Goal: Information Seeking & Learning: Learn about a topic

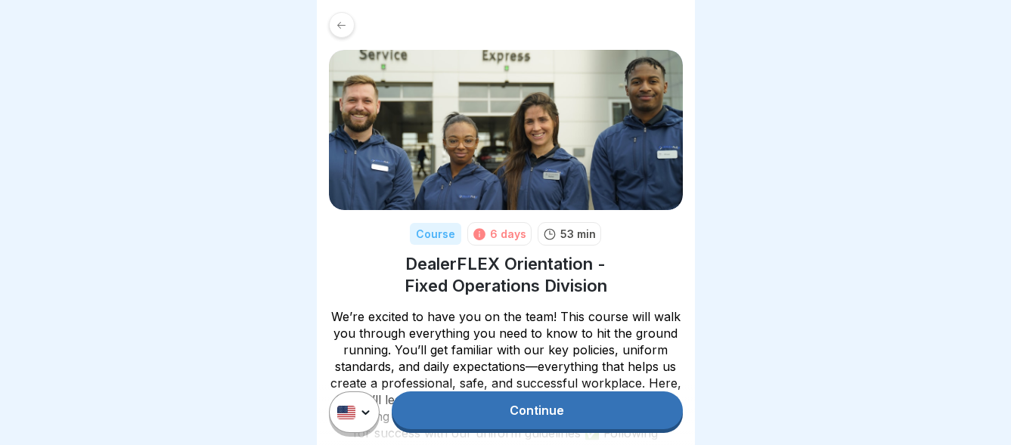
scroll to position [11, 0]
click at [541, 413] on link "Continue" at bounding box center [537, 411] width 290 height 38
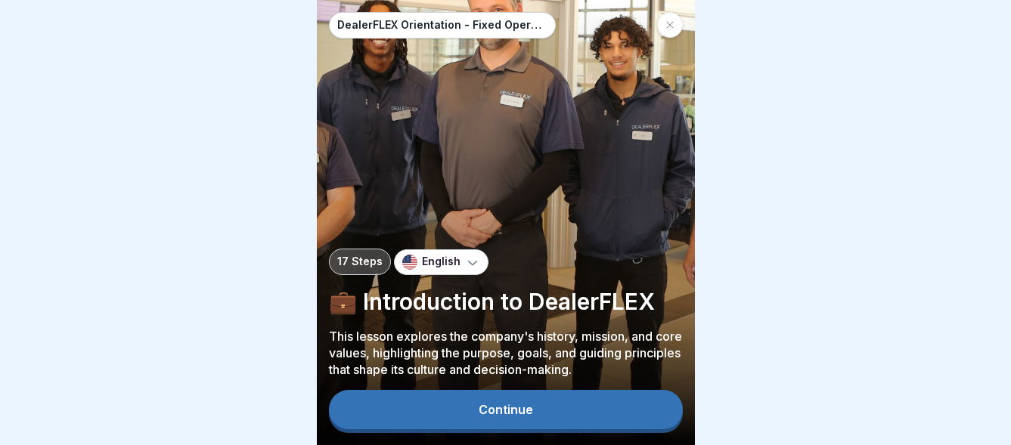
scroll to position [11, 0]
click at [510, 409] on div "Continue" at bounding box center [506, 410] width 54 height 14
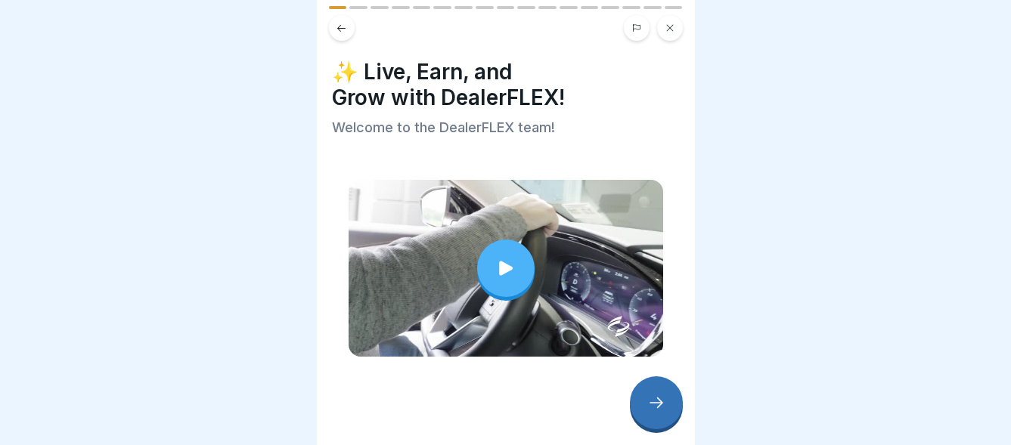
click at [500, 261] on icon at bounding box center [506, 268] width 14 height 14
click at [564, 256] on div at bounding box center [506, 268] width 315 height 177
click at [658, 404] on icon at bounding box center [656, 403] width 18 height 18
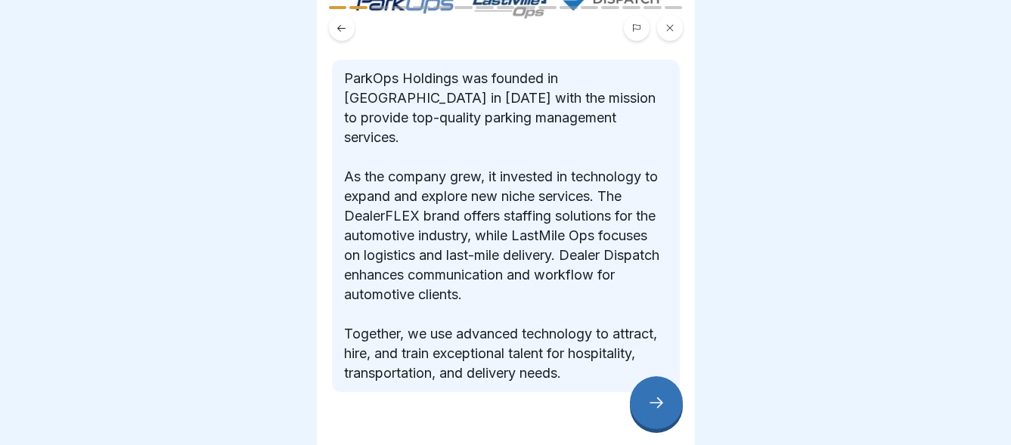
scroll to position [240, 0]
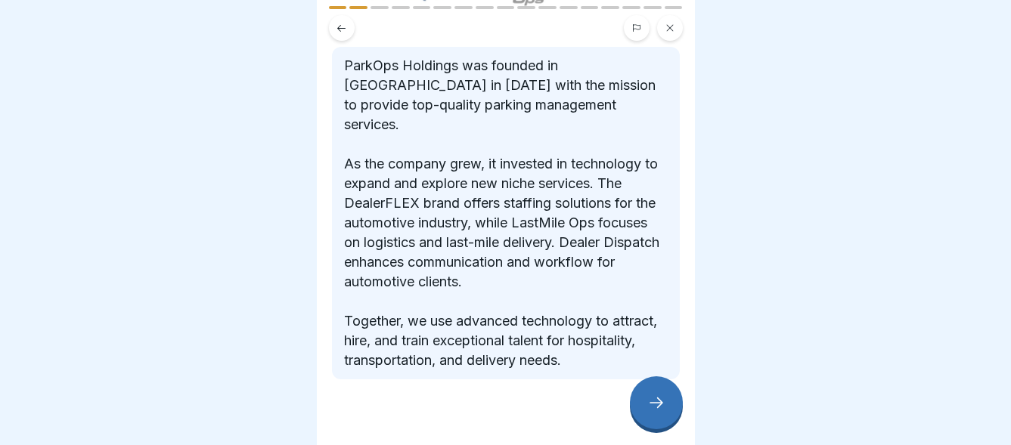
click at [661, 403] on icon at bounding box center [656, 403] width 18 height 18
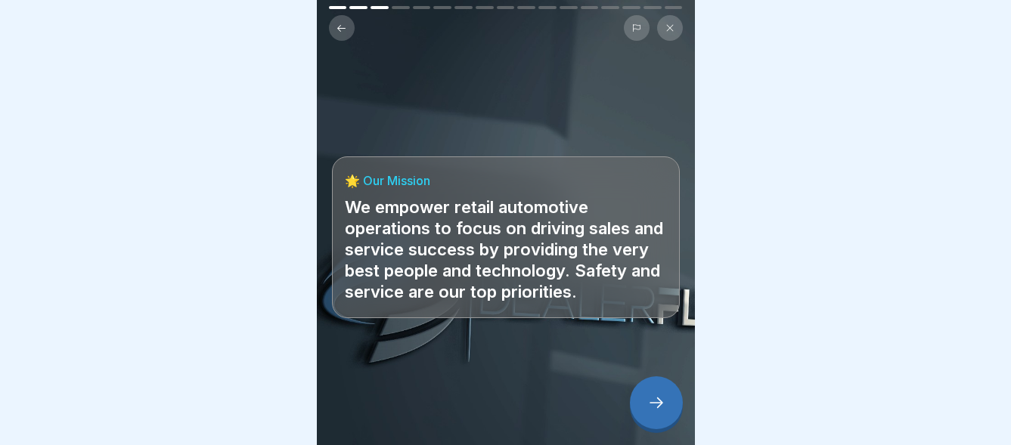
click at [659, 399] on icon at bounding box center [656, 403] width 18 height 18
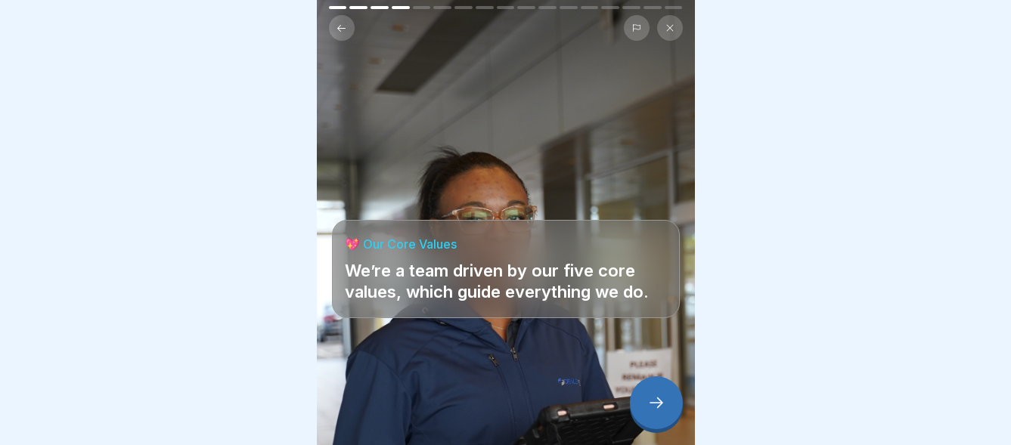
click at [659, 402] on icon at bounding box center [656, 403] width 18 height 18
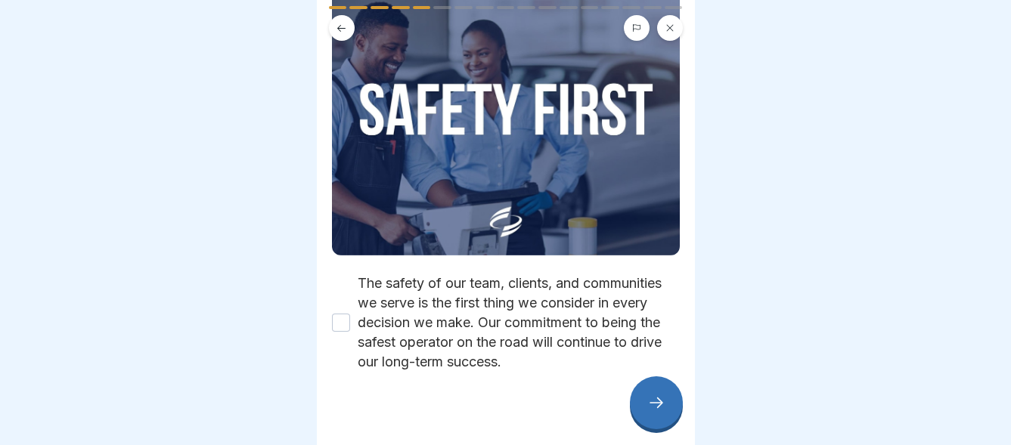
scroll to position [200, 0]
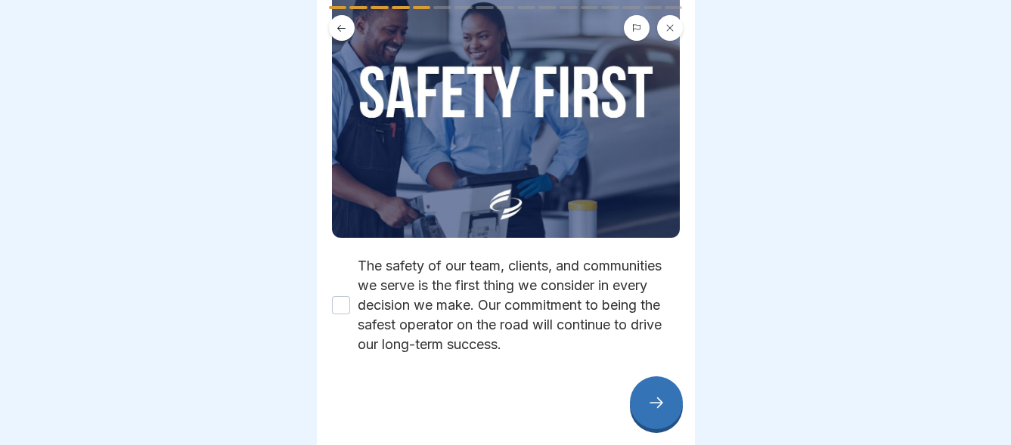
click at [656, 402] on icon at bounding box center [656, 403] width 18 height 18
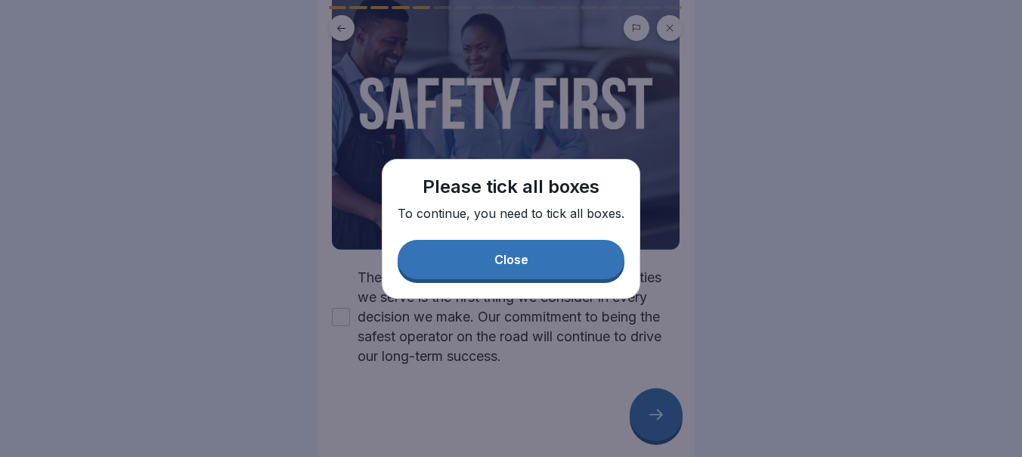
click at [497, 256] on div "Close" at bounding box center [512, 260] width 34 height 14
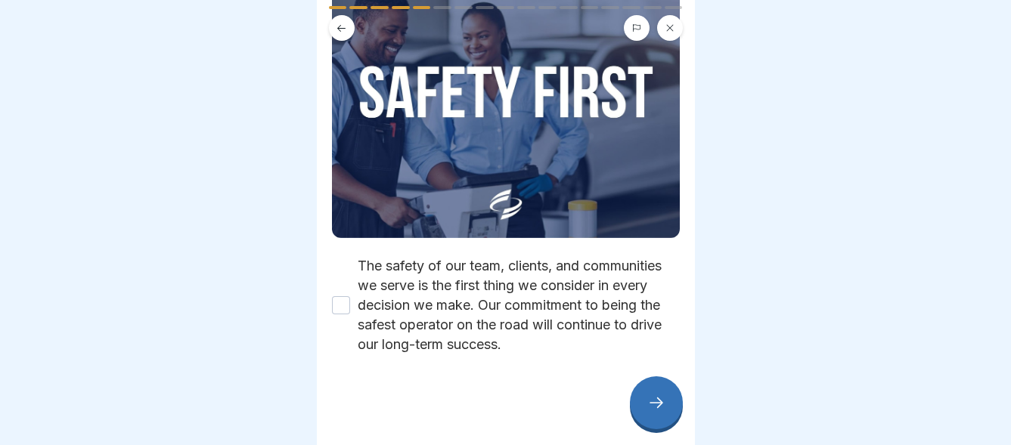
click at [340, 298] on button "The safety of our team, clients, and communities we serve is the first thing we…" at bounding box center [341, 305] width 18 height 18
click at [653, 411] on icon at bounding box center [656, 403] width 18 height 18
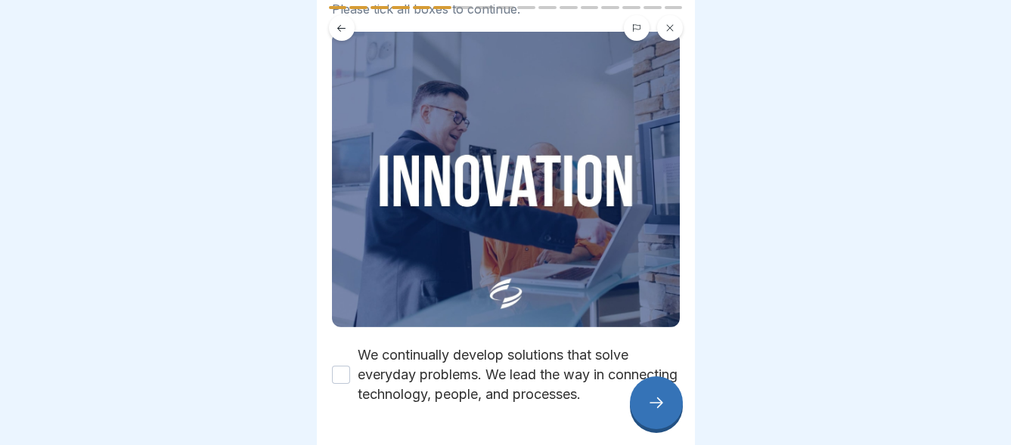
scroll to position [141, 0]
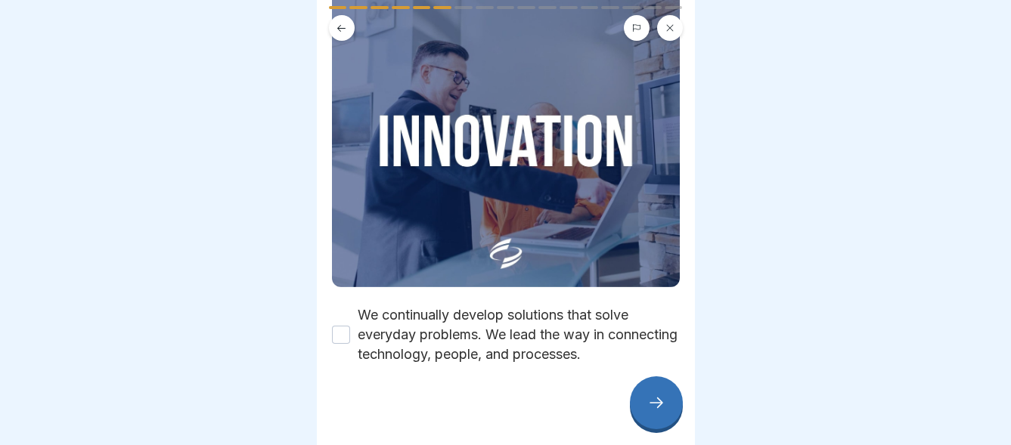
click at [343, 326] on button "We continually develop solutions that solve everyday problems. We lead the way …" at bounding box center [341, 335] width 18 height 18
click at [650, 412] on icon at bounding box center [656, 403] width 18 height 18
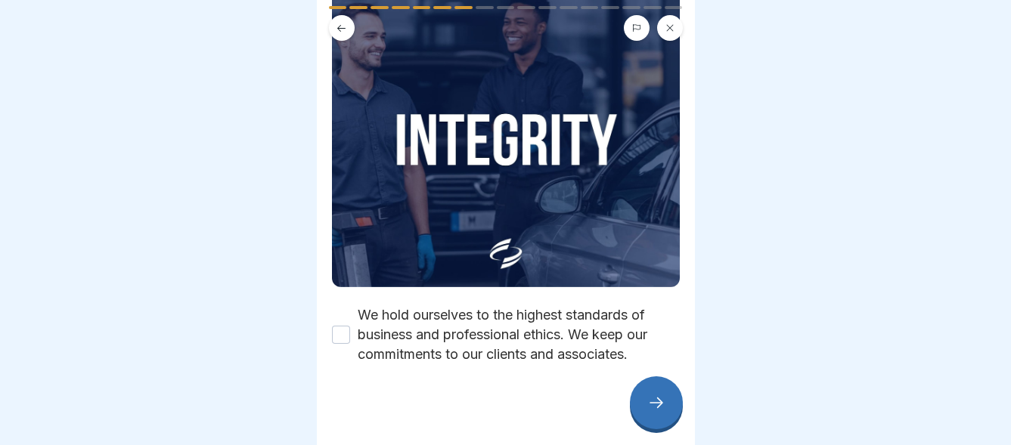
click at [341, 326] on button "We hold ourselves to the highest standards of business and professional ethics.…" at bounding box center [341, 335] width 18 height 18
click at [664, 412] on icon at bounding box center [656, 403] width 18 height 18
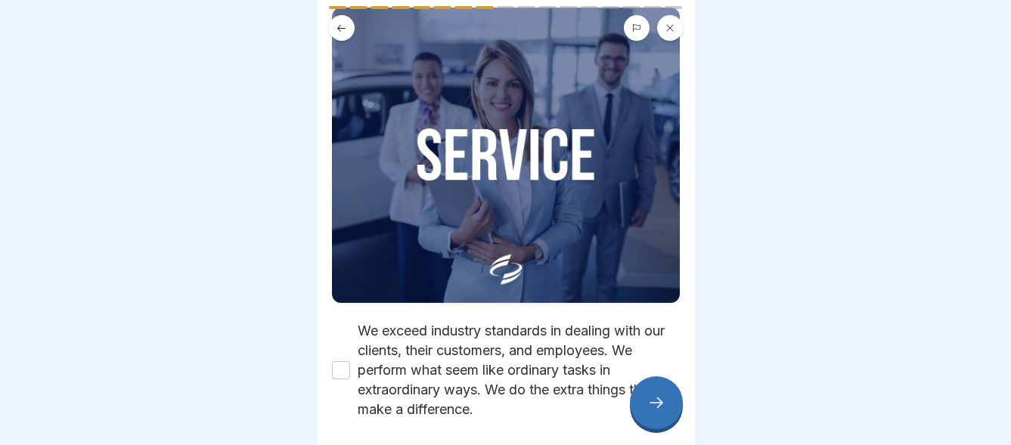
scroll to position [151, 0]
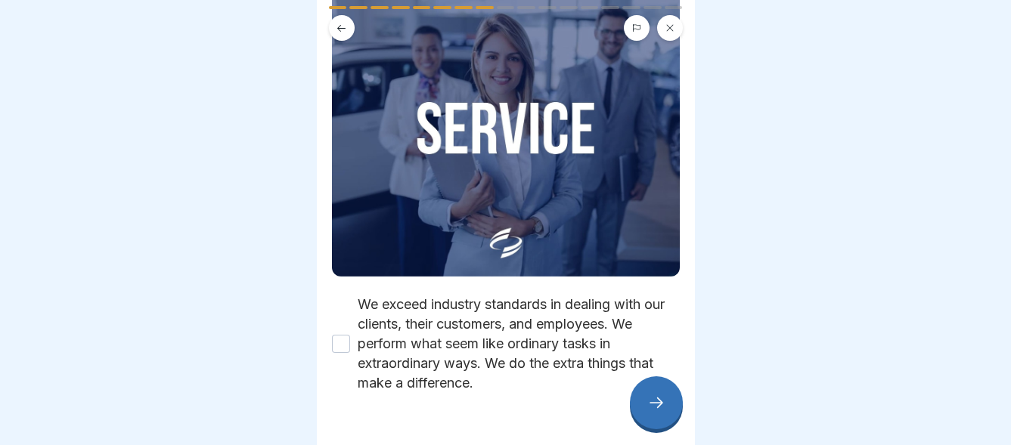
click at [343, 335] on button "We exceed industry standards in dealing with our clients, their customers, and …" at bounding box center [341, 344] width 18 height 18
click at [656, 411] on icon at bounding box center [656, 403] width 18 height 18
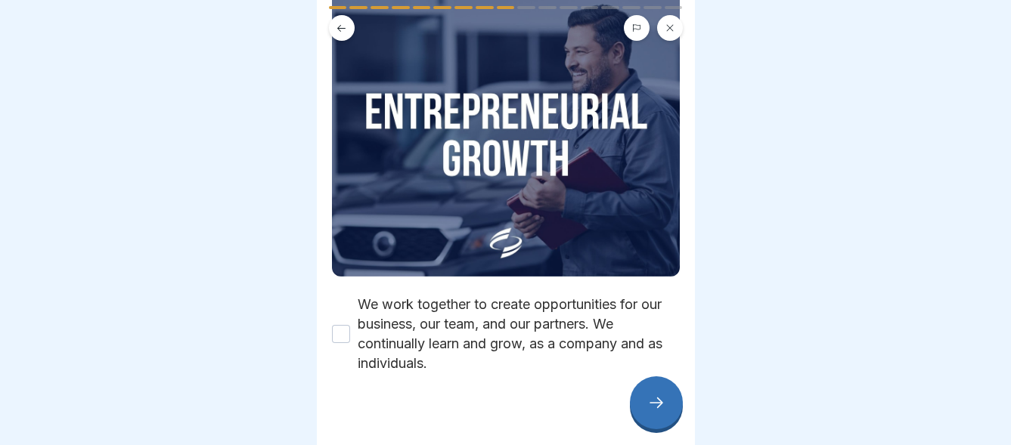
click at [342, 325] on button "We work together to create opportunities for our business, our team, and our pa…" at bounding box center [341, 334] width 18 height 18
click at [658, 408] on icon at bounding box center [656, 403] width 18 height 18
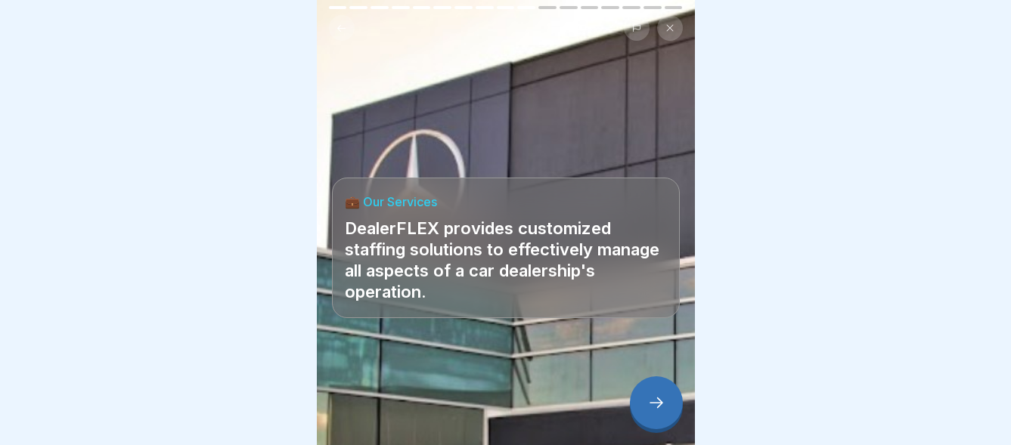
scroll to position [11, 0]
click at [656, 402] on icon at bounding box center [656, 403] width 18 height 18
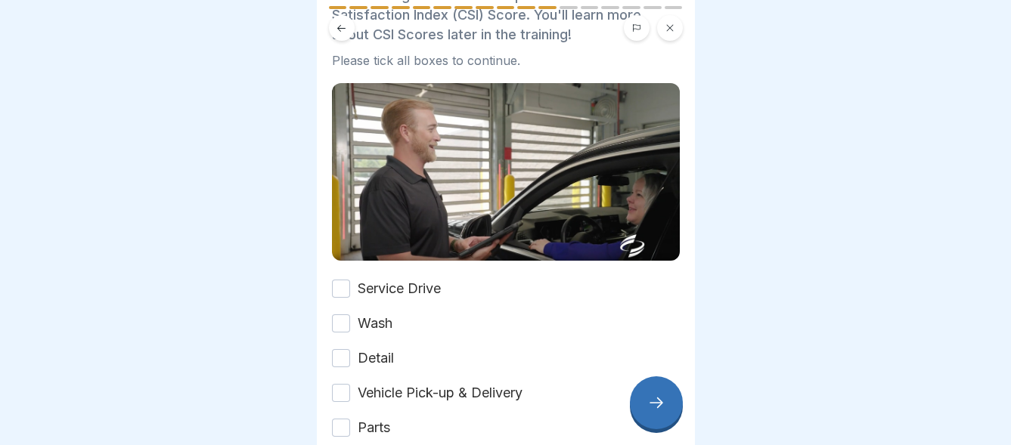
scroll to position [185, 0]
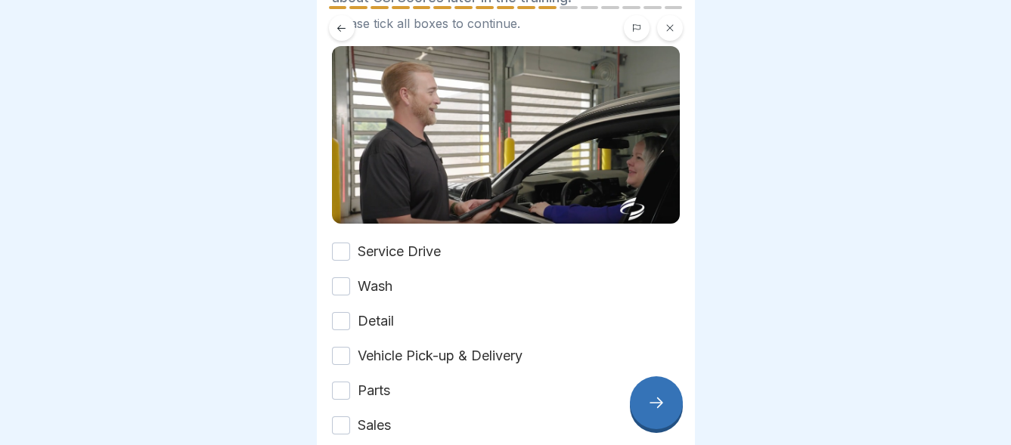
click at [341, 243] on button "Service Drive" at bounding box center [341, 252] width 18 height 18
click at [344, 278] on button "Wash" at bounding box center [341, 287] width 18 height 18
click at [343, 312] on button "Detail" at bounding box center [341, 321] width 18 height 18
click at [343, 347] on button "Vehicle Pick-up & Delivery" at bounding box center [341, 356] width 18 height 18
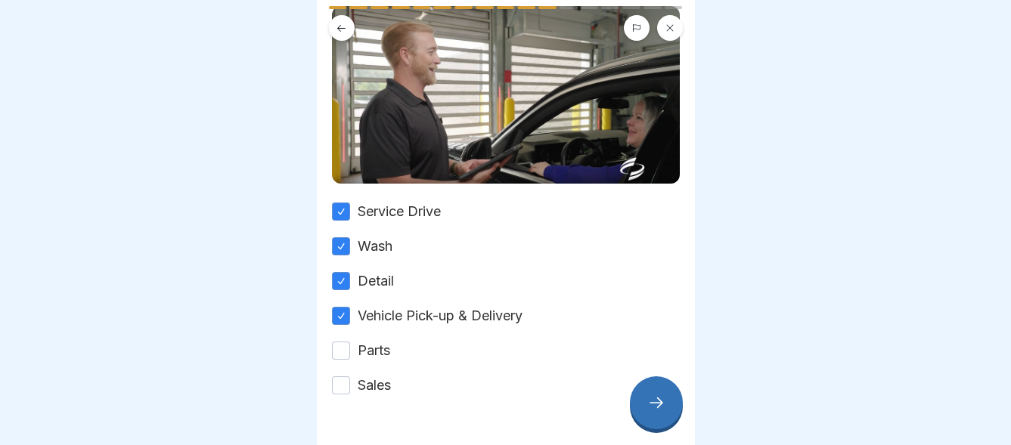
scroll to position [260, 0]
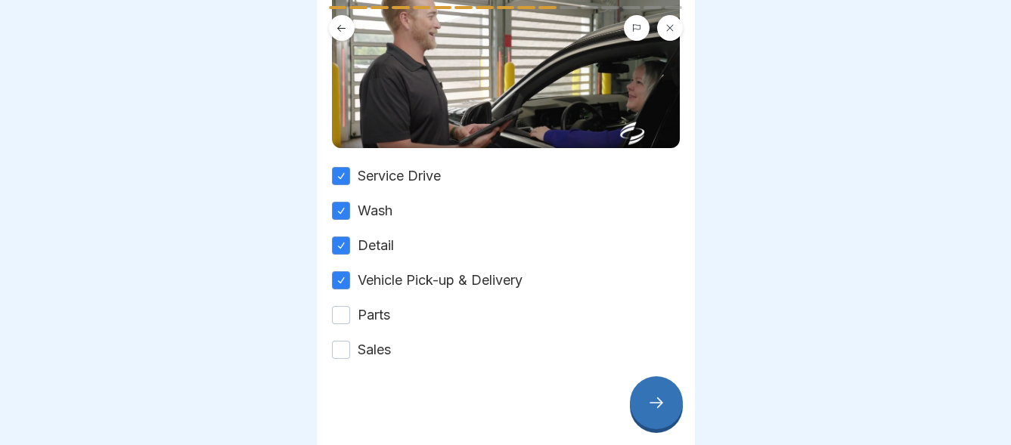
click at [341, 306] on button "Parts" at bounding box center [341, 315] width 18 height 18
click at [340, 341] on button "Sales" at bounding box center [341, 350] width 18 height 18
click at [659, 395] on div at bounding box center [656, 403] width 53 height 53
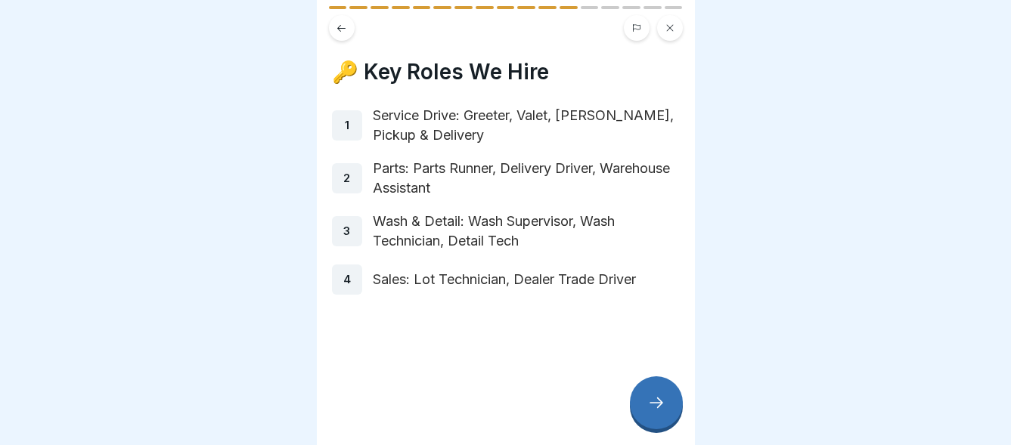
scroll to position [11, 0]
click at [656, 399] on icon at bounding box center [656, 403] width 18 height 18
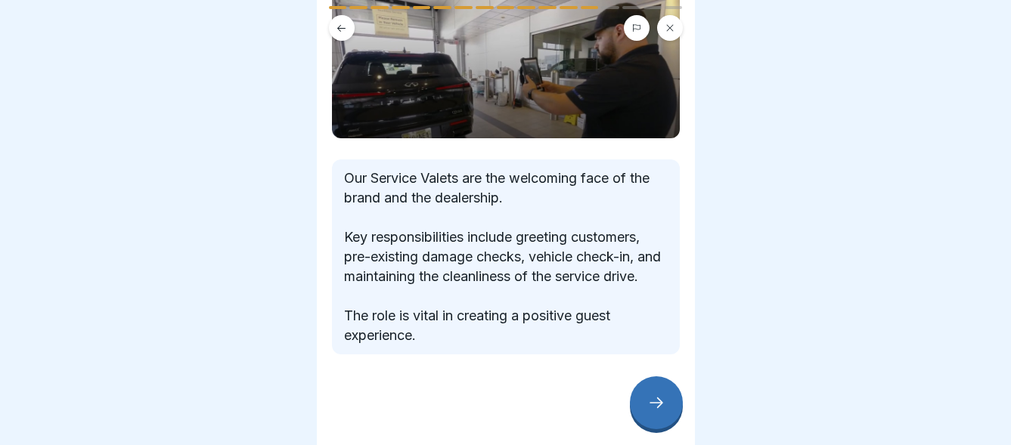
scroll to position [130, 0]
click at [653, 401] on icon at bounding box center [656, 403] width 18 height 18
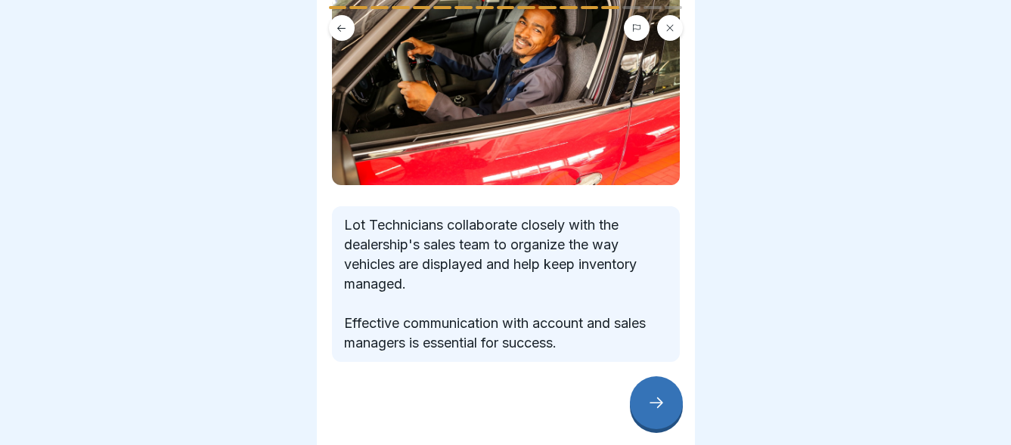
scroll to position [11, 0]
click at [659, 402] on icon at bounding box center [656, 403] width 18 height 18
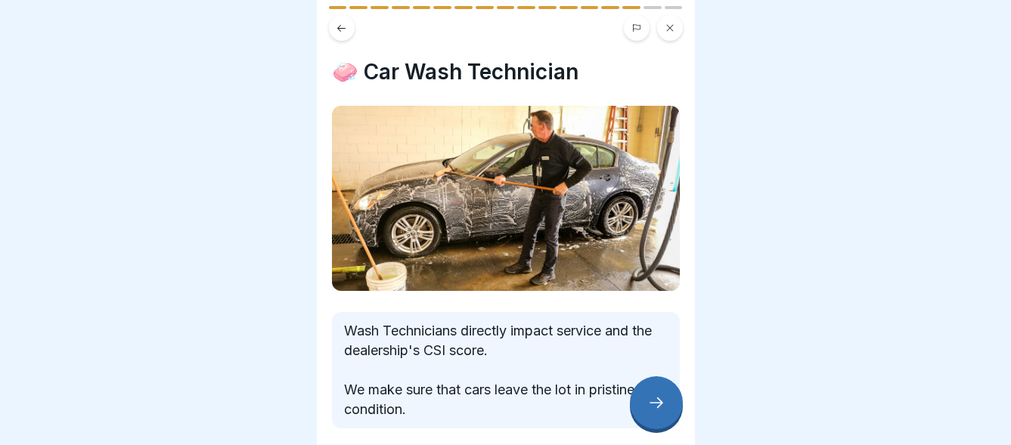
click at [659, 396] on icon at bounding box center [656, 403] width 18 height 18
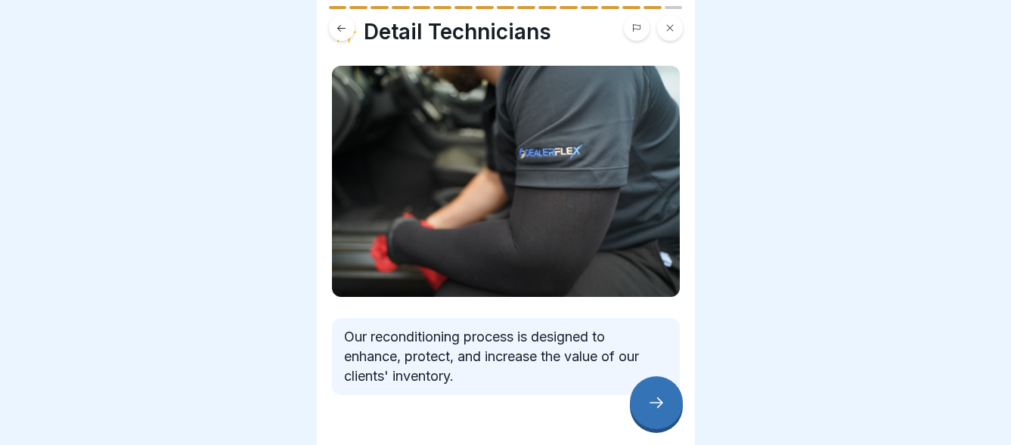
scroll to position [73, 0]
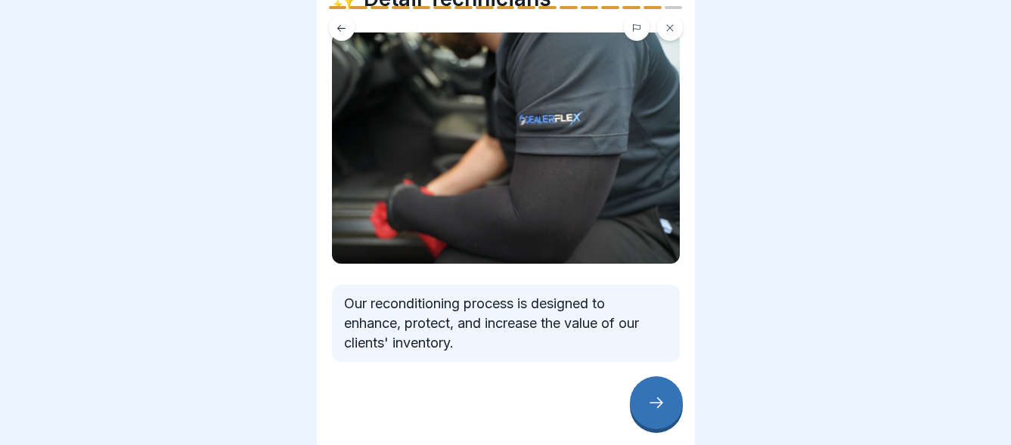
click at [654, 402] on icon at bounding box center [656, 403] width 18 height 18
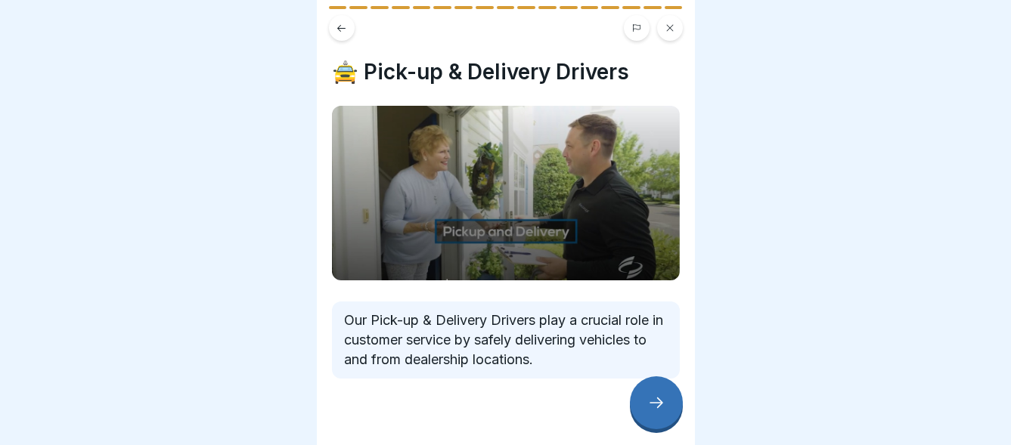
scroll to position [19, 0]
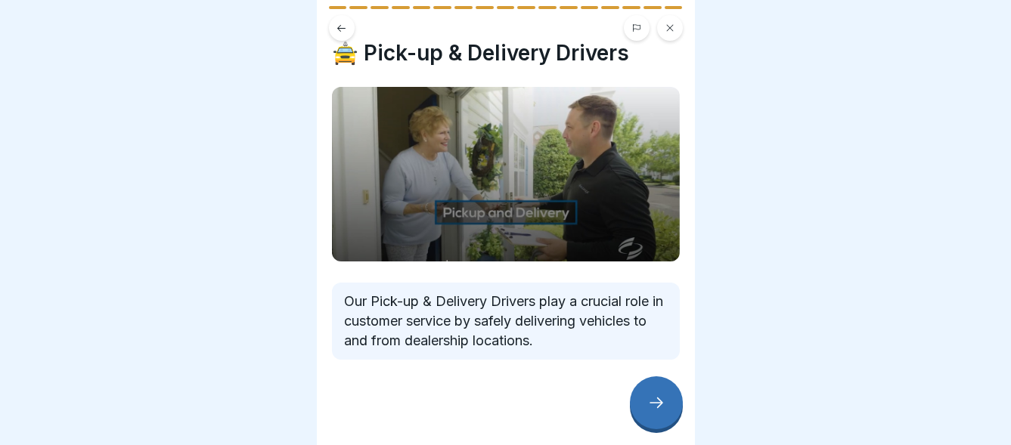
click at [650, 399] on icon at bounding box center [656, 403] width 18 height 18
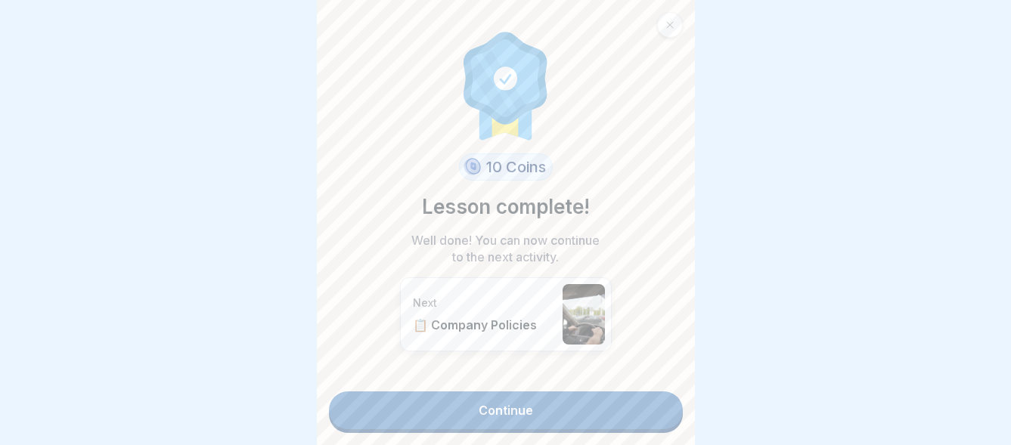
click at [486, 398] on link "Continue" at bounding box center [506, 411] width 354 height 38
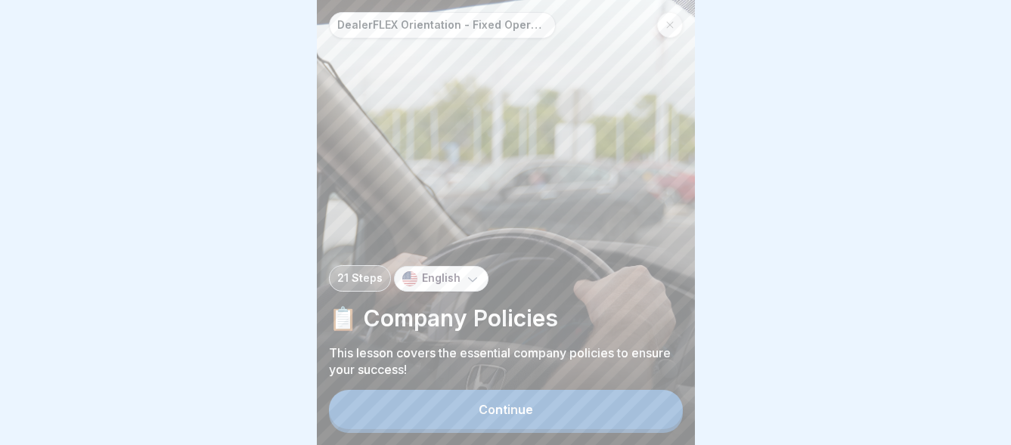
scroll to position [11, 0]
click at [510, 406] on div "Continue" at bounding box center [506, 410] width 54 height 14
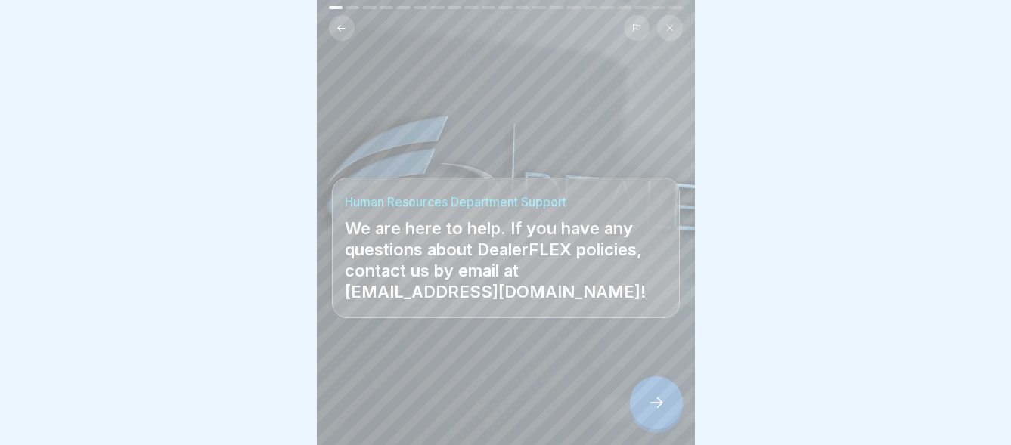
click at [653, 399] on icon at bounding box center [656, 403] width 18 height 18
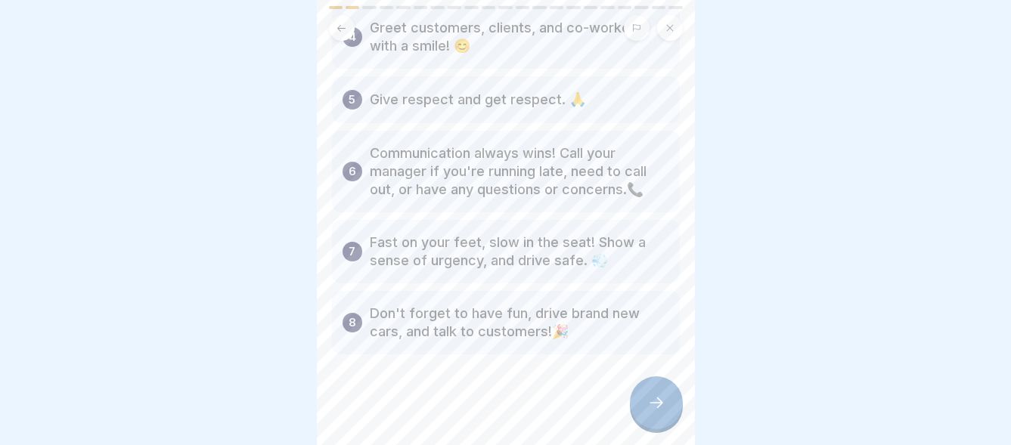
scroll to position [323, 0]
click at [657, 402] on icon at bounding box center [656, 403] width 18 height 18
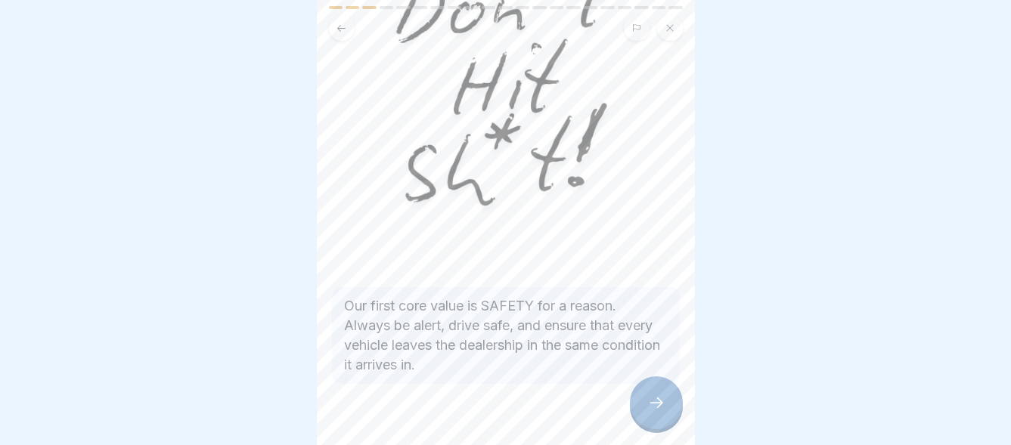
scroll to position [206, 0]
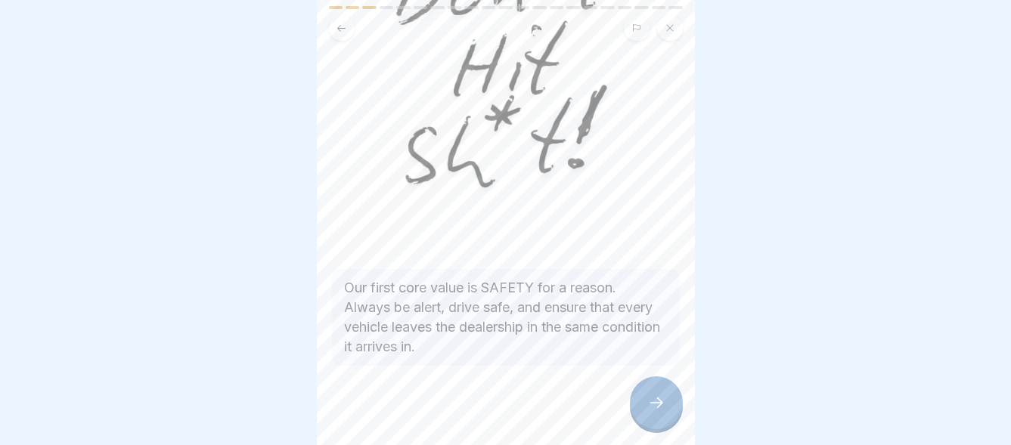
click at [651, 403] on icon at bounding box center [656, 403] width 18 height 18
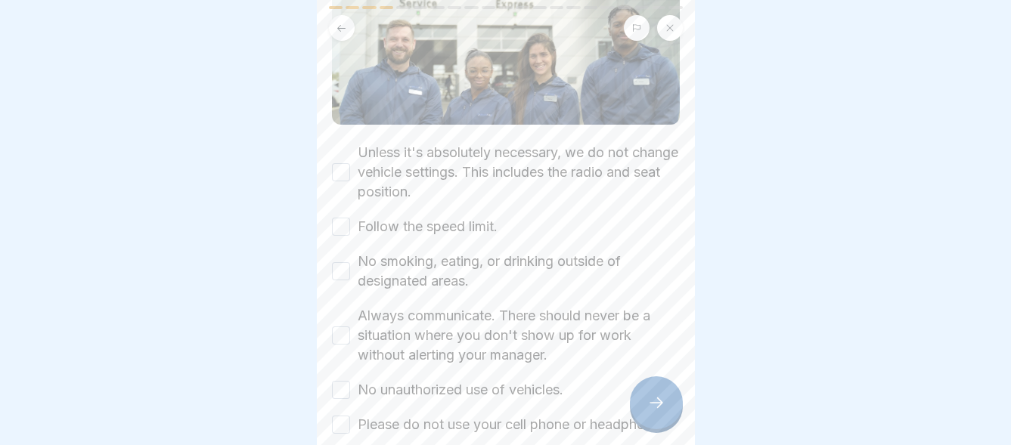
scroll to position [151, 0]
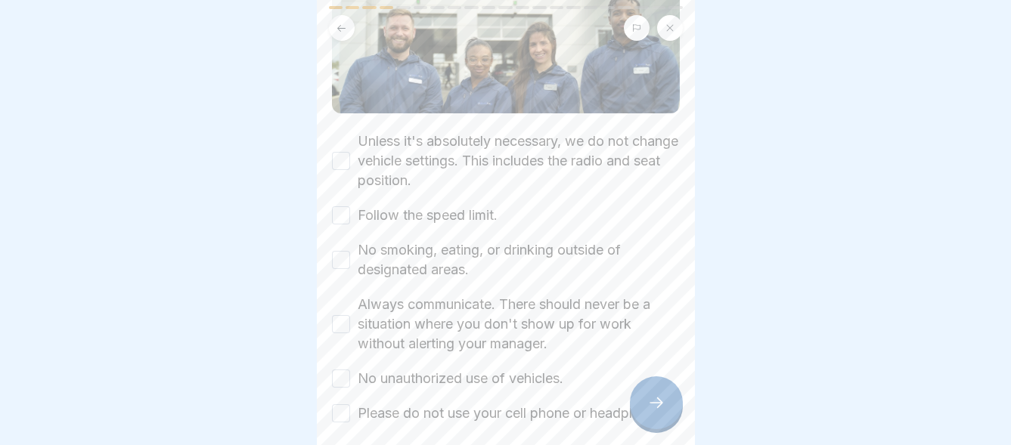
click at [343, 157] on button "Unless it's absolutely necessary, we do not change vehicle settings. This inclu…" at bounding box center [341, 161] width 18 height 18
click at [344, 212] on button "Follow the speed limit." at bounding box center [341, 215] width 18 height 18
click at [341, 260] on button "No smoking, eating, or drinking outside of designated areas." at bounding box center [341, 260] width 18 height 18
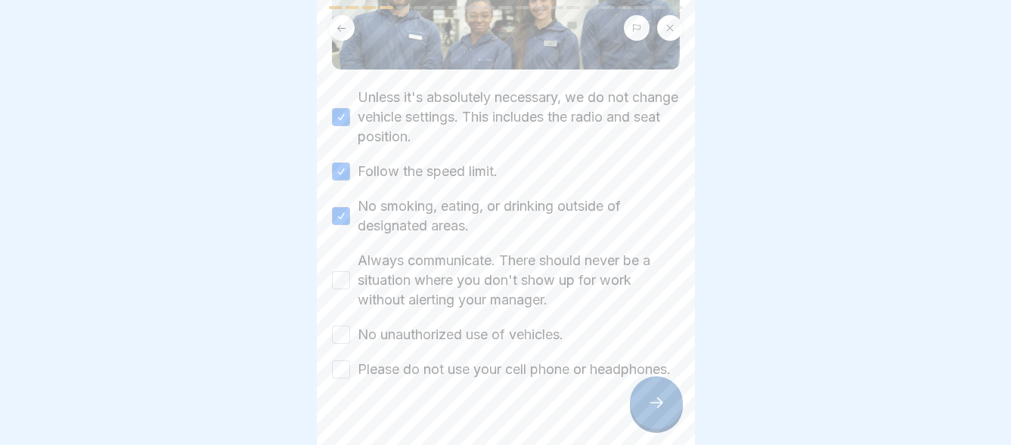
scroll to position [227, 0]
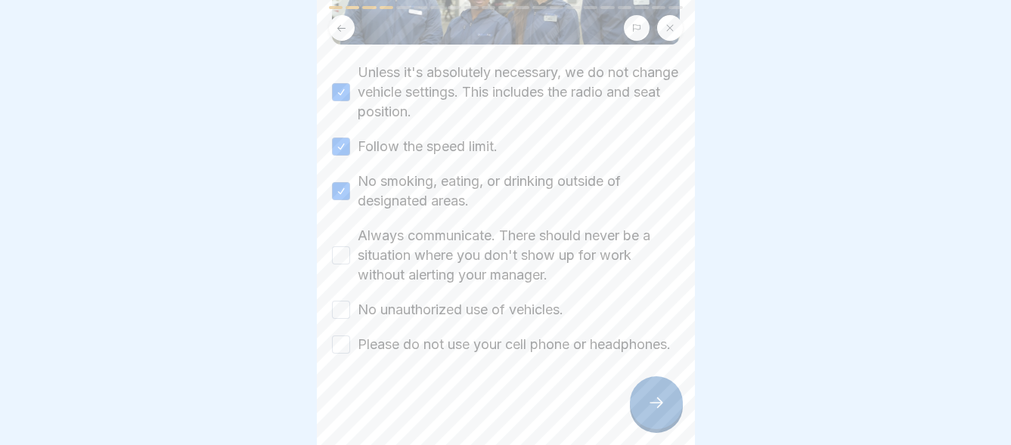
click at [351, 244] on div "Always communicate. There should never be a situation where you don't show up f…" at bounding box center [506, 255] width 348 height 59
drag, startPoint x: 340, startPoint y: 249, endPoint x: 349, endPoint y: 247, distance: 9.4
click at [342, 248] on button "Always communicate. There should never be a situation where you don't show up f…" at bounding box center [341, 256] width 18 height 18
click at [343, 301] on button "No unauthorized use of vehicles." at bounding box center [341, 310] width 18 height 18
click at [346, 347] on button "Please do not use your cell phone or headphones." at bounding box center [341, 345] width 18 height 18
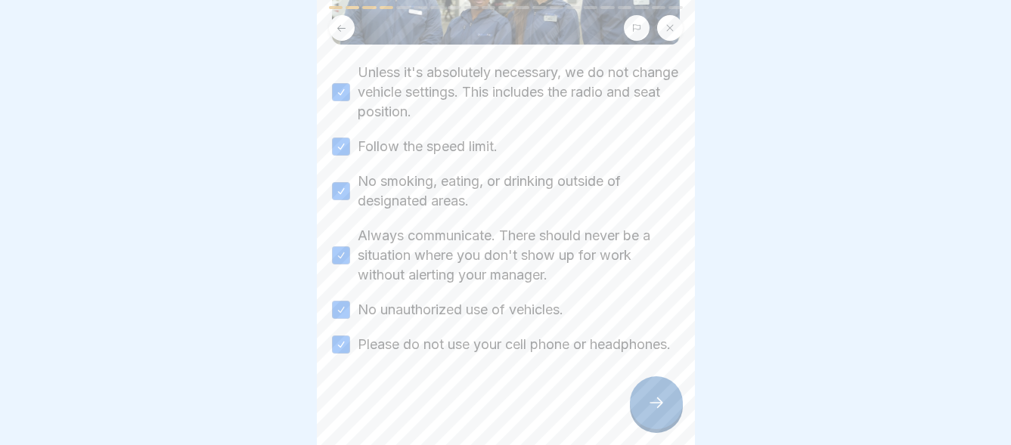
scroll to position [236, 0]
click at [653, 411] on icon at bounding box center [656, 403] width 18 height 18
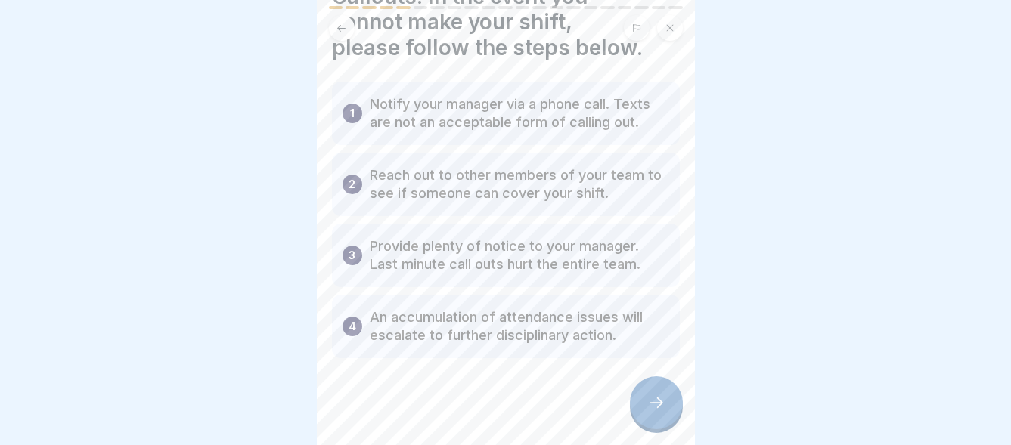
scroll to position [79, 0]
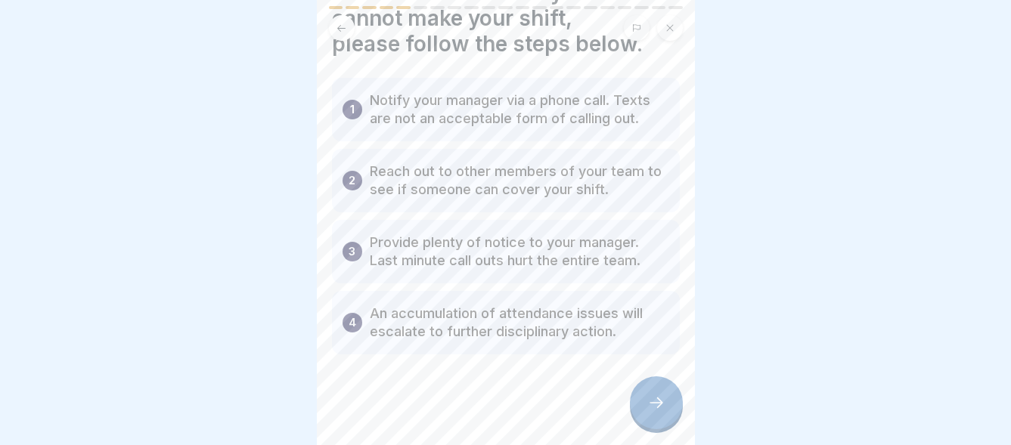
click at [655, 396] on icon at bounding box center [656, 403] width 18 height 18
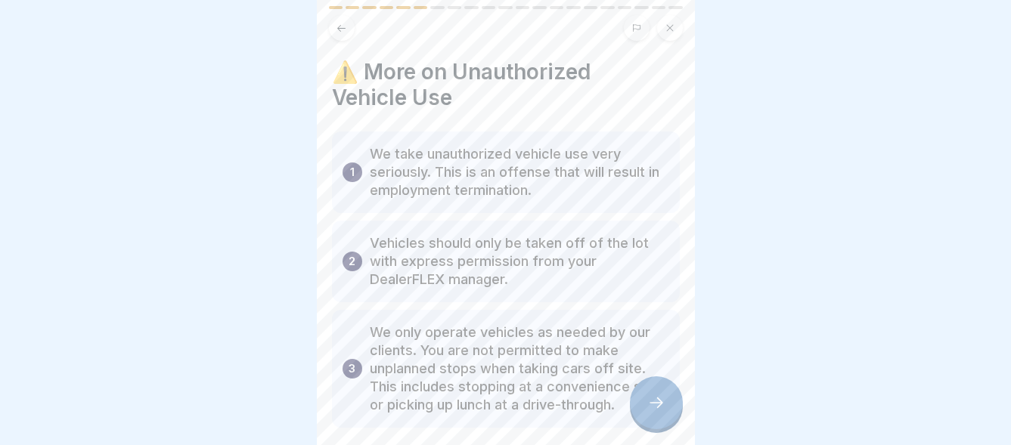
scroll to position [73, 0]
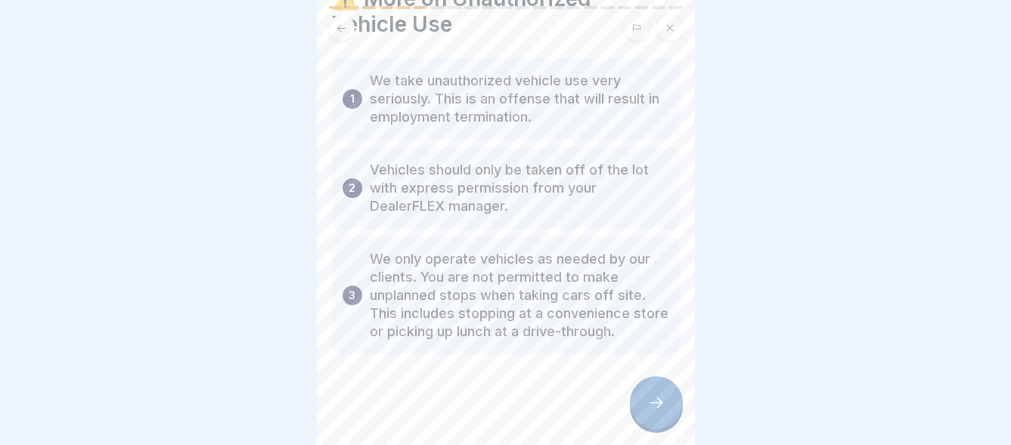
click at [652, 408] on icon at bounding box center [656, 403] width 18 height 18
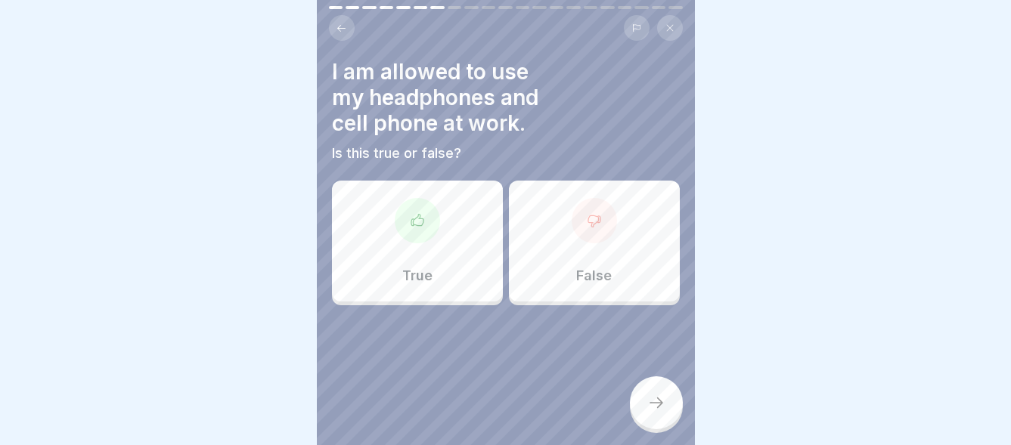
click at [448, 224] on div "True" at bounding box center [417, 241] width 171 height 121
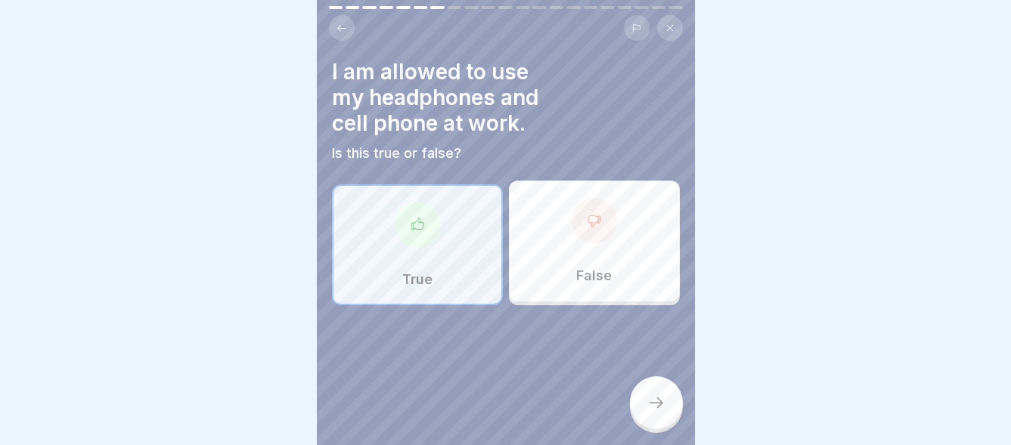
click at [672, 406] on div at bounding box center [656, 403] width 53 height 53
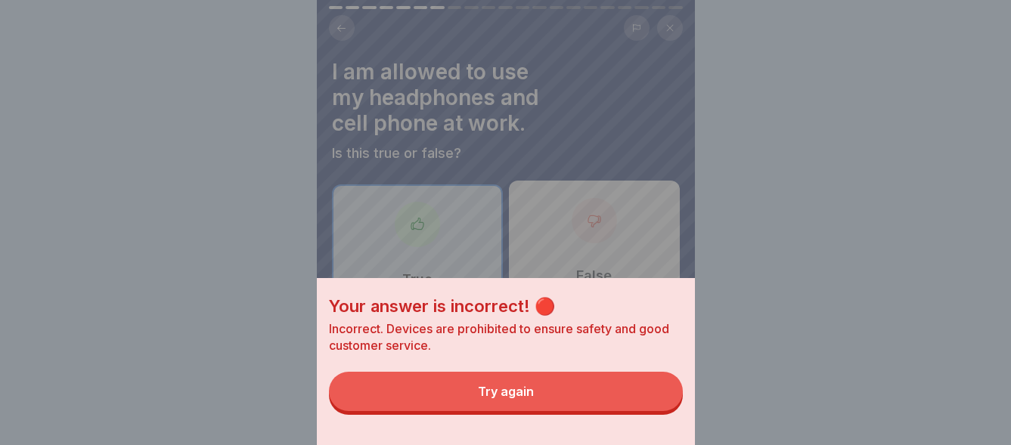
click at [510, 399] on div "Try again" at bounding box center [506, 392] width 56 height 14
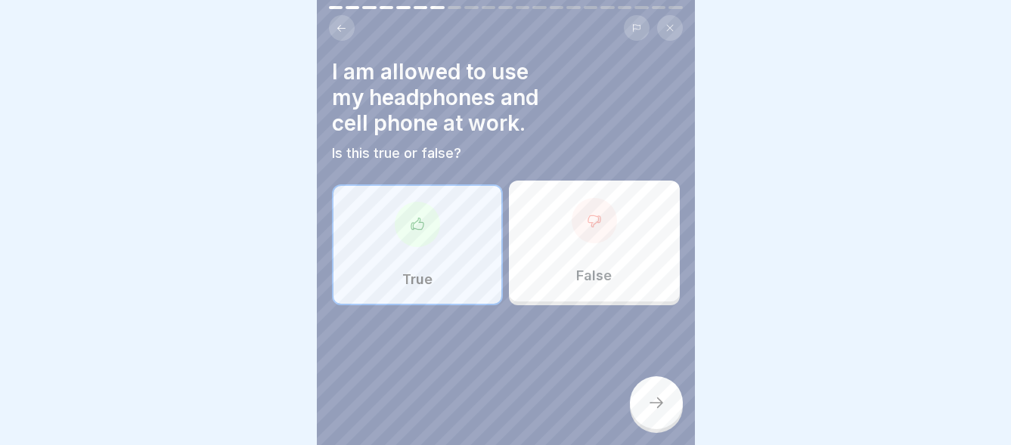
click at [583, 244] on div "False" at bounding box center [594, 241] width 171 height 121
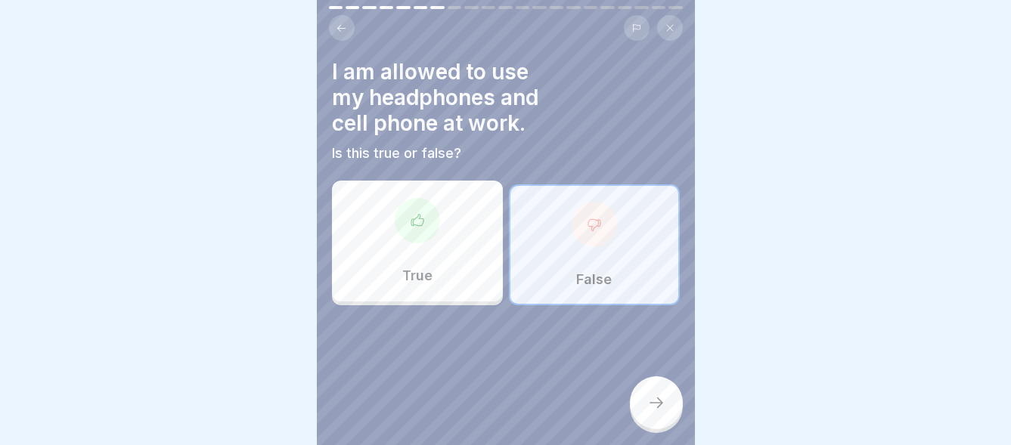
click at [659, 404] on icon at bounding box center [656, 403] width 18 height 18
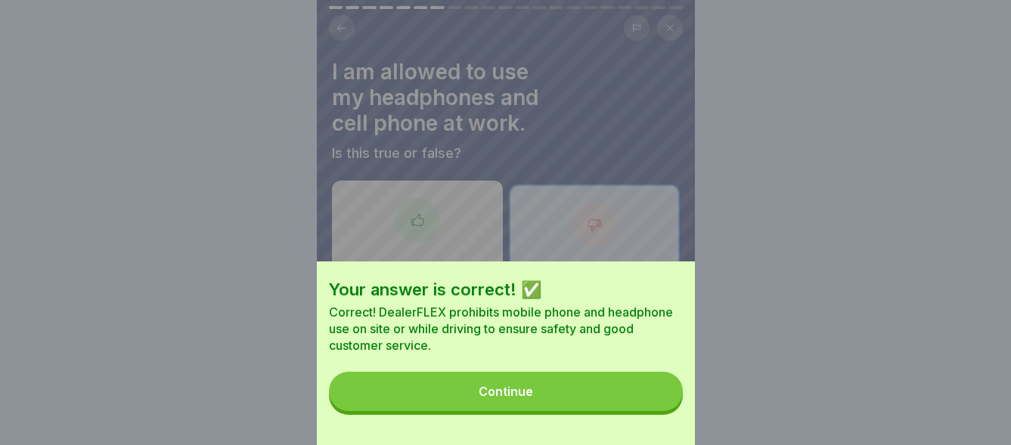
click at [520, 399] on div "Continue" at bounding box center [506, 392] width 54 height 14
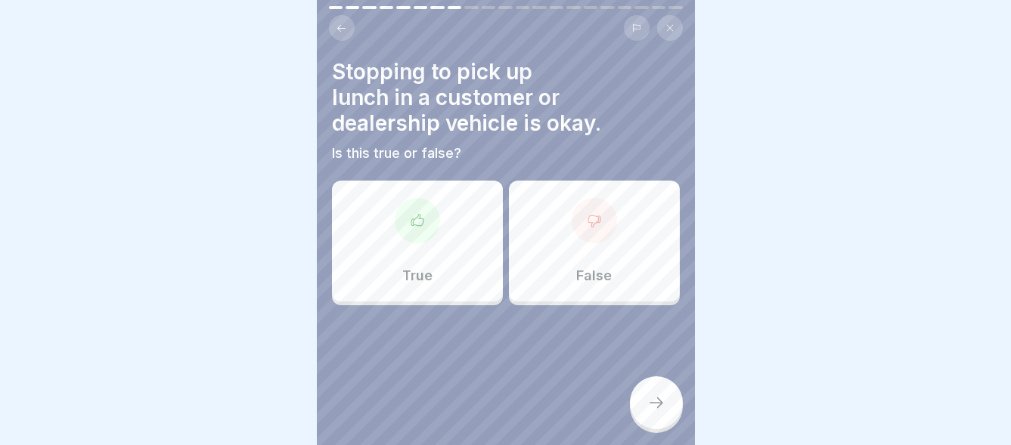
click at [582, 224] on div at bounding box center [594, 220] width 45 height 45
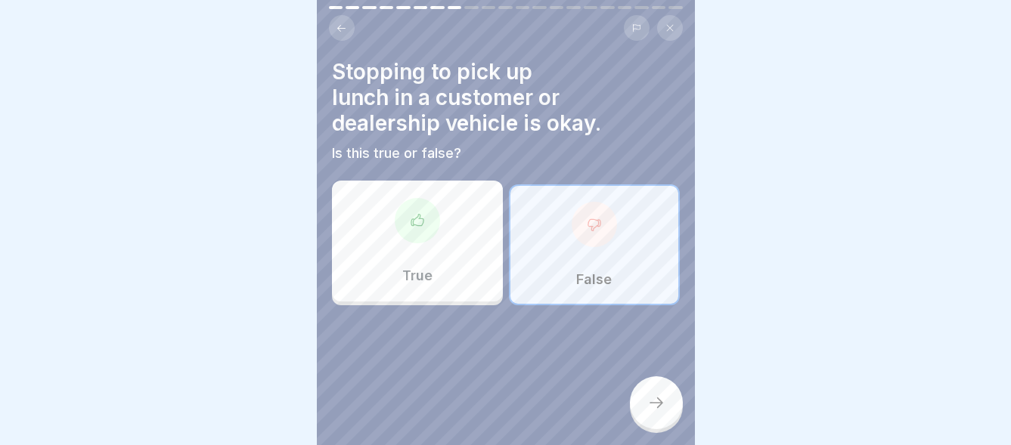
click at [659, 406] on icon at bounding box center [656, 403] width 18 height 18
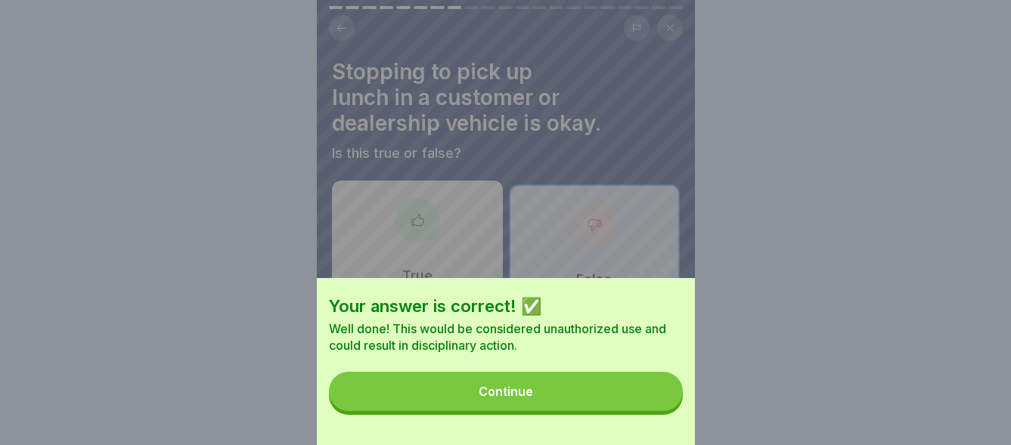
click at [548, 402] on button "Continue" at bounding box center [506, 391] width 354 height 39
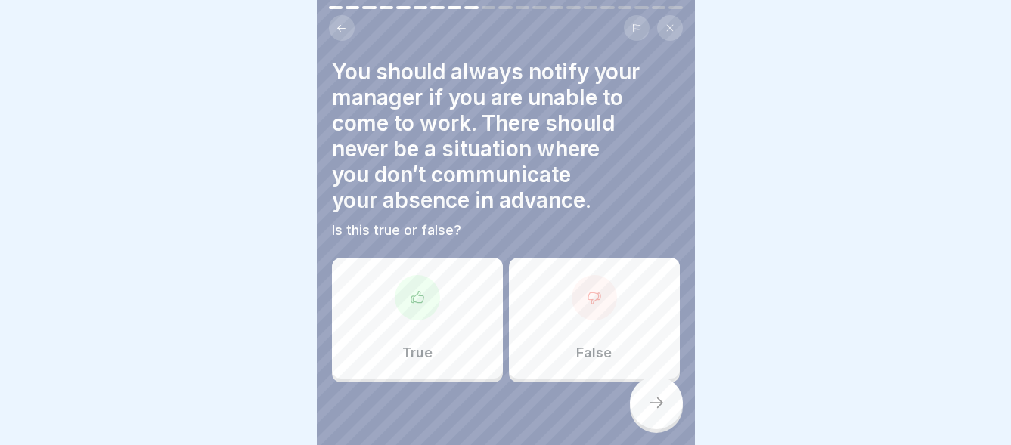
click at [424, 302] on div at bounding box center [417, 297] width 45 height 45
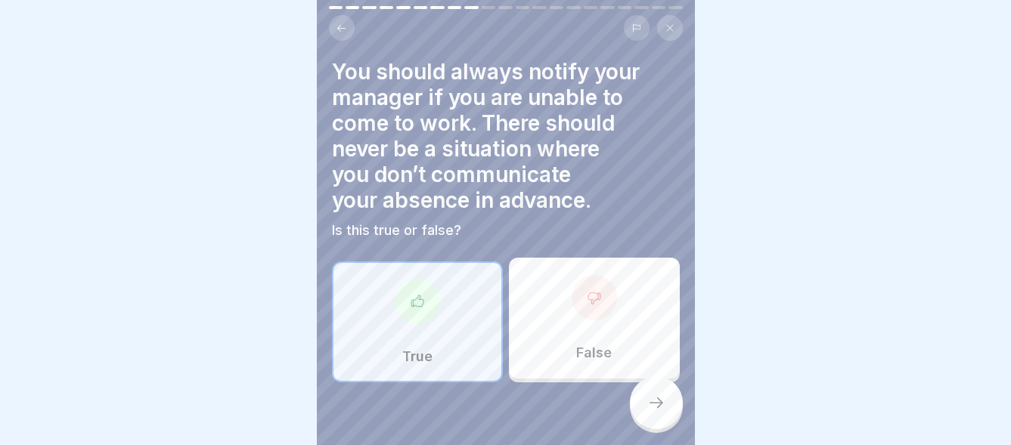
click at [657, 408] on icon at bounding box center [656, 403] width 18 height 18
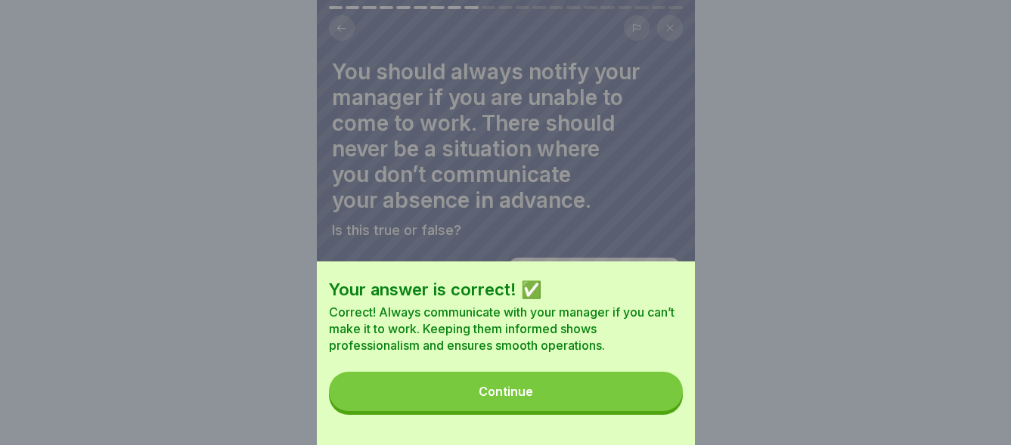
click at [625, 405] on button "Continue" at bounding box center [506, 391] width 354 height 39
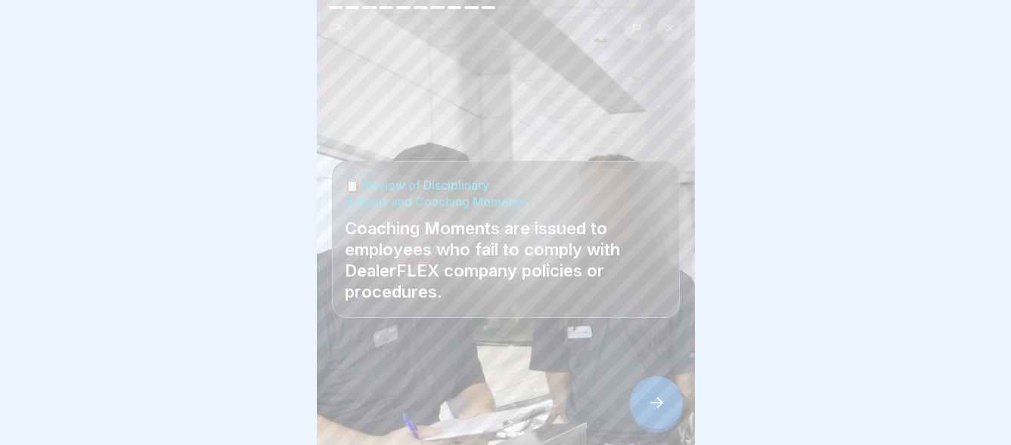
scroll to position [11, 0]
click at [651, 401] on icon at bounding box center [656, 403] width 18 height 18
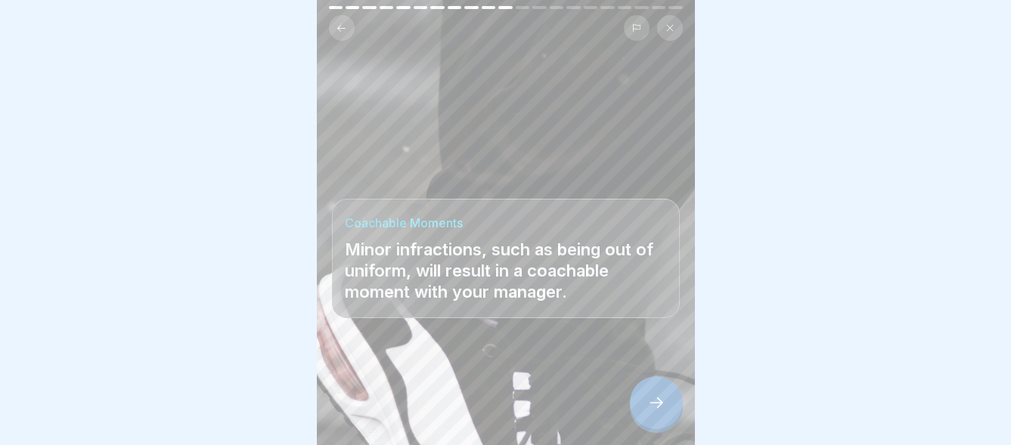
click at [651, 401] on icon at bounding box center [656, 403] width 18 height 18
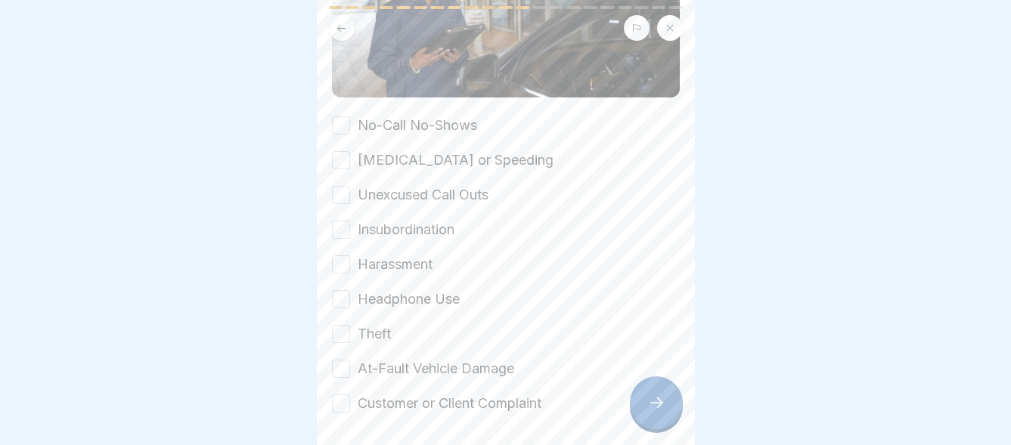
scroll to position [227, 0]
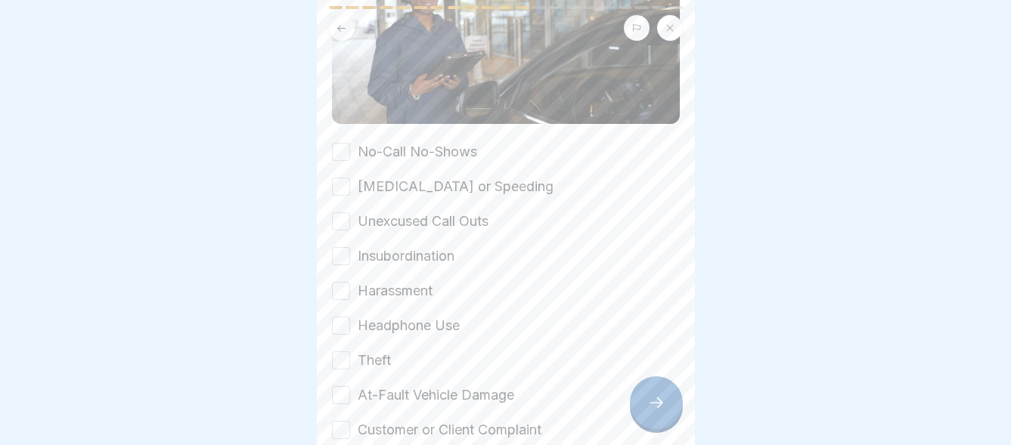
click at [341, 143] on button "No-Call No-Shows" at bounding box center [341, 152] width 18 height 18
click at [337, 178] on button "[MEDICAL_DATA] or Speeding" at bounding box center [341, 187] width 18 height 18
click at [346, 213] on button "Unexcused Call Outs" at bounding box center [341, 222] width 18 height 18
click at [346, 247] on button "Insubordination" at bounding box center [341, 256] width 18 height 18
click at [343, 282] on button "Harassment" at bounding box center [341, 291] width 18 height 18
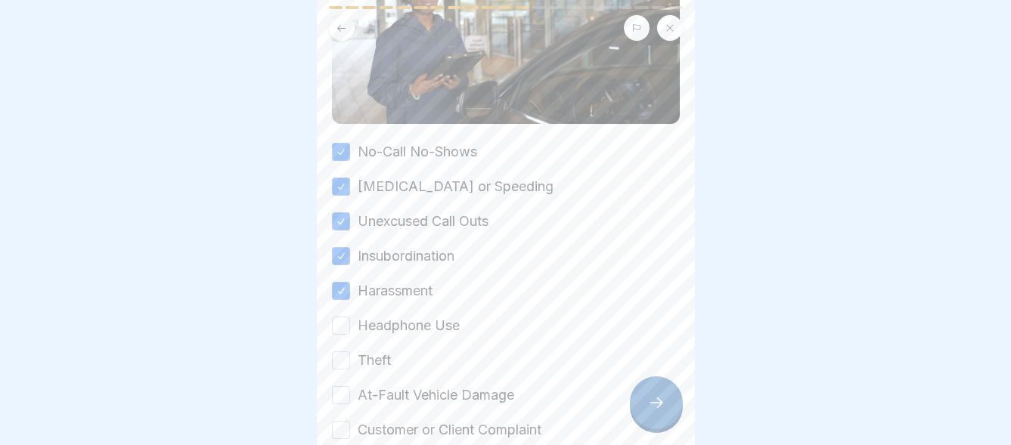
click at [342, 317] on button "Headphone Use" at bounding box center [341, 326] width 18 height 18
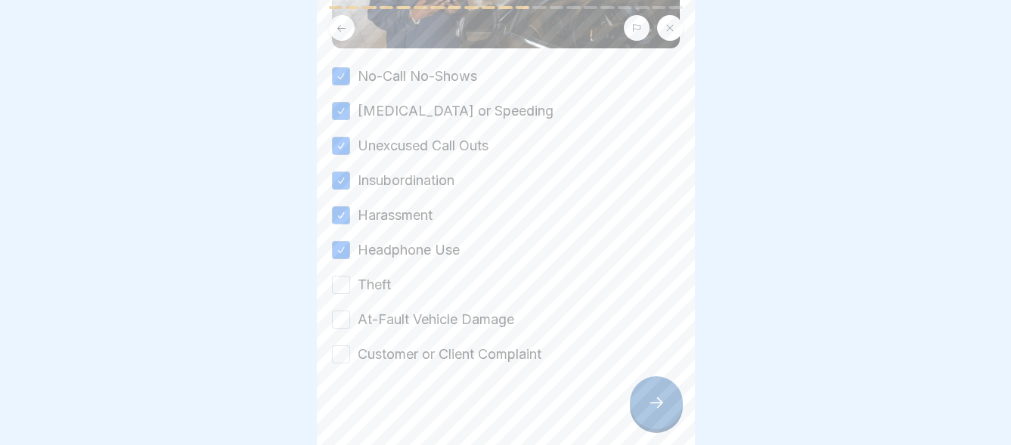
click at [343, 276] on button "Theft" at bounding box center [341, 285] width 18 height 18
click at [339, 311] on button "At-Fault Vehicle Damage" at bounding box center [341, 320] width 18 height 18
click at [345, 346] on button "Customer or Client Complaint" at bounding box center [341, 355] width 18 height 18
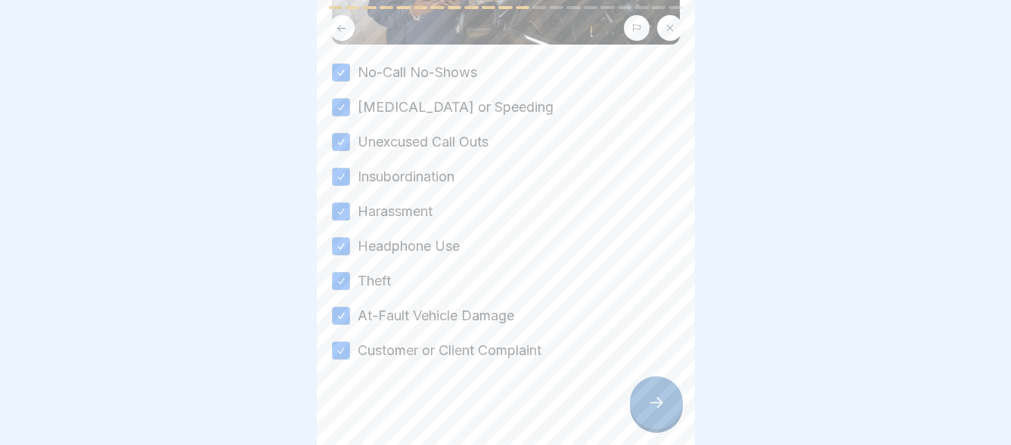
scroll to position [307, 0]
click at [656, 394] on div at bounding box center [656, 403] width 53 height 53
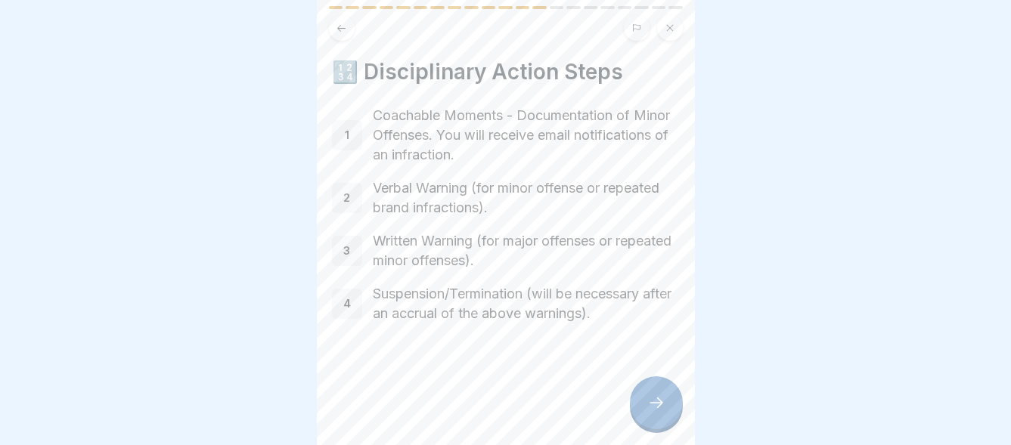
click at [665, 400] on icon at bounding box center [656, 403] width 18 height 18
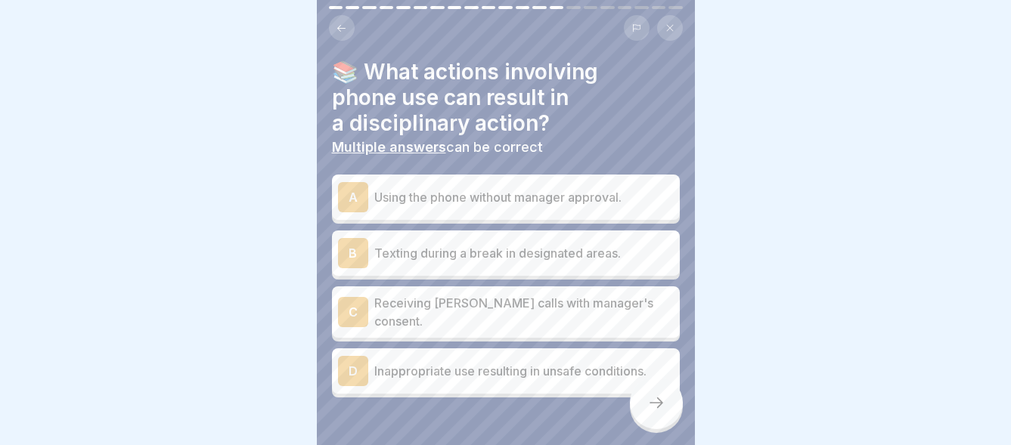
click at [356, 182] on div "A" at bounding box center [353, 197] width 30 height 30
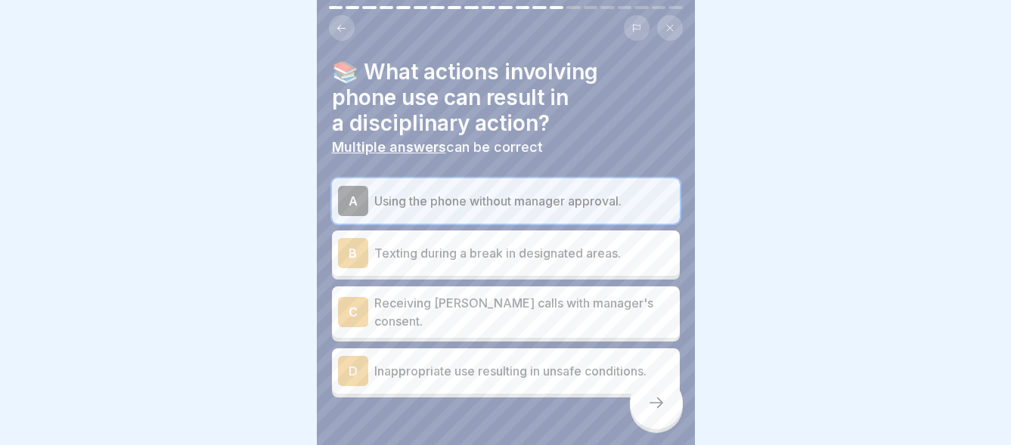
click at [353, 356] on div "D" at bounding box center [353, 371] width 30 height 30
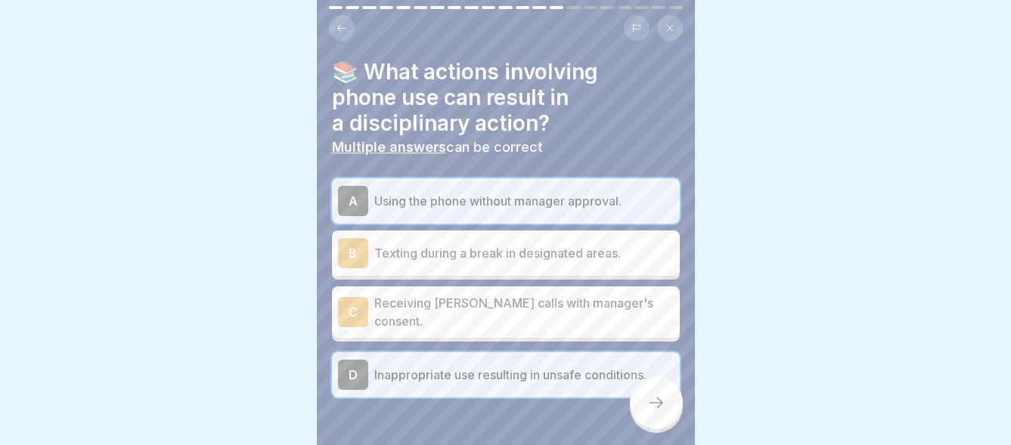
click at [654, 407] on icon at bounding box center [656, 403] width 18 height 18
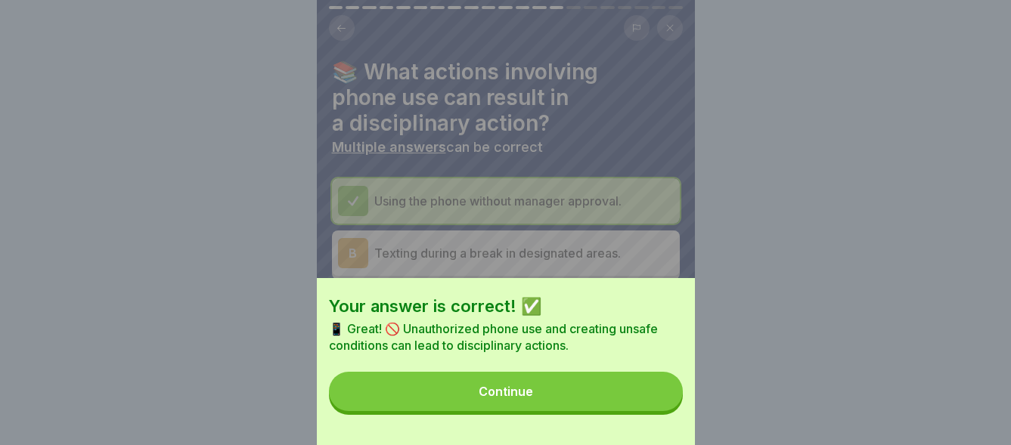
click at [533, 399] on div "Continue" at bounding box center [506, 392] width 54 height 14
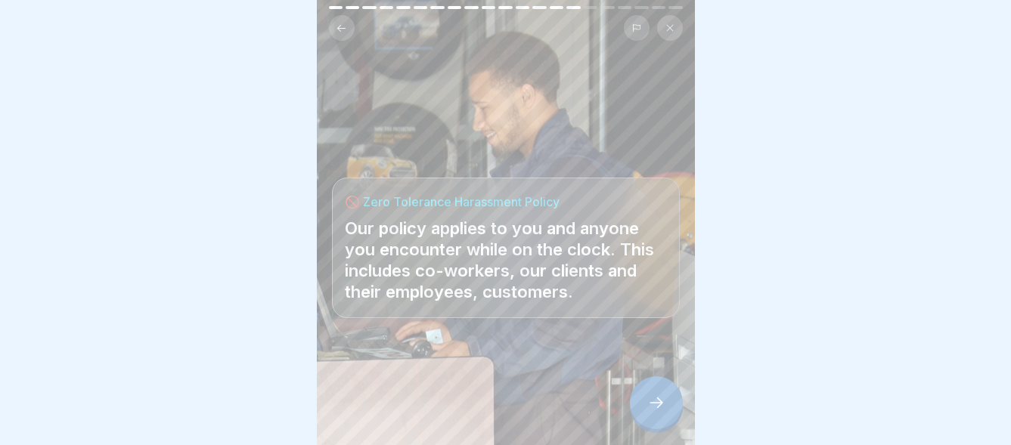
scroll to position [11, 0]
click at [661, 393] on div at bounding box center [656, 403] width 53 height 53
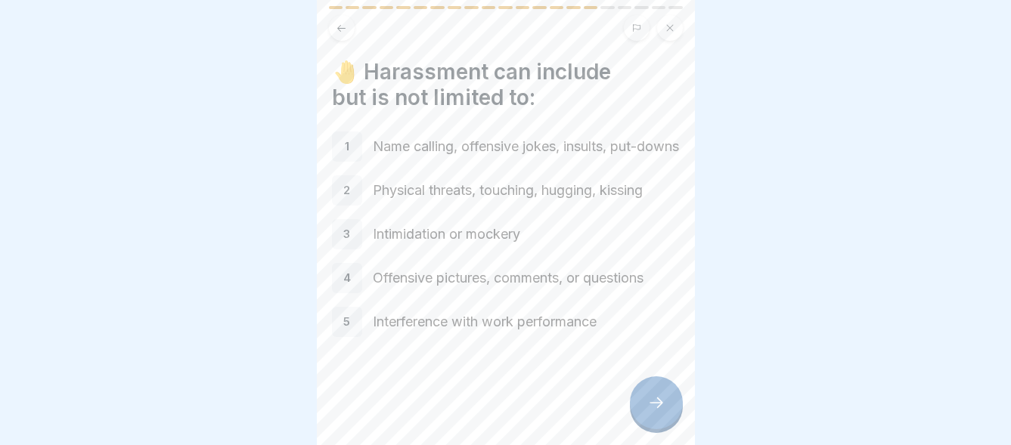
click at [350, 140] on div "1" at bounding box center [347, 147] width 30 height 30
click at [657, 398] on icon at bounding box center [656, 403] width 18 height 18
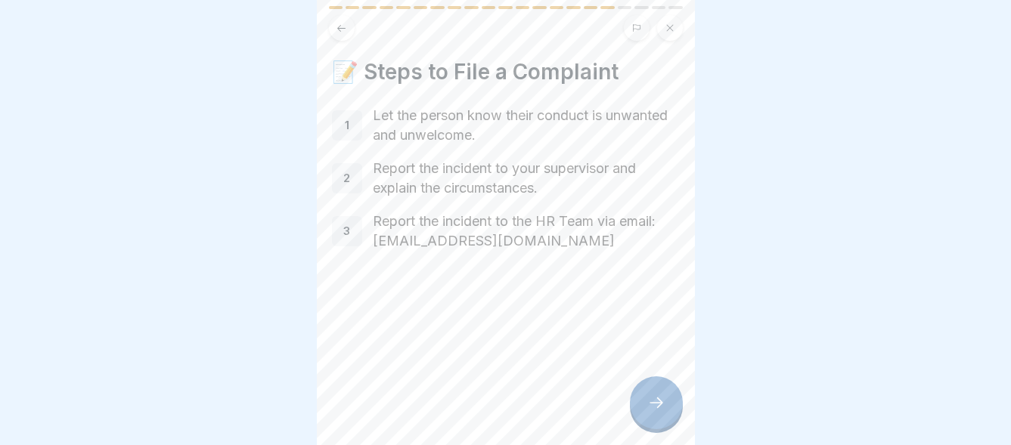
click at [665, 401] on icon at bounding box center [656, 403] width 18 height 18
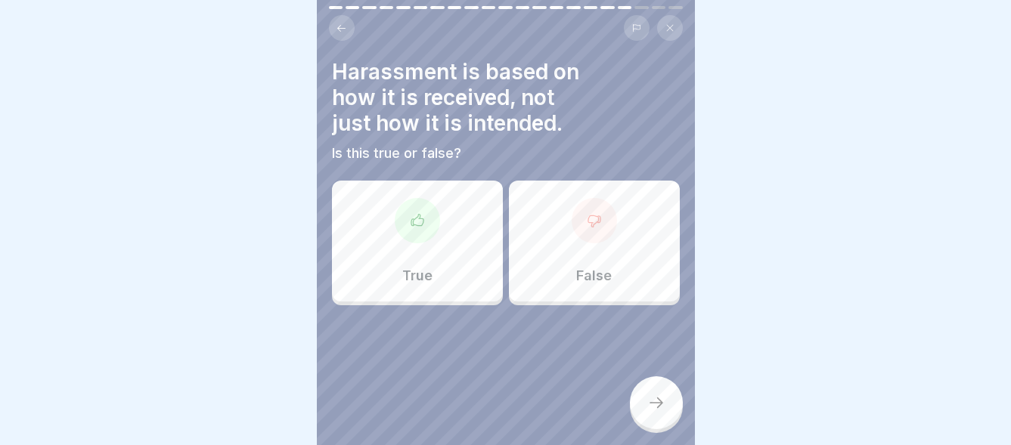
click at [408, 225] on div at bounding box center [417, 220] width 45 height 45
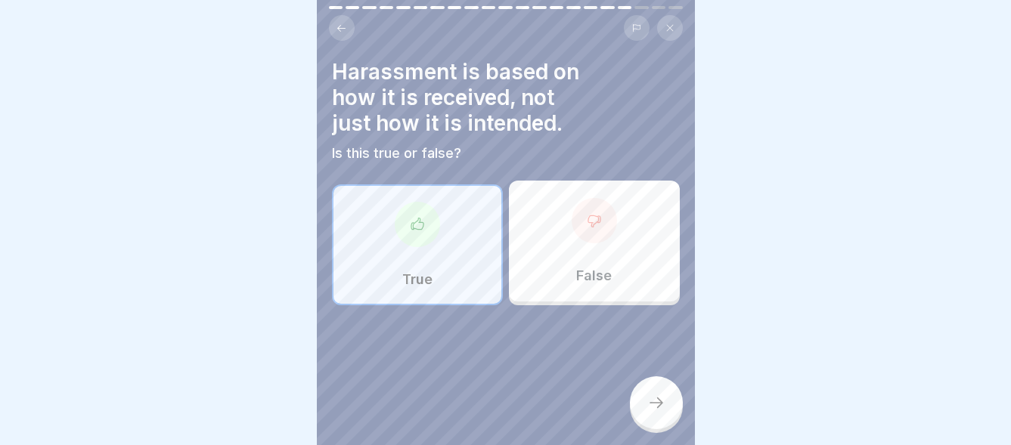
click at [663, 402] on icon at bounding box center [656, 403] width 18 height 18
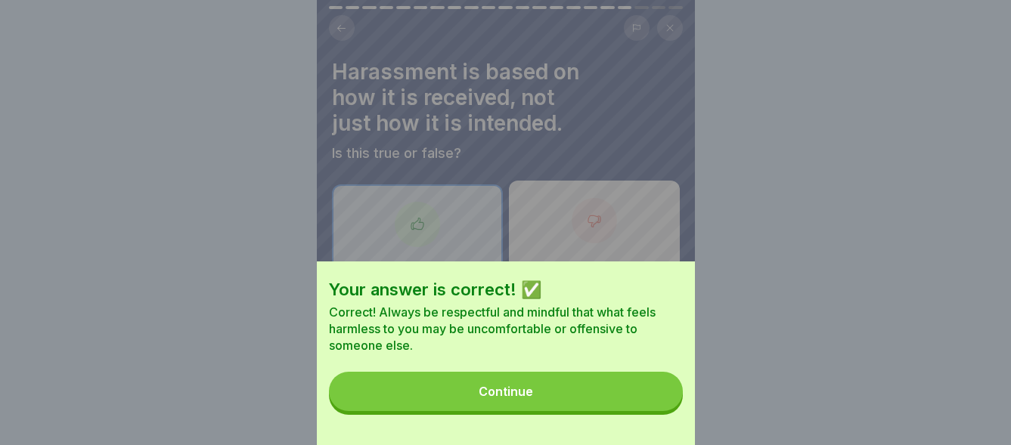
click at [526, 399] on div "Continue" at bounding box center [506, 392] width 54 height 14
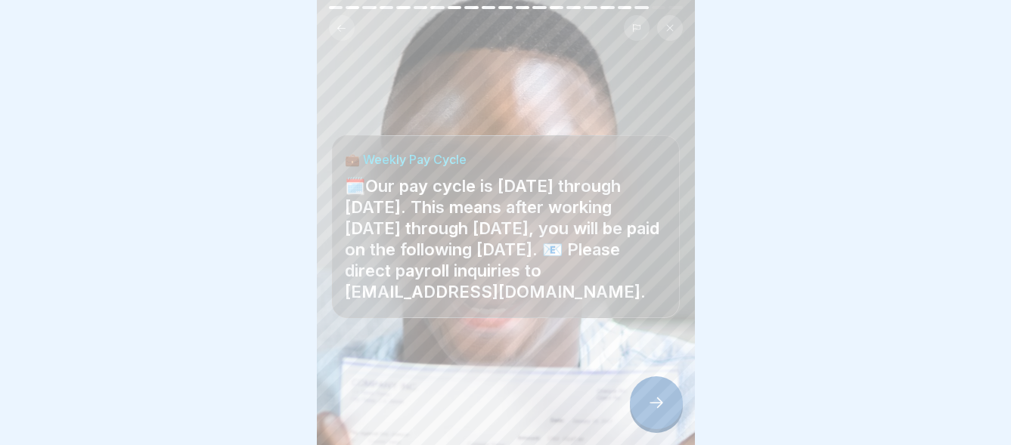
click at [666, 405] on div at bounding box center [656, 403] width 53 height 53
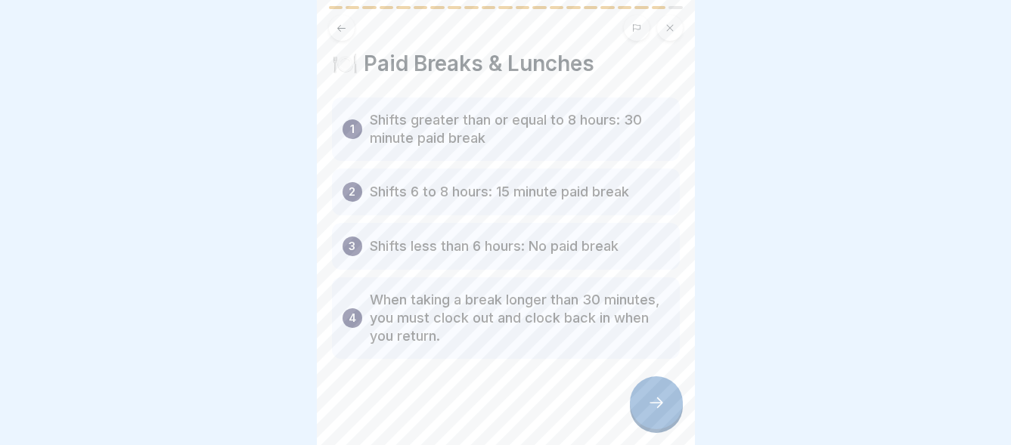
scroll to position [13, 0]
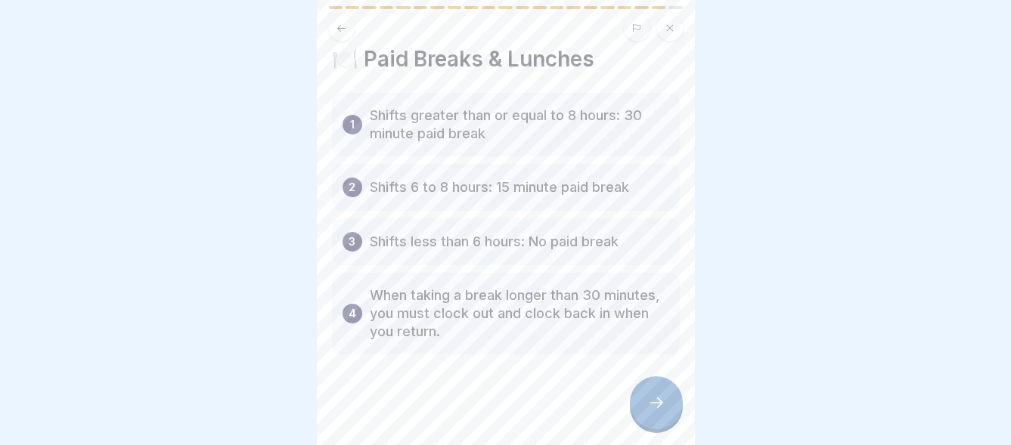
click at [656, 397] on icon at bounding box center [656, 403] width 18 height 18
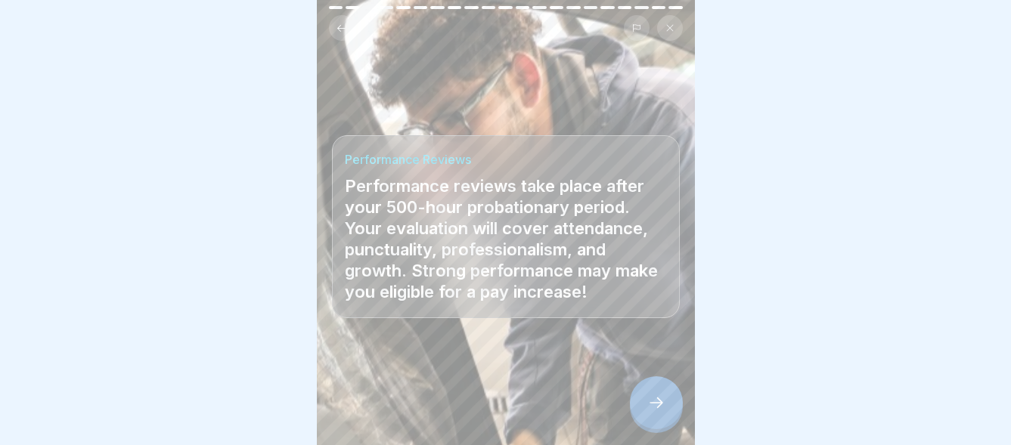
click at [656, 403] on icon at bounding box center [656, 403] width 18 height 18
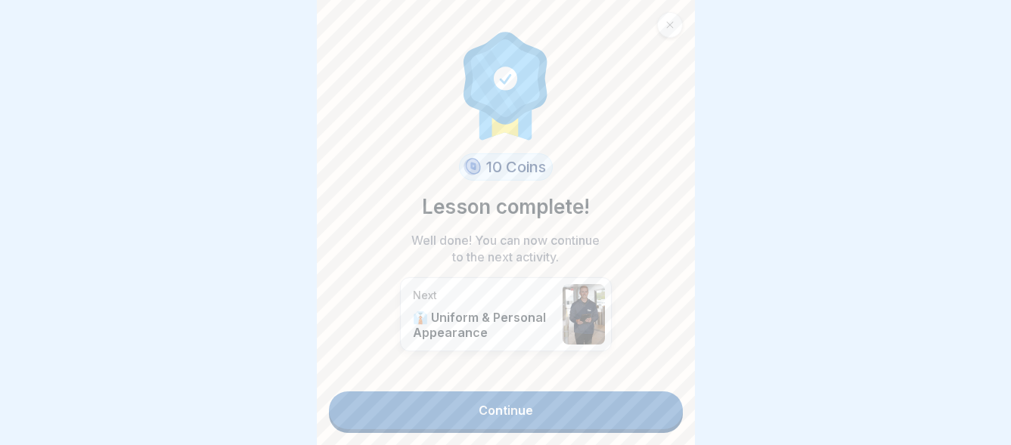
click at [493, 396] on link "Continue" at bounding box center [506, 411] width 354 height 38
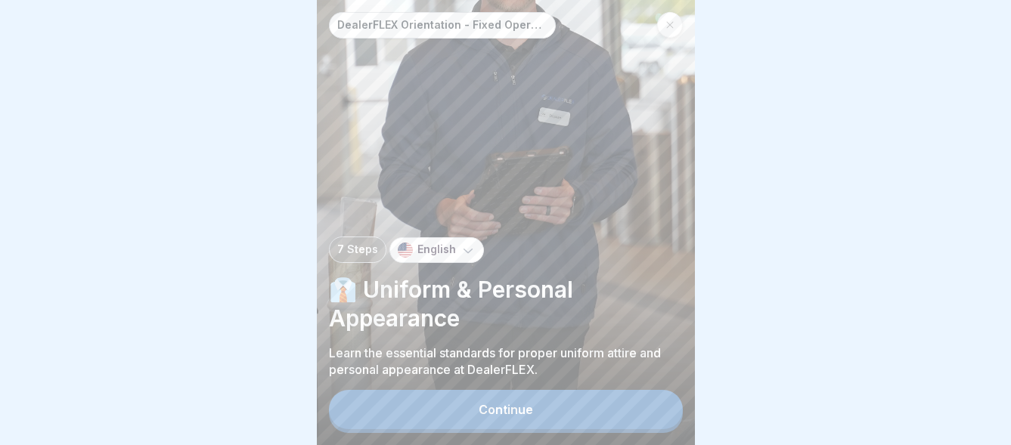
scroll to position [11, 0]
click at [498, 405] on div "Continue" at bounding box center [506, 410] width 54 height 14
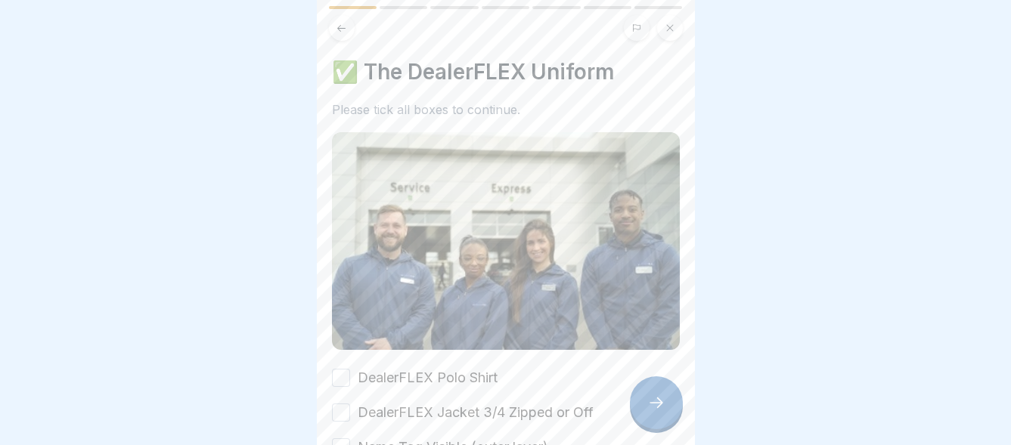
click at [343, 369] on button "DealerFLEX Polo Shirt" at bounding box center [341, 378] width 18 height 18
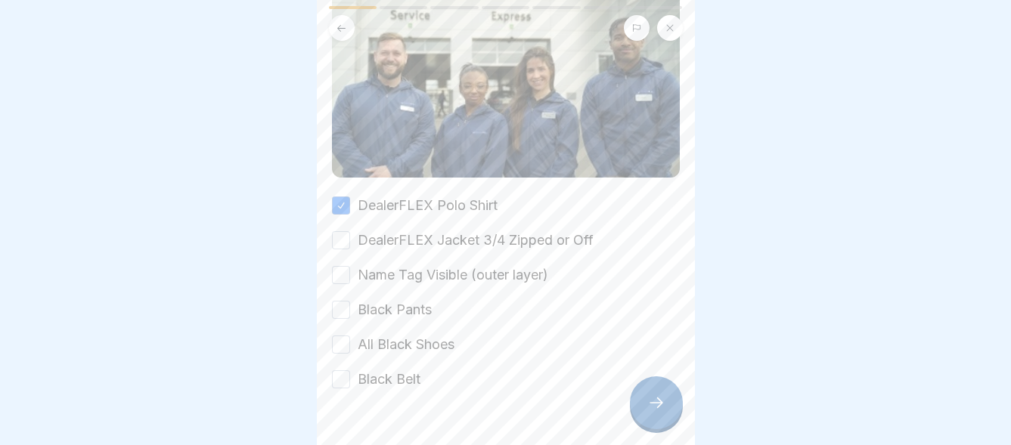
scroll to position [200, 0]
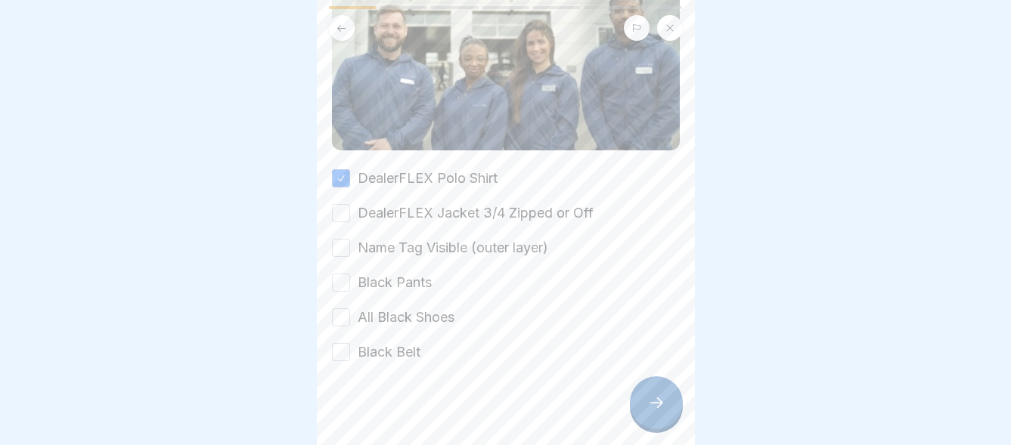
click at [347, 204] on button "DealerFLEX Jacket 3/4 Zipped or Off" at bounding box center [341, 213] width 18 height 18
click at [343, 239] on button "Name Tag Visible (outer layer)" at bounding box center [341, 248] width 18 height 18
click at [342, 274] on button "Black Pants" at bounding box center [341, 283] width 18 height 18
click at [344, 309] on button "All Black Shoes" at bounding box center [341, 318] width 18 height 18
click at [343, 343] on button "Black Belt" at bounding box center [341, 352] width 18 height 18
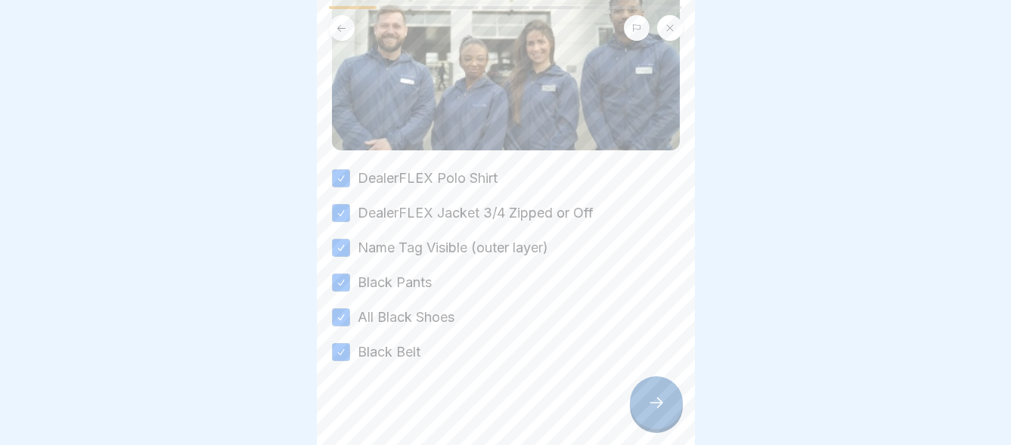
click at [659, 399] on icon at bounding box center [656, 403] width 18 height 18
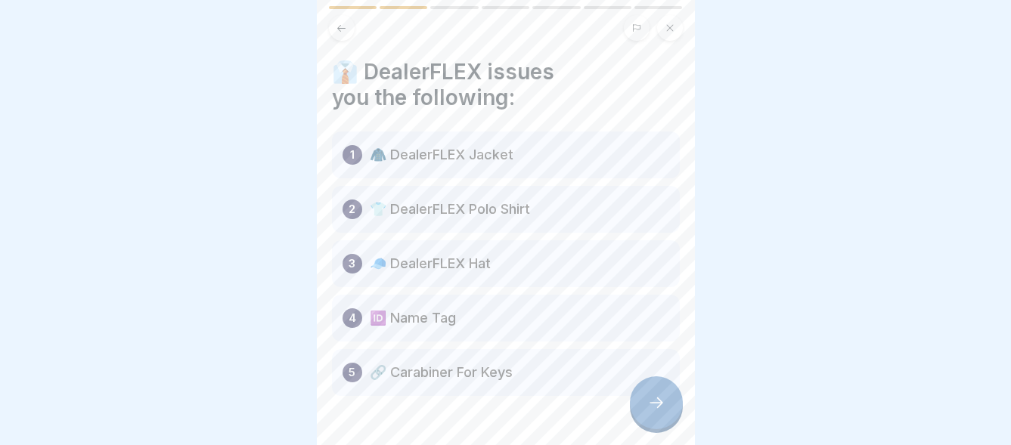
scroll to position [42, 0]
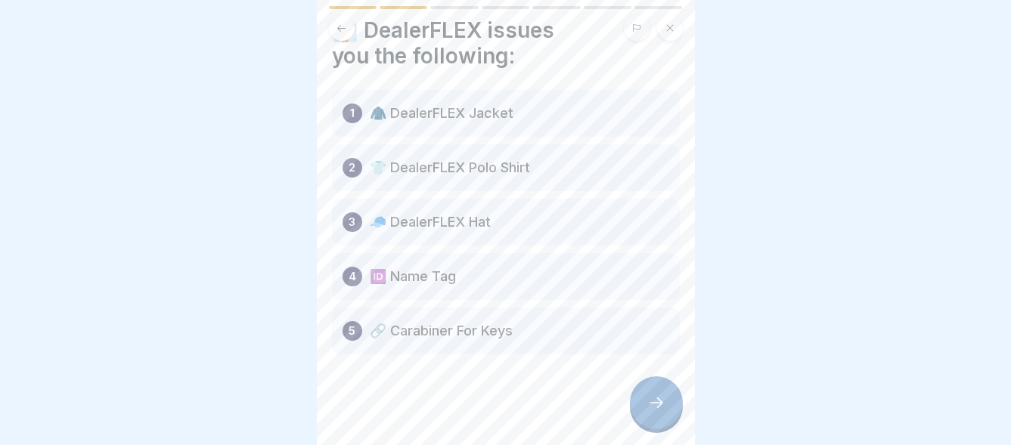
click at [652, 402] on icon at bounding box center [656, 403] width 18 height 18
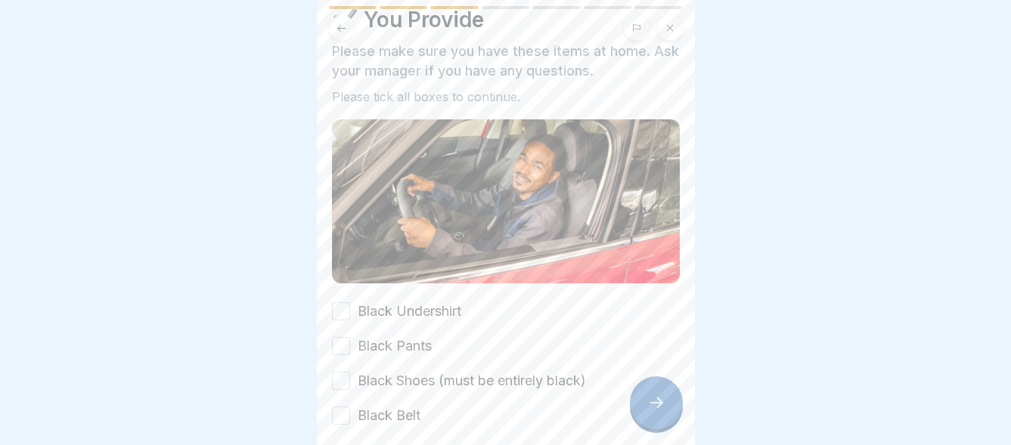
scroll to position [76, 0]
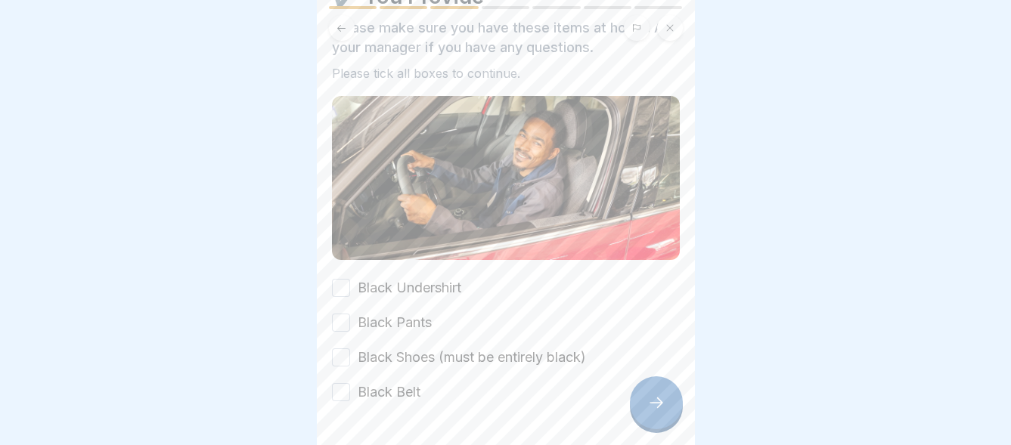
click at [342, 281] on button "Black Undershirt" at bounding box center [341, 288] width 18 height 18
click at [345, 315] on button "Black Pants" at bounding box center [341, 323] width 18 height 18
click at [341, 352] on button "Black Shoes (must be entirely black)" at bounding box center [341, 358] width 18 height 18
click at [345, 389] on button "Black Belt" at bounding box center [341, 392] width 18 height 18
click at [664, 408] on icon at bounding box center [656, 403] width 18 height 18
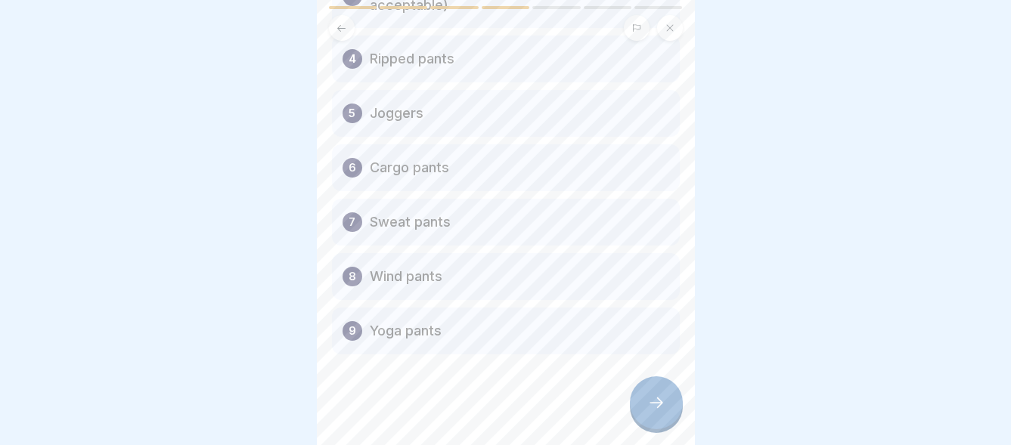
scroll to position [11, 0]
click at [656, 399] on icon at bounding box center [656, 403] width 18 height 18
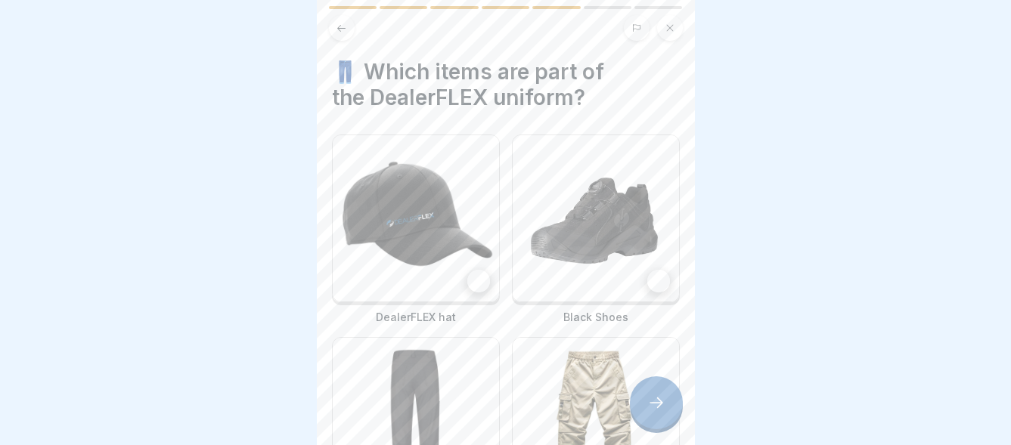
click at [467, 270] on div at bounding box center [478, 281] width 23 height 23
click at [648, 270] on div at bounding box center [658, 281] width 23 height 23
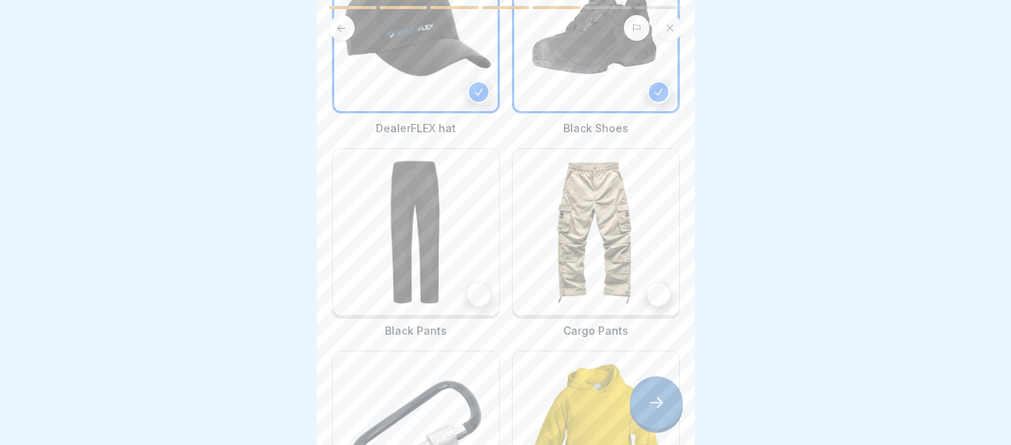
scroll to position [194, 0]
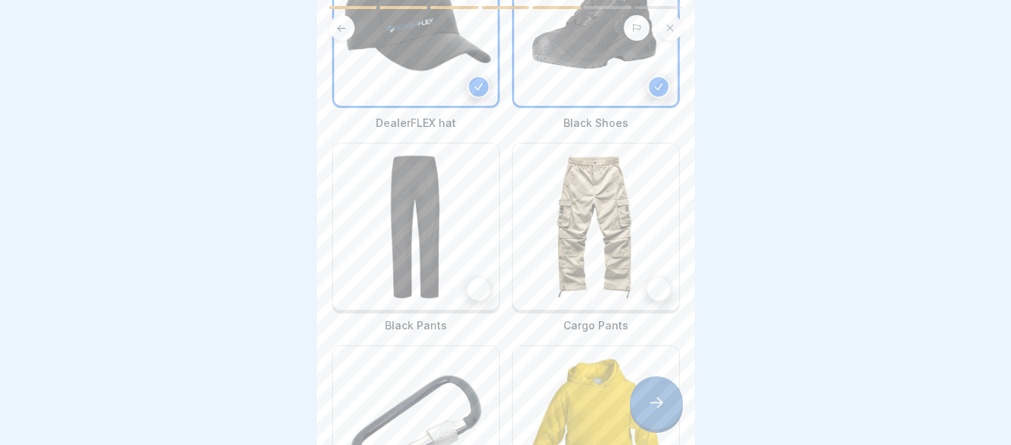
click at [472, 278] on div at bounding box center [478, 289] width 23 height 23
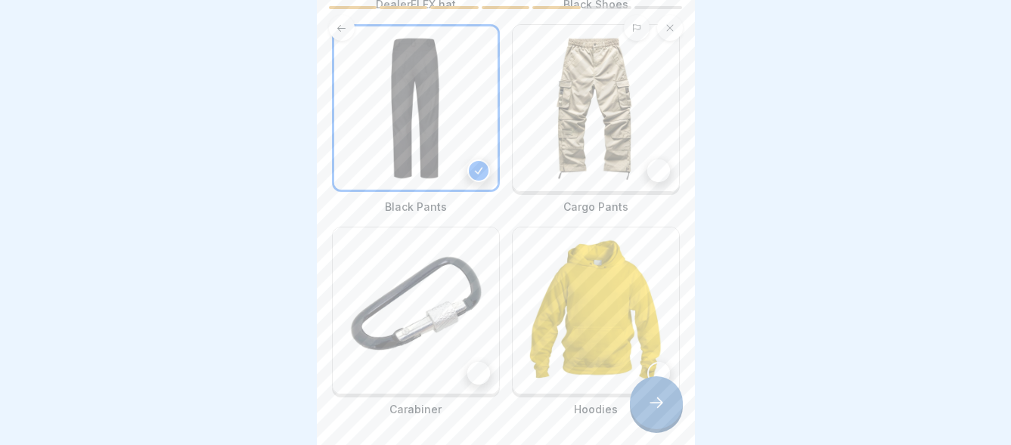
scroll to position [315, 0]
click at [467, 361] on div at bounding box center [478, 372] width 23 height 23
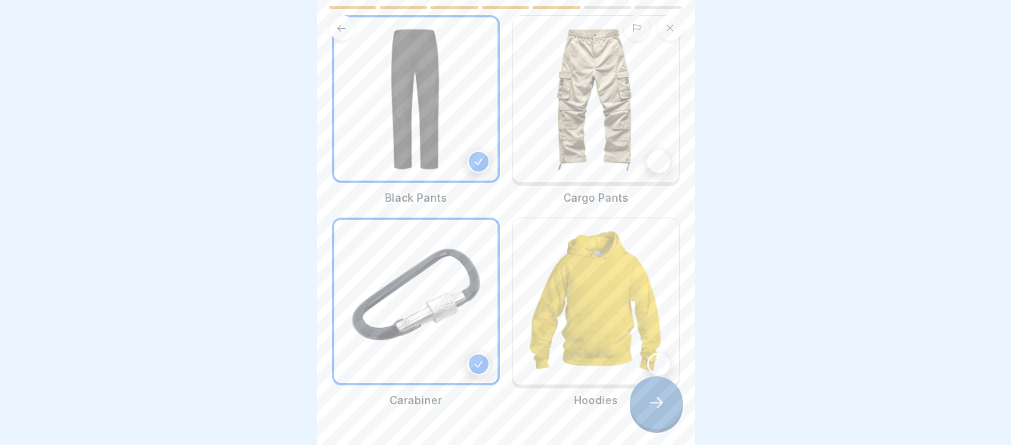
scroll to position [359, 0]
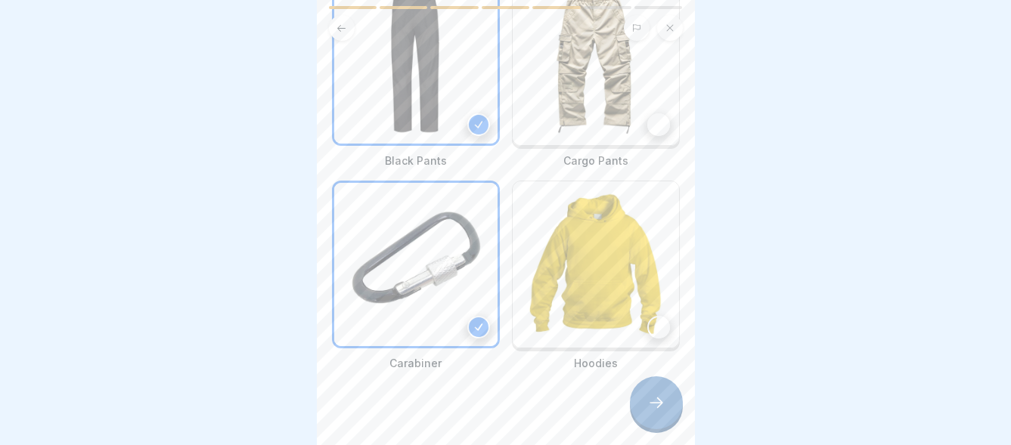
click at [660, 399] on icon at bounding box center [656, 403] width 18 height 18
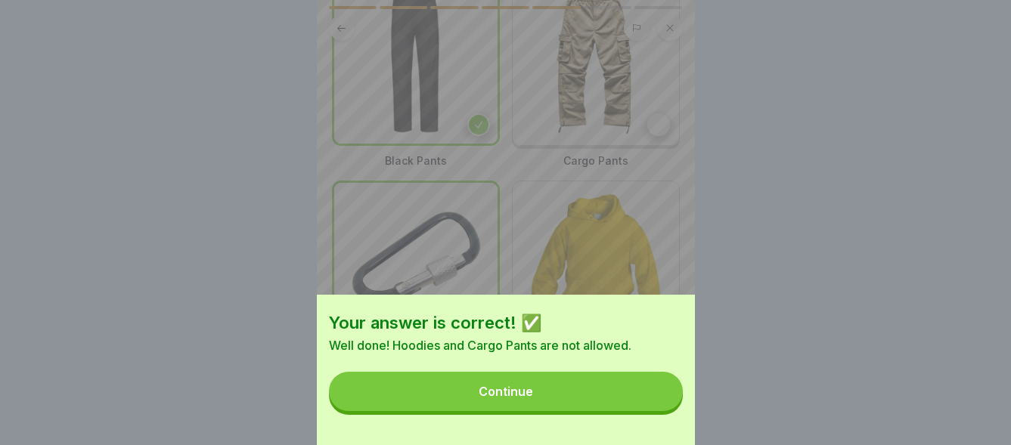
click at [560, 407] on button "Continue" at bounding box center [506, 391] width 354 height 39
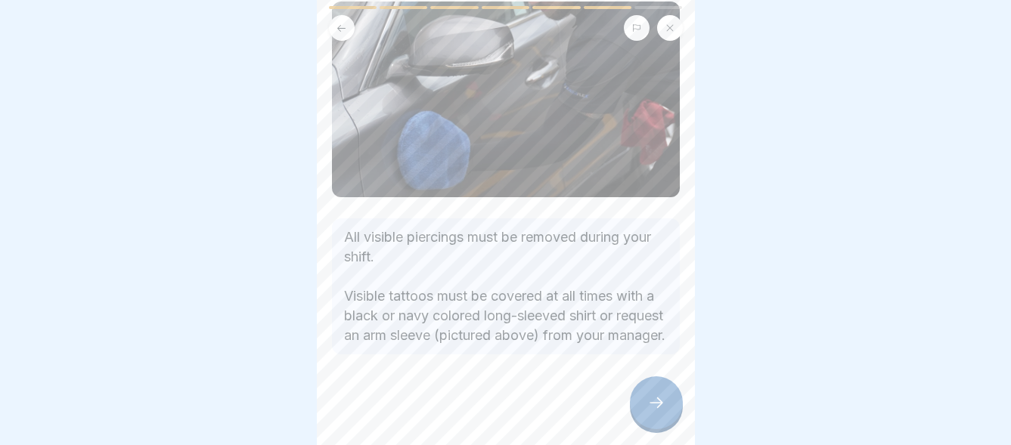
scroll to position [117, 0]
click at [656, 399] on icon at bounding box center [656, 403] width 18 height 18
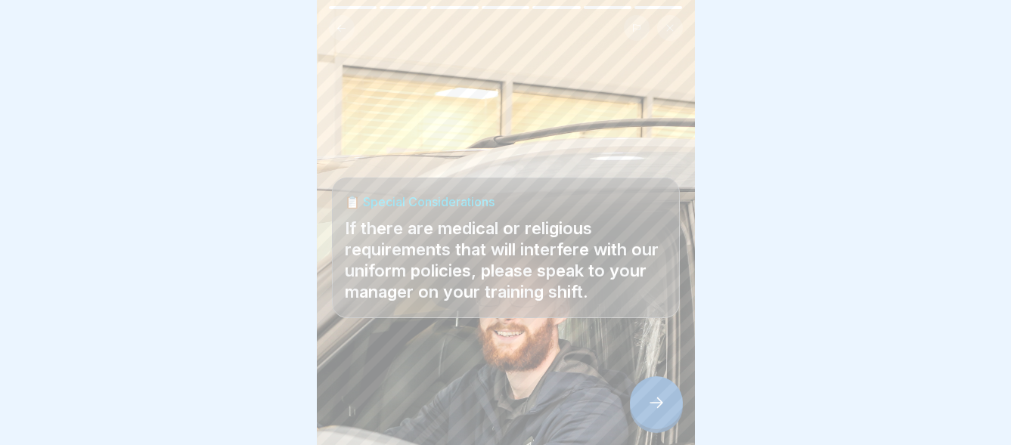
scroll to position [11, 0]
click at [658, 405] on icon at bounding box center [656, 403] width 18 height 18
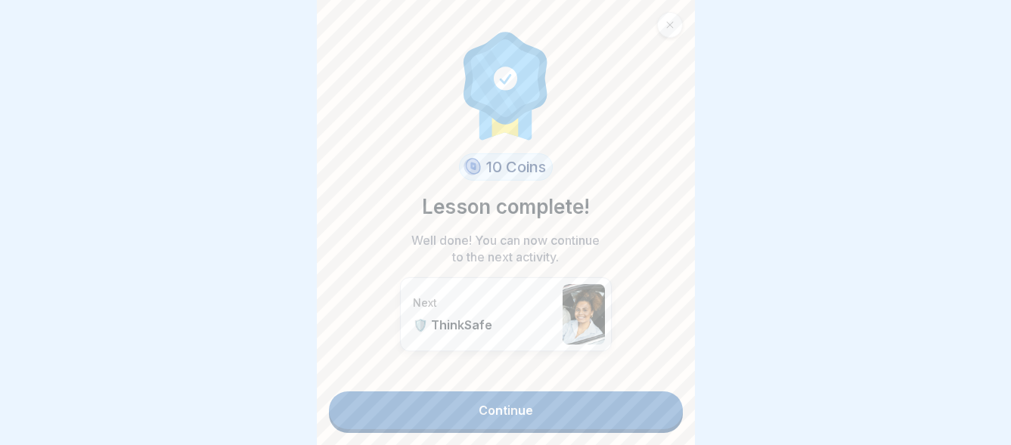
click at [486, 401] on link "Continue" at bounding box center [506, 411] width 354 height 38
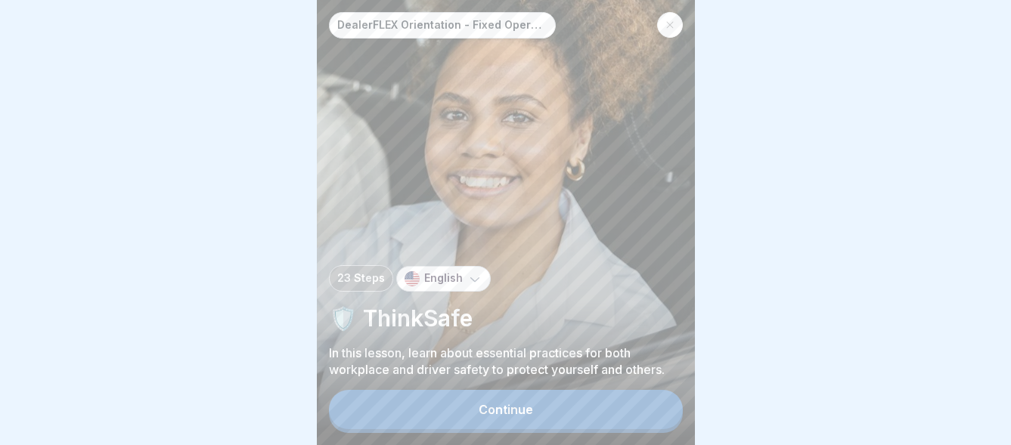
scroll to position [11, 0]
click at [499, 405] on div "Continue" at bounding box center [506, 410] width 54 height 14
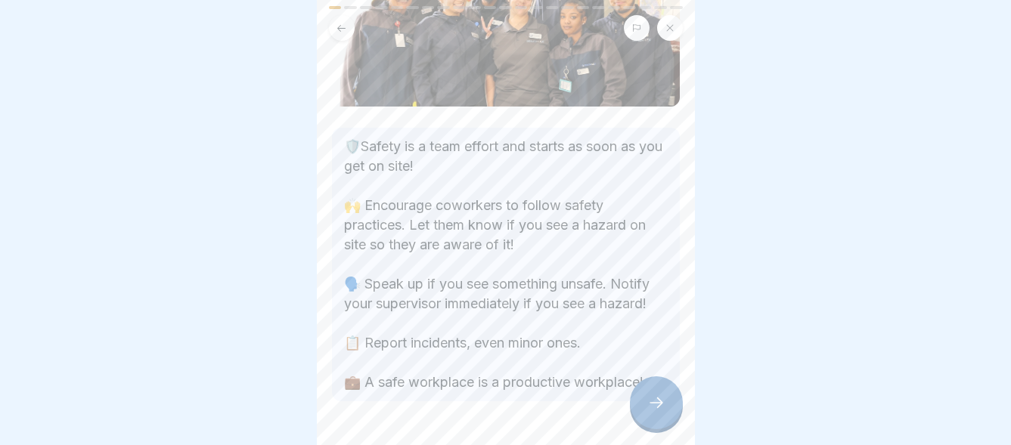
scroll to position [213, 0]
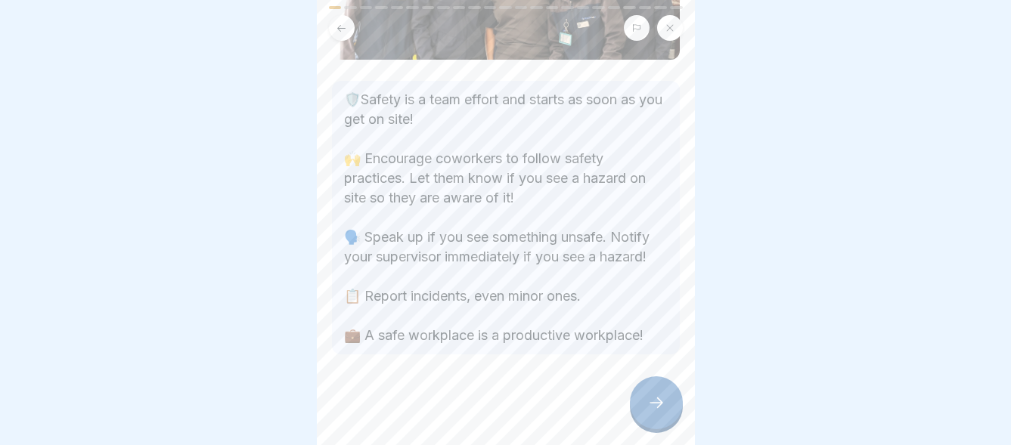
click at [655, 399] on icon at bounding box center [656, 403] width 18 height 18
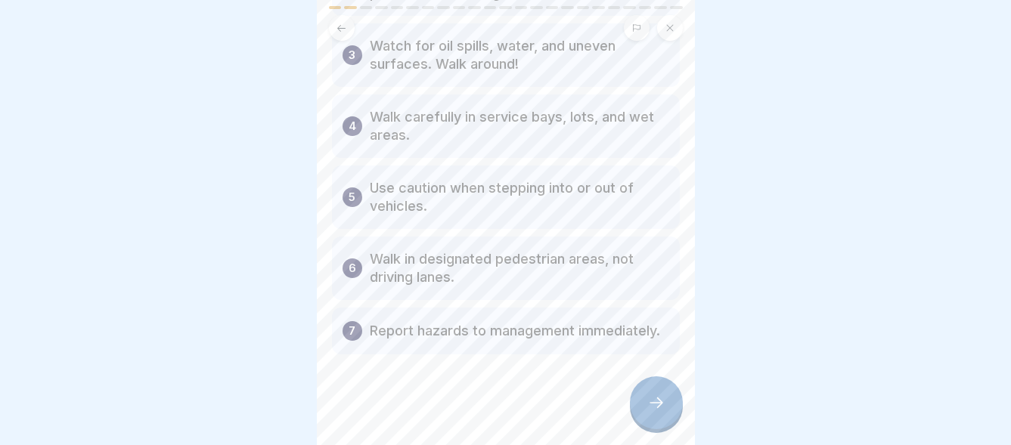
scroll to position [278, 0]
click at [653, 402] on icon at bounding box center [656, 403] width 18 height 18
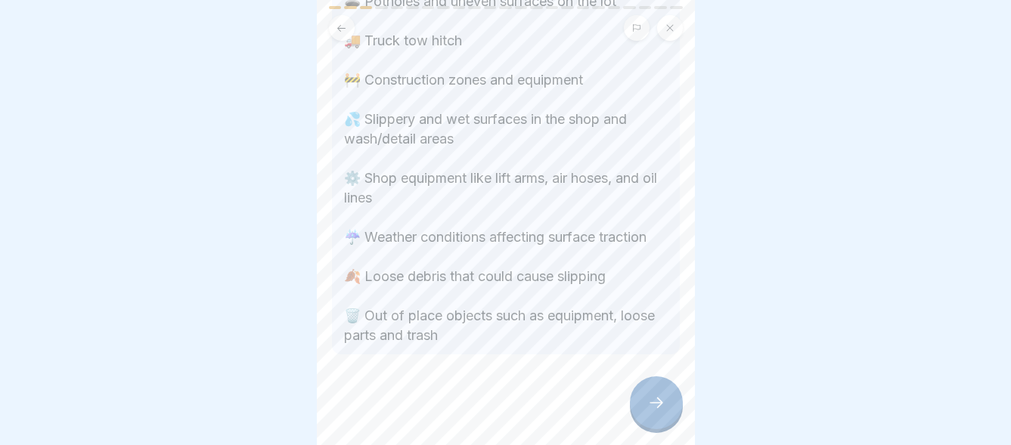
scroll to position [277, 0]
click at [656, 407] on icon at bounding box center [656, 403] width 18 height 18
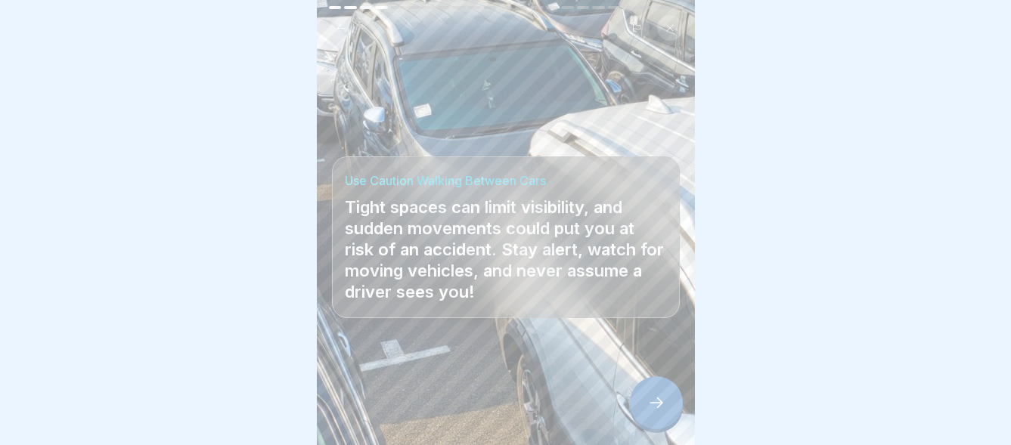
click at [662, 399] on icon at bounding box center [656, 403] width 18 height 18
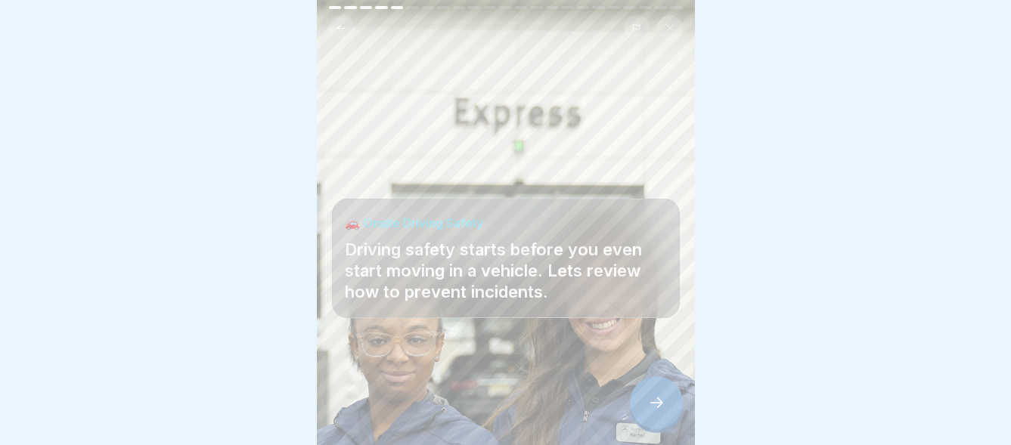
click at [655, 405] on icon at bounding box center [656, 403] width 18 height 18
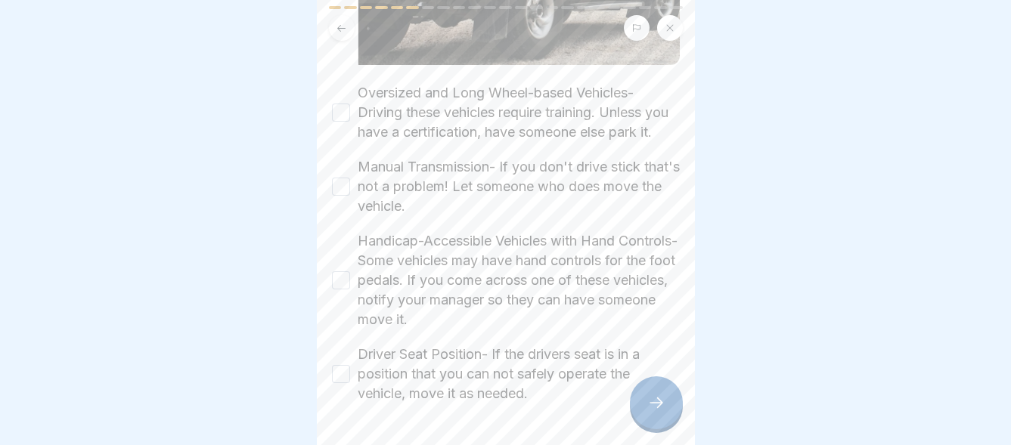
scroll to position [378, 0]
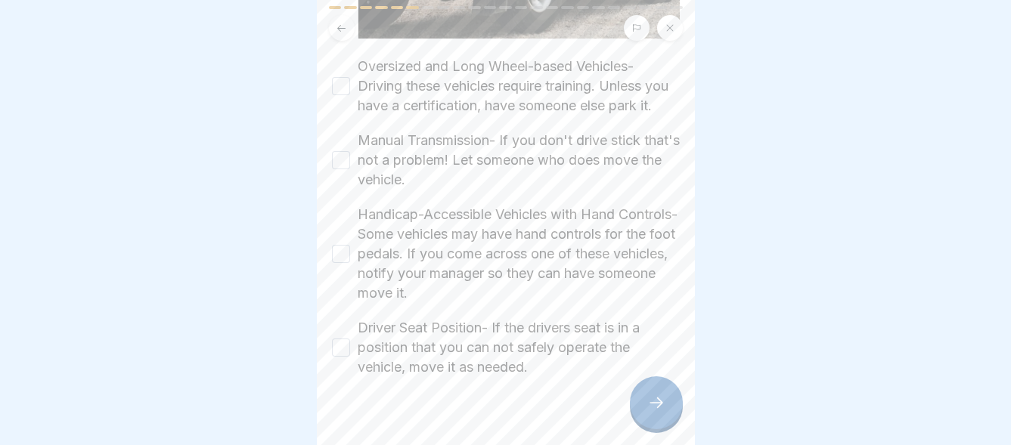
click at [343, 77] on button "Oversized and Long Wheel-based Vehicles- Driving these vehicles require trainin…" at bounding box center [341, 86] width 18 height 18
click at [337, 161] on button "Manual Transmission- If you don't drive stick that's not a problem! Let someone…" at bounding box center [341, 160] width 18 height 18
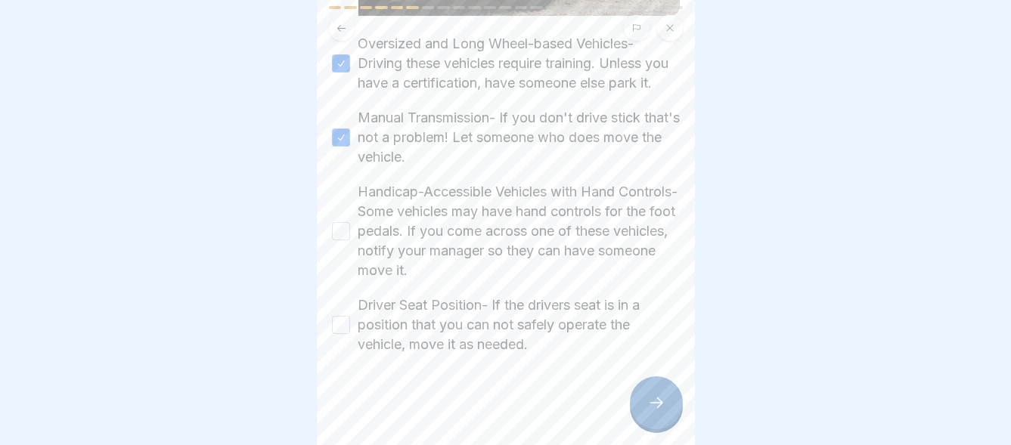
click at [347, 222] on button "Handicap-Accessible Vehicles with Hand Controls- Some vehicles may have hand co…" at bounding box center [341, 231] width 18 height 18
click at [345, 316] on button "Driver Seat Position- If the drivers seat is in a position that you can not saf…" at bounding box center [341, 325] width 18 height 18
click at [658, 402] on icon at bounding box center [656, 403] width 18 height 18
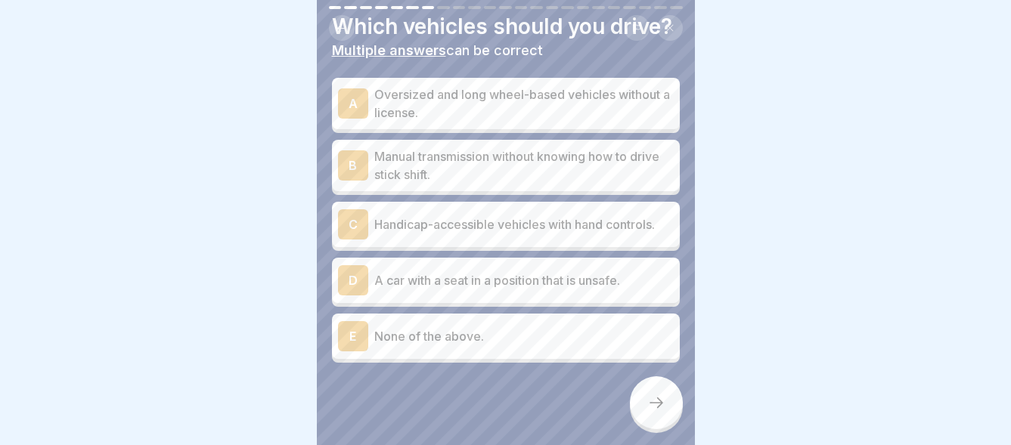
scroll to position [79, 0]
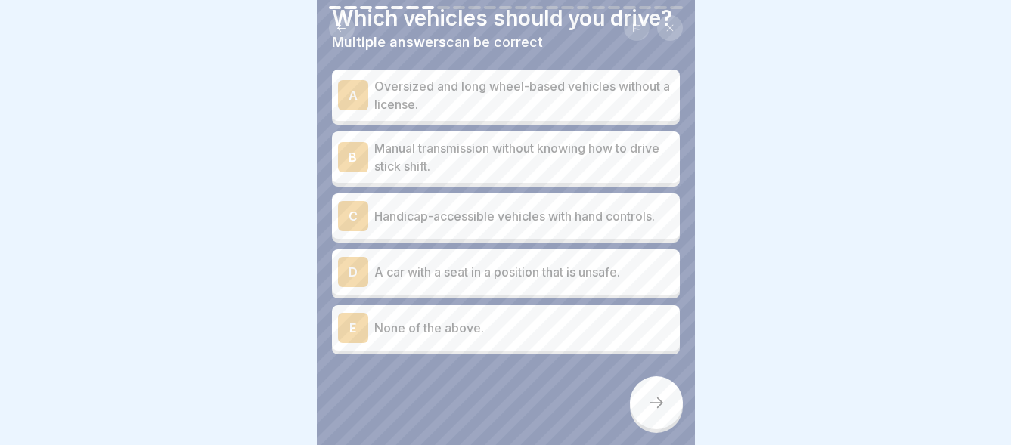
click at [364, 315] on div "E" at bounding box center [353, 328] width 30 height 30
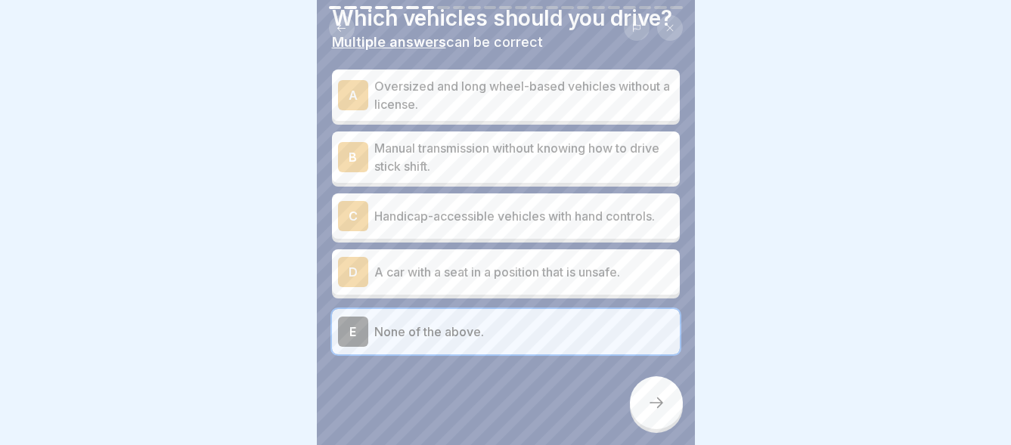
click at [650, 392] on div at bounding box center [656, 403] width 53 height 53
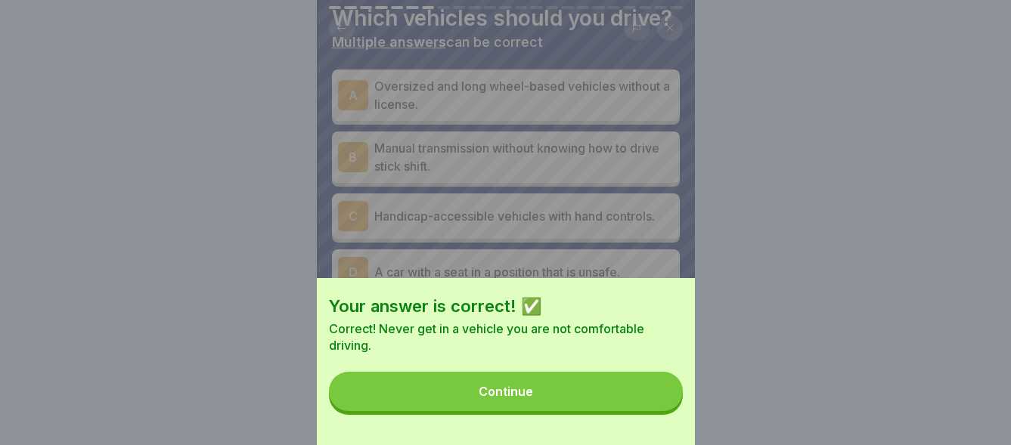
click at [518, 399] on div "Continue" at bounding box center [506, 392] width 54 height 14
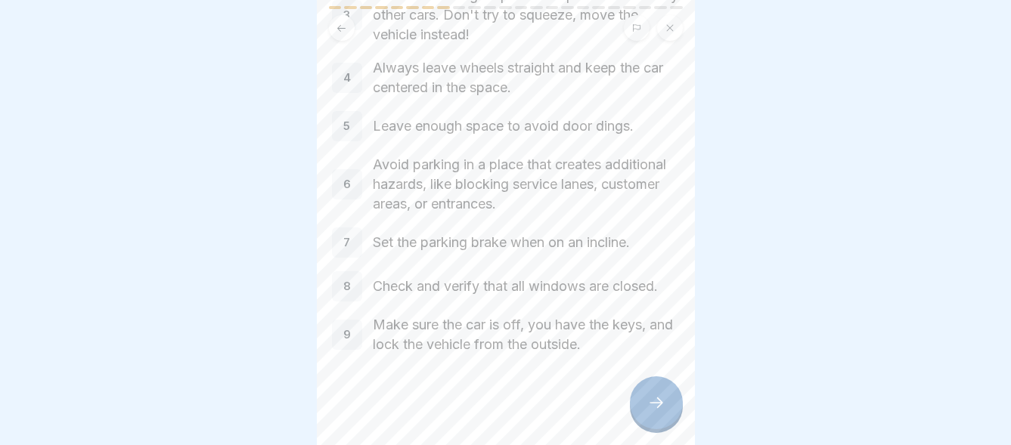
scroll to position [11, 0]
click at [662, 400] on icon at bounding box center [656, 403] width 18 height 18
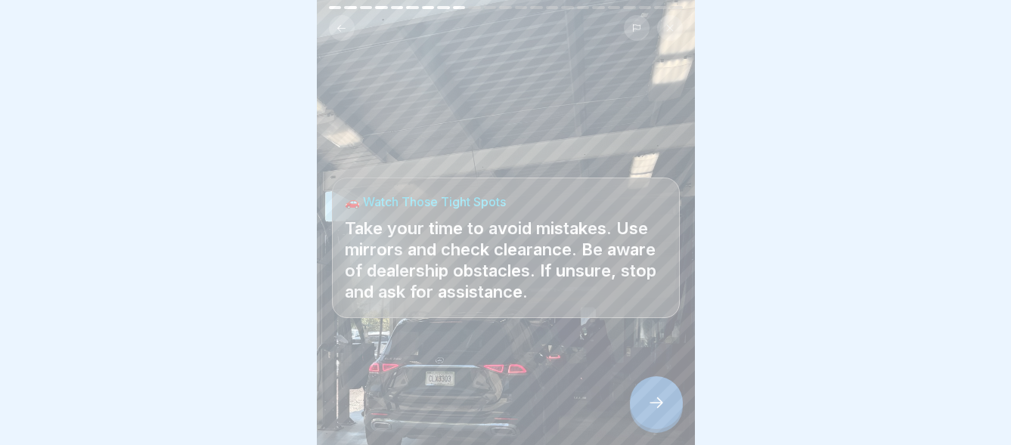
click at [655, 404] on icon at bounding box center [656, 403] width 18 height 18
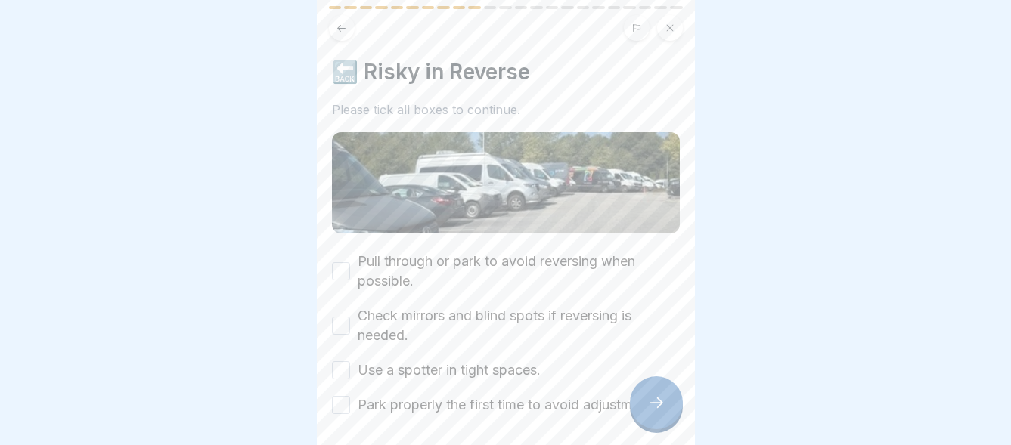
scroll to position [76, 0]
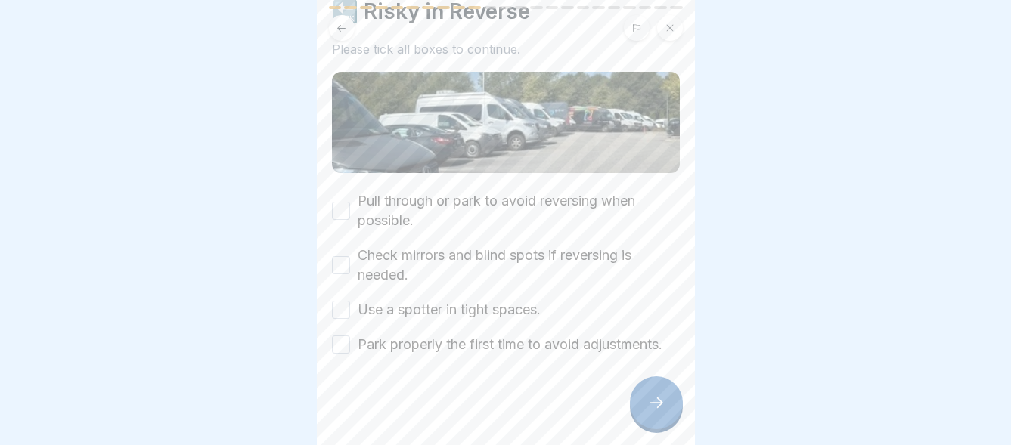
drag, startPoint x: 344, startPoint y: 181, endPoint x: 371, endPoint y: 207, distance: 38.0
click at [347, 202] on button "Pull through or park to avoid reversing when possible." at bounding box center [341, 211] width 18 height 18
click at [339, 256] on button "Check mirrors and blind spots if reversing is needed." at bounding box center [341, 265] width 18 height 18
click at [344, 301] on button "Use a spotter in tight spaces." at bounding box center [341, 310] width 18 height 18
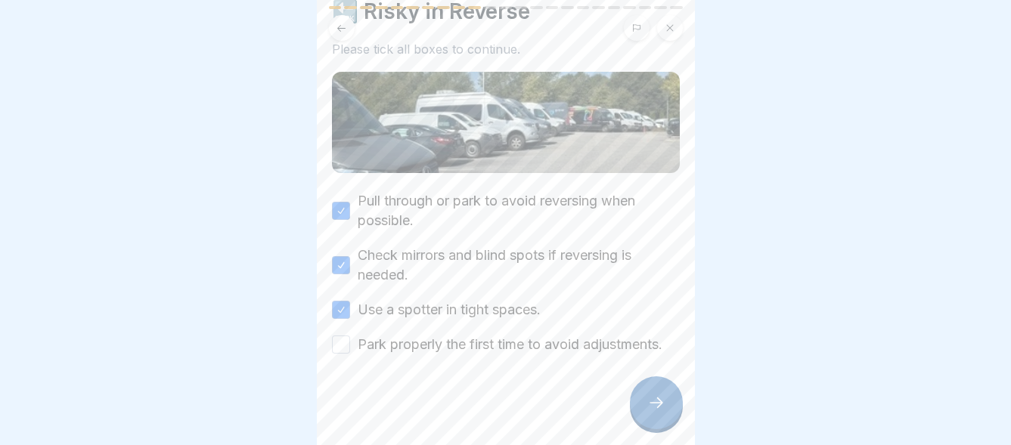
click at [339, 336] on button "Park properly the first time to avoid adjustments." at bounding box center [341, 345] width 18 height 18
click at [655, 399] on icon at bounding box center [656, 403] width 18 height 18
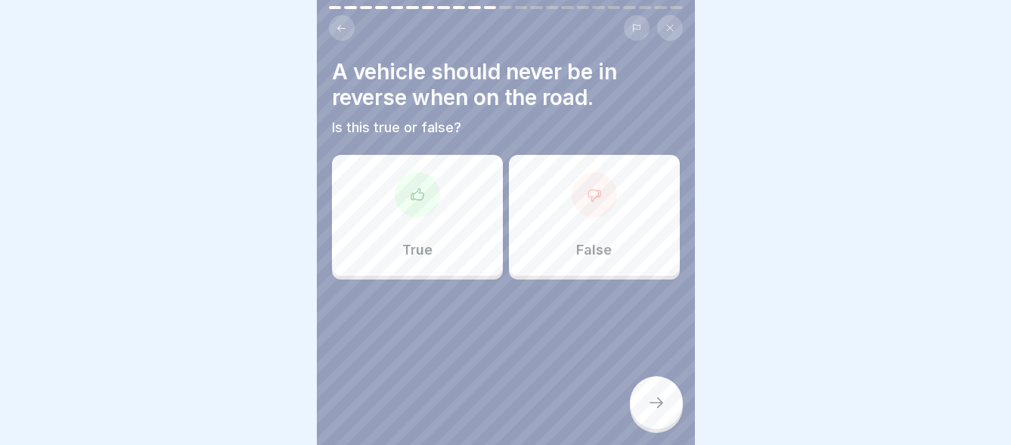
click at [442, 190] on div "True" at bounding box center [417, 215] width 171 height 121
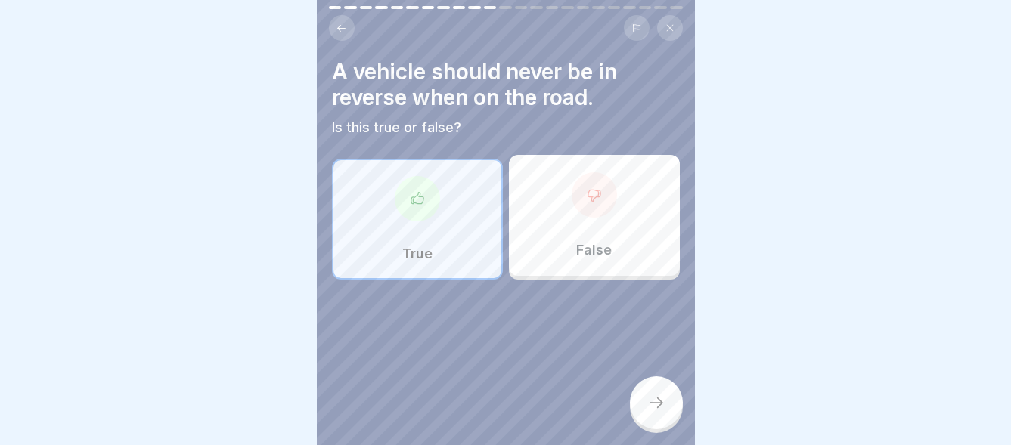
click at [667, 409] on div at bounding box center [656, 403] width 53 height 53
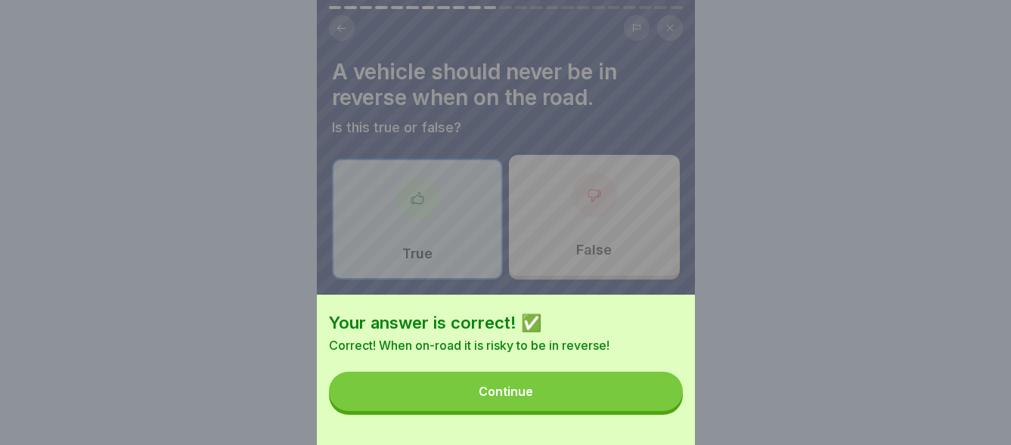
click at [500, 399] on div "Continue" at bounding box center [506, 392] width 54 height 14
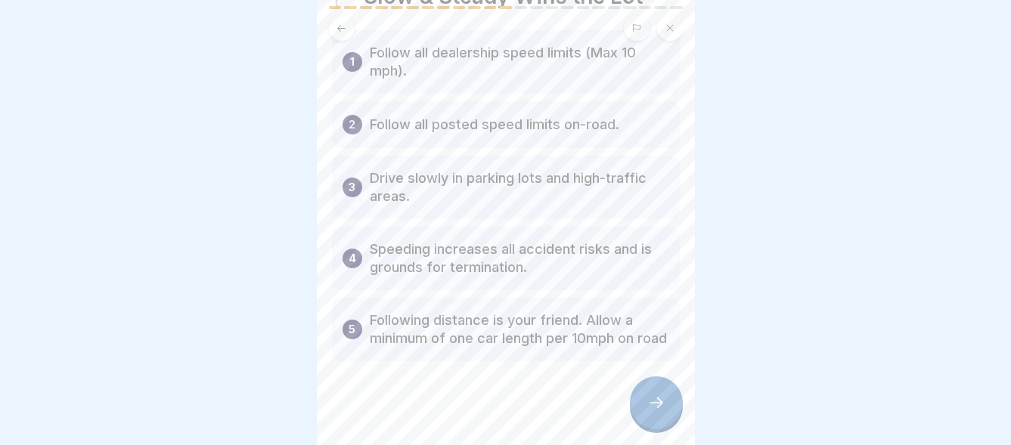
scroll to position [101, 0]
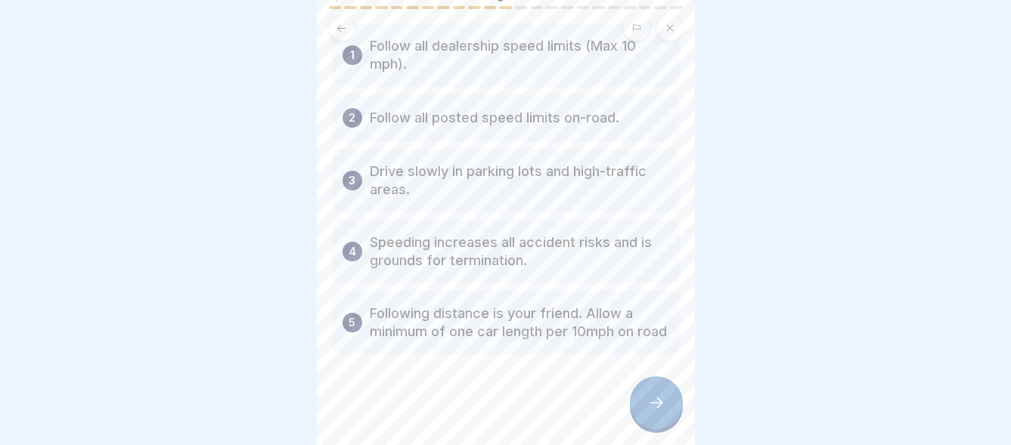
click at [656, 405] on icon at bounding box center [656, 403] width 18 height 18
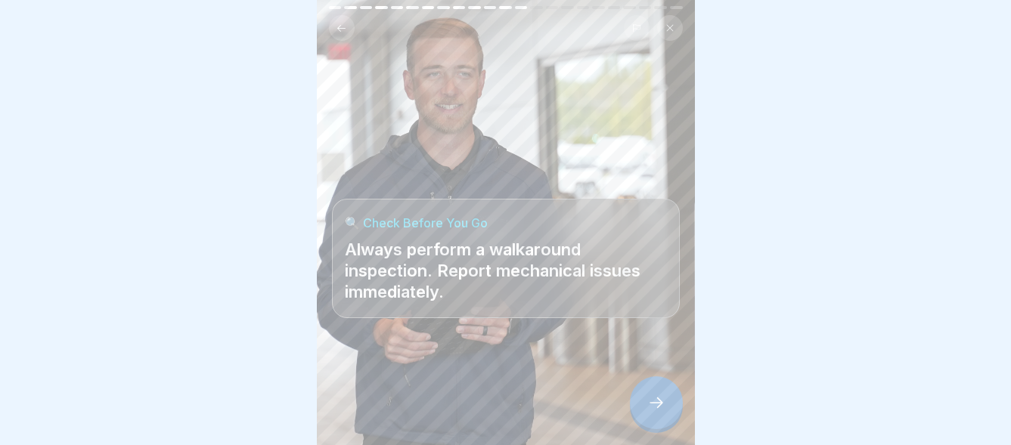
click at [654, 394] on div at bounding box center [656, 403] width 53 height 53
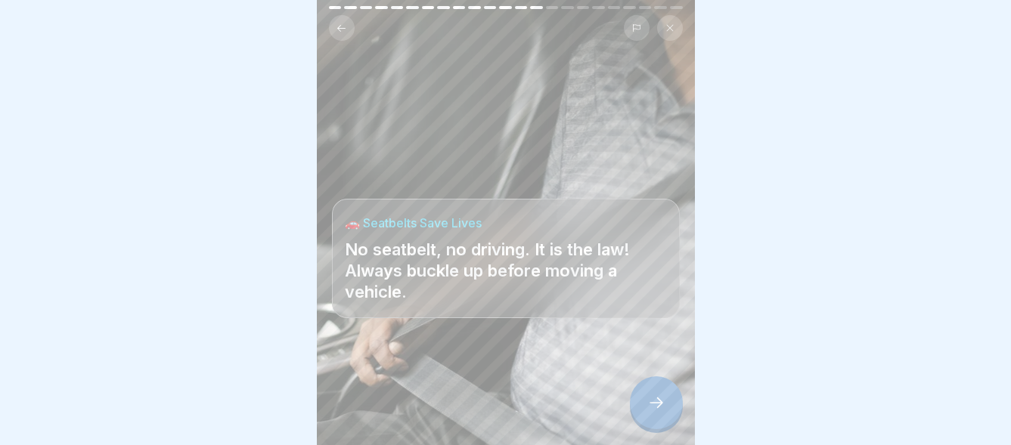
click at [654, 399] on icon at bounding box center [656, 403] width 18 height 18
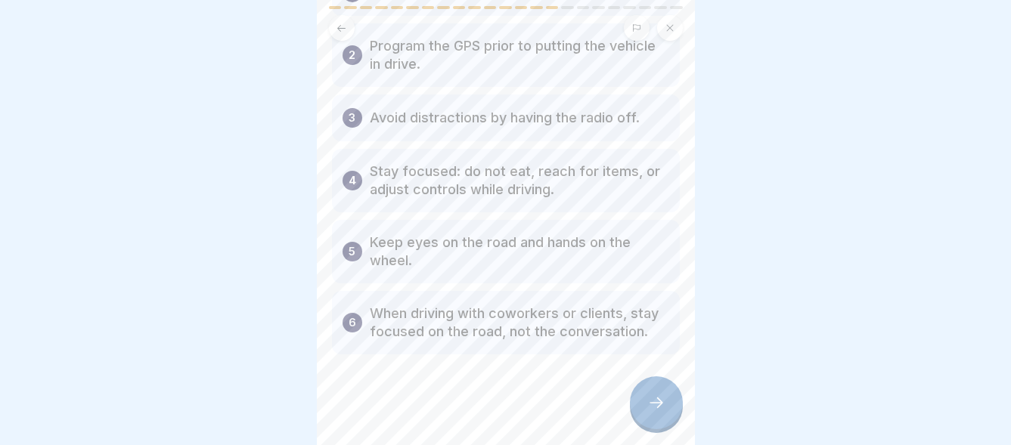
scroll to position [155, 0]
click at [656, 405] on icon at bounding box center [656, 403] width 18 height 18
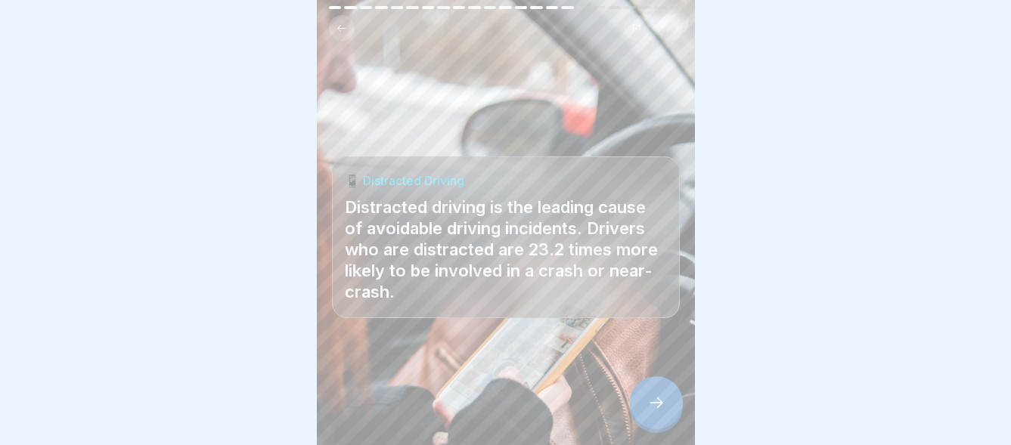
click at [653, 405] on icon at bounding box center [656, 403] width 18 height 18
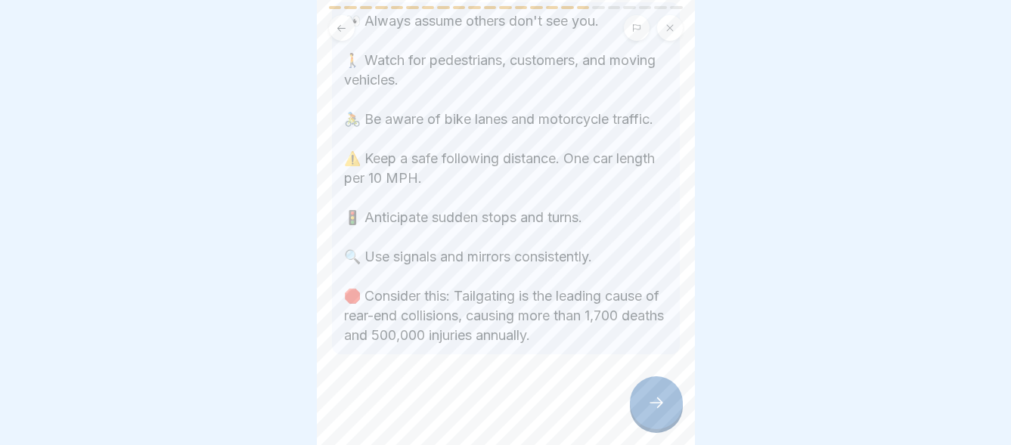
scroll to position [269, 0]
click at [657, 394] on div at bounding box center [656, 403] width 53 height 53
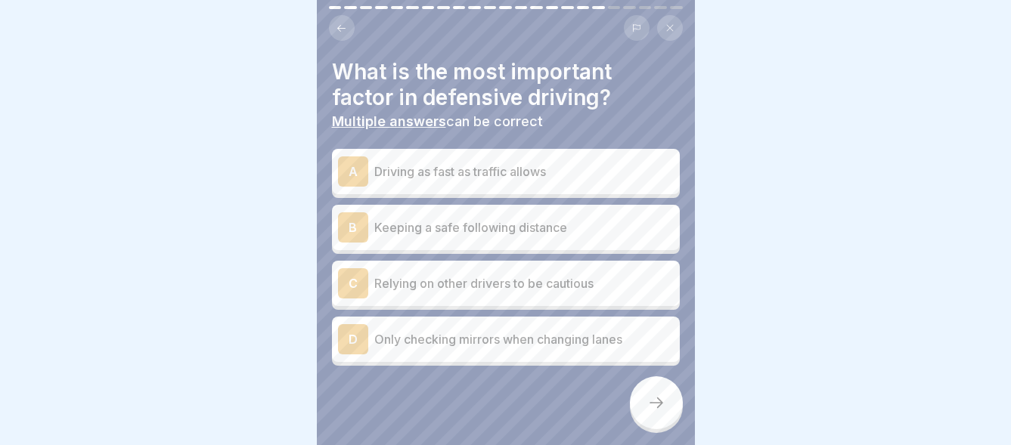
click at [353, 213] on div "B" at bounding box center [353, 228] width 30 height 30
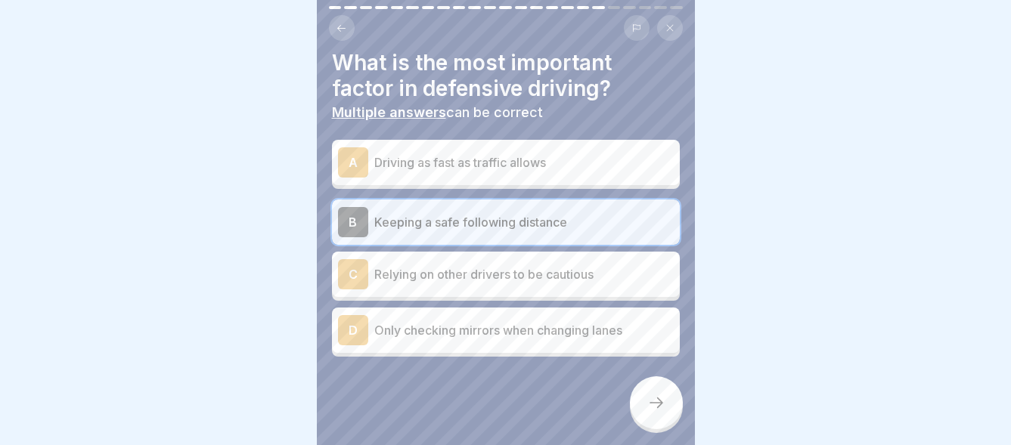
scroll to position [11, 0]
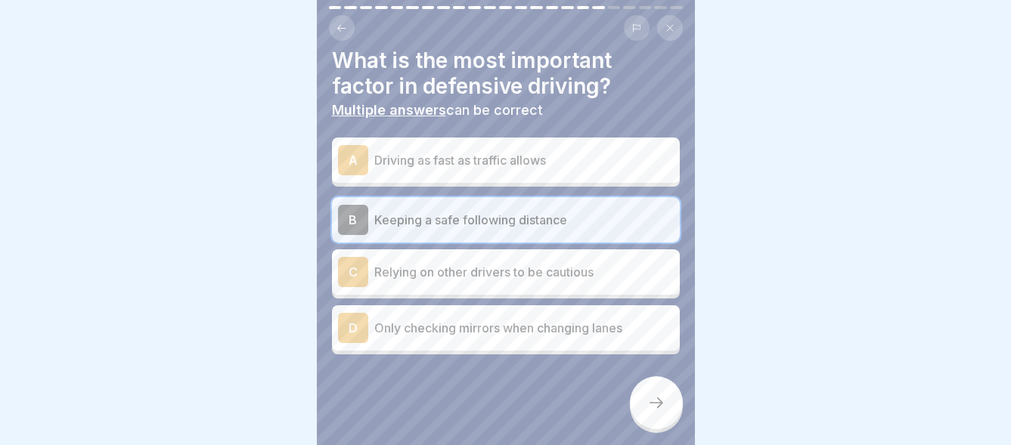
click at [656, 399] on icon at bounding box center [656, 403] width 18 height 18
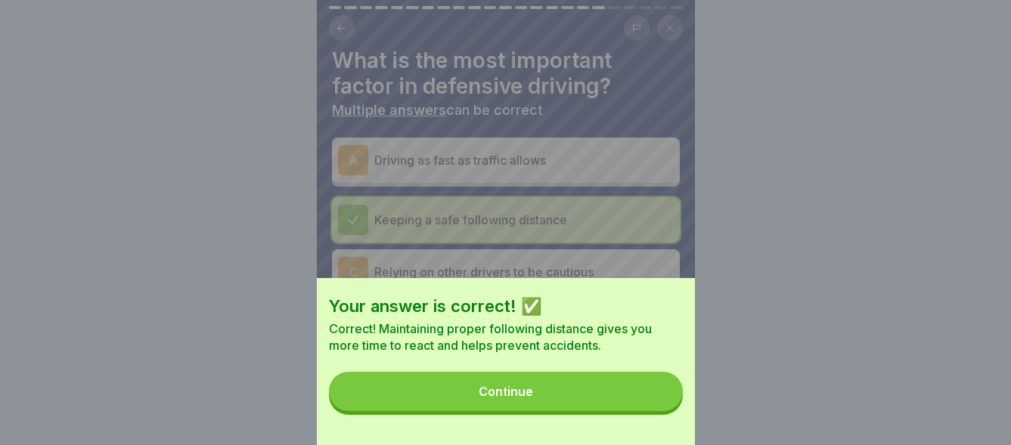
drag, startPoint x: 504, startPoint y: 400, endPoint x: 512, endPoint y: 400, distance: 8.3
click at [505, 399] on div "Continue" at bounding box center [506, 392] width 54 height 14
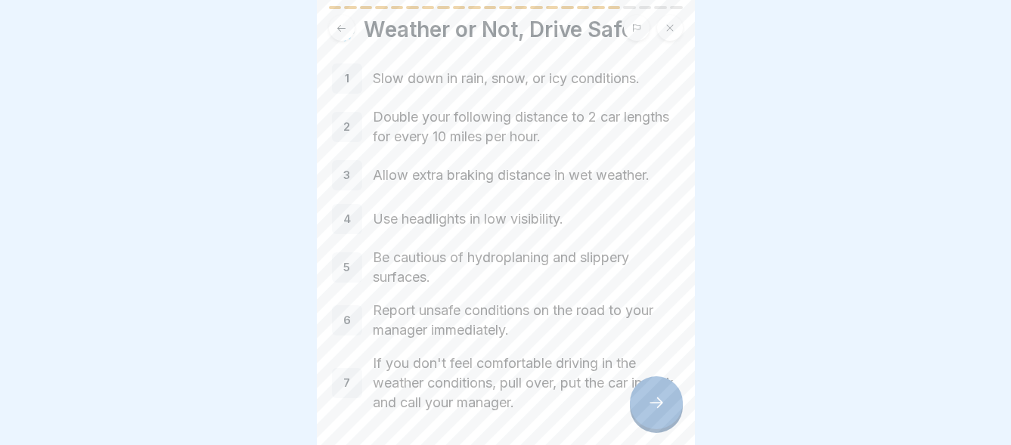
scroll to position [101, 0]
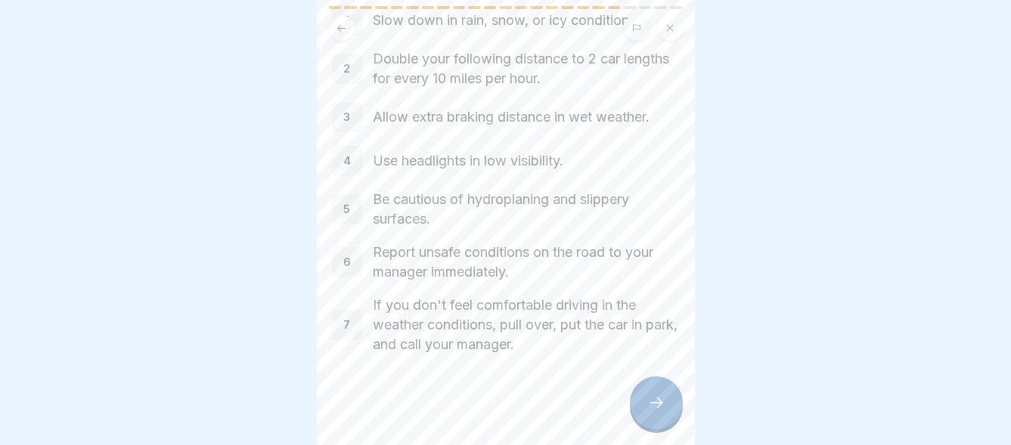
click at [657, 401] on icon at bounding box center [656, 403] width 18 height 18
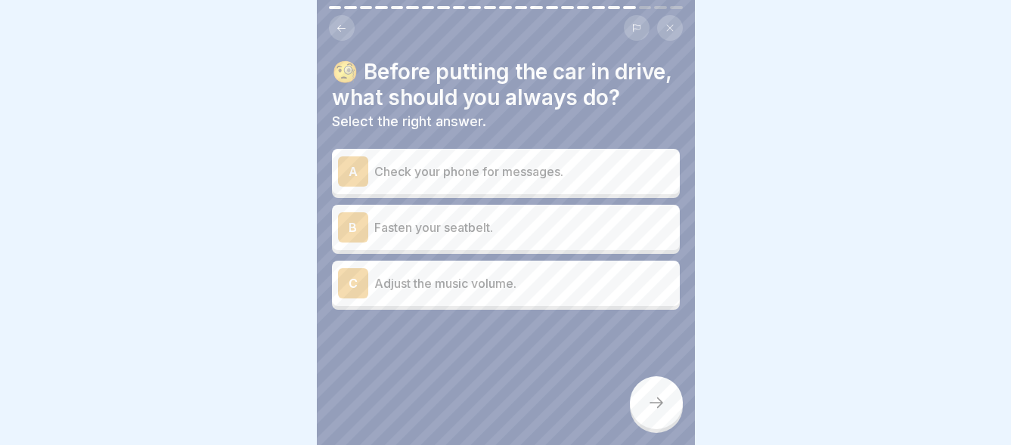
click at [346, 239] on div "B" at bounding box center [353, 228] width 30 height 30
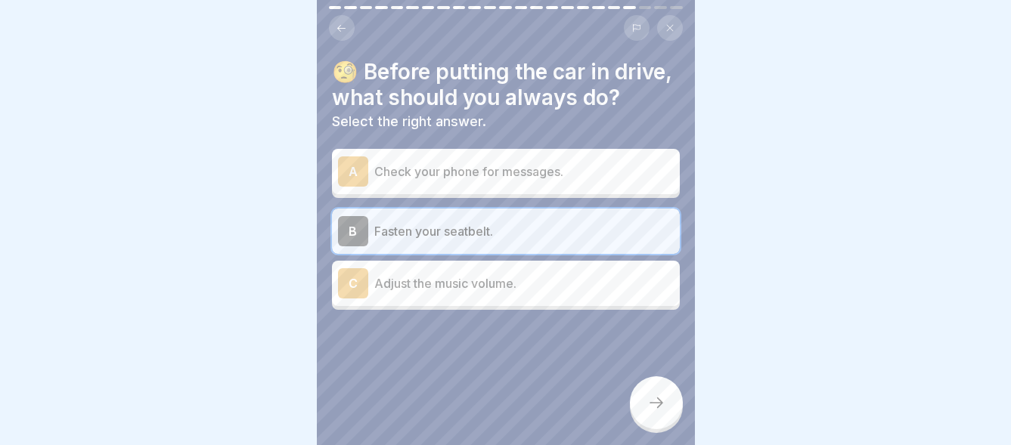
click at [672, 400] on div at bounding box center [656, 403] width 53 height 53
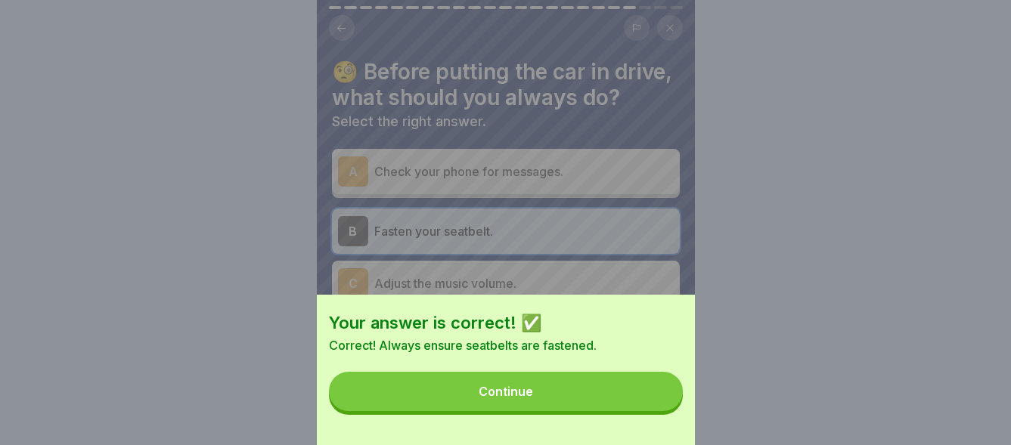
click at [521, 399] on div "Continue" at bounding box center [506, 392] width 54 height 14
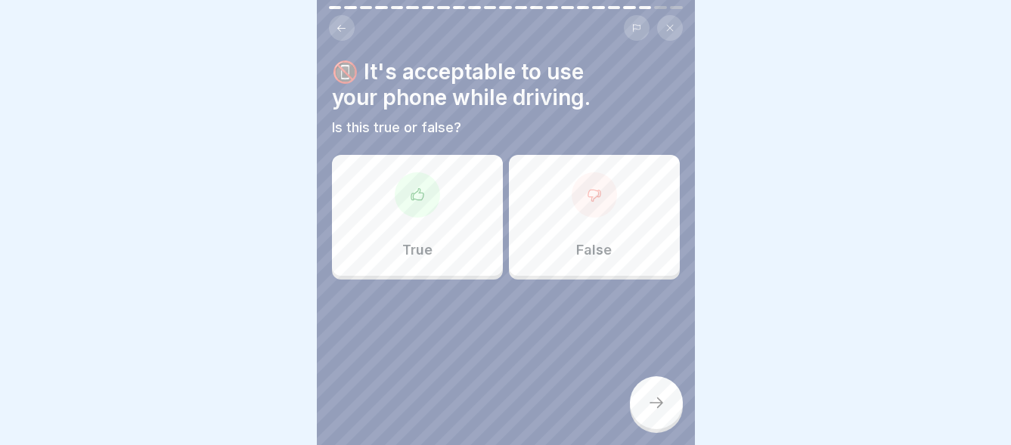
click at [597, 198] on div at bounding box center [594, 194] width 45 height 45
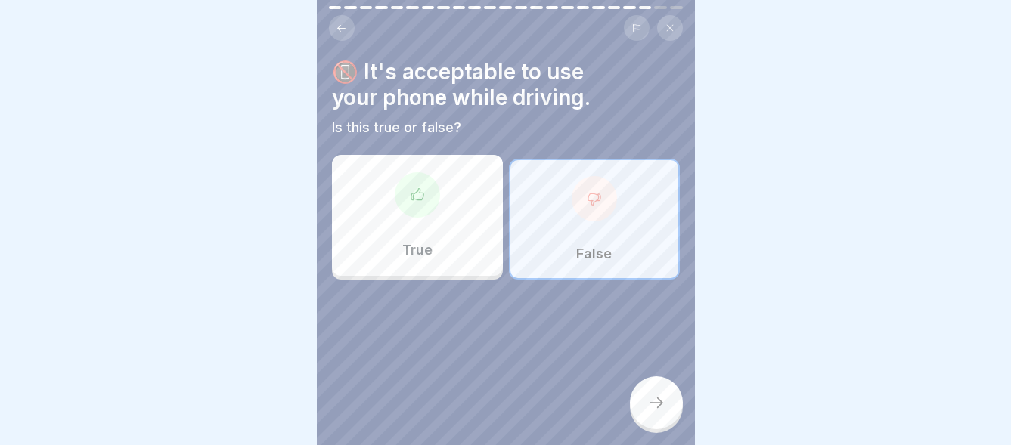
drag, startPoint x: 662, startPoint y: 401, endPoint x: 667, endPoint y: 414, distance: 13.9
click at [667, 414] on div at bounding box center [656, 403] width 53 height 53
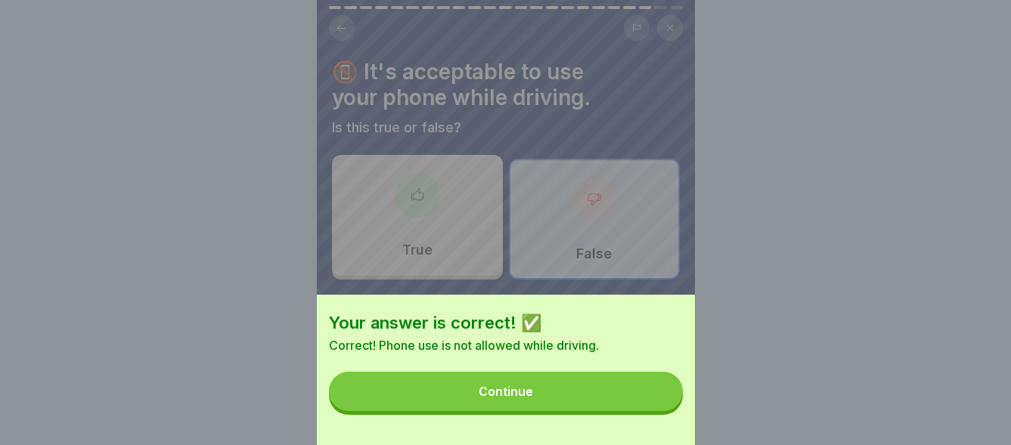
click at [548, 411] on button "Continue" at bounding box center [506, 391] width 354 height 39
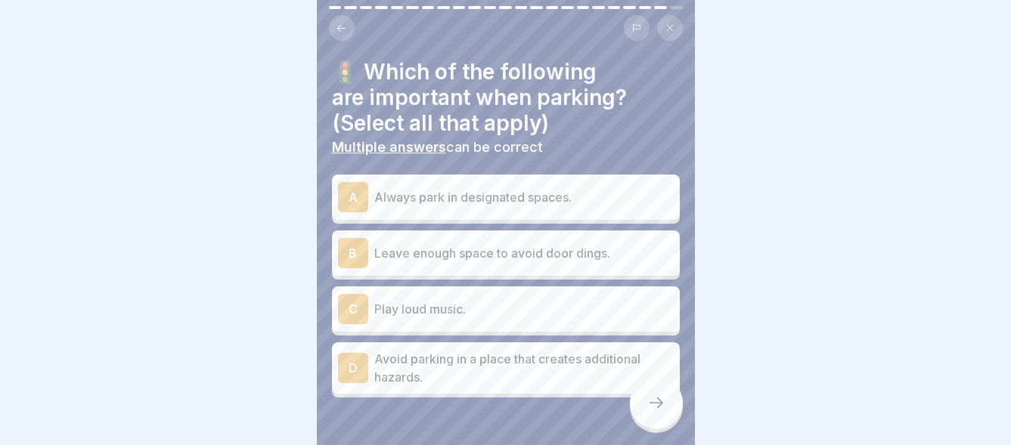
click at [353, 188] on div "A" at bounding box center [353, 197] width 30 height 30
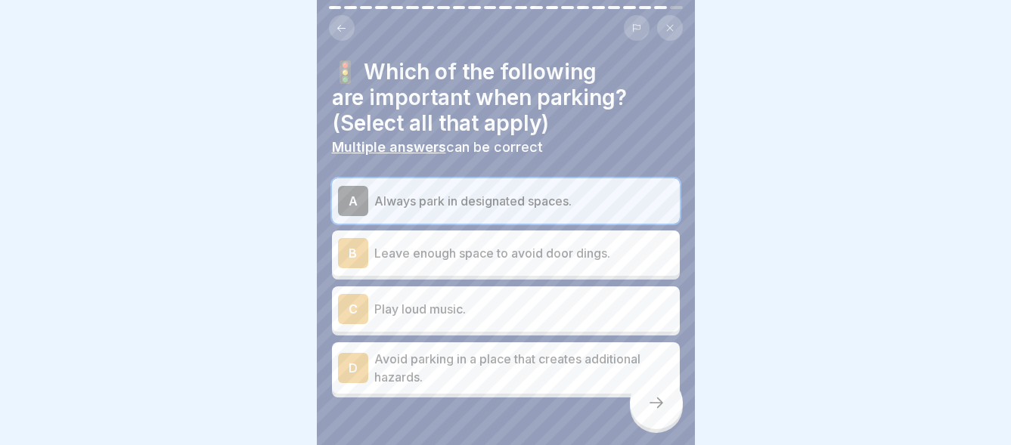
click at [360, 242] on div "B" at bounding box center [353, 253] width 30 height 30
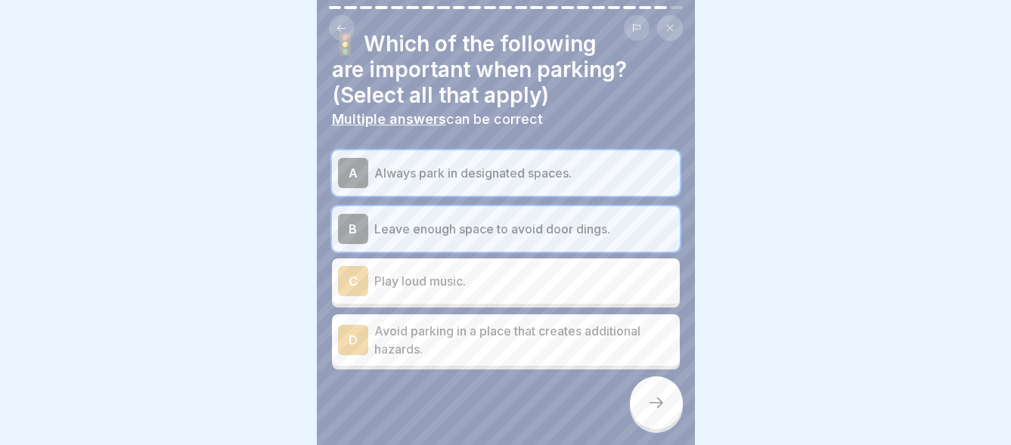
scroll to position [43, 0]
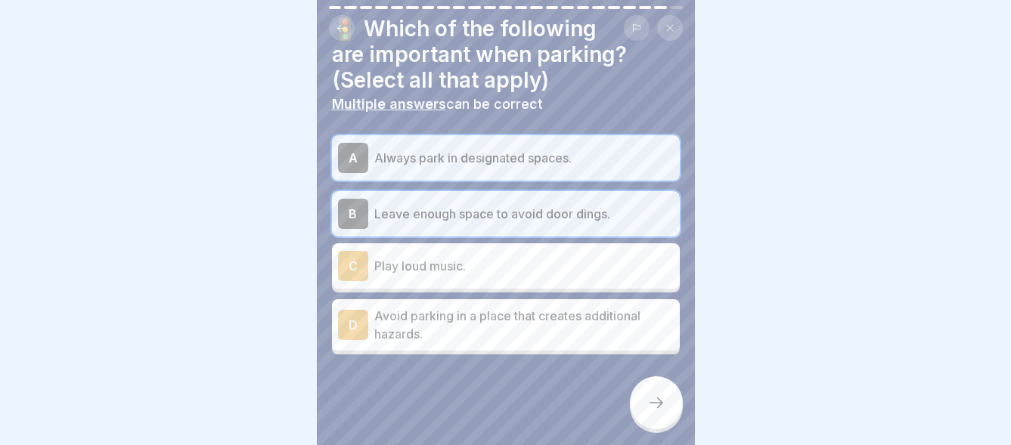
click at [360, 310] on div "D" at bounding box center [353, 325] width 30 height 30
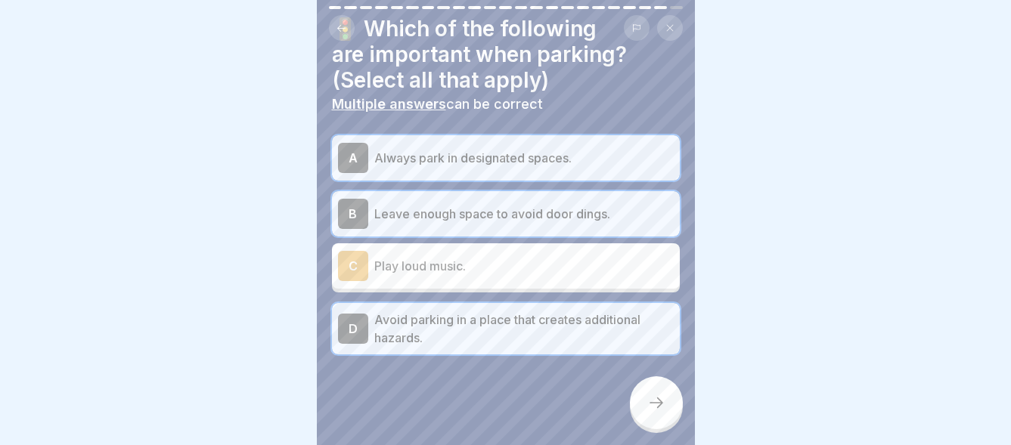
click at [649, 405] on icon at bounding box center [656, 403] width 18 height 18
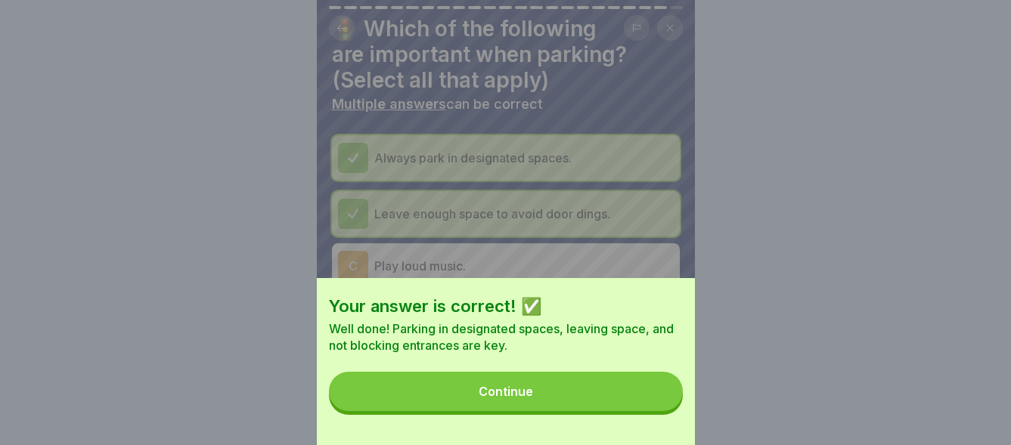
click at [551, 401] on button "Continue" at bounding box center [506, 391] width 354 height 39
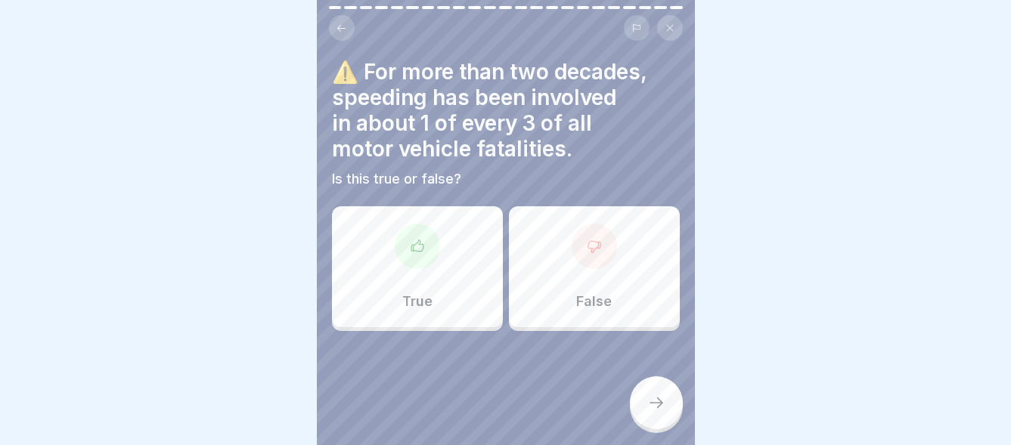
click at [440, 261] on div "True" at bounding box center [417, 266] width 171 height 121
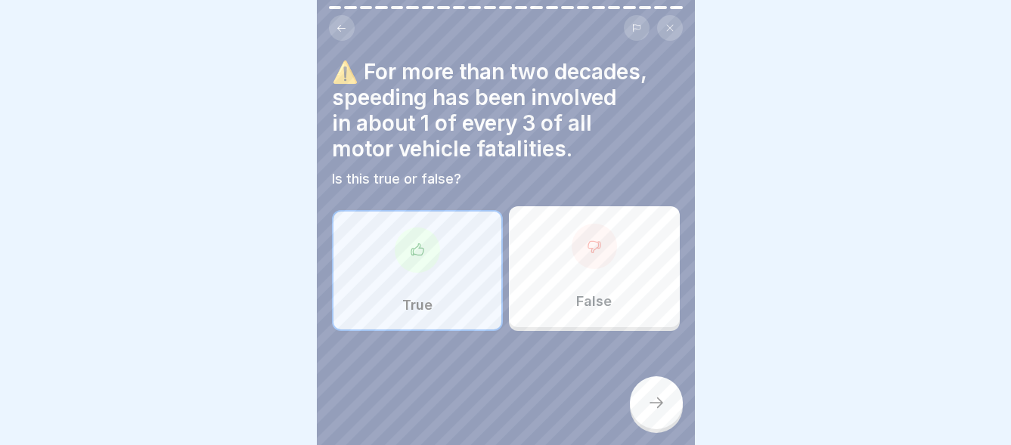
click at [665, 405] on icon at bounding box center [656, 403] width 18 height 18
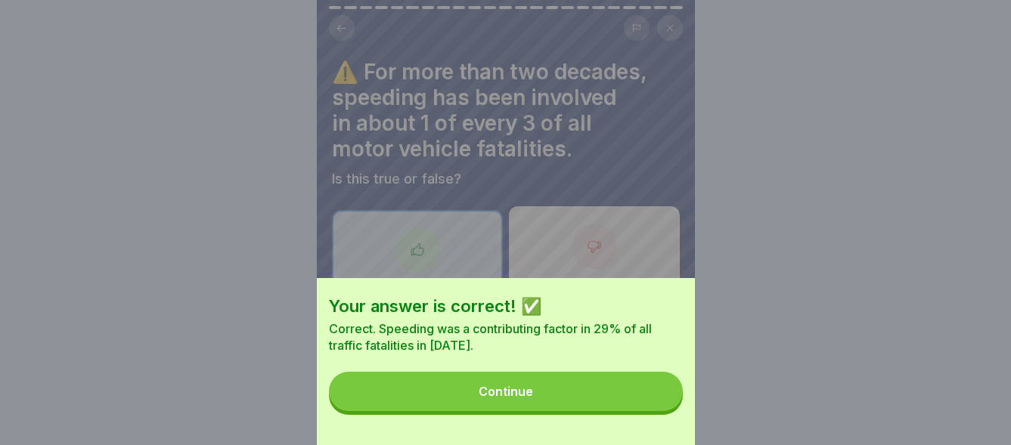
click at [597, 401] on button "Continue" at bounding box center [506, 391] width 354 height 39
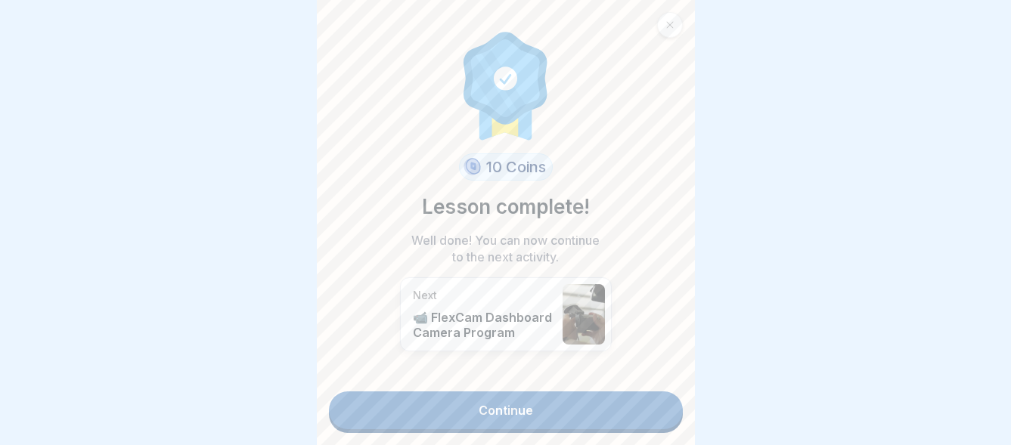
click at [478, 400] on link "Continue" at bounding box center [506, 411] width 354 height 38
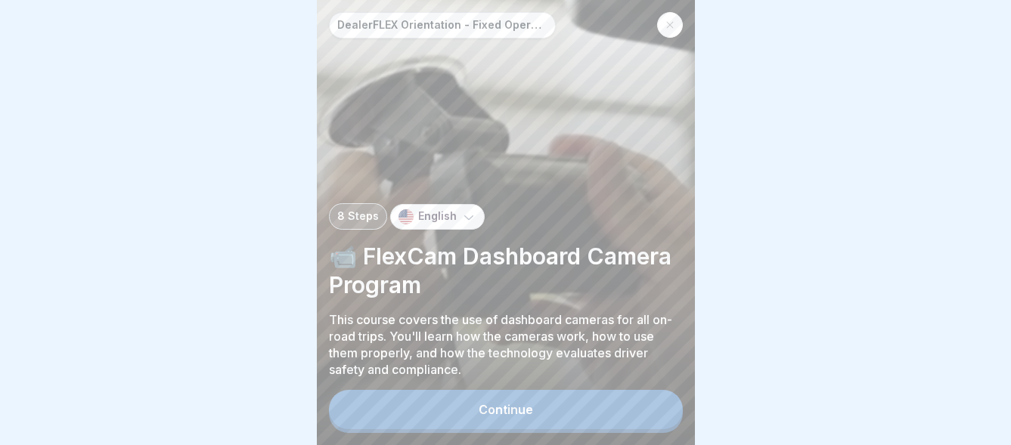
scroll to position [11, 0]
click at [521, 408] on div "Continue" at bounding box center [506, 410] width 54 height 14
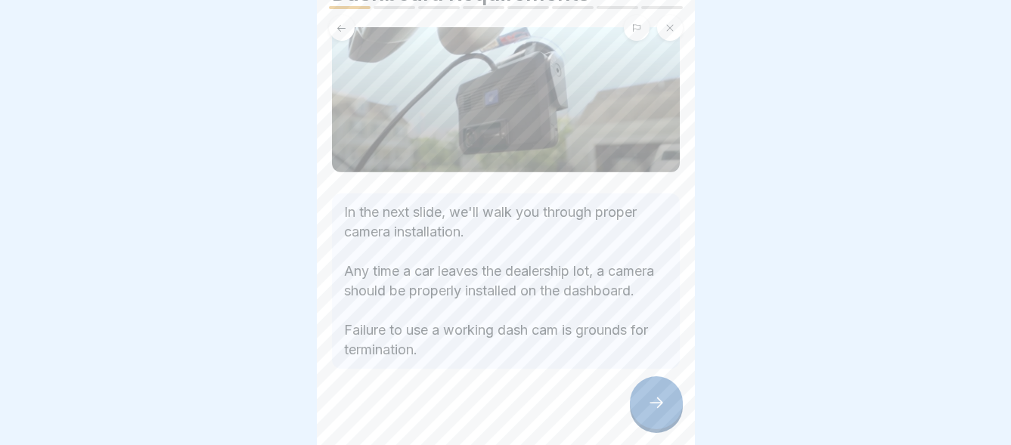
scroll to position [134, 0]
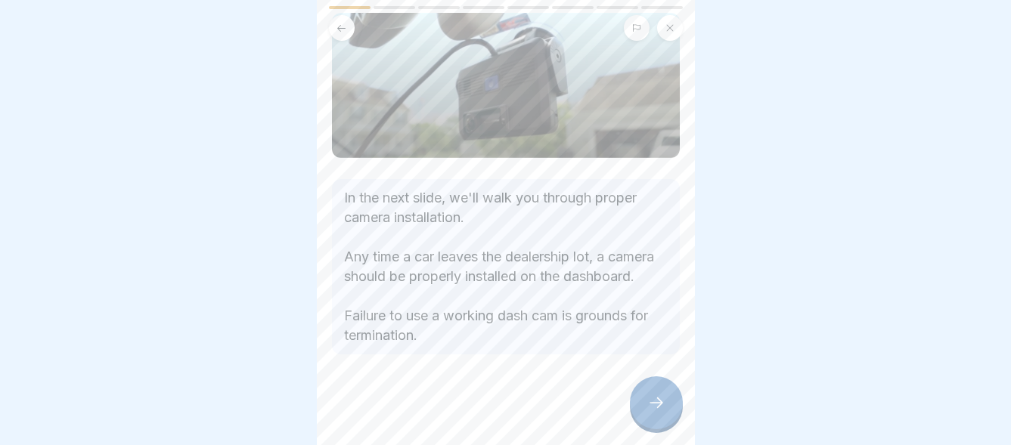
click at [659, 402] on icon at bounding box center [656, 403] width 18 height 18
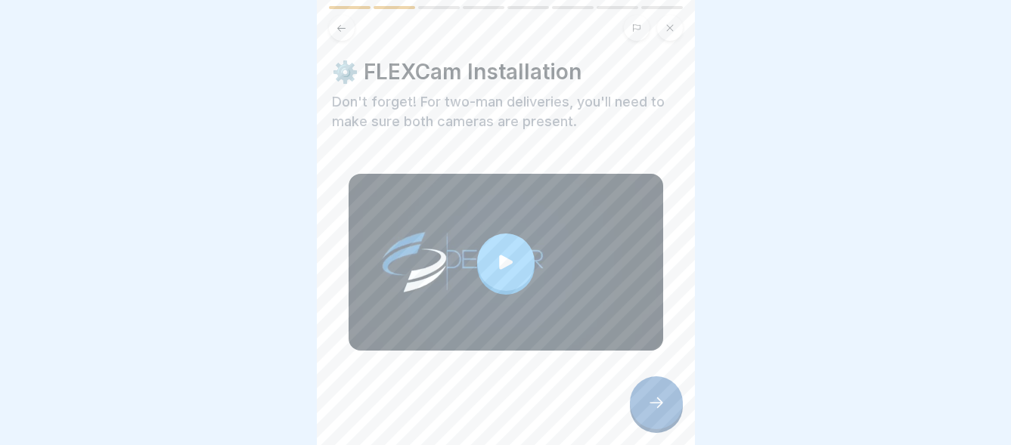
click at [504, 252] on icon at bounding box center [505, 262] width 21 height 21
click at [644, 409] on div at bounding box center [656, 403] width 53 height 53
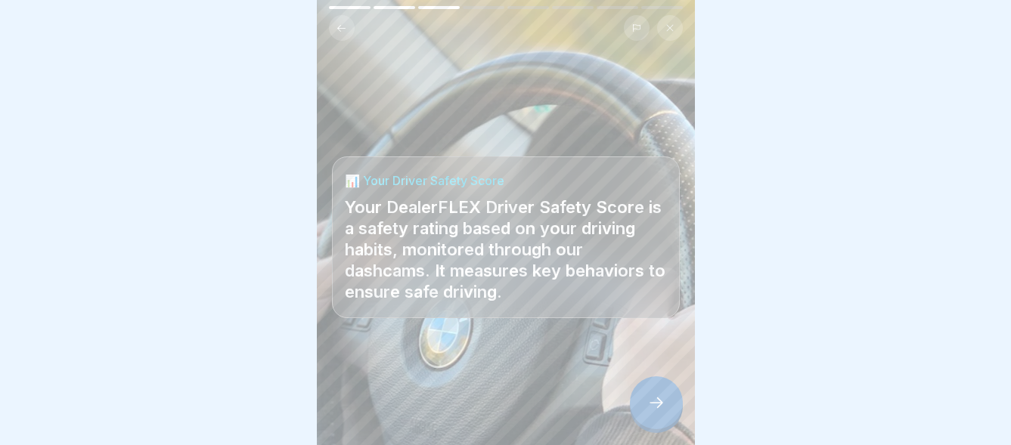
click at [658, 399] on icon at bounding box center [656, 403] width 18 height 18
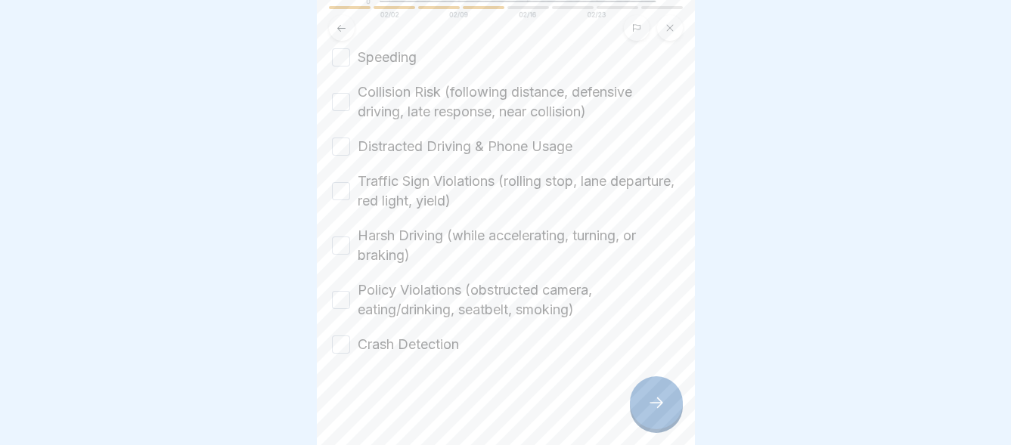
scroll to position [448, 0]
click at [346, 48] on button "Speeding" at bounding box center [341, 57] width 18 height 18
click at [343, 94] on button "Collision Risk (following distance, defensive driving, late response, near coll…" at bounding box center [341, 102] width 18 height 18
click at [346, 138] on button "Distracted Driving & Phone Usage" at bounding box center [341, 147] width 18 height 18
click at [341, 182] on button "Traffic Sign Violations (rolling stop, lane departure, red light, yield)" at bounding box center [341, 191] width 18 height 18
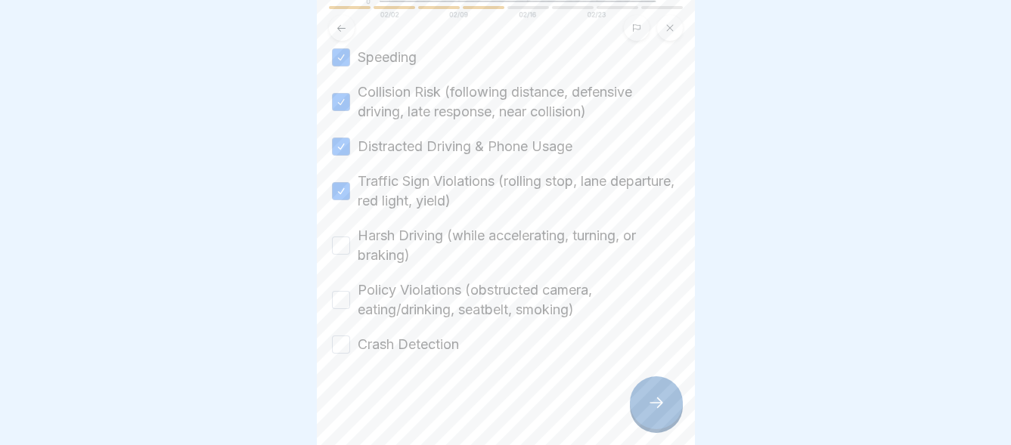
click at [340, 237] on button "Harsh Driving (while accelerating, turning, or braking)" at bounding box center [341, 246] width 18 height 18
click at [339, 291] on button "Policy Violations (obstructed camera, eating/drinking, seatbelt, smoking)" at bounding box center [341, 300] width 18 height 18
click at [342, 336] on button "Crash Detection" at bounding box center [341, 345] width 18 height 18
click at [644, 403] on div at bounding box center [656, 403] width 53 height 53
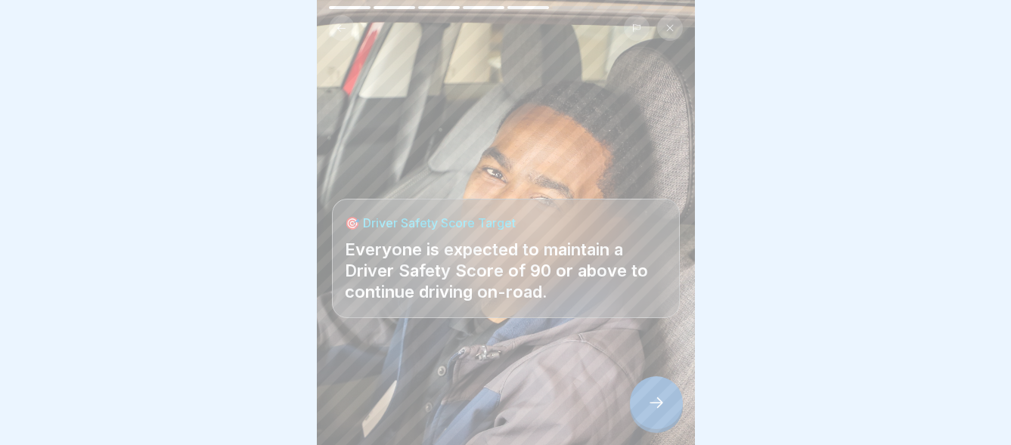
click at [660, 399] on icon at bounding box center [656, 403] width 18 height 18
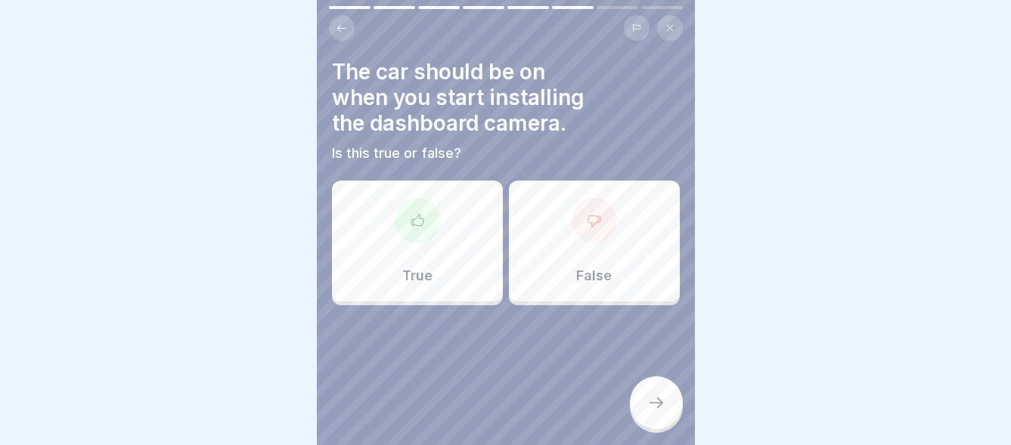
click at [600, 221] on div at bounding box center [594, 220] width 45 height 45
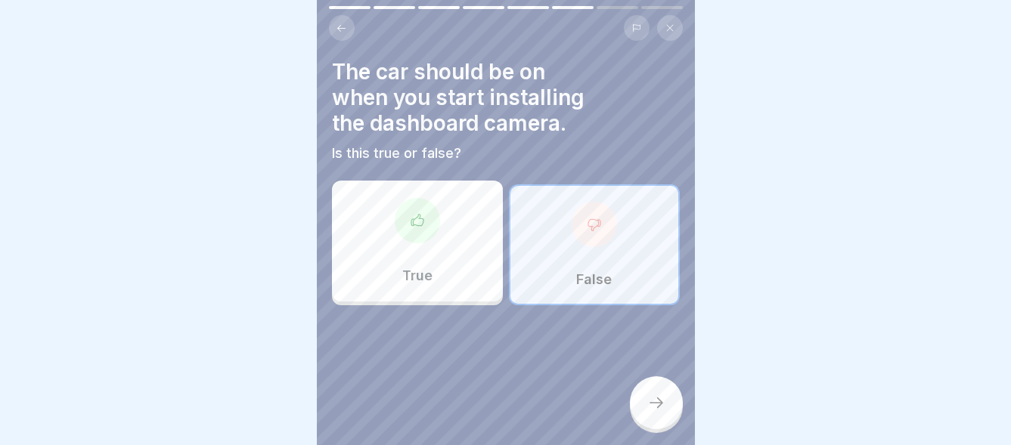
click at [647, 400] on icon at bounding box center [656, 403] width 18 height 18
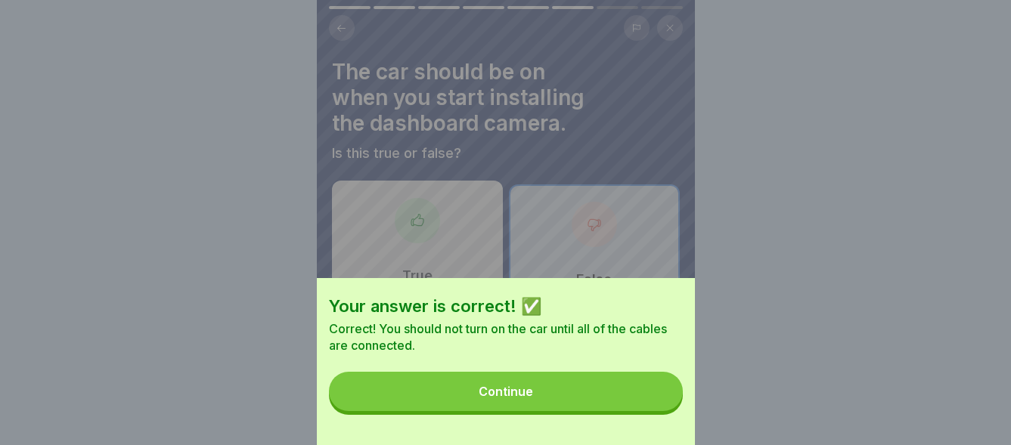
click at [513, 399] on div "Continue" at bounding box center [506, 392] width 54 height 14
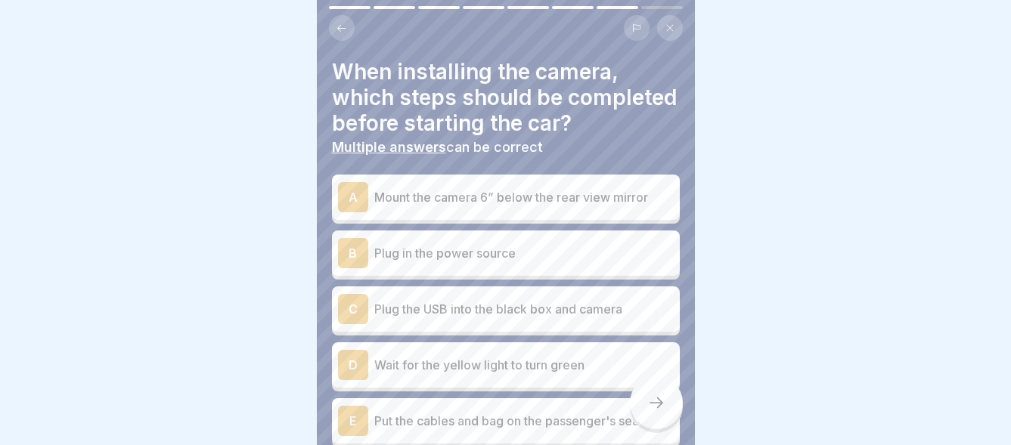
scroll to position [76, 0]
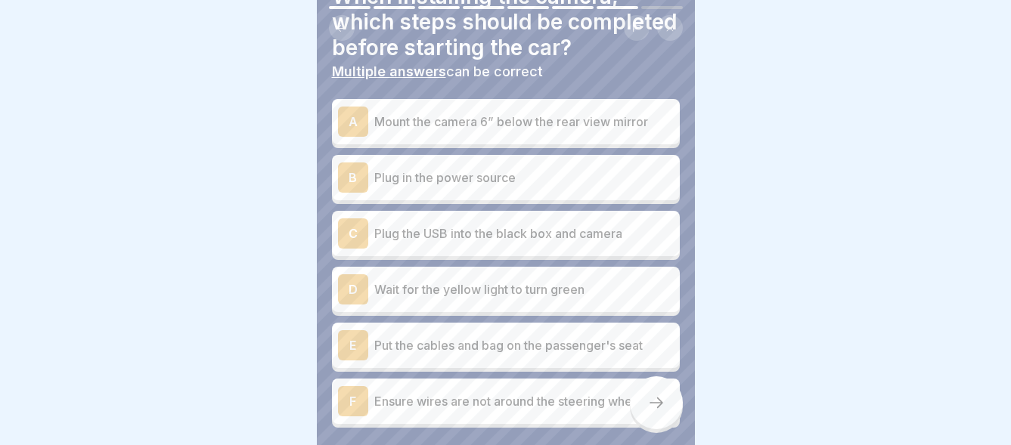
click at [352, 136] on div "A" at bounding box center [353, 122] width 30 height 30
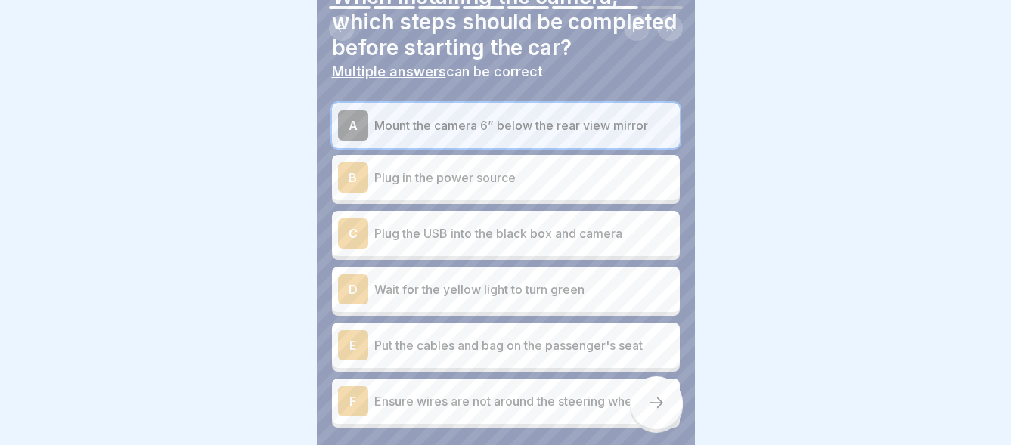
click at [356, 193] on div "B" at bounding box center [353, 178] width 30 height 30
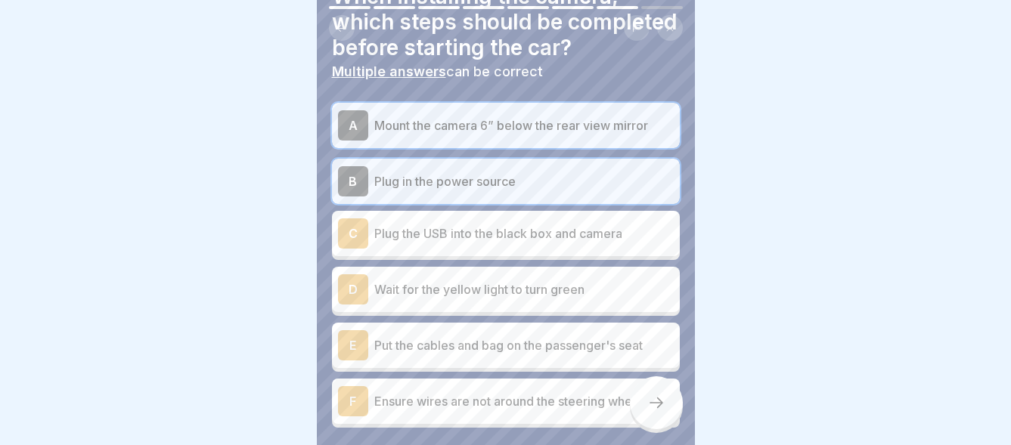
click at [354, 248] on div "C" at bounding box center [353, 234] width 30 height 30
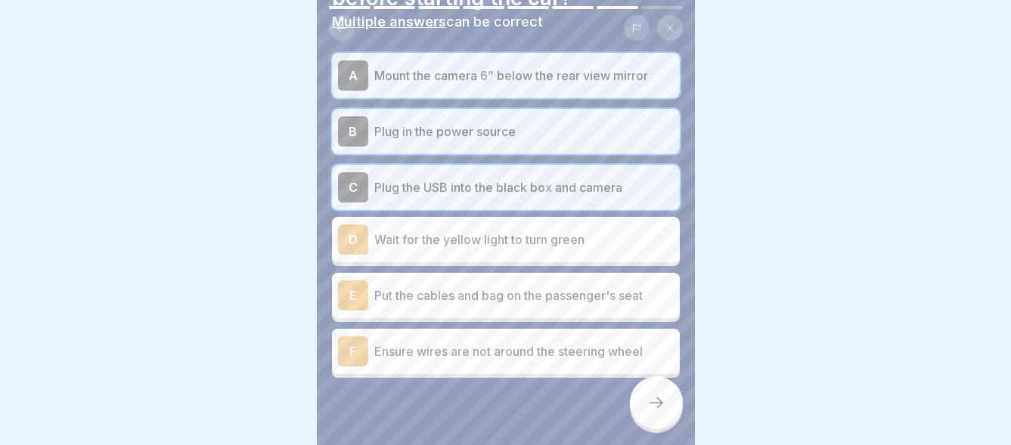
scroll to position [151, 0]
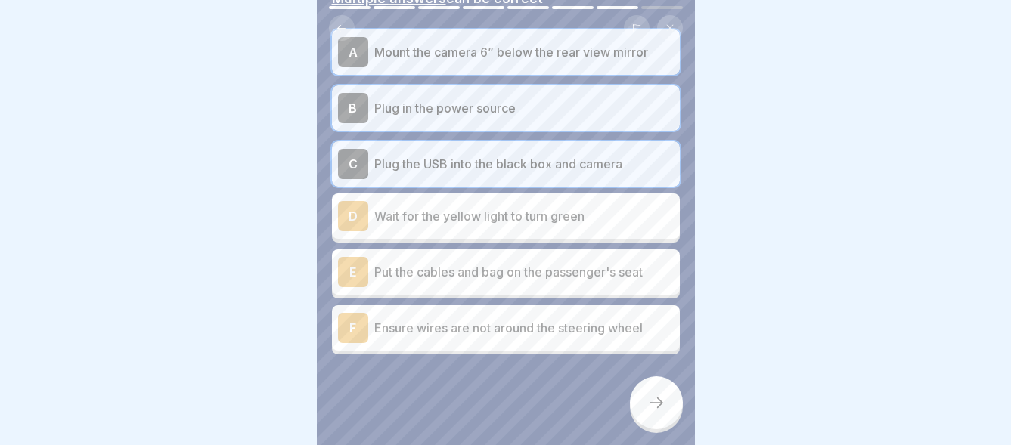
click at [358, 228] on div "D" at bounding box center [353, 216] width 30 height 30
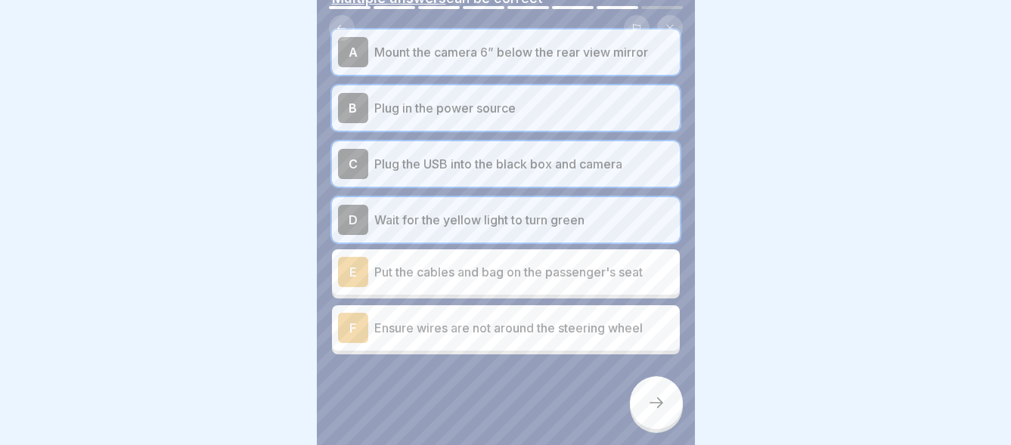
scroll to position [175, 0]
click at [353, 257] on div "E" at bounding box center [353, 272] width 30 height 30
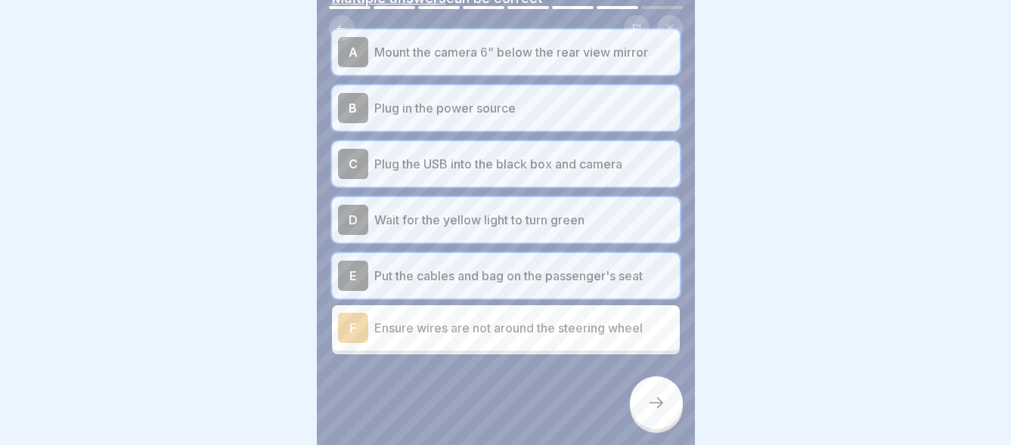
click at [356, 315] on div "F" at bounding box center [353, 328] width 30 height 30
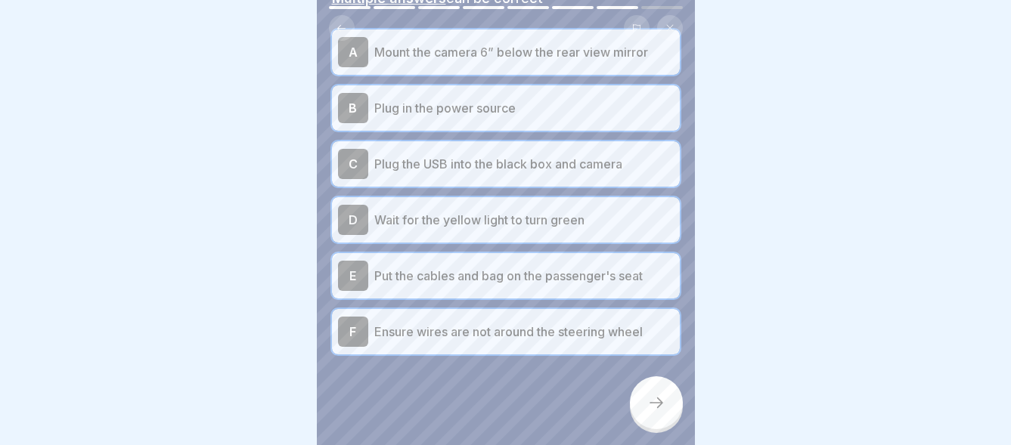
click at [653, 399] on icon at bounding box center [656, 403] width 18 height 18
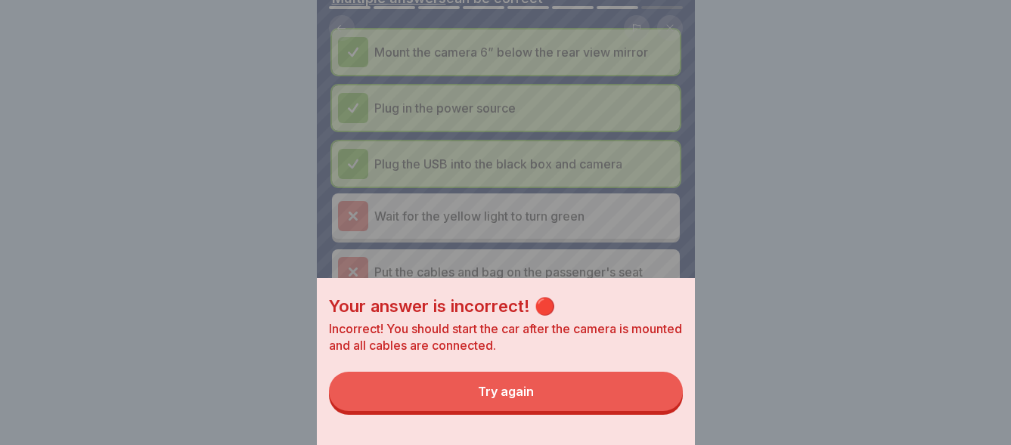
click at [508, 399] on div "Try again" at bounding box center [506, 392] width 56 height 14
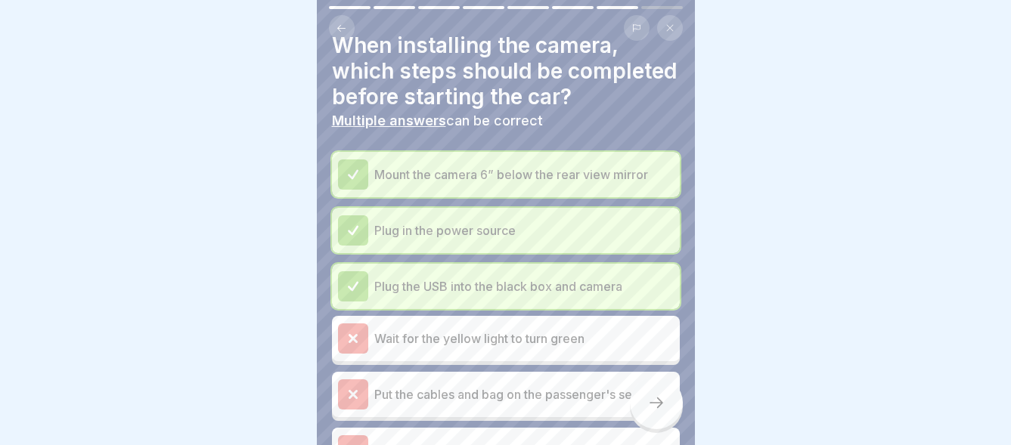
scroll to position [0, 0]
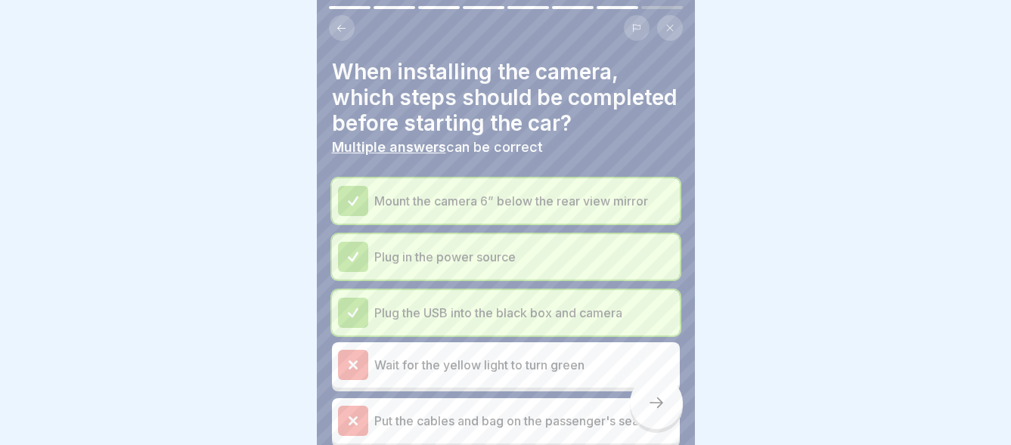
click at [342, 23] on icon at bounding box center [341, 28] width 11 height 11
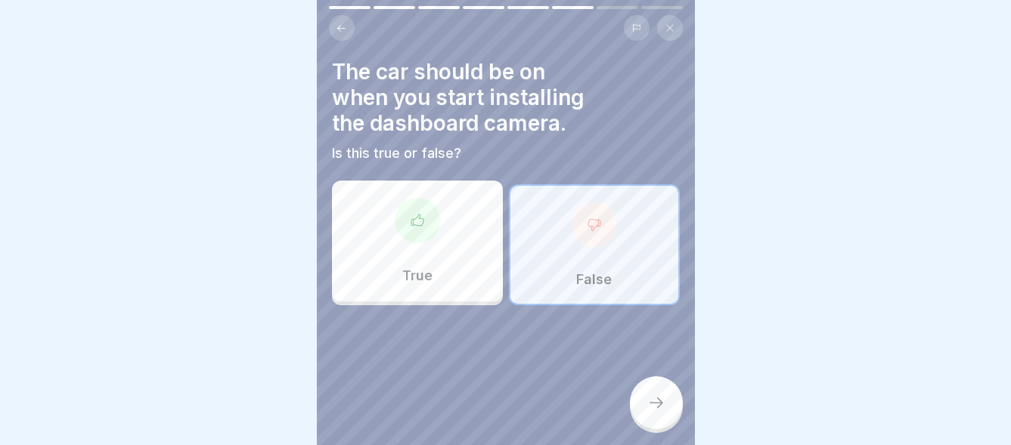
click at [343, 23] on icon at bounding box center [341, 28] width 11 height 11
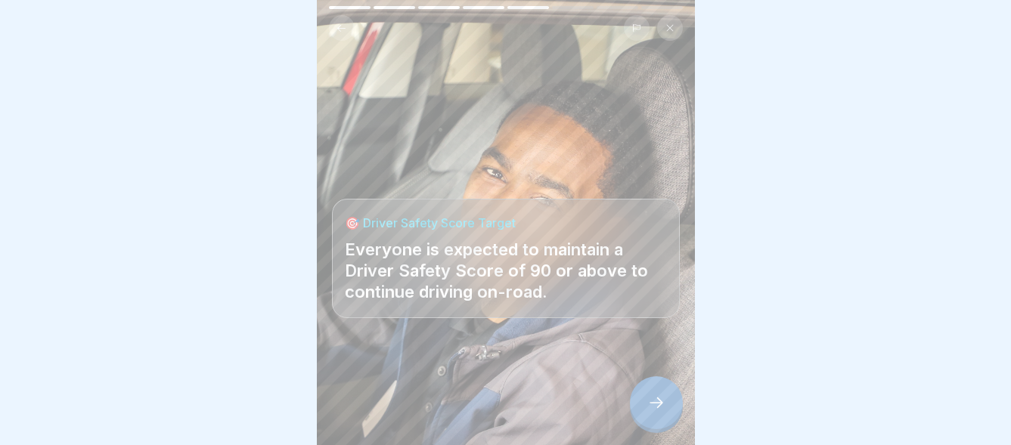
click at [343, 23] on icon at bounding box center [341, 28] width 11 height 11
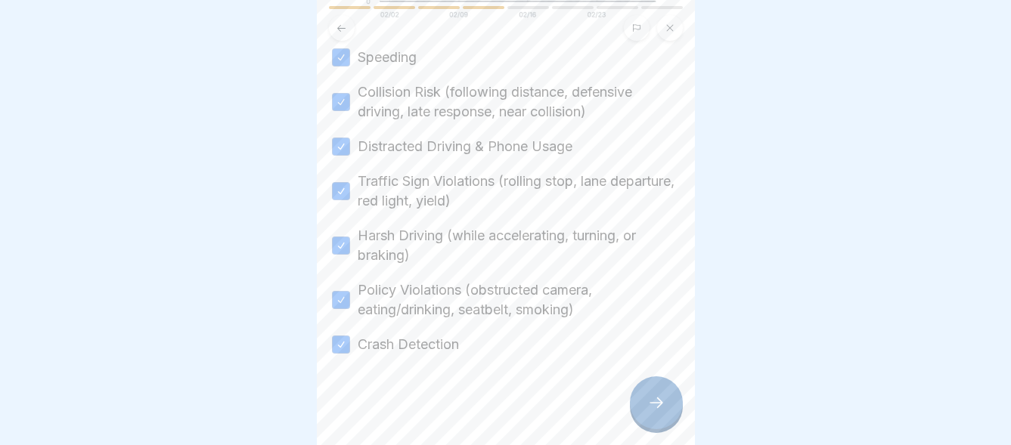
click at [343, 23] on icon at bounding box center [341, 28] width 11 height 11
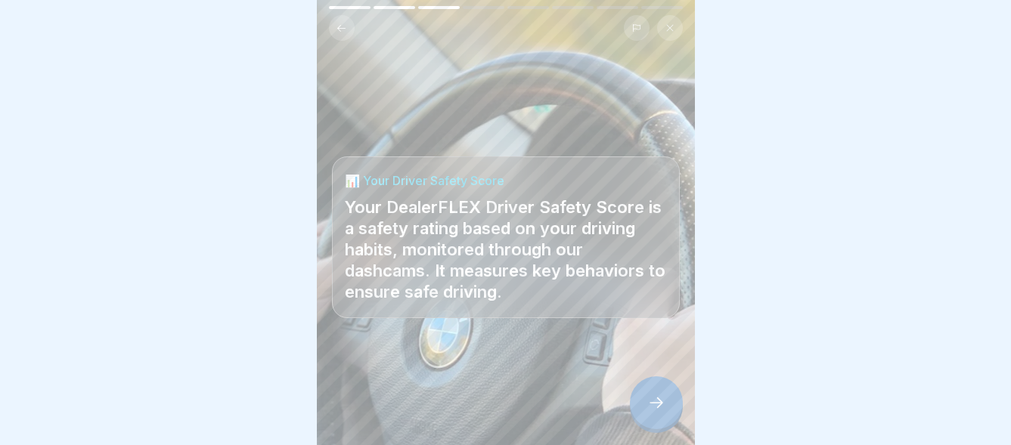
click at [343, 23] on icon at bounding box center [341, 28] width 11 height 11
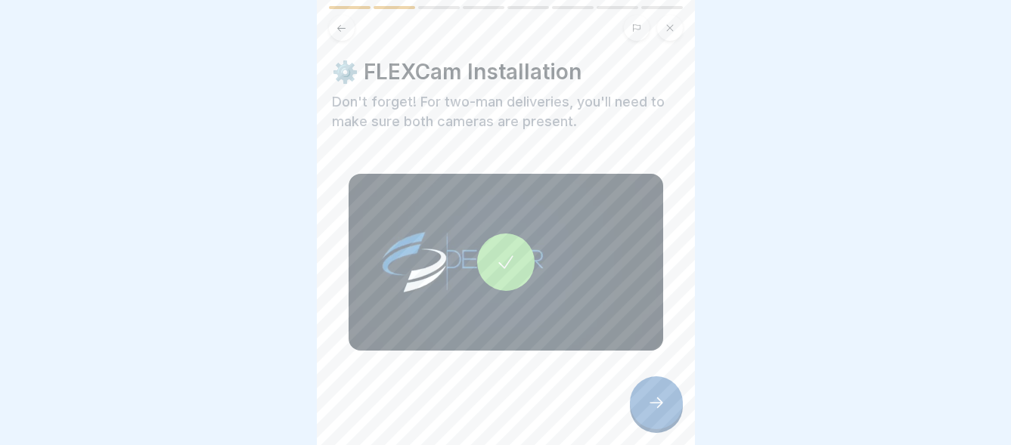
click at [343, 23] on icon at bounding box center [341, 28] width 11 height 11
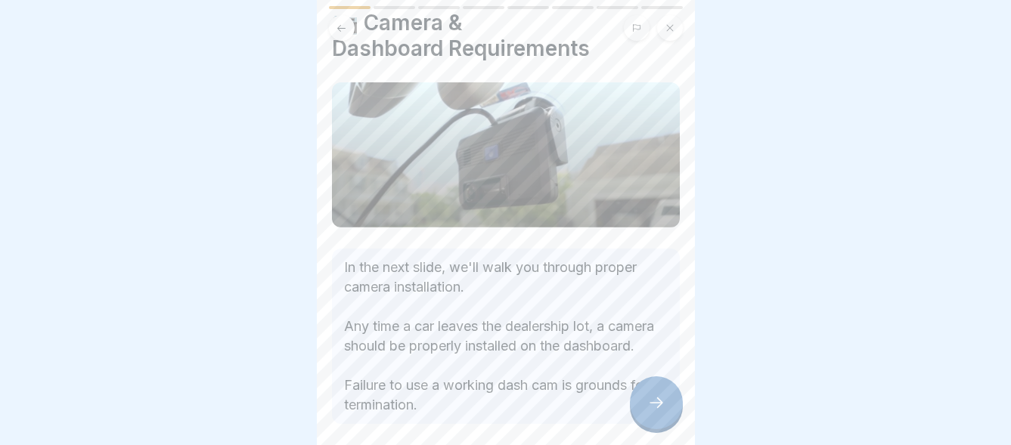
scroll to position [76, 0]
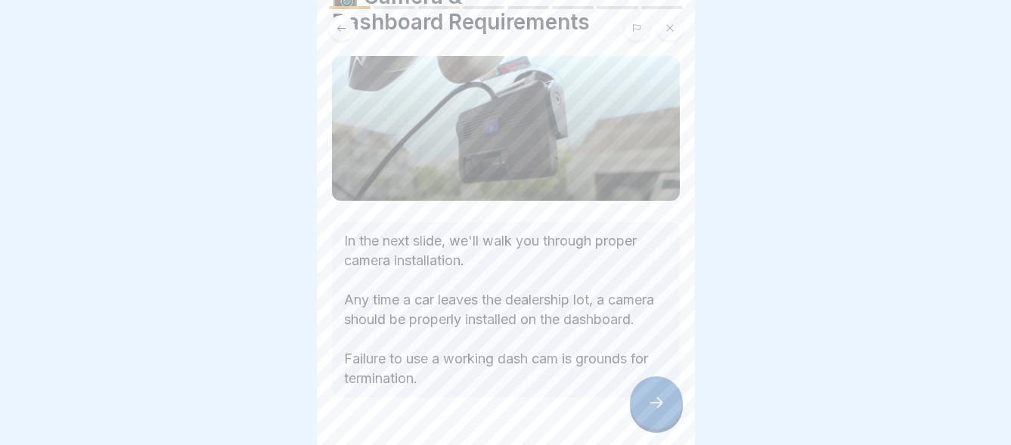
click at [658, 408] on icon at bounding box center [656, 403] width 18 height 18
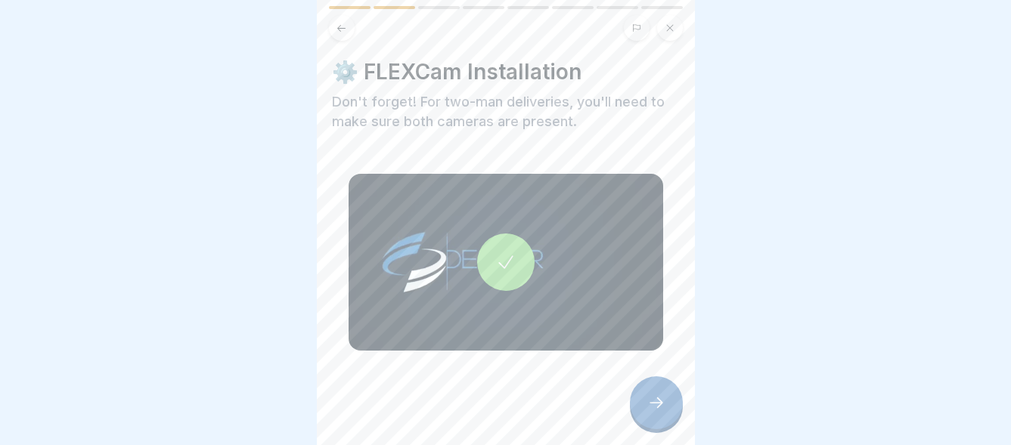
click at [498, 252] on icon at bounding box center [505, 262] width 21 height 21
drag, startPoint x: 642, startPoint y: 410, endPoint x: 651, endPoint y: 406, distance: 9.8
click at [643, 410] on div at bounding box center [656, 403] width 53 height 53
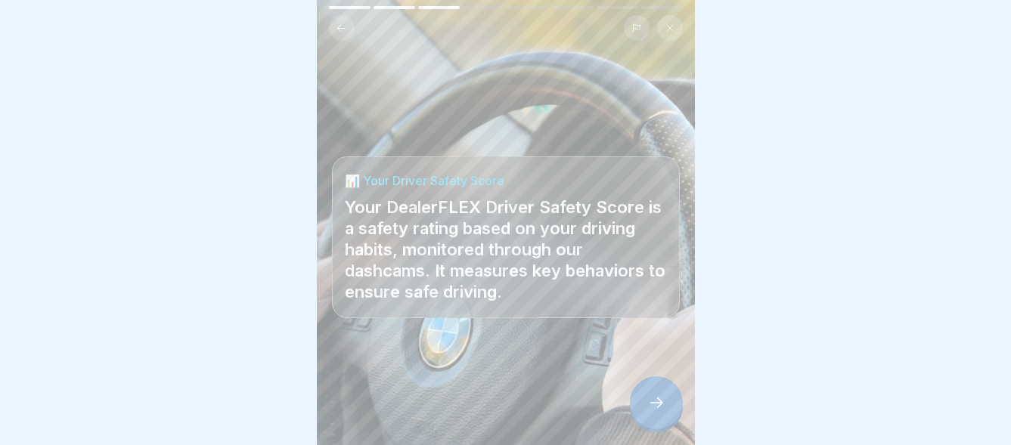
drag, startPoint x: 654, startPoint y: 412, endPoint x: 662, endPoint y: 403, distance: 12.3
click at [656, 411] on div at bounding box center [656, 403] width 53 height 53
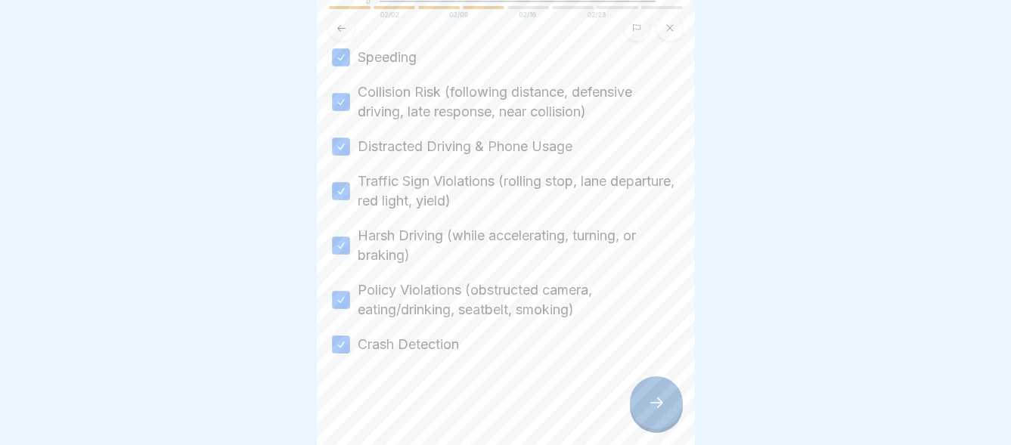
click at [668, 408] on div at bounding box center [656, 403] width 53 height 53
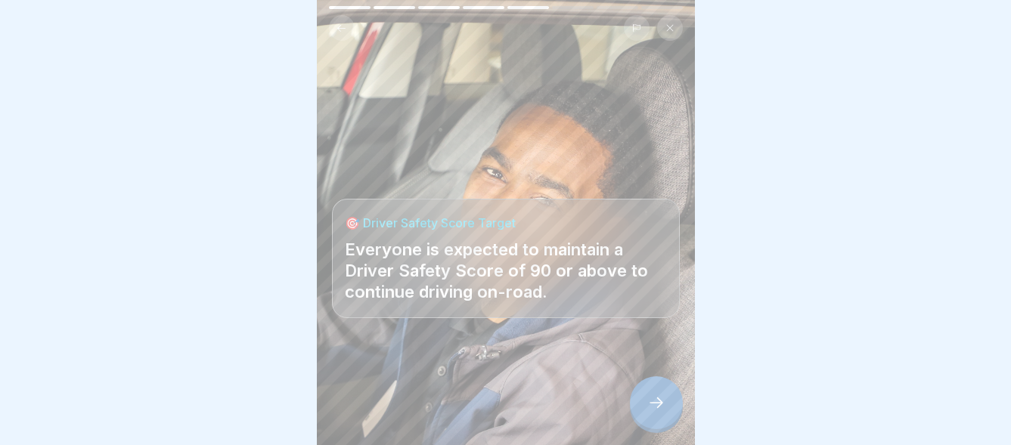
click at [668, 408] on div at bounding box center [656, 403] width 53 height 53
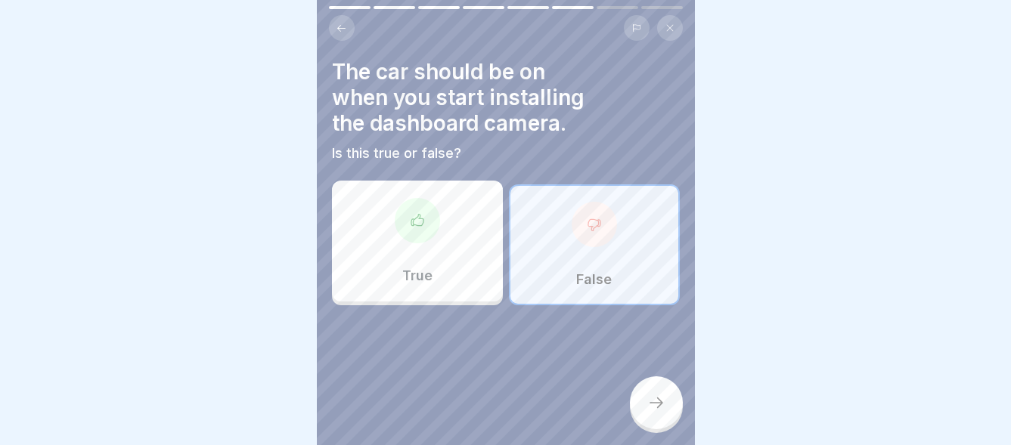
click at [605, 225] on div "False" at bounding box center [594, 245] width 171 height 121
click at [672, 399] on div at bounding box center [656, 403] width 53 height 53
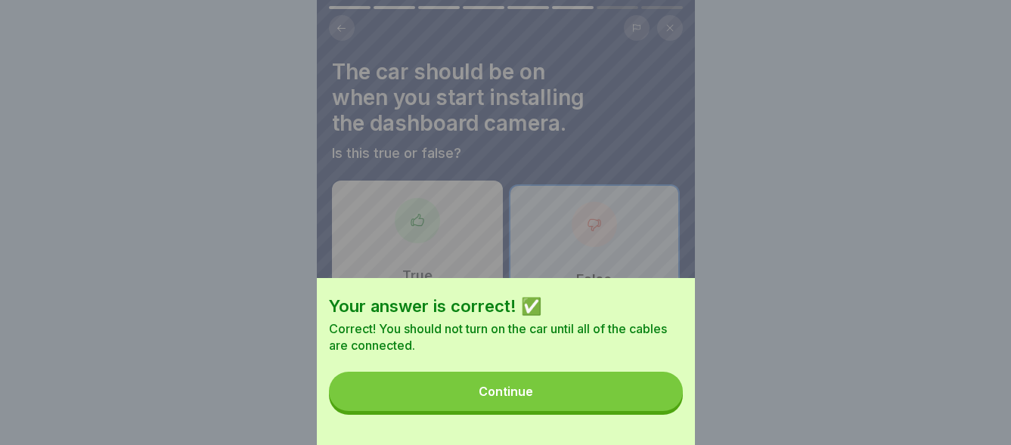
drag, startPoint x: 576, startPoint y: 403, endPoint x: 607, endPoint y: 386, distance: 35.2
click at [593, 398] on button "Continue" at bounding box center [506, 391] width 354 height 39
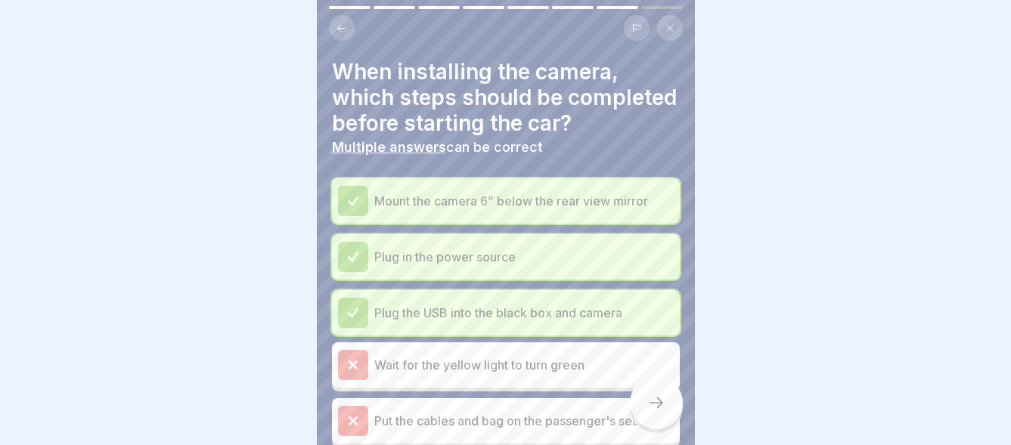
click at [358, 208] on icon at bounding box center [353, 201] width 14 height 14
click at [358, 264] on icon at bounding box center [353, 257] width 14 height 14
click at [355, 320] on icon at bounding box center [353, 313] width 14 height 14
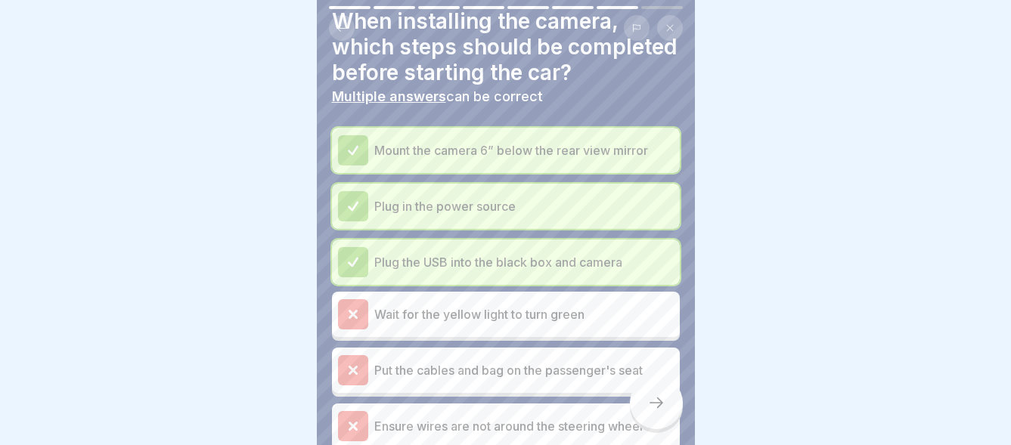
scroll to position [151, 0]
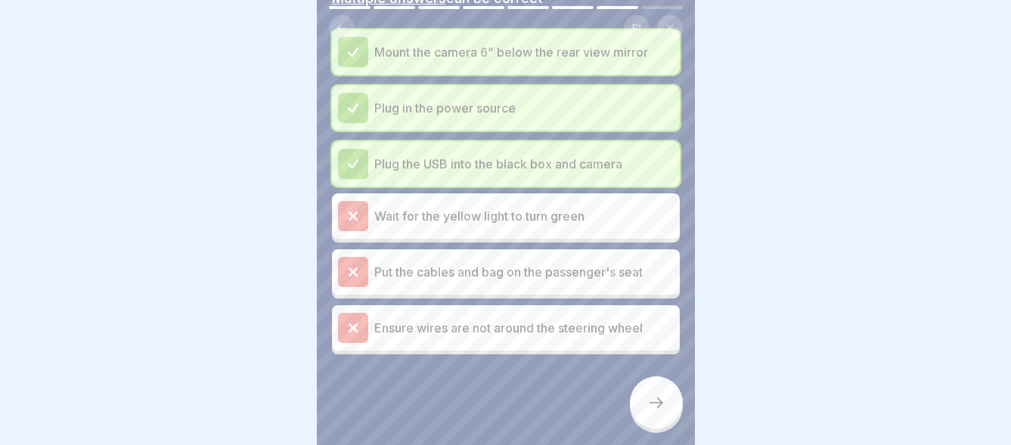
click at [651, 400] on icon at bounding box center [656, 403] width 18 height 18
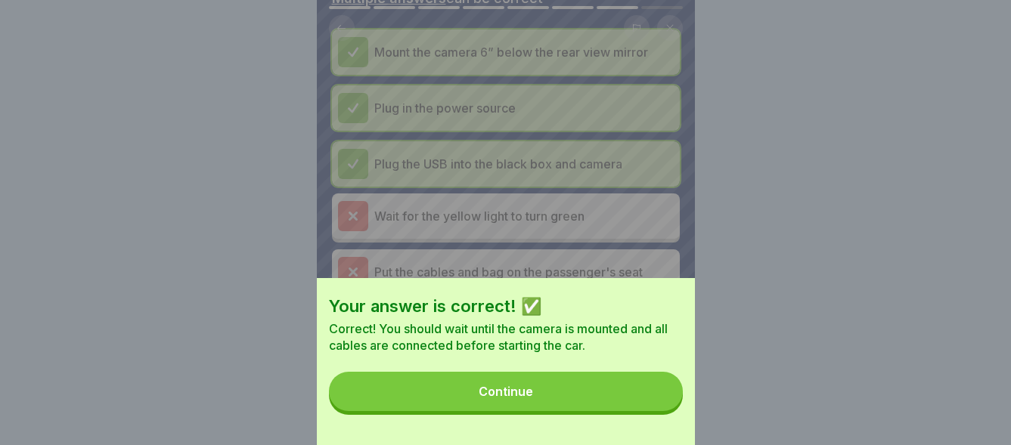
click at [541, 403] on button "Continue" at bounding box center [506, 391] width 354 height 39
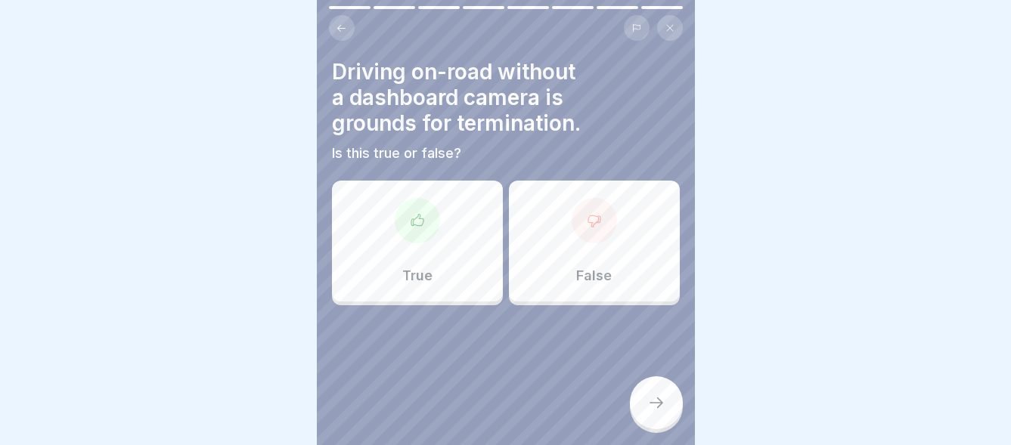
click at [413, 221] on div at bounding box center [417, 220] width 45 height 45
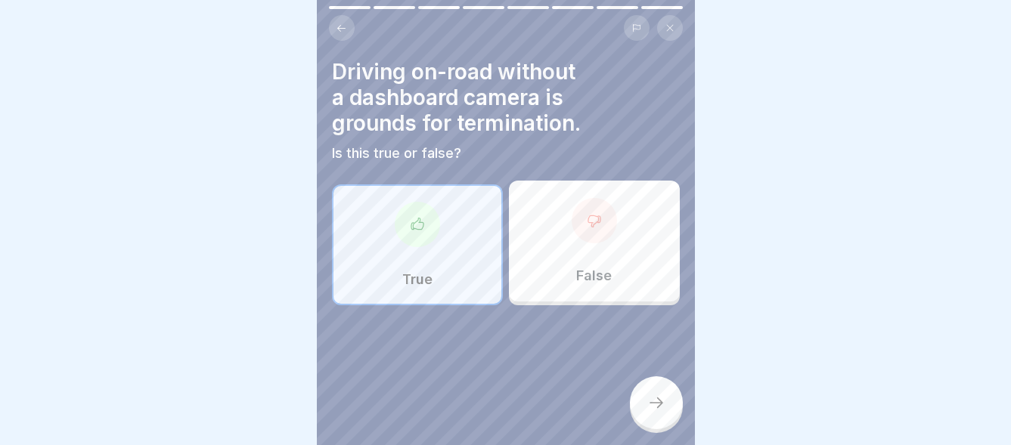
click at [643, 401] on div at bounding box center [656, 403] width 53 height 53
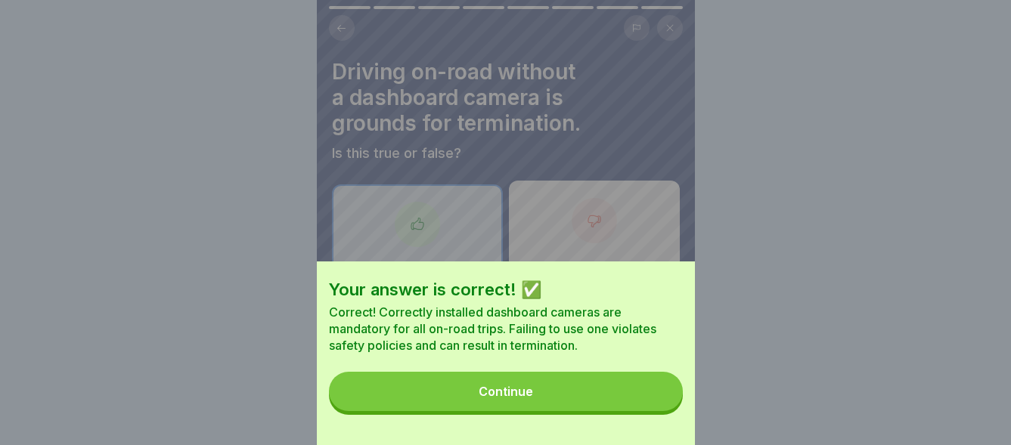
click at [585, 401] on button "Continue" at bounding box center [506, 391] width 354 height 39
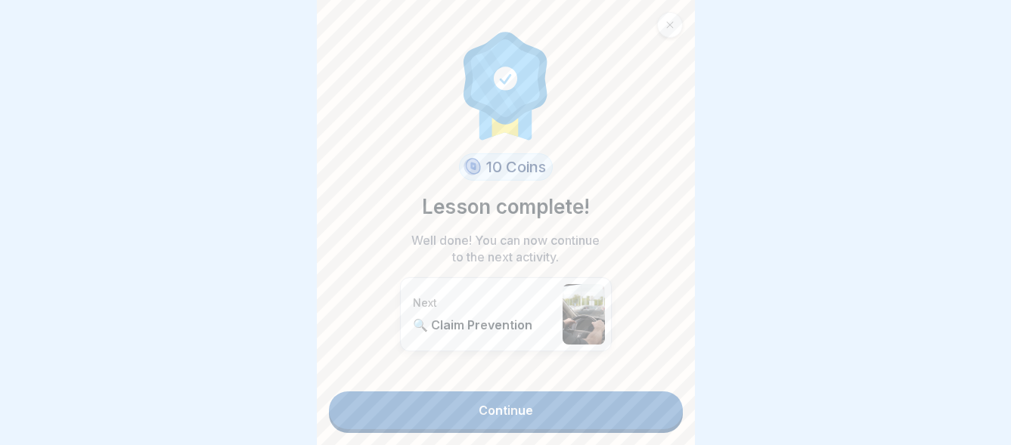
click at [490, 400] on link "Continue" at bounding box center [506, 411] width 354 height 38
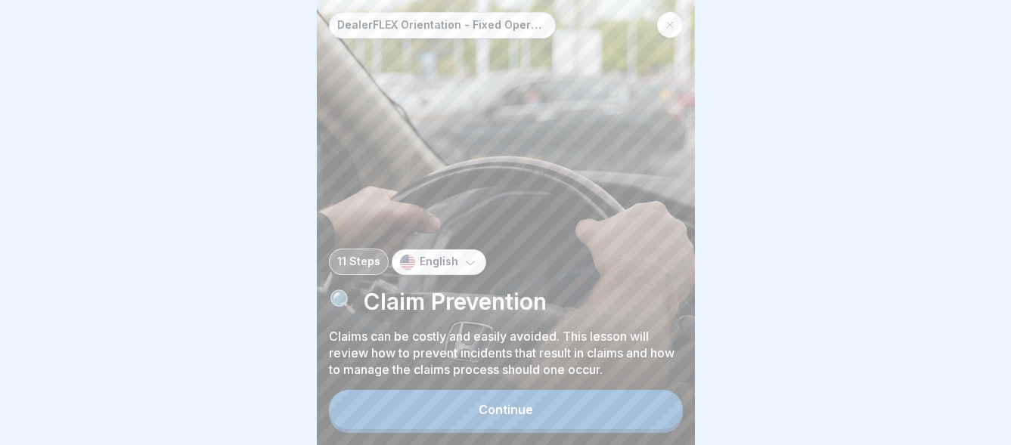
scroll to position [11, 0]
click at [520, 407] on div "Continue" at bounding box center [506, 410] width 54 height 14
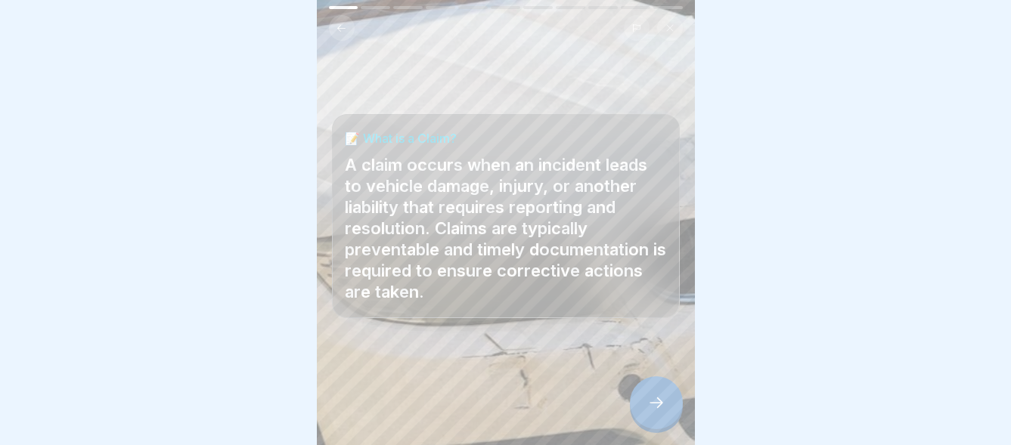
click at [649, 397] on icon at bounding box center [656, 403] width 18 height 18
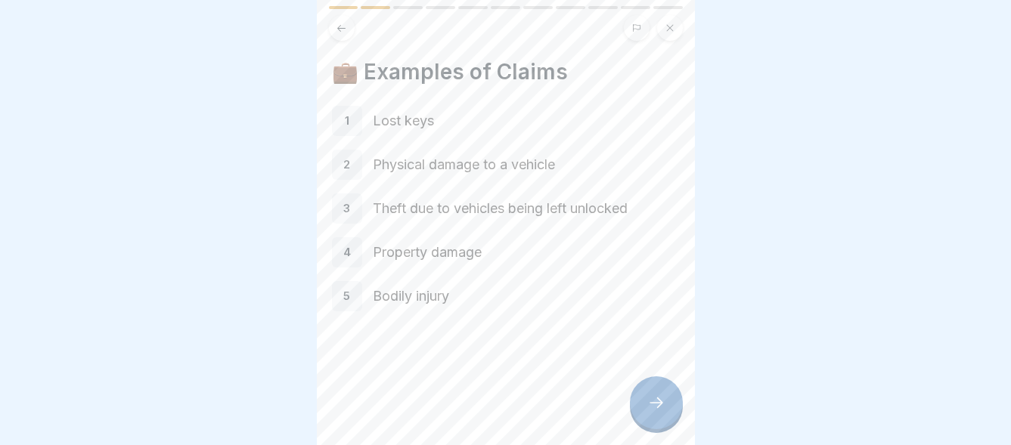
click at [665, 399] on div at bounding box center [656, 403] width 53 height 53
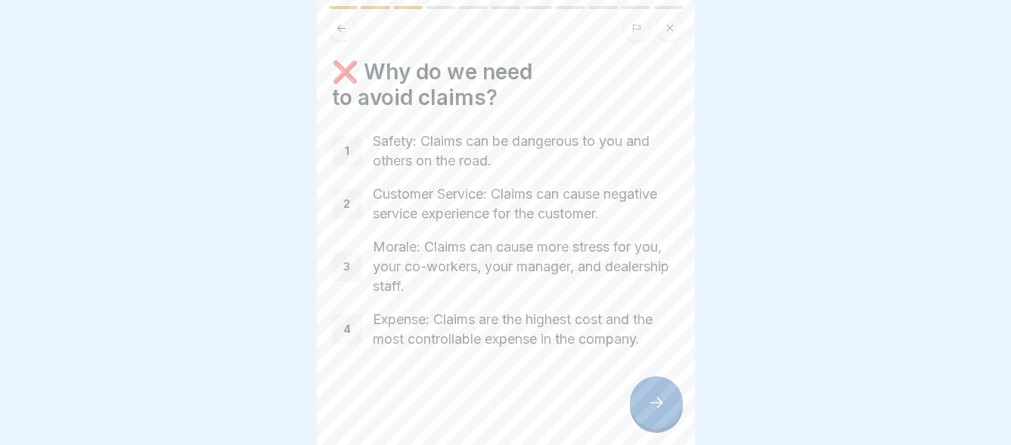
drag, startPoint x: 655, startPoint y: 402, endPoint x: 631, endPoint y: 399, distance: 23.6
click at [654, 402] on icon at bounding box center [656, 403] width 18 height 18
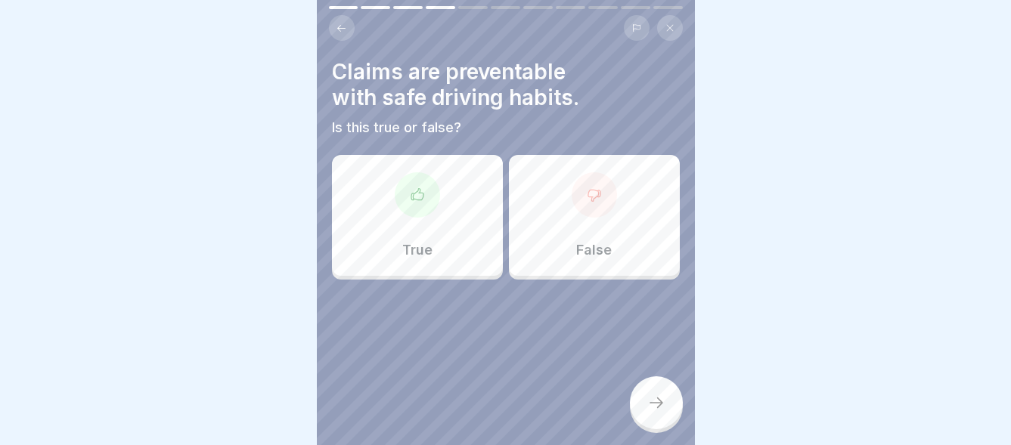
click at [432, 191] on div at bounding box center [417, 194] width 45 height 45
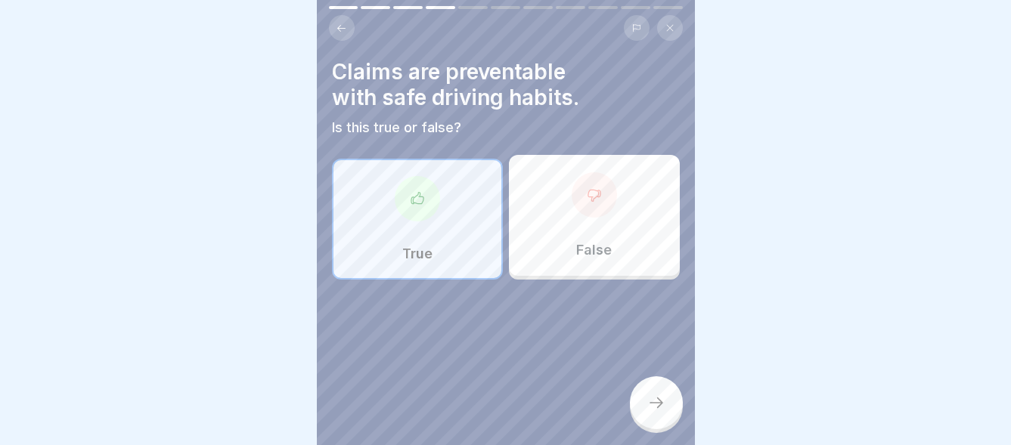
click at [647, 396] on icon at bounding box center [656, 403] width 18 height 18
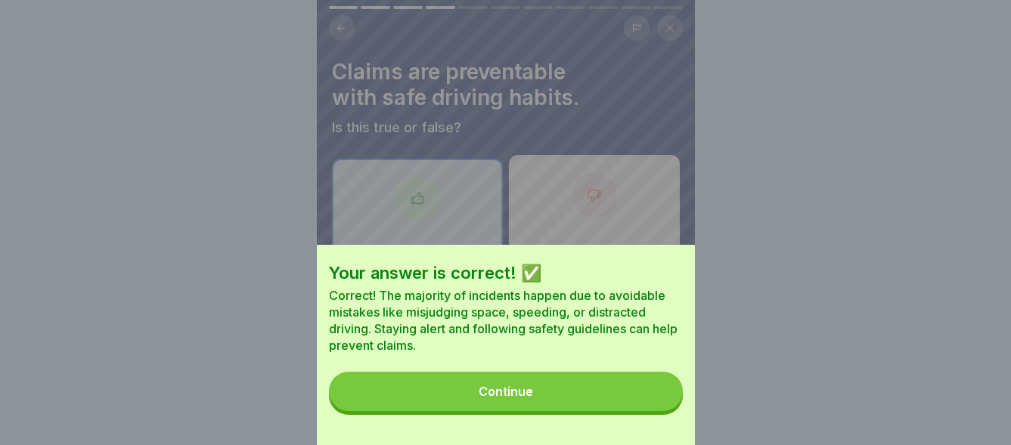
click at [557, 404] on button "Continue" at bounding box center [506, 391] width 354 height 39
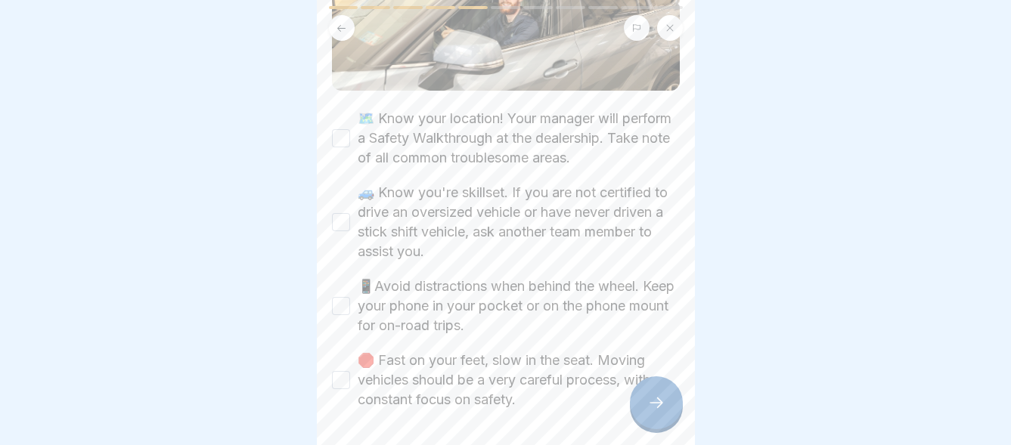
scroll to position [151, 0]
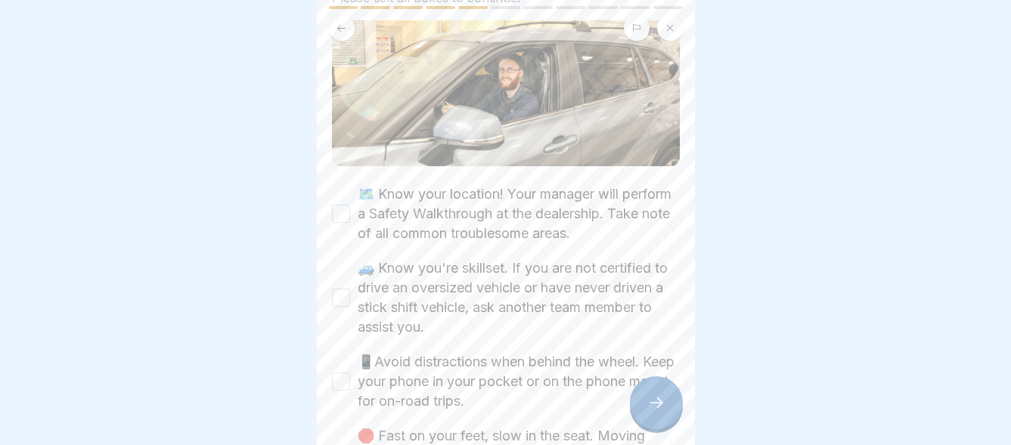
click at [340, 205] on button "🗺️ Know your location! Your manager will perform a Safety Walkthrough at the de…" at bounding box center [341, 214] width 18 height 18
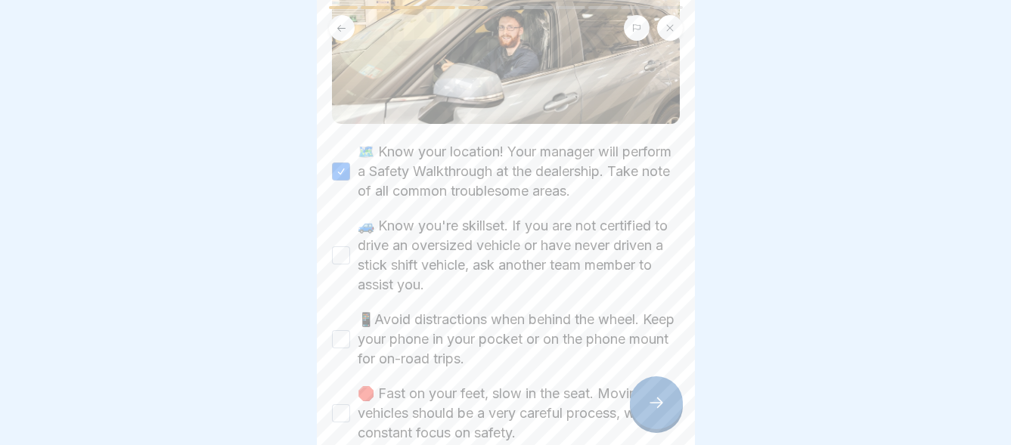
scroll to position [227, 0]
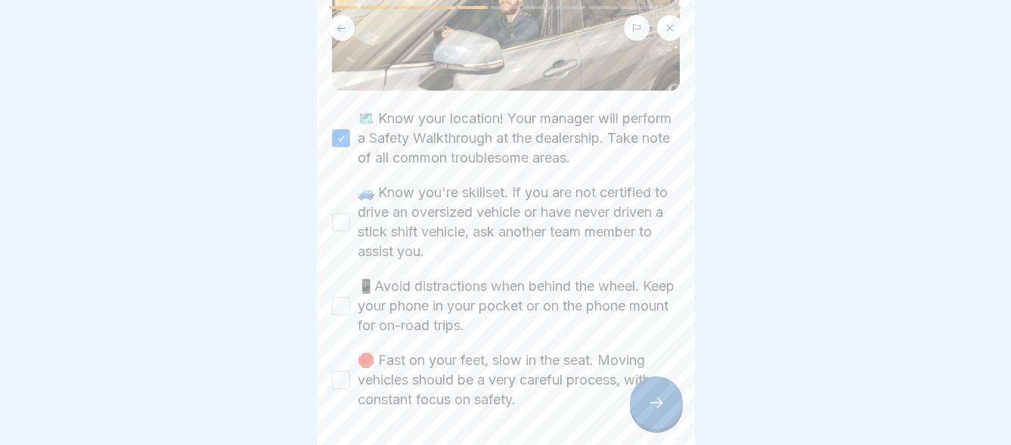
drag, startPoint x: 346, startPoint y: 206, endPoint x: 359, endPoint y: 210, distance: 13.6
click at [347, 213] on button "🚙 Know you're skillset. If you are not certified to drive an oversized vehicle …" at bounding box center [341, 222] width 18 height 18
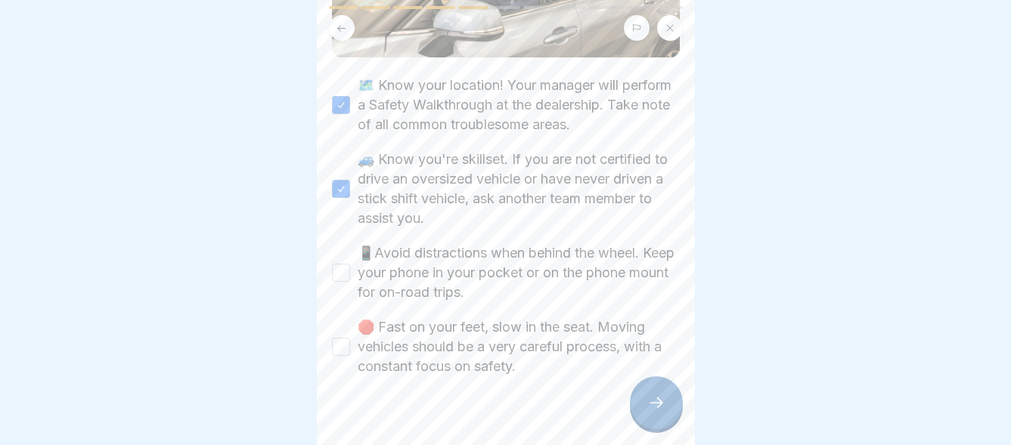
scroll to position [278, 0]
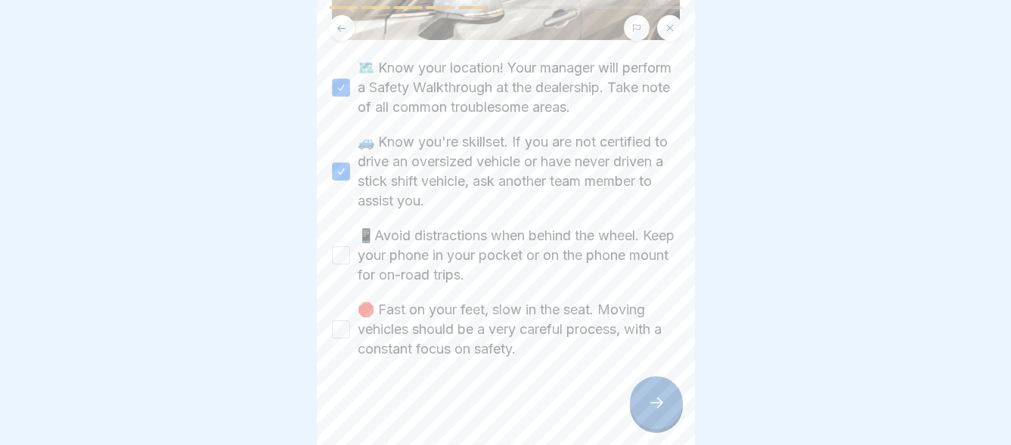
click at [339, 247] on button "📱Avoid distractions when behind the wheel. Keep your phone in your pocket or on…" at bounding box center [341, 256] width 18 height 18
click at [346, 321] on button "🛑 Fast on your feet, slow in the seat. Moving vehicles should be a very careful…" at bounding box center [341, 330] width 18 height 18
click at [651, 396] on icon at bounding box center [656, 403] width 18 height 18
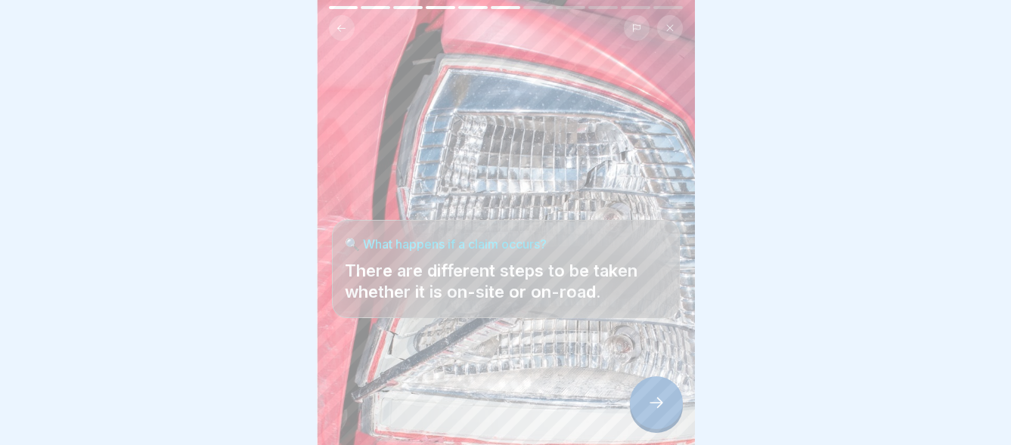
click at [659, 397] on icon at bounding box center [656, 403] width 18 height 18
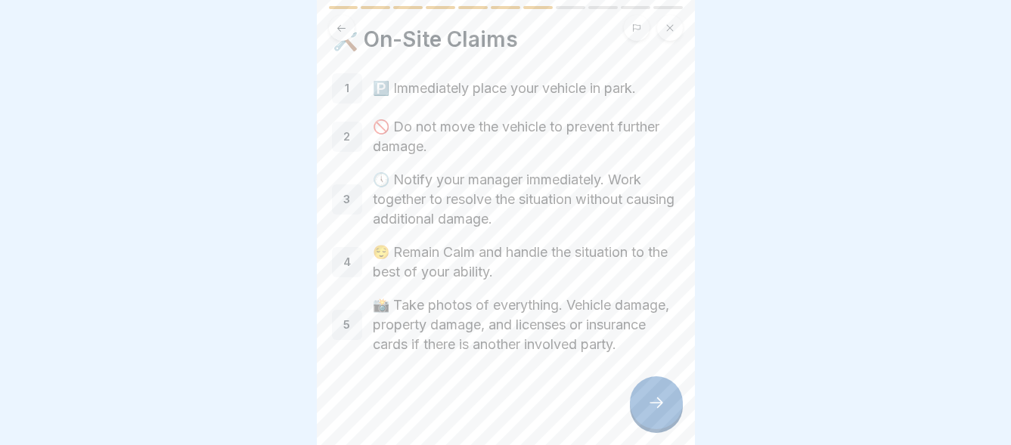
scroll to position [52, 0]
click at [665, 404] on div at bounding box center [656, 403] width 53 height 53
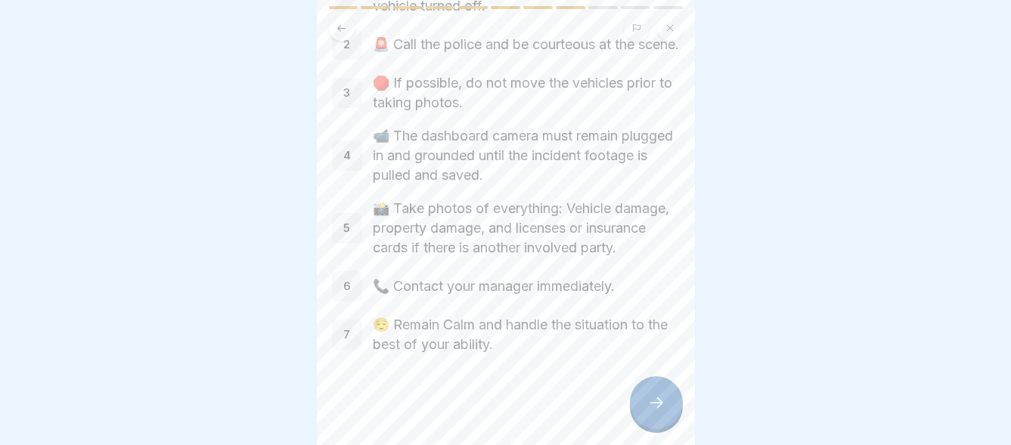
scroll to position [158, 0]
click at [656, 401] on icon at bounding box center [656, 403] width 18 height 18
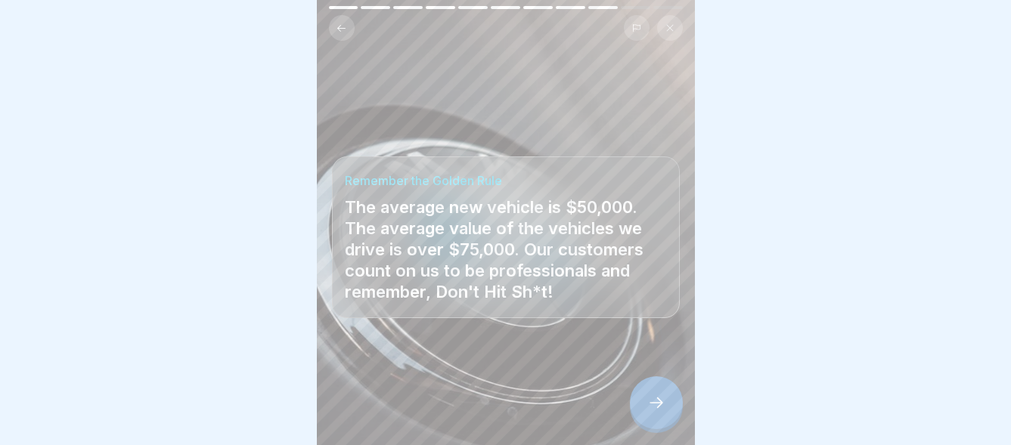
click at [660, 399] on icon at bounding box center [656, 403] width 18 height 18
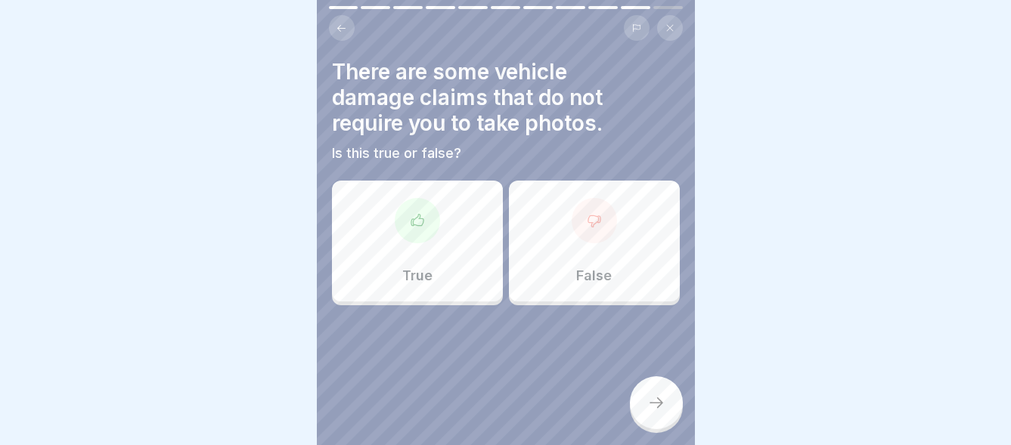
click at [592, 228] on div at bounding box center [594, 220] width 45 height 45
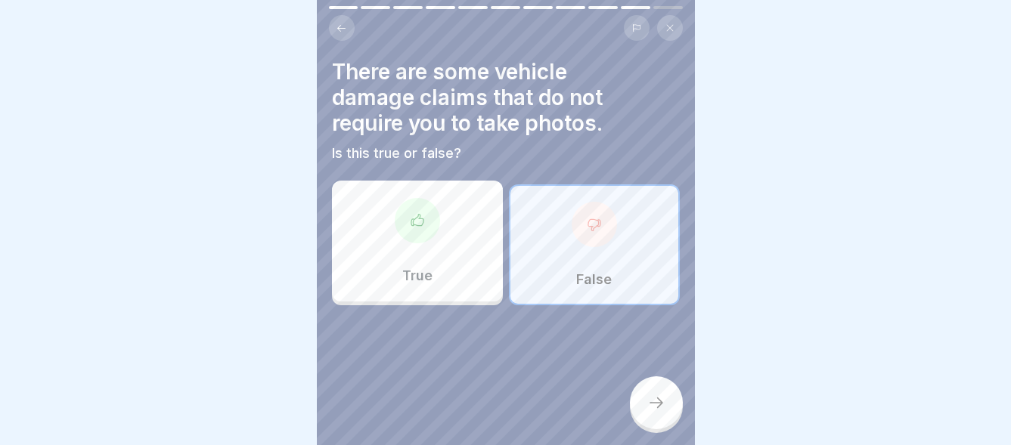
click at [653, 407] on icon at bounding box center [656, 403] width 18 height 18
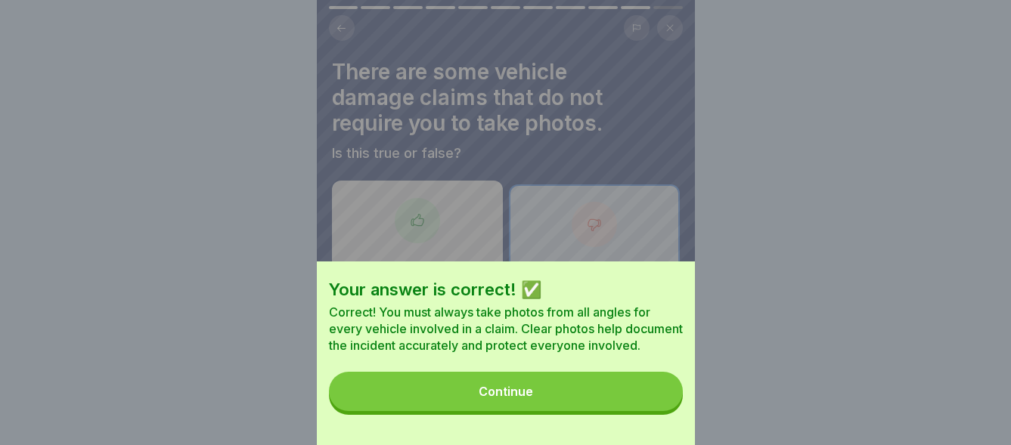
click at [563, 411] on button "Continue" at bounding box center [506, 391] width 354 height 39
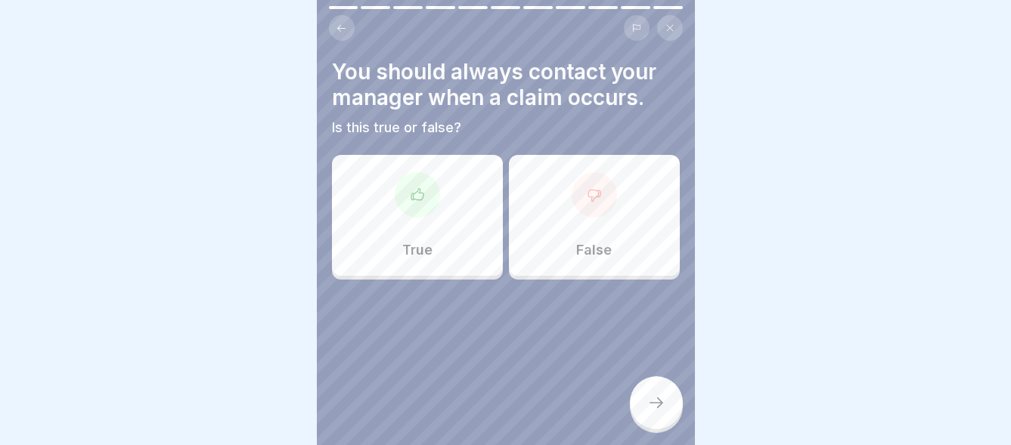
click at [431, 197] on div at bounding box center [417, 194] width 45 height 45
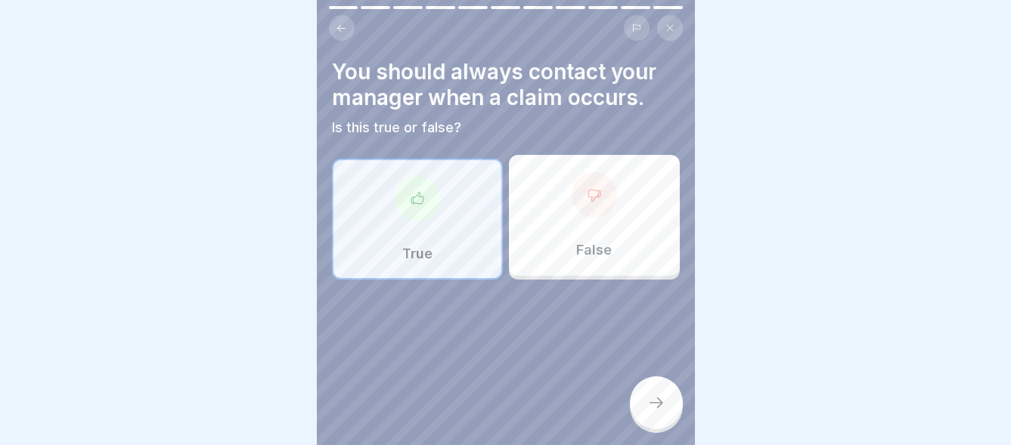
click at [650, 403] on icon at bounding box center [656, 403] width 18 height 18
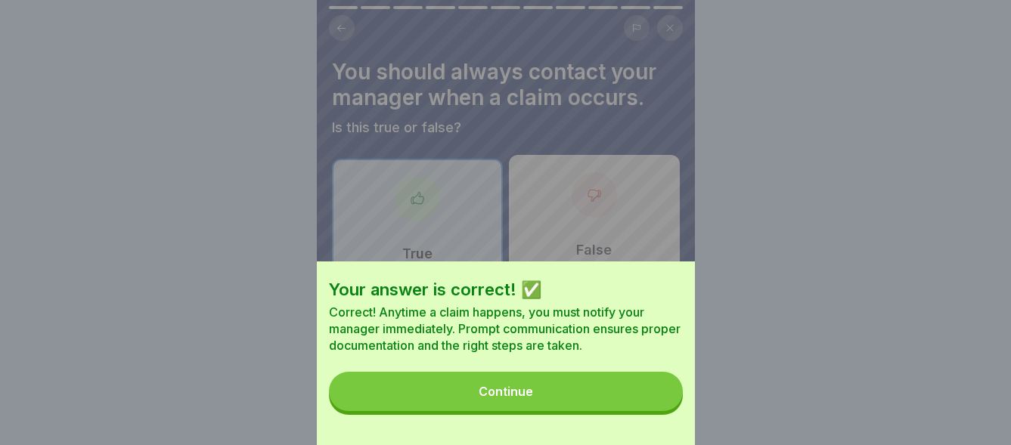
click at [597, 400] on button "Continue" at bounding box center [506, 391] width 354 height 39
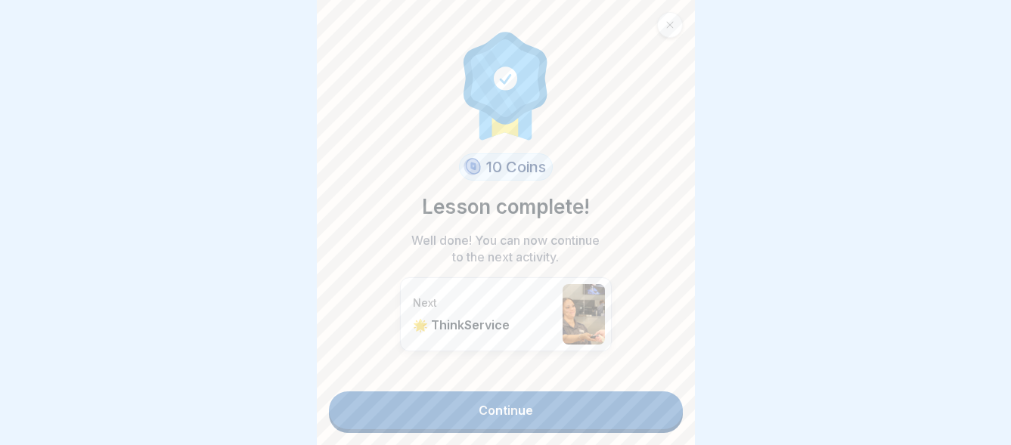
click at [489, 397] on link "Continue" at bounding box center [506, 411] width 354 height 38
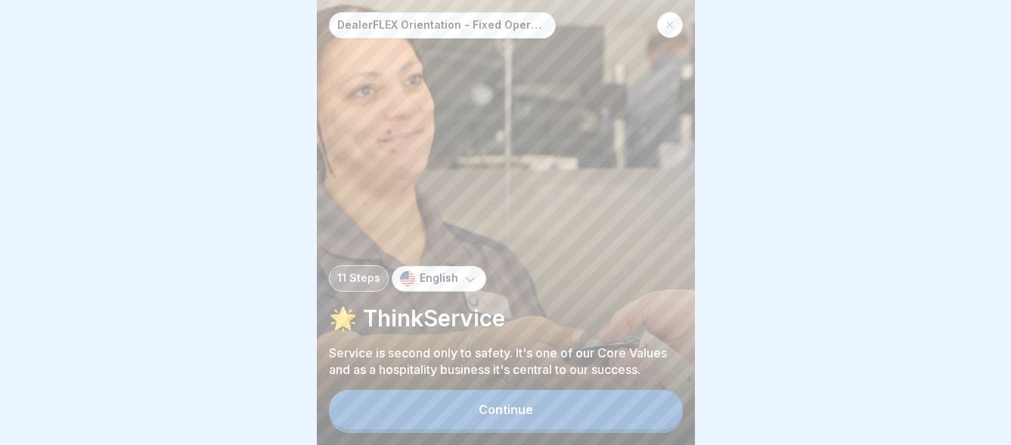
scroll to position [11, 0]
click at [498, 414] on div "Continue" at bounding box center [506, 410] width 54 height 14
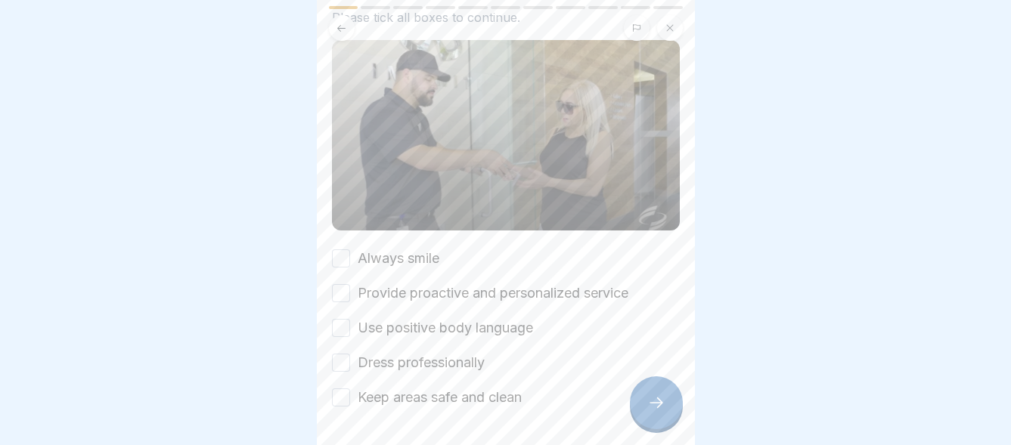
scroll to position [218, 0]
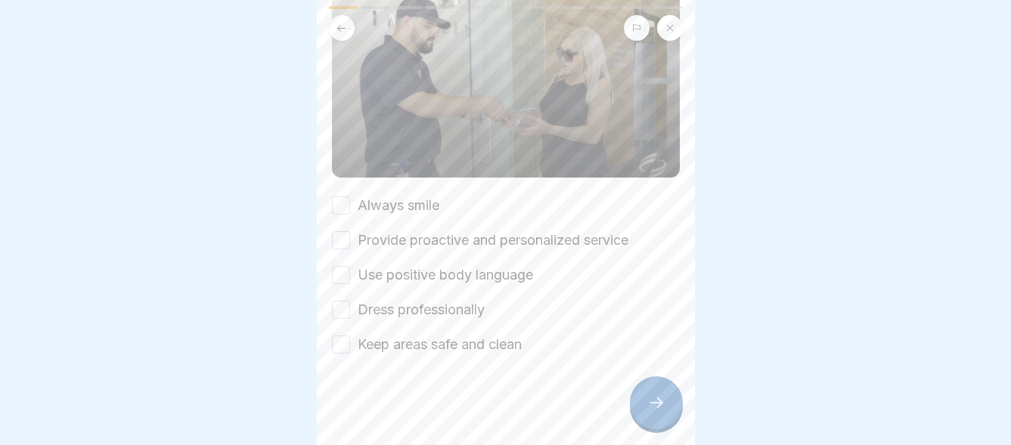
click at [347, 197] on button "Always smile" at bounding box center [341, 206] width 18 height 18
click at [346, 231] on button "Provide proactive and personalized service" at bounding box center [341, 240] width 18 height 18
click at [345, 266] on button "Use positive body language" at bounding box center [341, 275] width 18 height 18
click at [340, 301] on button "Dress professionally" at bounding box center [341, 310] width 18 height 18
click at [349, 336] on button "Keep areas safe and clean" at bounding box center [341, 345] width 18 height 18
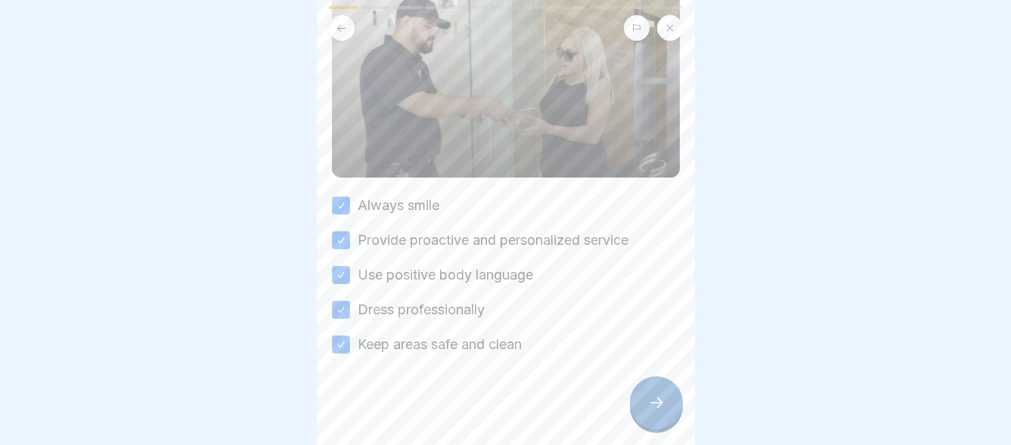
click at [651, 399] on icon at bounding box center [656, 403] width 18 height 18
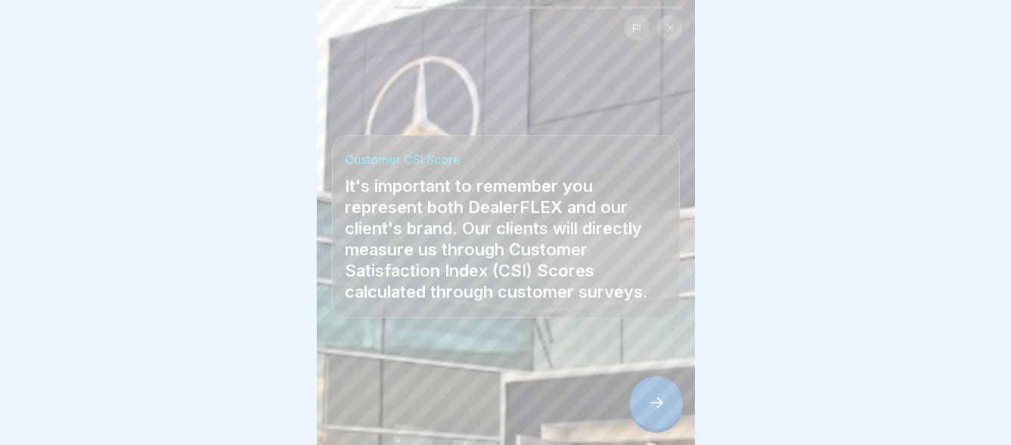
click at [662, 401] on icon at bounding box center [656, 403] width 18 height 18
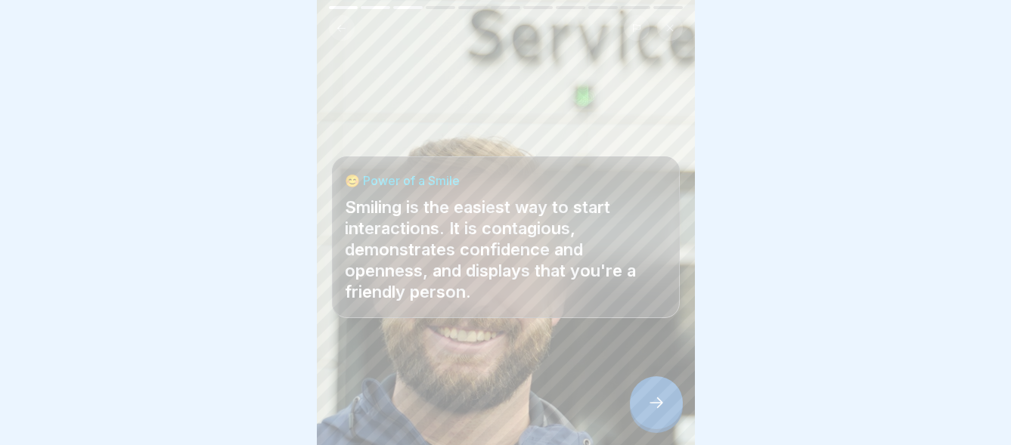
click at [658, 395] on div at bounding box center [656, 403] width 53 height 53
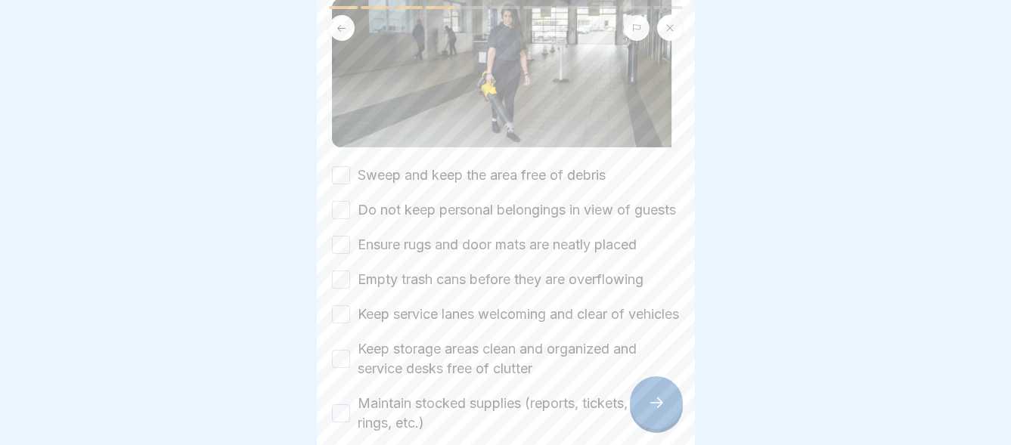
scroll to position [293, 0]
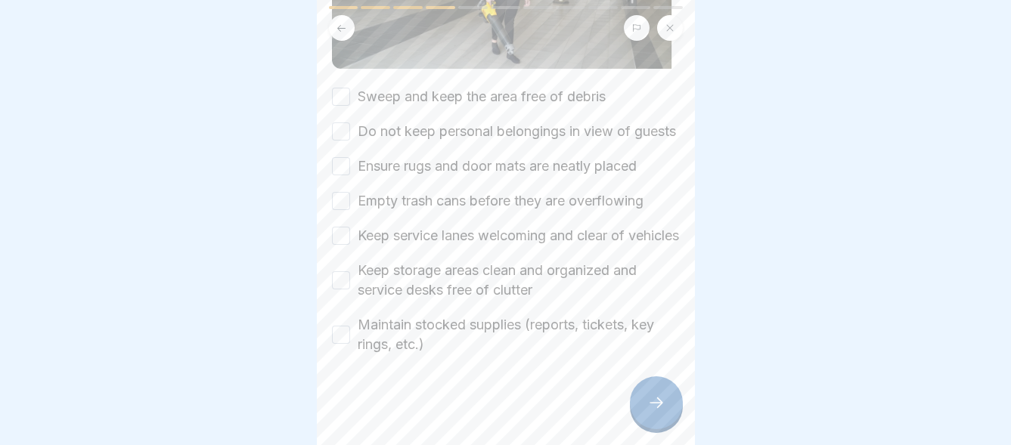
click at [346, 88] on button "Sweep and keep the area free of debris" at bounding box center [341, 97] width 18 height 18
click at [343, 123] on button "Do not keep personal belongings in view of guests" at bounding box center [341, 132] width 18 height 18
click at [340, 157] on button "Ensure rugs and door mats are neatly placed" at bounding box center [341, 166] width 18 height 18
click at [340, 192] on button "Empty trash cans before they are overflowing" at bounding box center [341, 201] width 18 height 18
click at [343, 228] on button "Keep service lanes welcoming and clear of vehicles" at bounding box center [341, 236] width 18 height 18
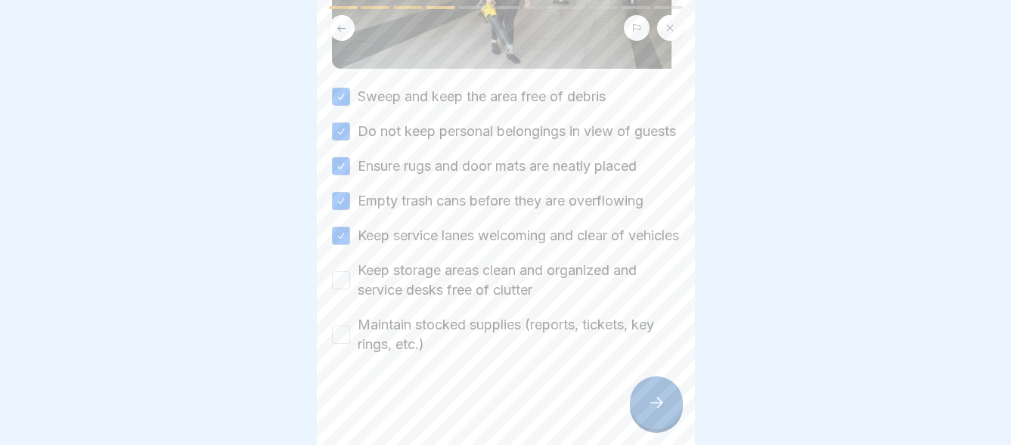
click at [344, 281] on button "Keep storage areas clean and organized and service desks free of clutter" at bounding box center [341, 280] width 18 height 18
click at [341, 326] on button "Maintain stocked supplies (reports, tickets, key rings, etc.)" at bounding box center [341, 335] width 18 height 18
click at [648, 396] on div at bounding box center [656, 403] width 53 height 53
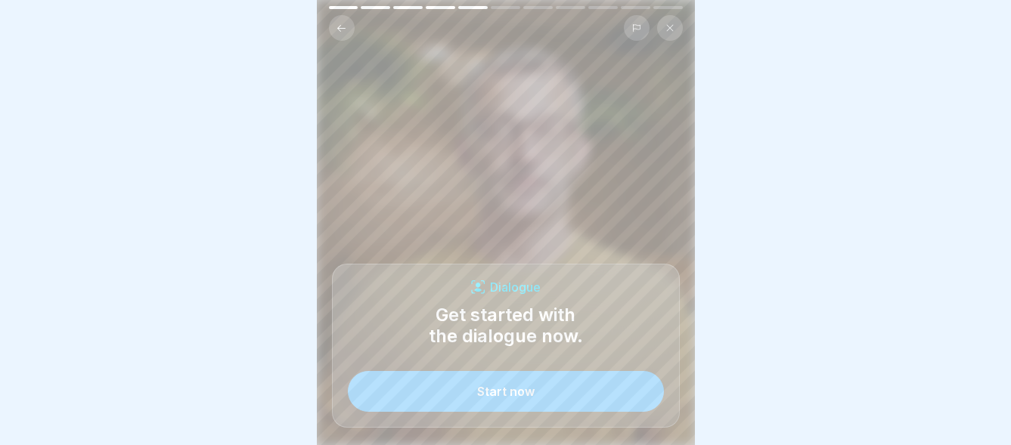
click at [494, 395] on div "Start now" at bounding box center [505, 392] width 57 height 14
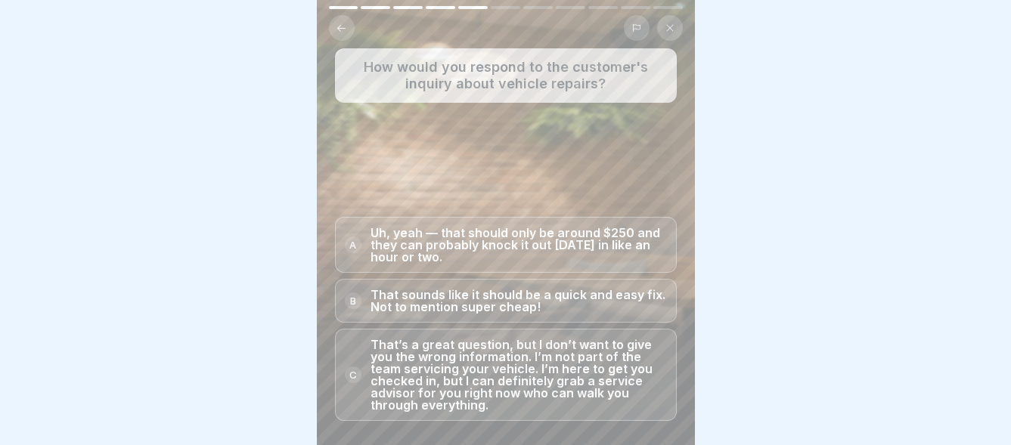
click at [507, 360] on p "That’s a great question, but I don’t want to give you the wrong information. I’…" at bounding box center [519, 375] width 296 height 73
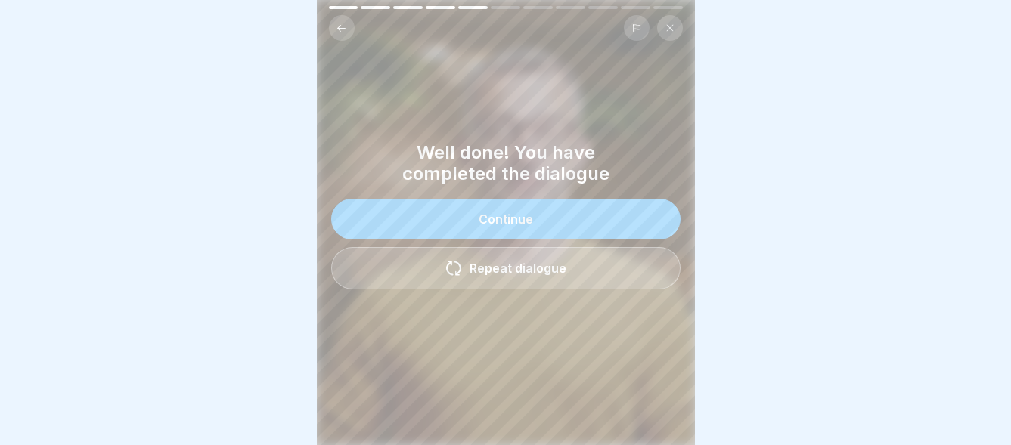
click at [513, 213] on div "Continue" at bounding box center [506, 220] width 54 height 14
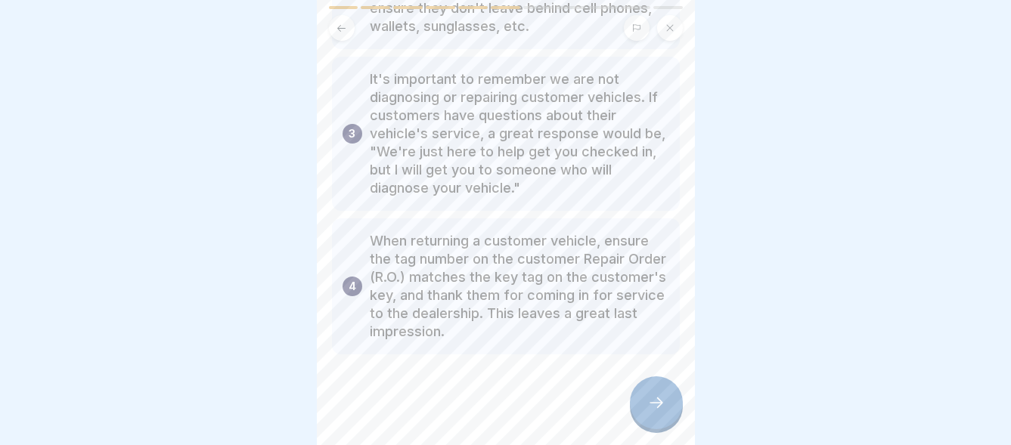
click at [646, 405] on div at bounding box center [656, 403] width 53 height 53
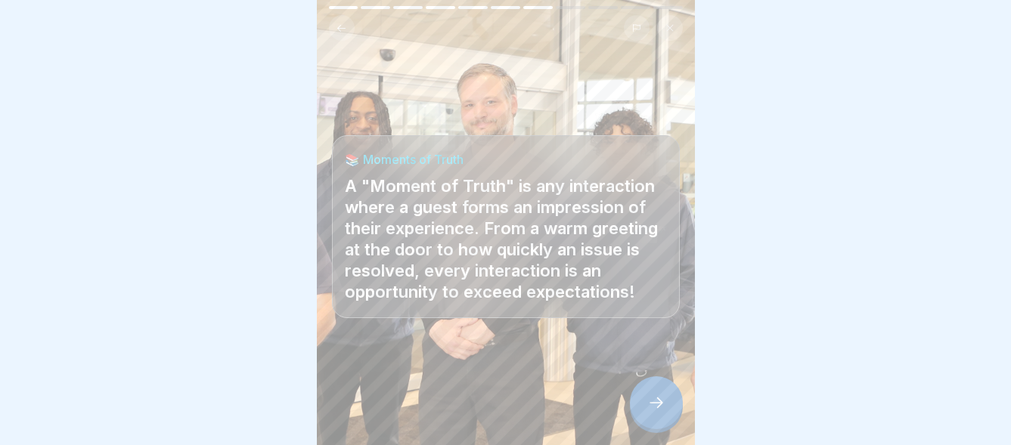
click at [653, 406] on icon at bounding box center [656, 403] width 18 height 18
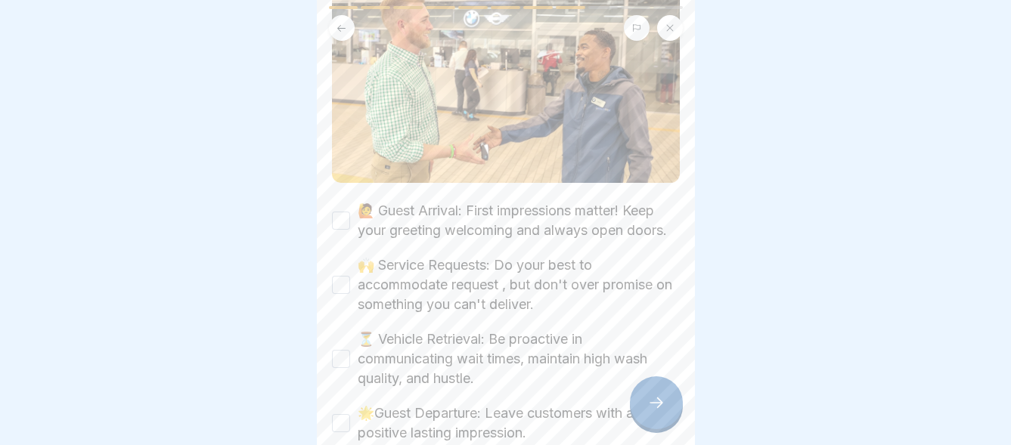
scroll to position [302, 0]
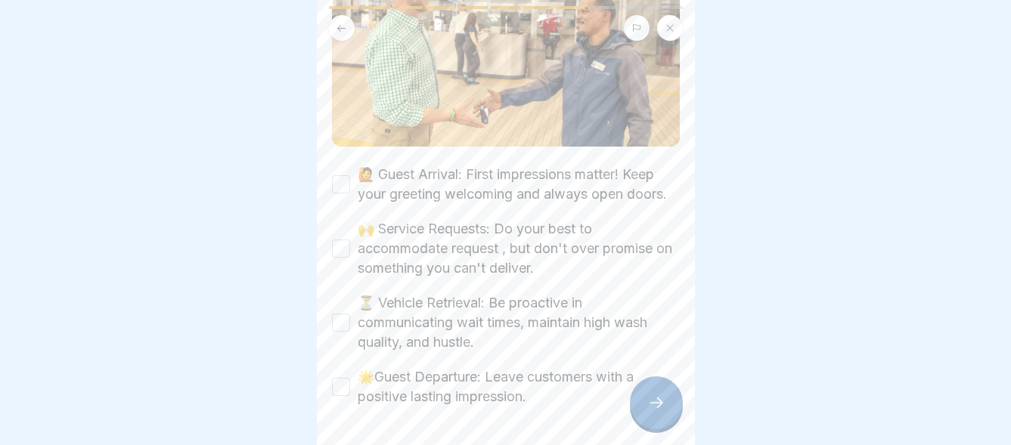
click at [344, 180] on button "🙋 Guest Arrival: First impressions matter! Keep your greeting welcoming and alw…" at bounding box center [341, 184] width 18 height 18
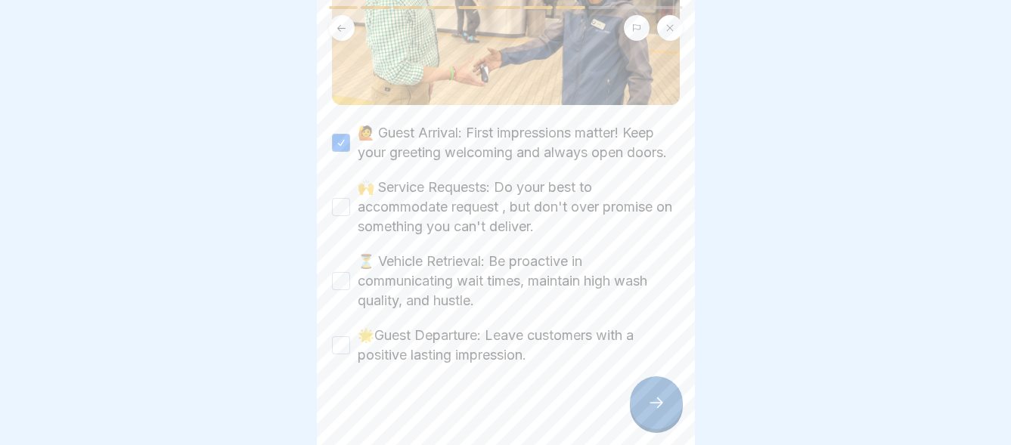
scroll to position [367, 0]
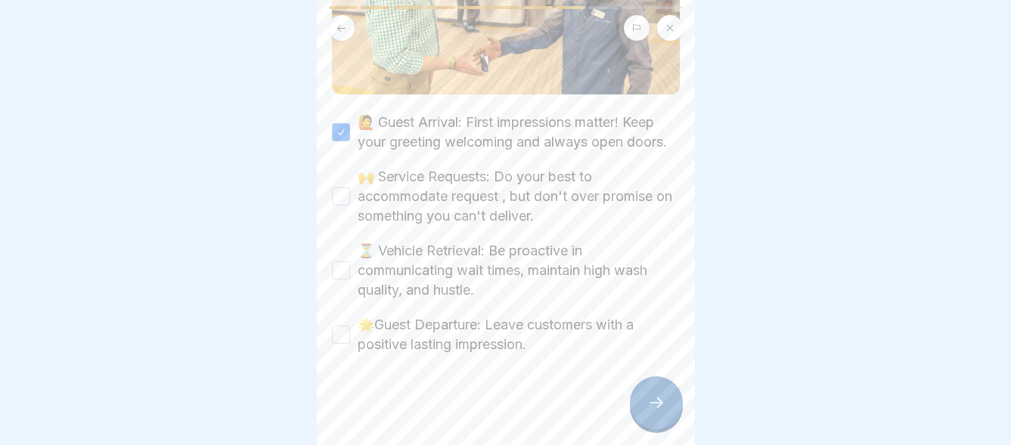
click at [336, 188] on button "🙌 Service Requests: Do your best to accommodate request , but don't over promis…" at bounding box center [341, 197] width 18 height 18
click at [343, 262] on button "⏳ Vehicle Retrieval: Be proactive in communicating wait times, maintain high wa…" at bounding box center [341, 271] width 18 height 18
drag, startPoint x: 342, startPoint y: 321, endPoint x: 359, endPoint y: 330, distance: 20.0
click at [343, 326] on button "🌟Guest Departure: Leave customers with a positive lasting impression." at bounding box center [341, 335] width 18 height 18
click at [646, 405] on div at bounding box center [656, 403] width 53 height 53
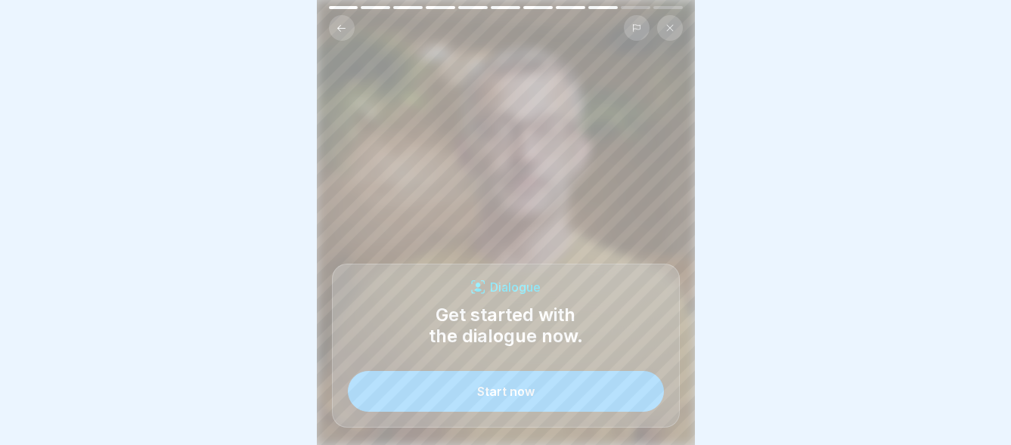
click at [510, 383] on button "Start now" at bounding box center [506, 391] width 316 height 41
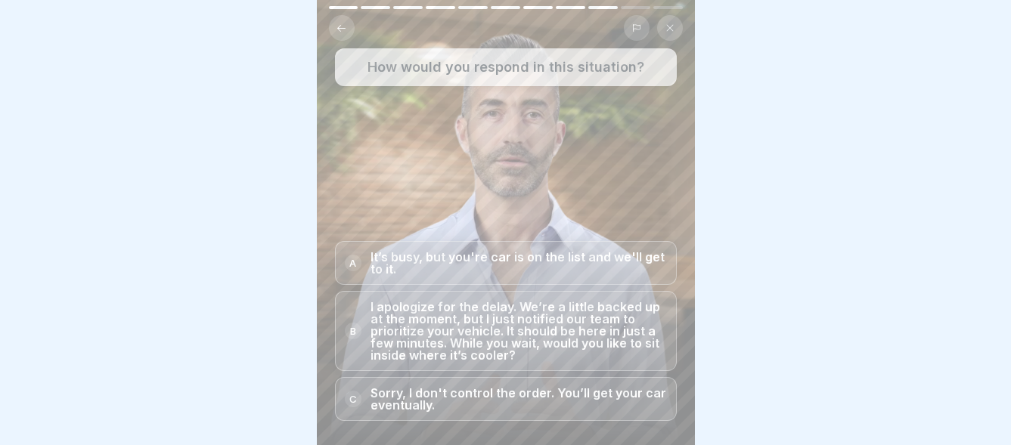
click at [461, 327] on p "I apologize for the delay. We’re a little backed up at the moment, but I just n…" at bounding box center [519, 331] width 296 height 60
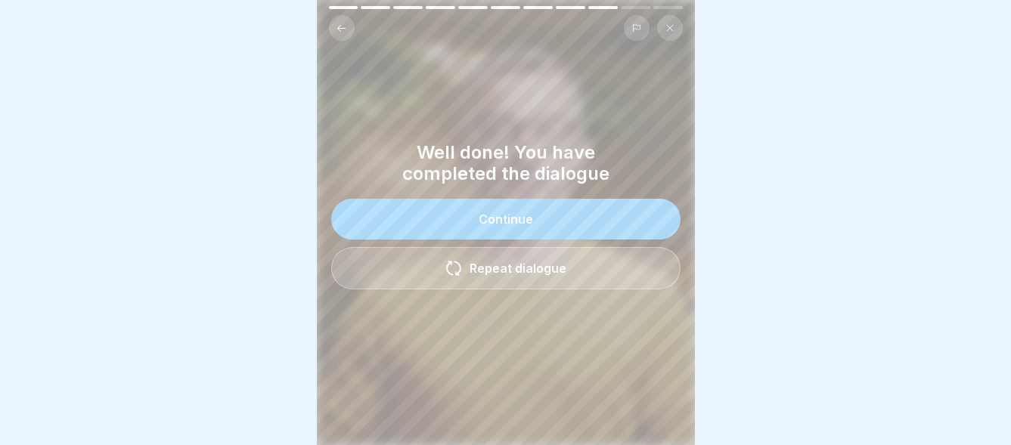
click at [491, 213] on div "Continue" at bounding box center [506, 220] width 54 height 14
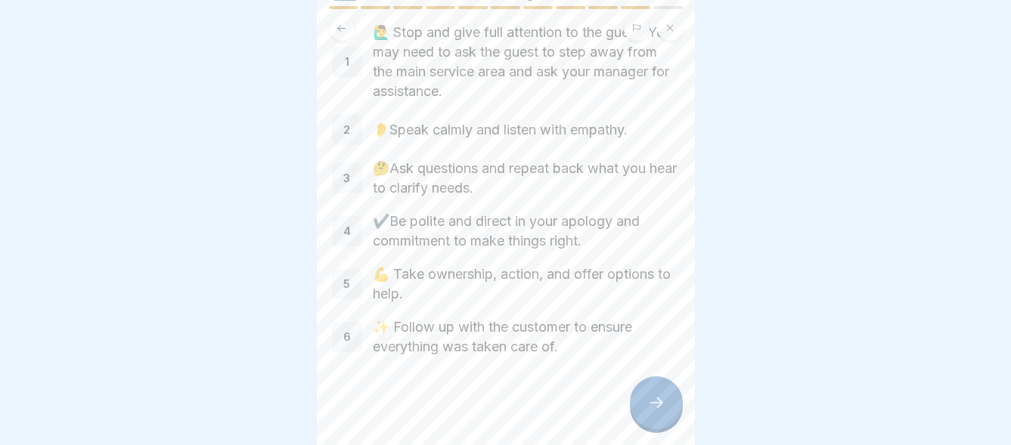
scroll to position [85, 0]
click at [659, 404] on icon at bounding box center [656, 403] width 18 height 18
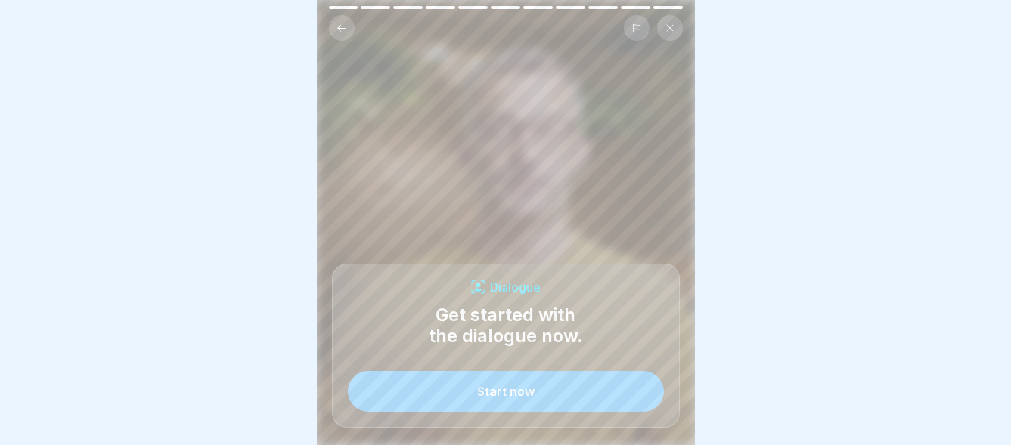
click at [496, 386] on div "Start now" at bounding box center [505, 392] width 57 height 14
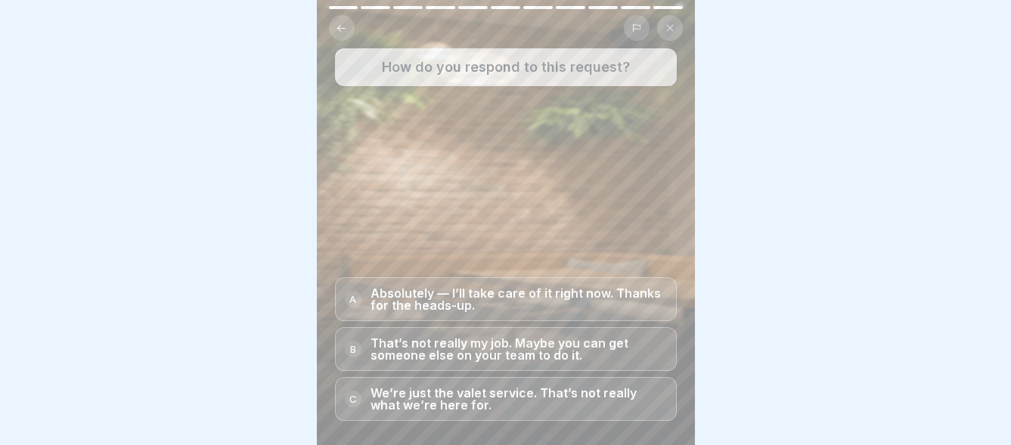
click at [486, 291] on p "Absolutely — I’ll take care of it right now. Thanks for the heads-up." at bounding box center [519, 299] width 296 height 24
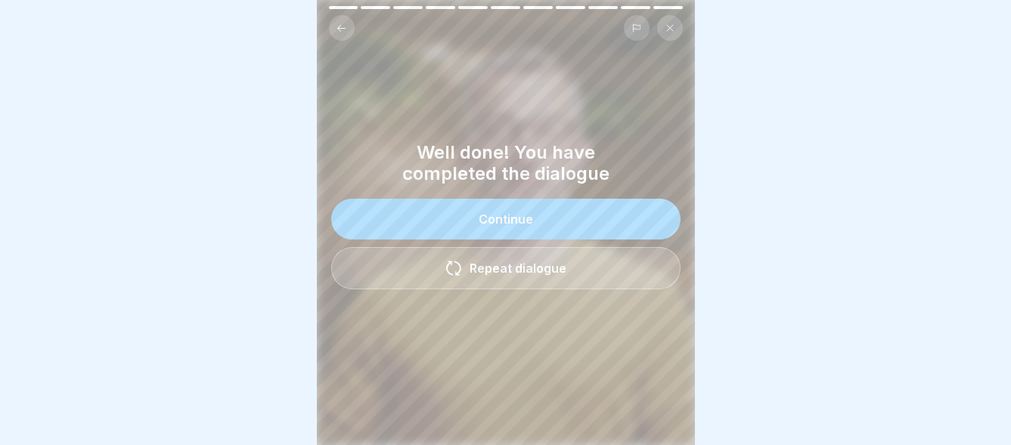
click at [488, 213] on div "Continue" at bounding box center [506, 220] width 54 height 14
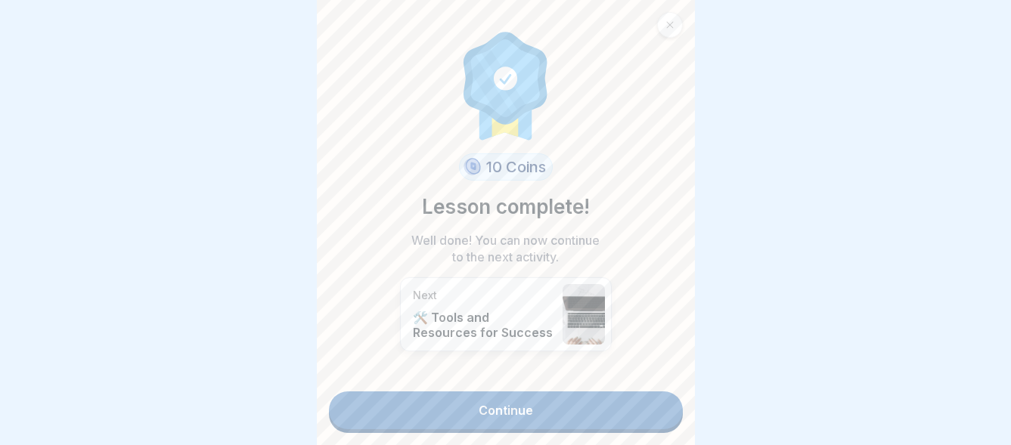
click at [507, 392] on link "Continue" at bounding box center [506, 411] width 354 height 38
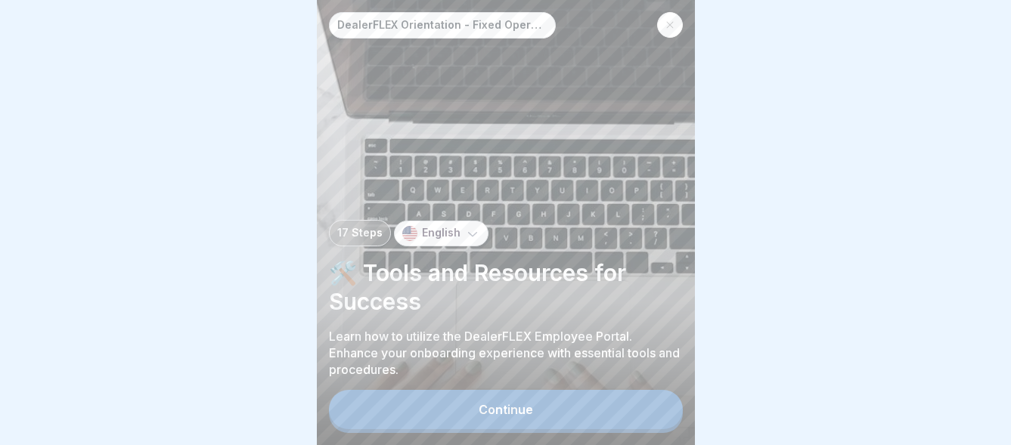
scroll to position [11, 0]
click at [498, 409] on div "Continue" at bounding box center [506, 410] width 54 height 14
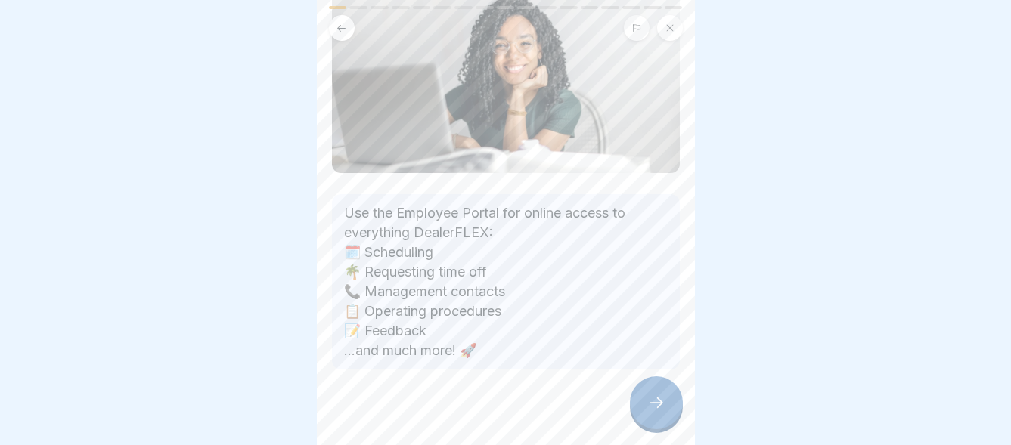
scroll to position [150, 0]
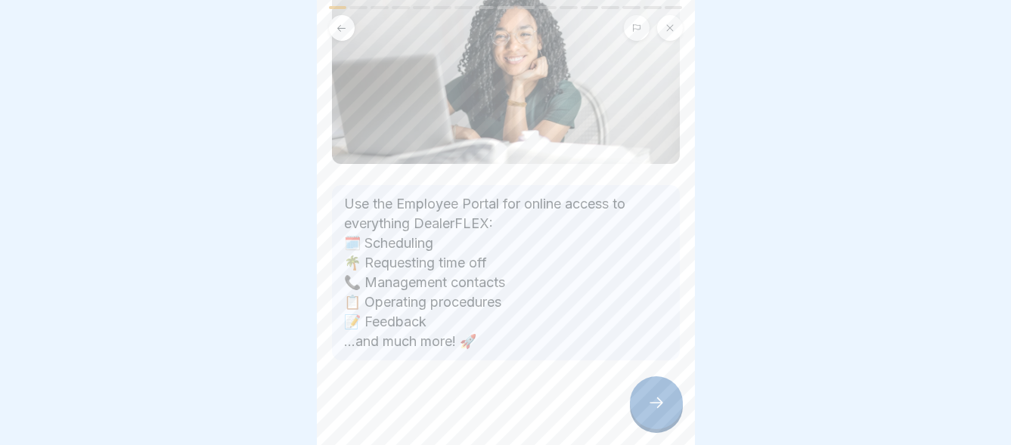
click at [662, 402] on icon at bounding box center [656, 403] width 18 height 18
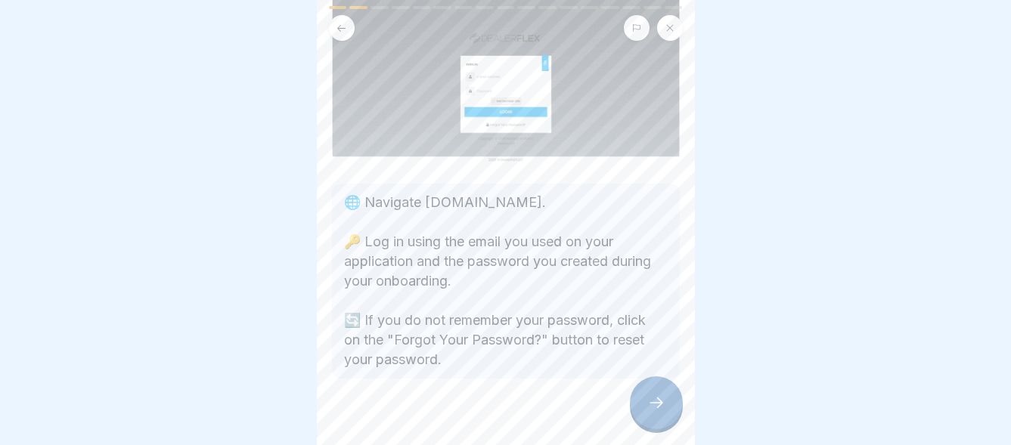
scroll to position [138, 0]
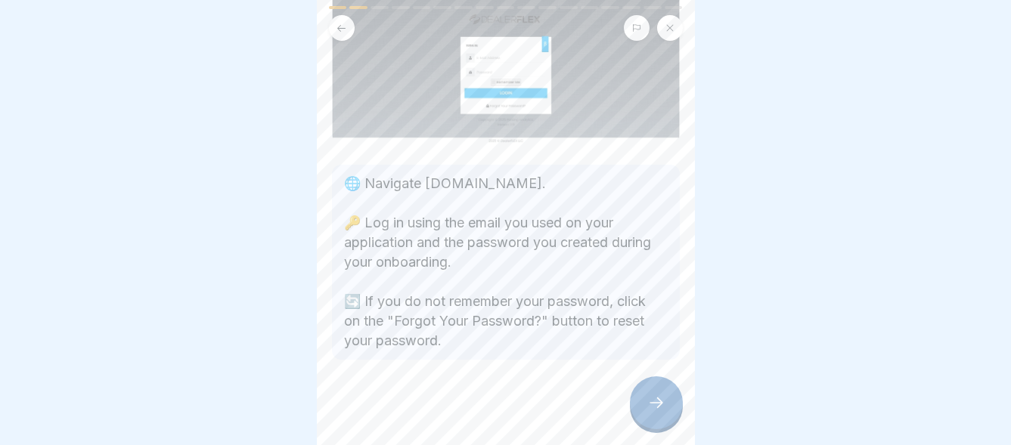
click at [654, 394] on div at bounding box center [656, 403] width 53 height 53
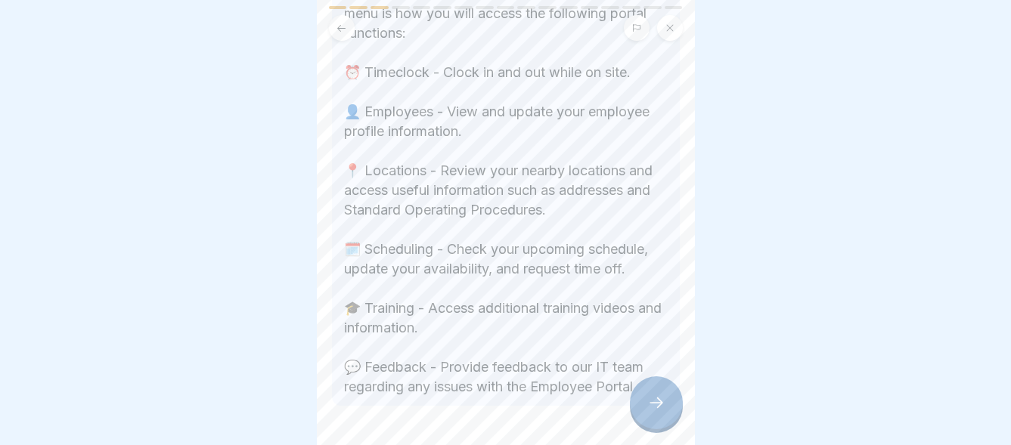
scroll to position [519, 0]
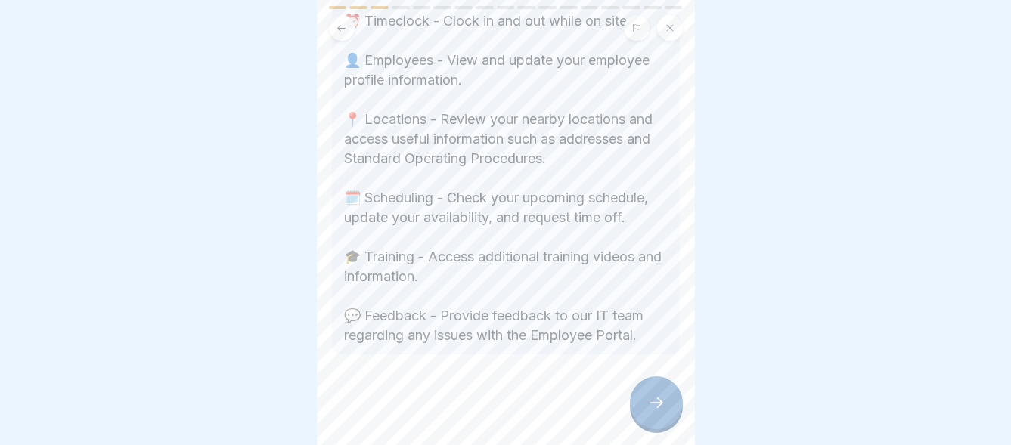
click at [663, 405] on icon at bounding box center [656, 403] width 18 height 18
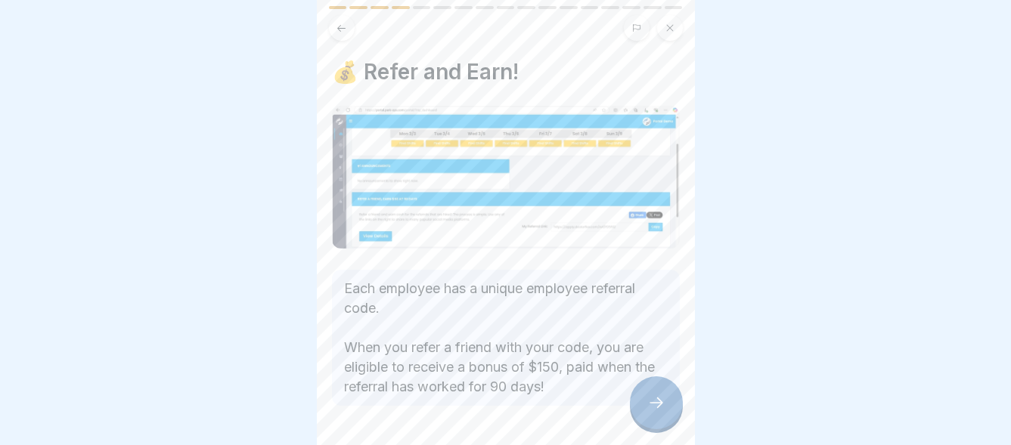
scroll to position [46, 0]
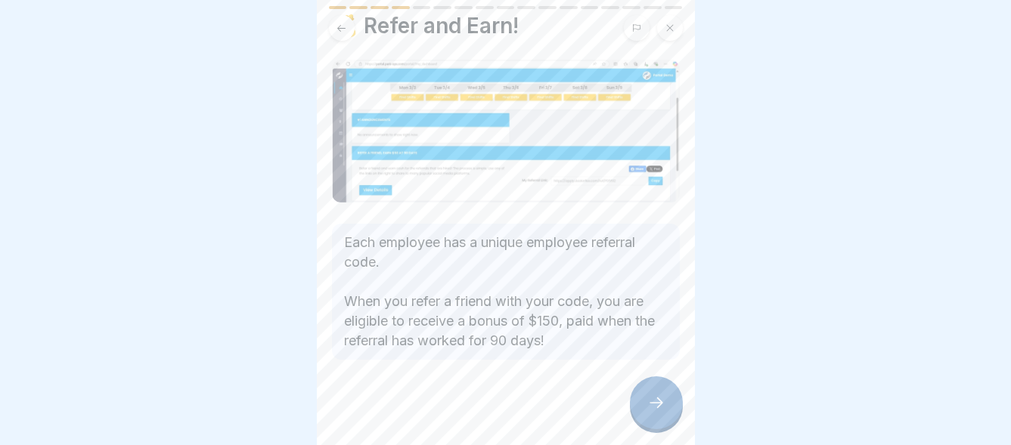
click at [662, 405] on icon at bounding box center [656, 403] width 18 height 18
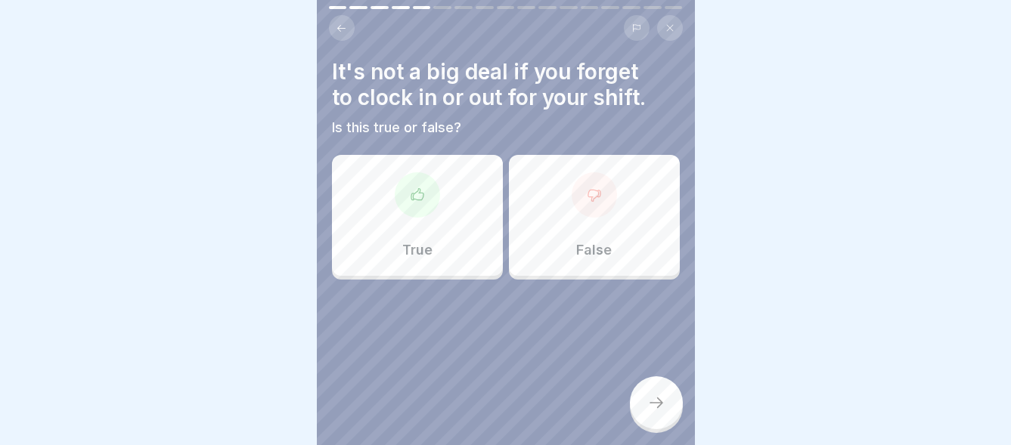
click at [588, 190] on icon at bounding box center [594, 195] width 12 height 11
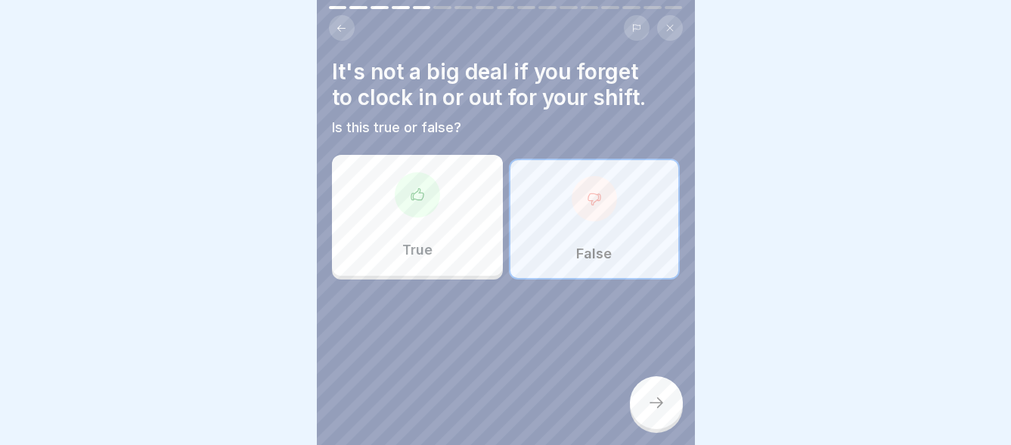
click at [657, 396] on icon at bounding box center [656, 403] width 18 height 18
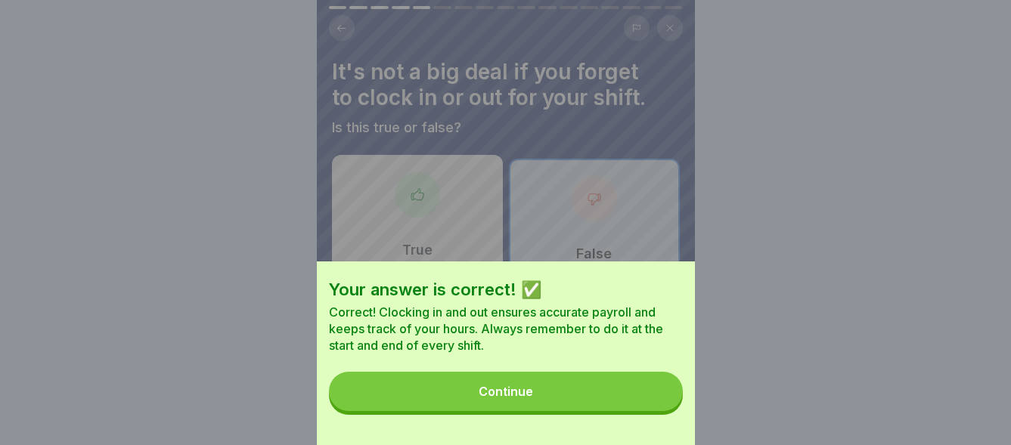
click at [502, 399] on div "Continue" at bounding box center [506, 392] width 54 height 14
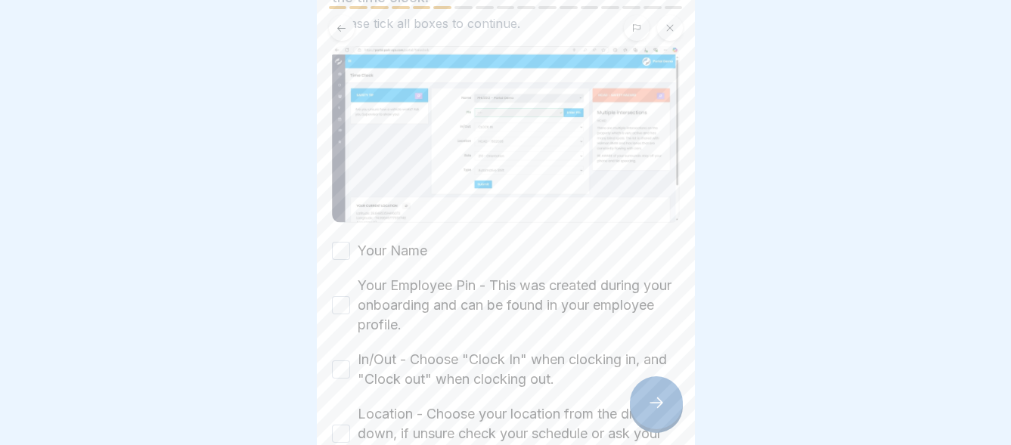
scroll to position [227, 0]
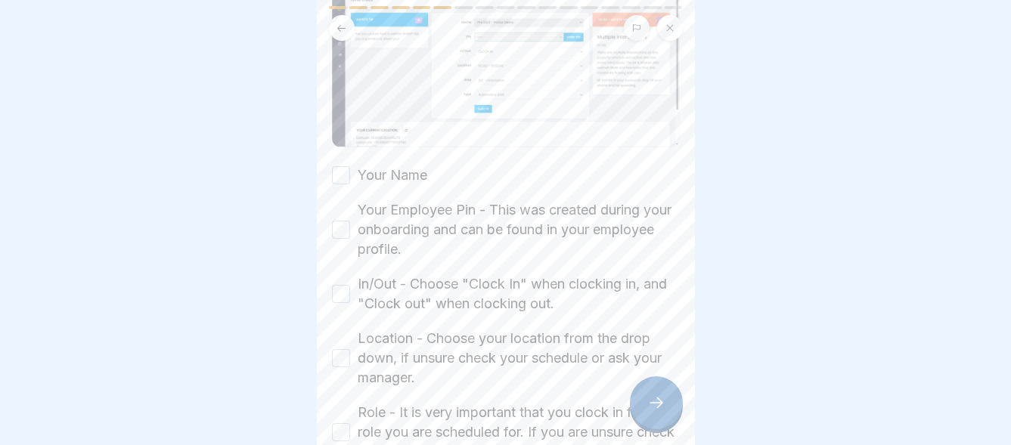
drag, startPoint x: 341, startPoint y: 159, endPoint x: 357, endPoint y: 166, distance: 17.3
click at [341, 166] on button "Your Name" at bounding box center [341, 175] width 18 height 18
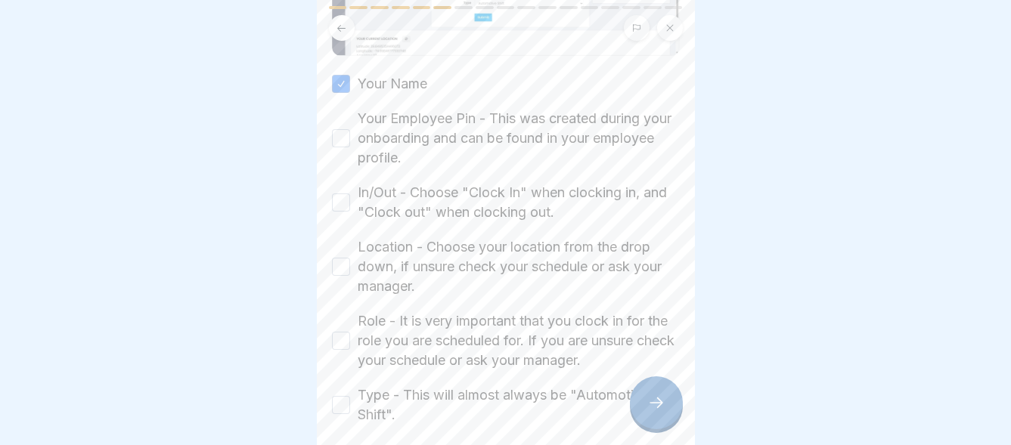
scroll to position [231, 0]
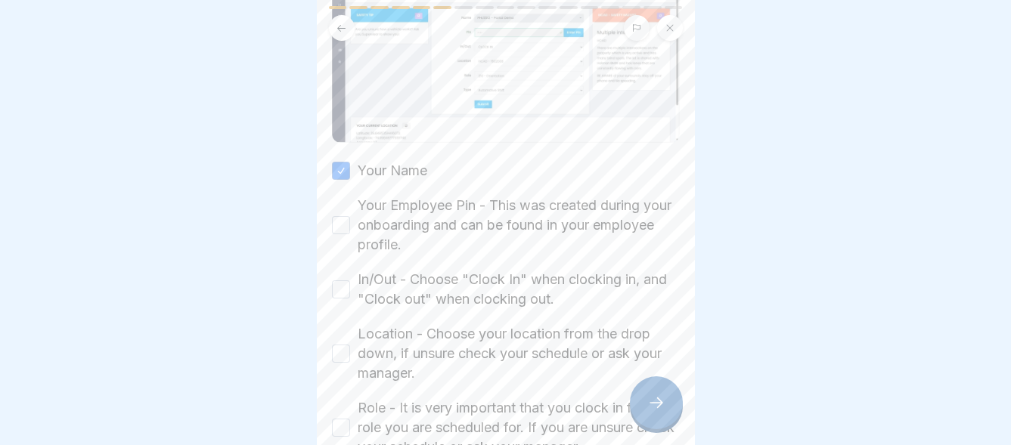
click at [342, 216] on button "Your Employee Pin - This was created during your onboarding and can be found in…" at bounding box center [341, 225] width 18 height 18
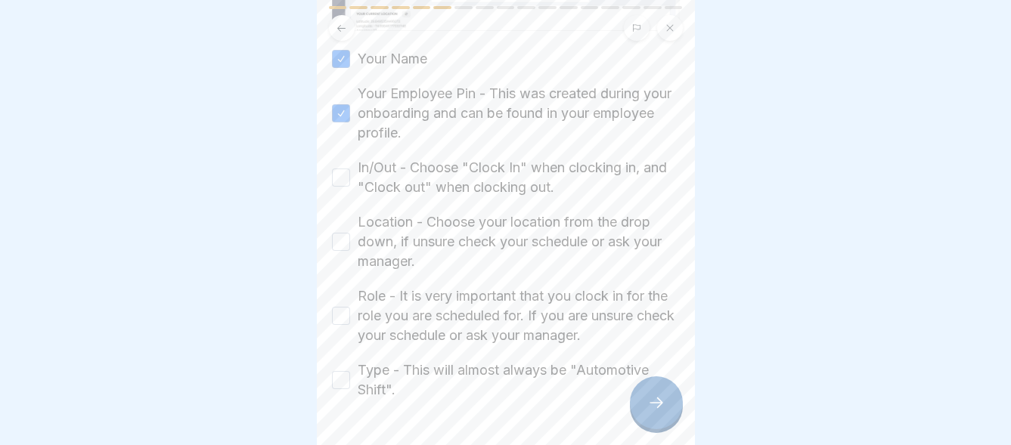
scroll to position [383, 0]
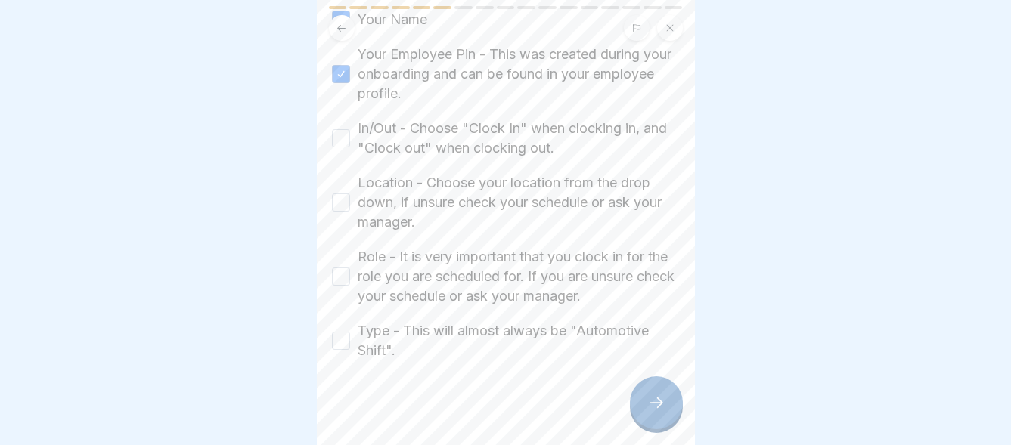
click at [346, 129] on button "In/Out - Choose "Clock In" when clocking in, and "Clock out" when clocking out." at bounding box center [341, 138] width 18 height 18
click at [349, 194] on button "Location - Choose your location from the drop down, if unsure check your schedu…" at bounding box center [341, 203] width 18 height 18
click at [340, 268] on button "Role - It is very important that you clock in for the role you are scheduled fo…" at bounding box center [341, 277] width 18 height 18
click at [343, 332] on button "Type - This will almost always be "Automotive Shift"." at bounding box center [341, 341] width 18 height 18
click at [647, 402] on icon at bounding box center [656, 403] width 18 height 18
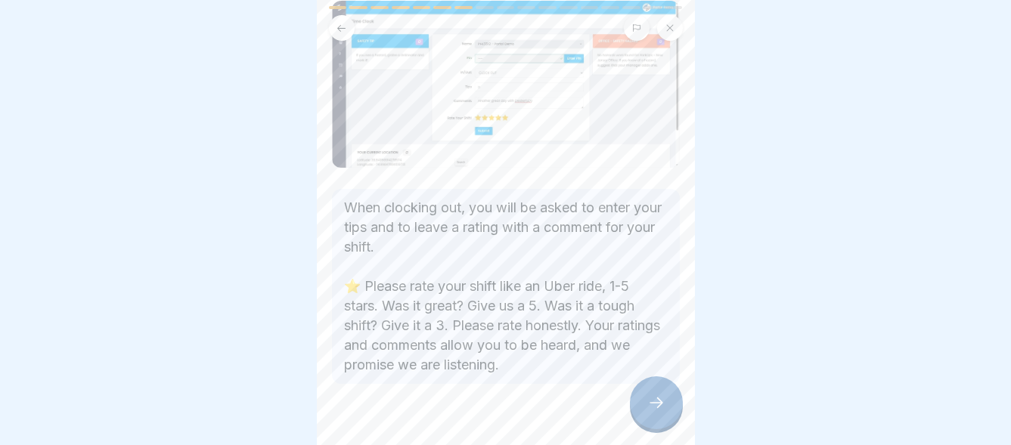
scroll to position [129, 0]
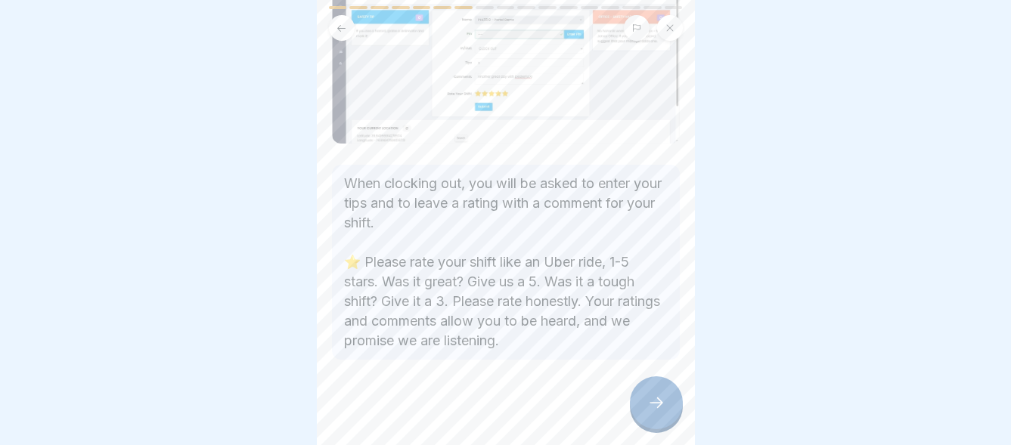
click at [650, 399] on icon at bounding box center [656, 403] width 18 height 18
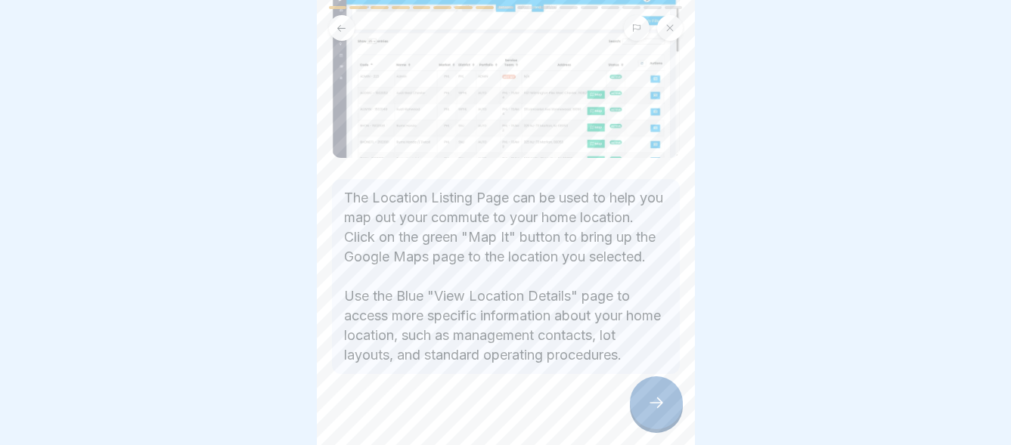
scroll to position [183, 0]
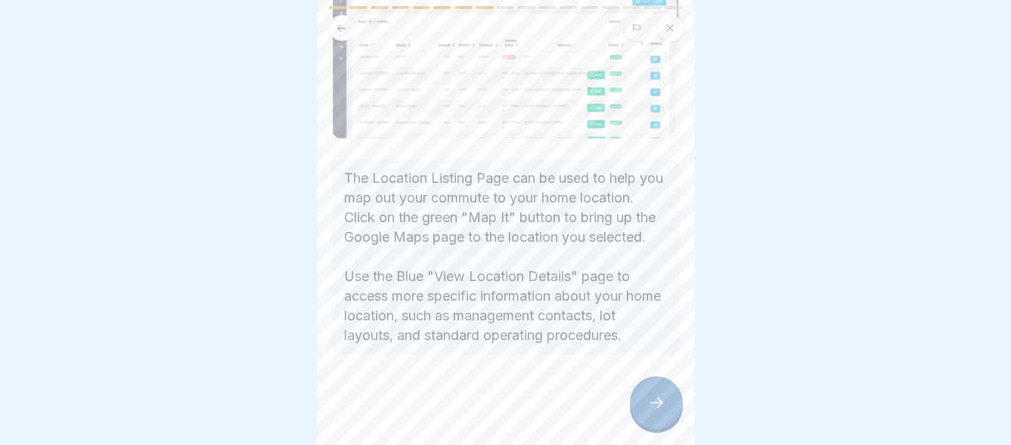
click at [653, 399] on icon at bounding box center [656, 403] width 18 height 18
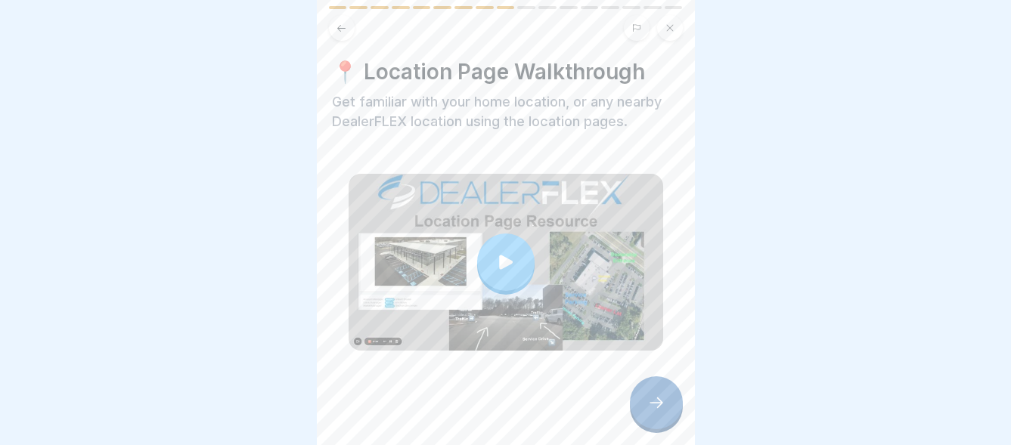
click at [510, 252] on icon at bounding box center [505, 262] width 21 height 21
click at [653, 401] on icon at bounding box center [656, 403] width 18 height 18
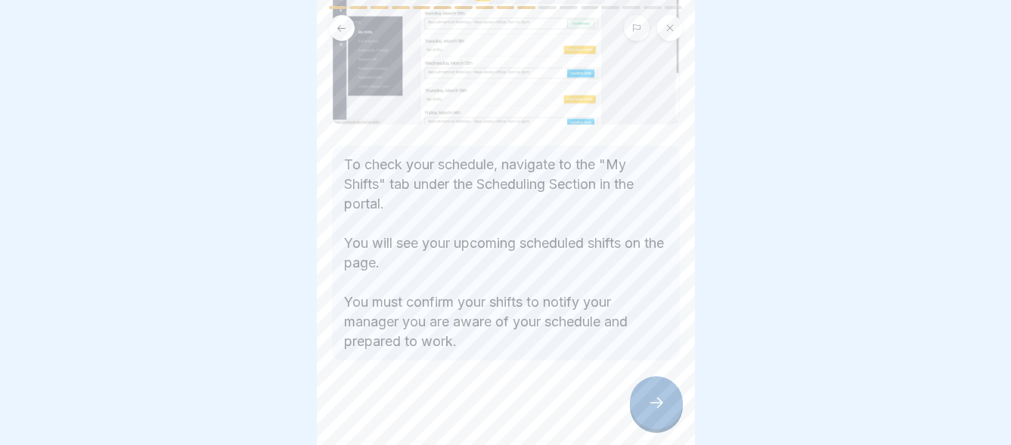
click at [662, 399] on icon at bounding box center [656, 403] width 18 height 18
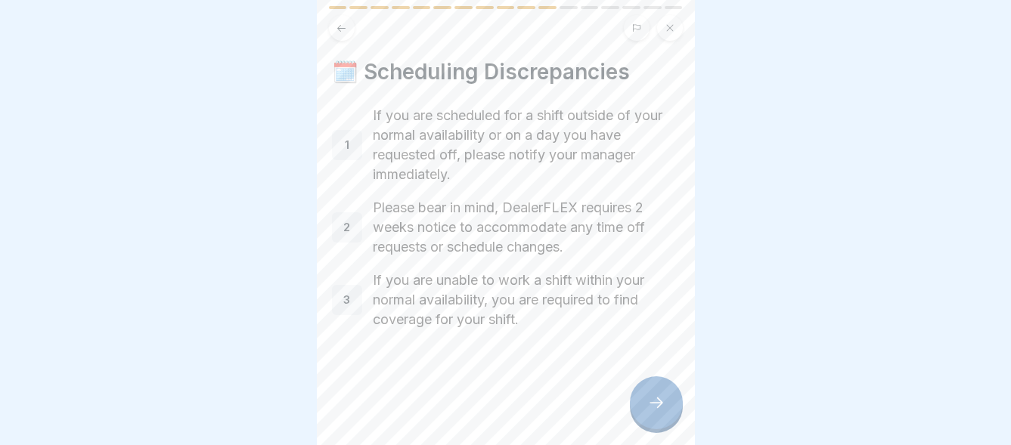
click at [654, 402] on icon at bounding box center [656, 403] width 18 height 18
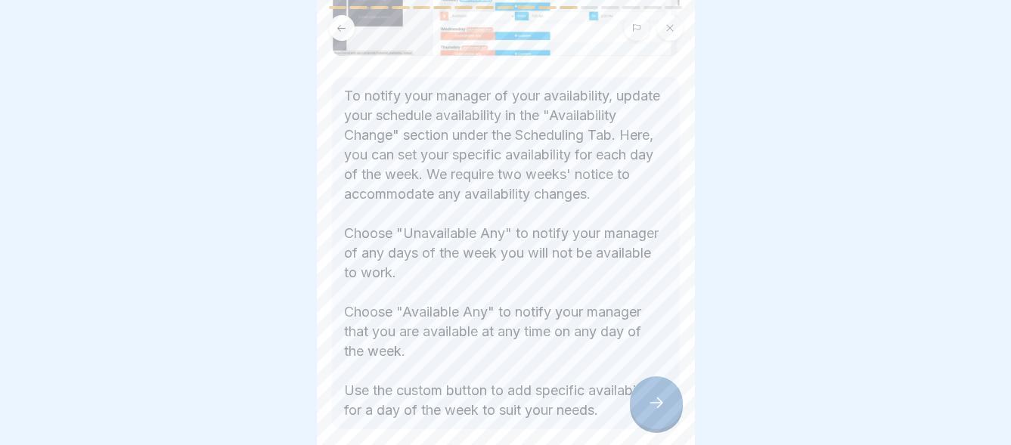
scroll to position [302, 0]
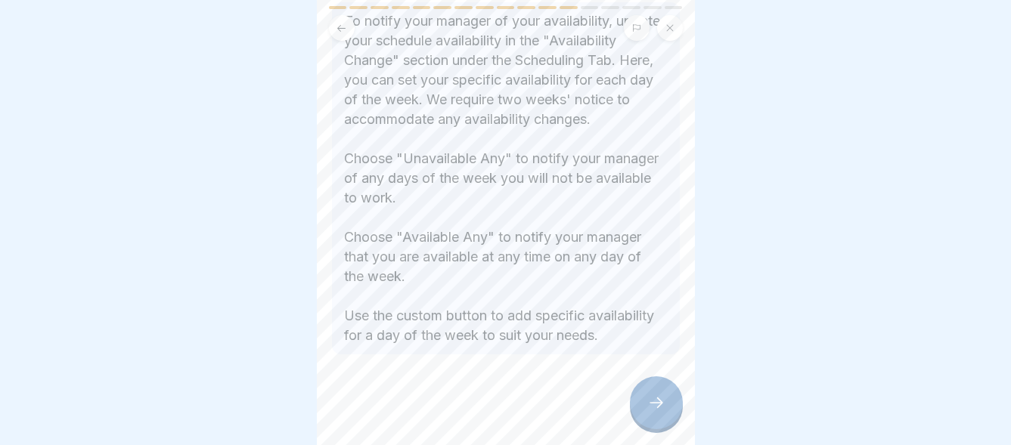
click at [656, 404] on icon at bounding box center [656, 403] width 18 height 18
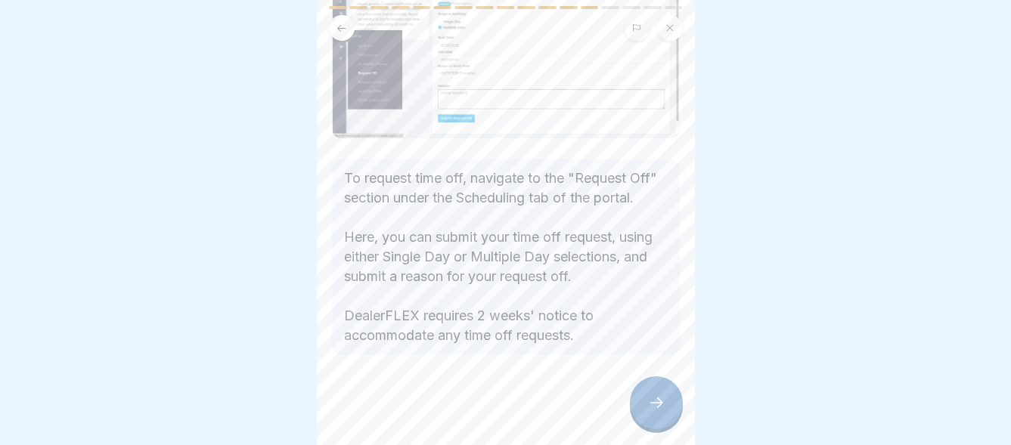
scroll to position [177, 0]
click at [656, 399] on icon at bounding box center [656, 403] width 18 height 18
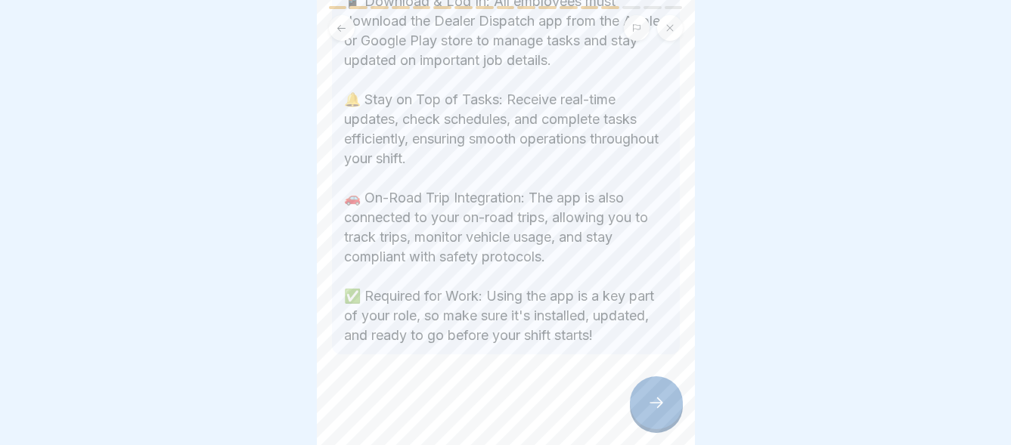
scroll to position [400, 0]
click at [656, 391] on div at bounding box center [656, 403] width 53 height 53
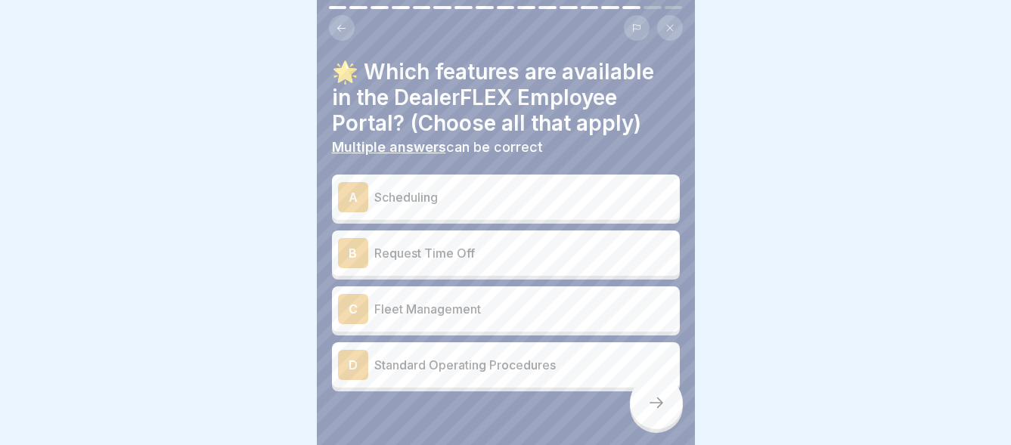
drag, startPoint x: 798, startPoint y: 361, endPoint x: 744, endPoint y: 496, distance: 144.9
drag, startPoint x: 744, startPoint y: 496, endPoint x: 841, endPoint y: 79, distance: 428.5
click at [841, 79] on div at bounding box center [505, 222] width 1011 height 445
click at [353, 185] on div "A" at bounding box center [353, 197] width 30 height 30
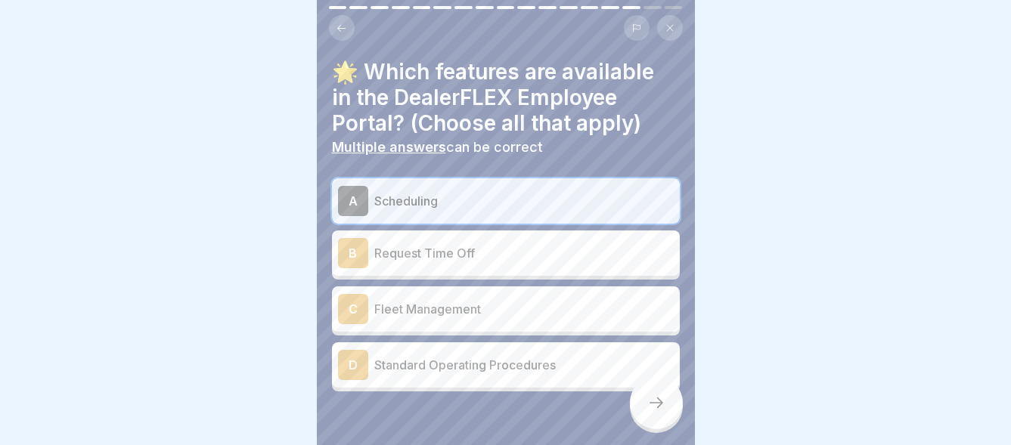
click at [355, 239] on div "B" at bounding box center [353, 253] width 30 height 30
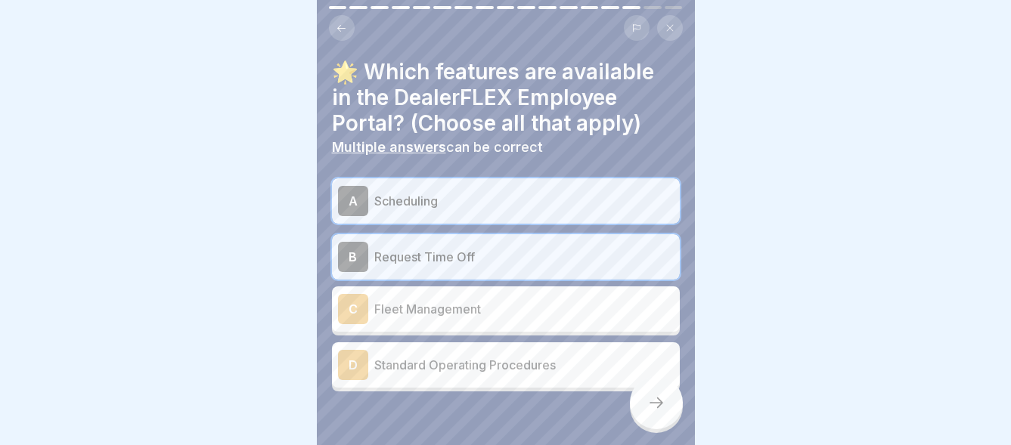
scroll to position [0, 0]
click at [343, 19] on button at bounding box center [342, 28] width 26 height 26
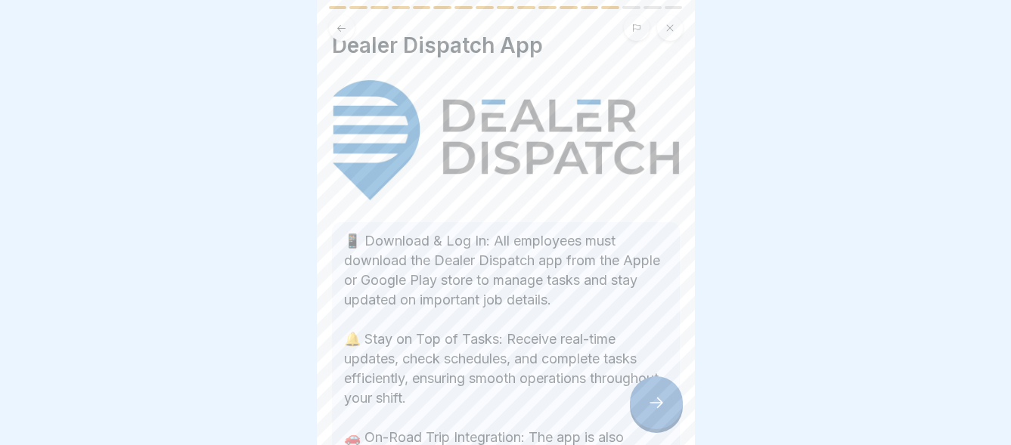
scroll to position [22, 0]
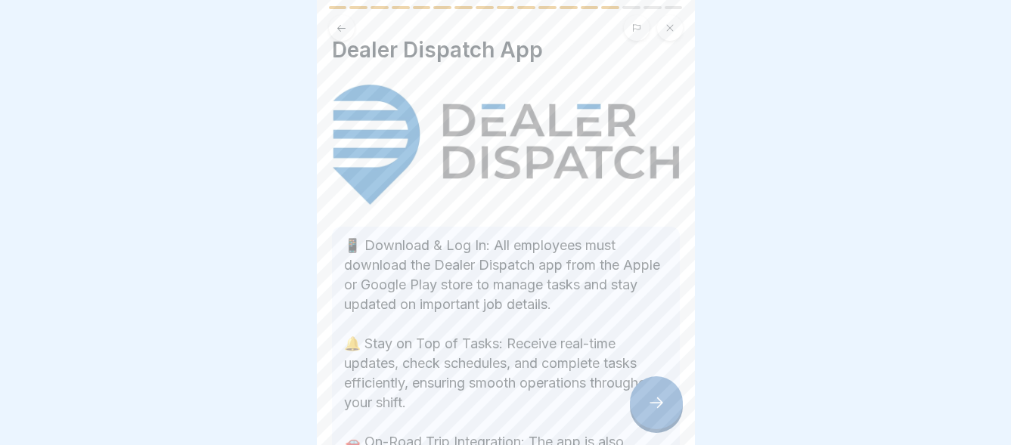
click at [340, 25] on icon at bounding box center [341, 28] width 11 height 11
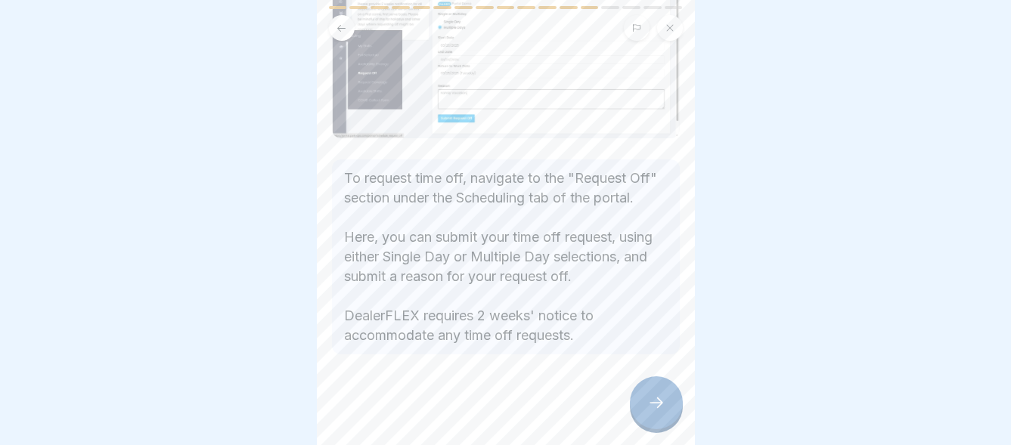
scroll to position [177, 0]
click at [343, 23] on icon at bounding box center [341, 28] width 11 height 11
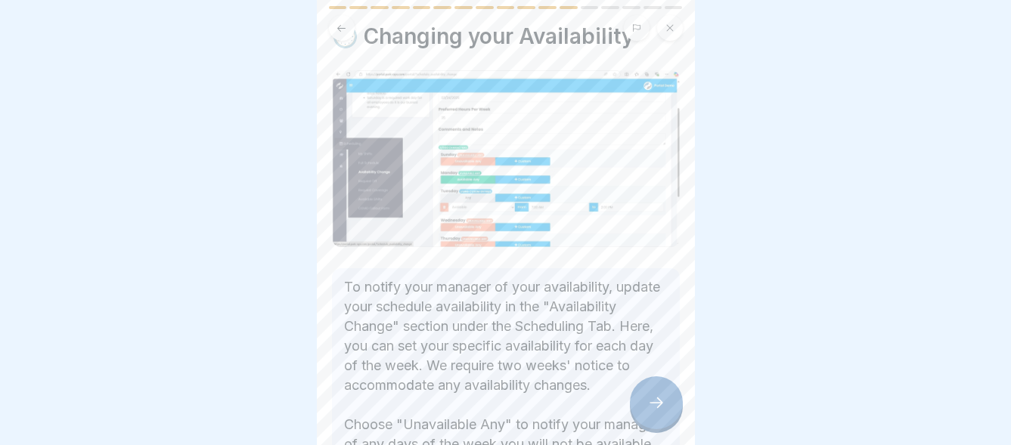
scroll to position [0, 0]
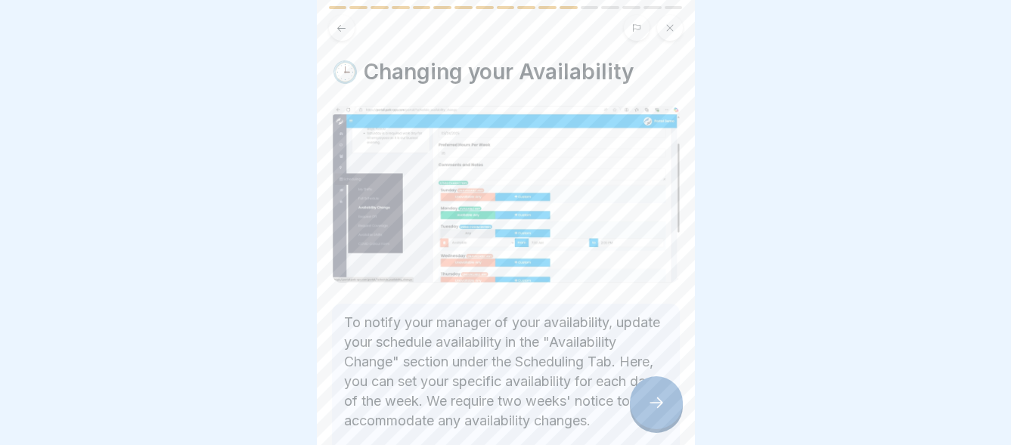
click at [661, 412] on icon at bounding box center [656, 403] width 18 height 18
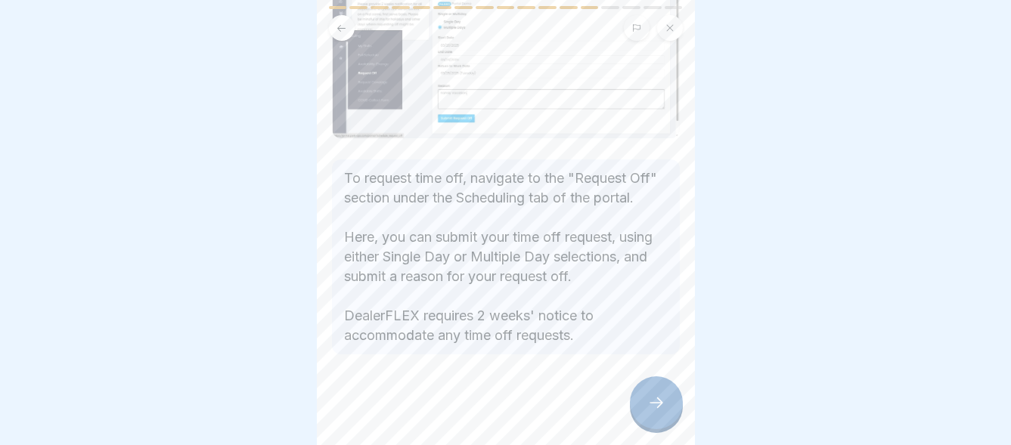
click at [662, 412] on icon at bounding box center [656, 403] width 18 height 18
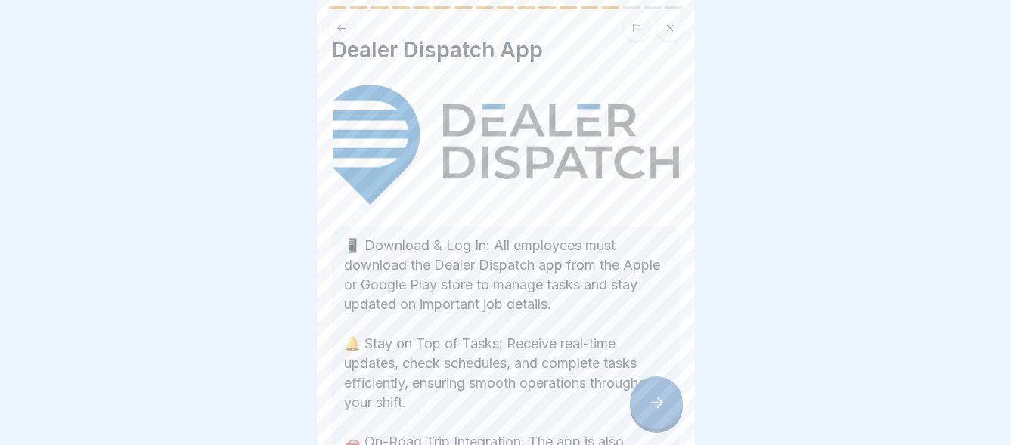
click at [663, 412] on icon at bounding box center [656, 403] width 18 height 18
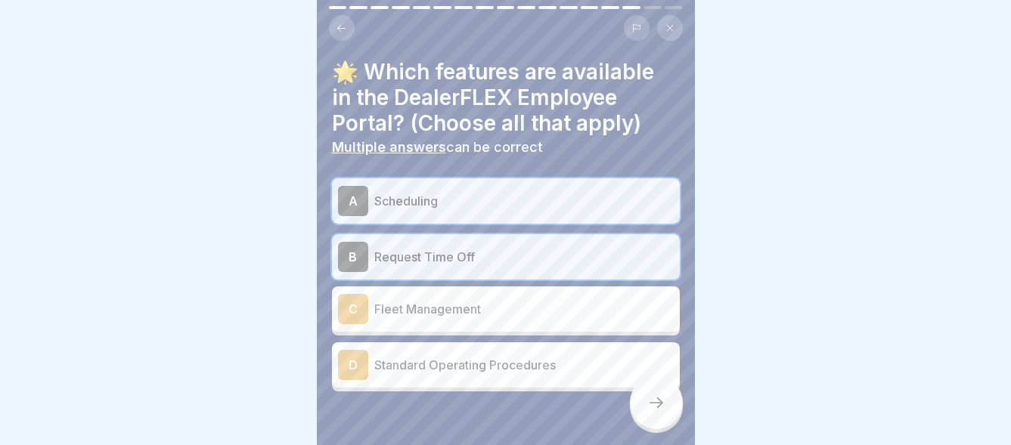
click at [343, 24] on icon at bounding box center [341, 28] width 11 height 11
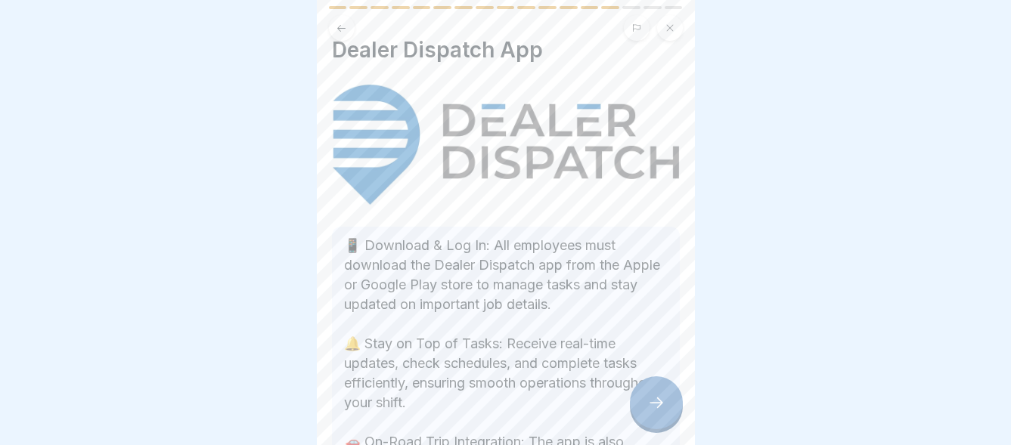
click at [336, 23] on icon at bounding box center [341, 28] width 11 height 11
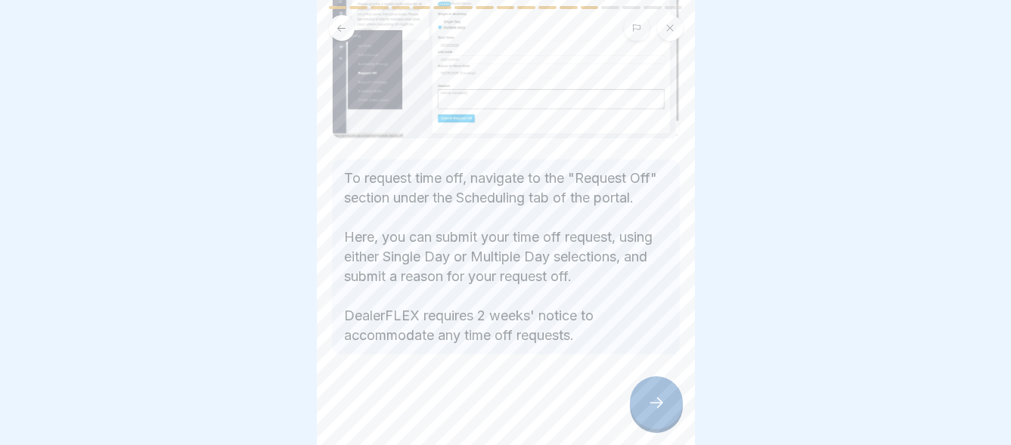
click at [340, 28] on icon at bounding box center [341, 27] width 8 height 7
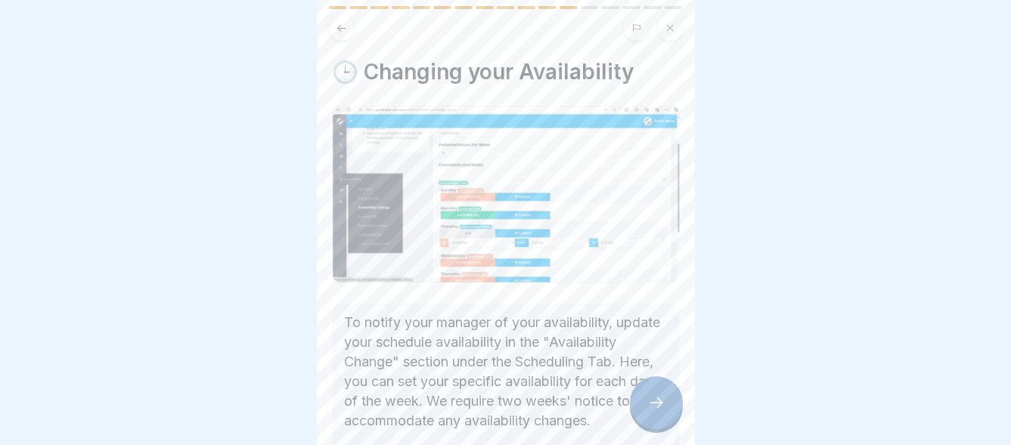
click at [340, 28] on icon at bounding box center [341, 27] width 8 height 7
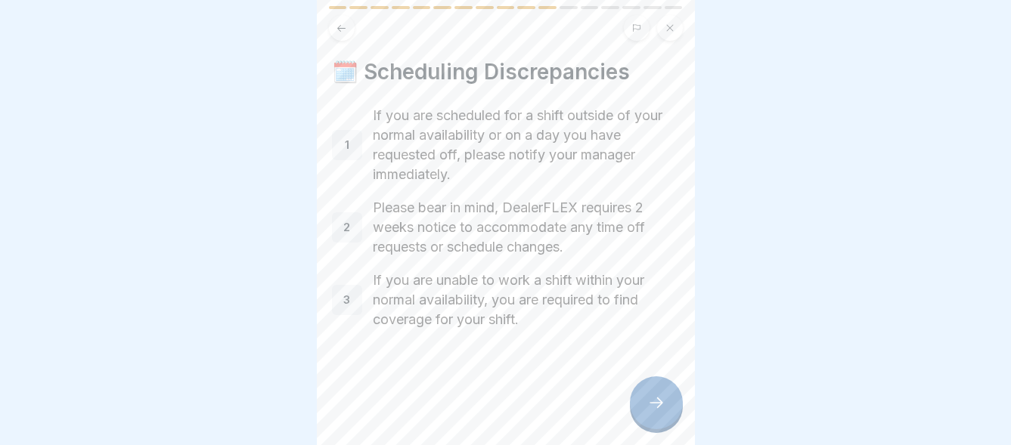
click at [340, 28] on icon at bounding box center [341, 27] width 8 height 7
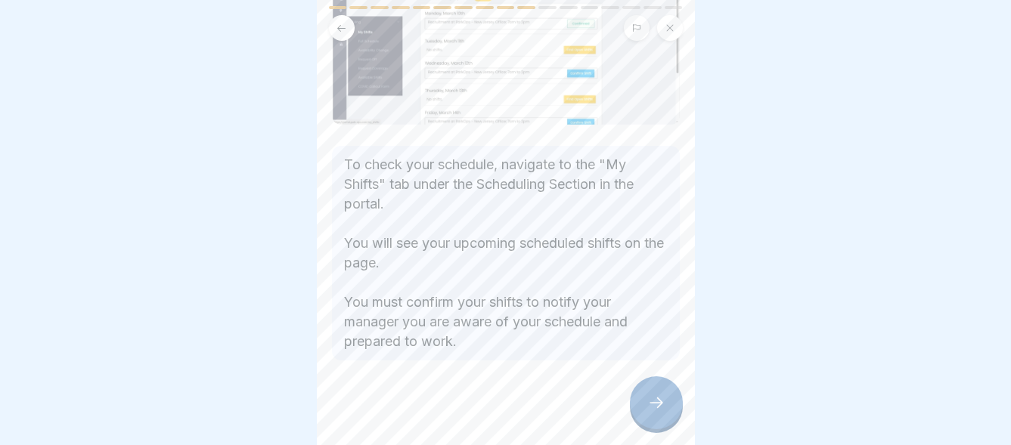
click at [340, 27] on icon at bounding box center [341, 28] width 11 height 11
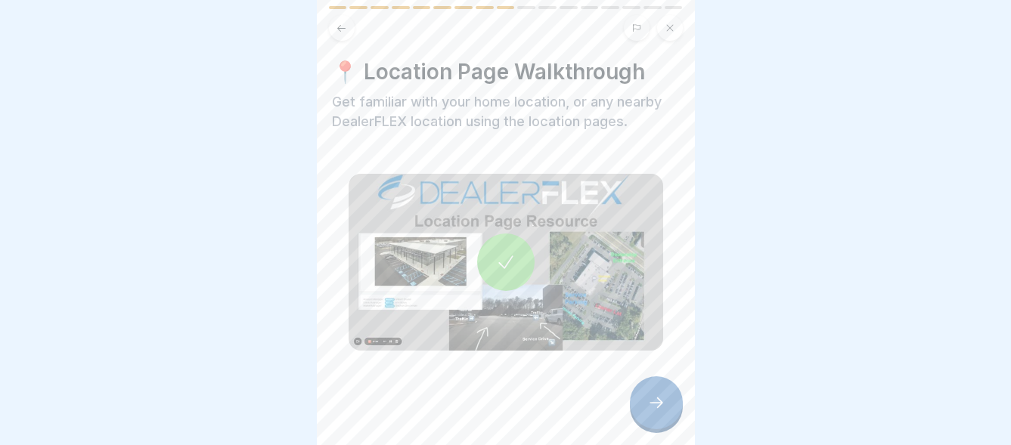
click at [340, 27] on icon at bounding box center [341, 28] width 11 height 11
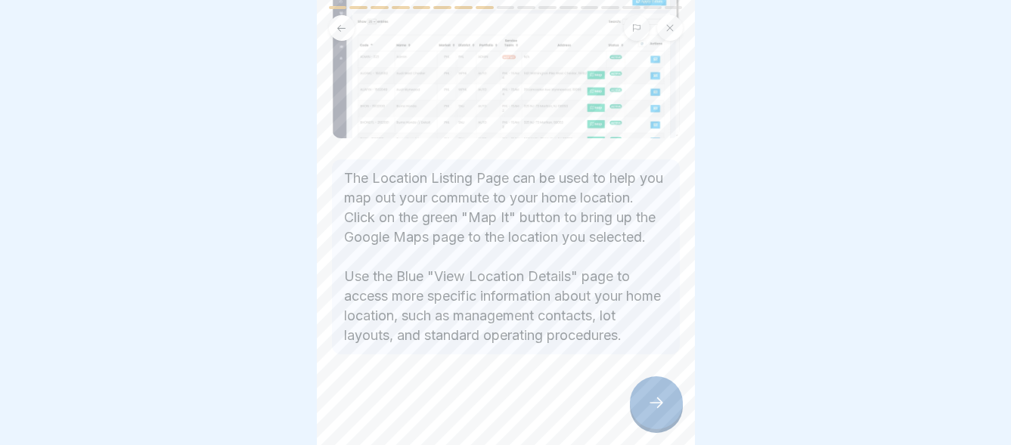
click at [658, 412] on icon at bounding box center [656, 403] width 18 height 18
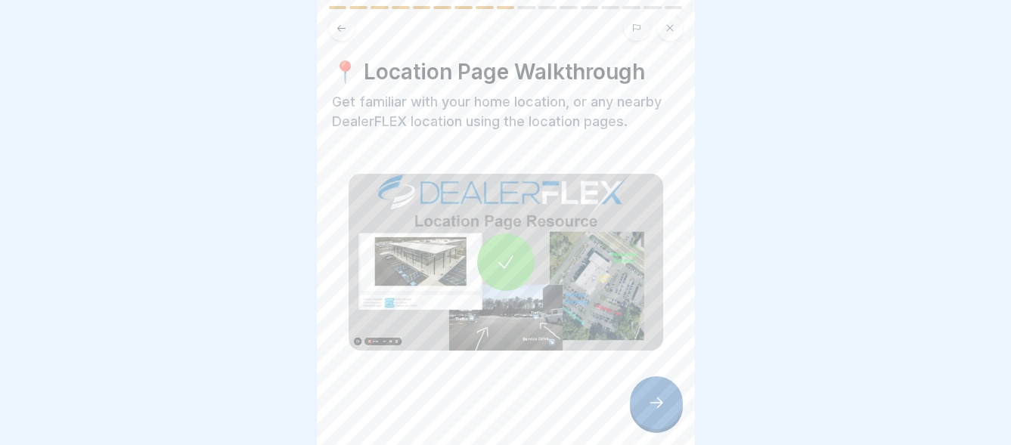
click at [347, 26] on button at bounding box center [342, 28] width 26 height 26
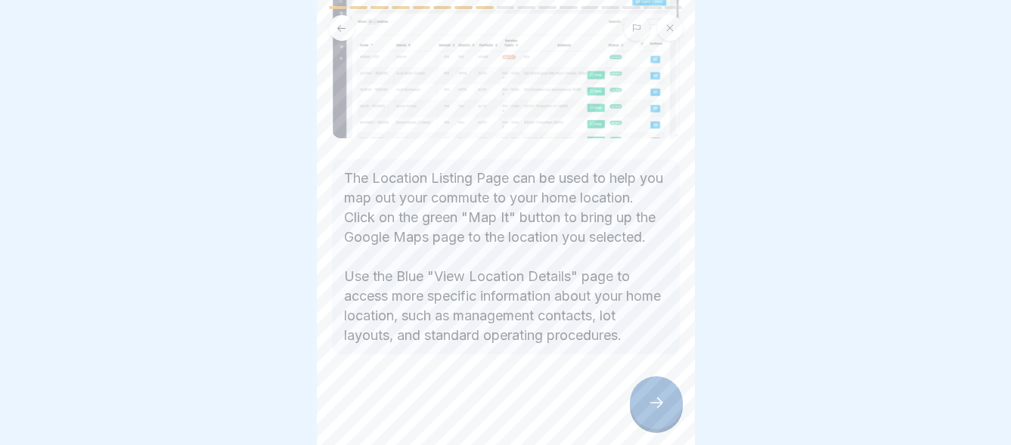
click at [347, 26] on button at bounding box center [342, 28] width 26 height 26
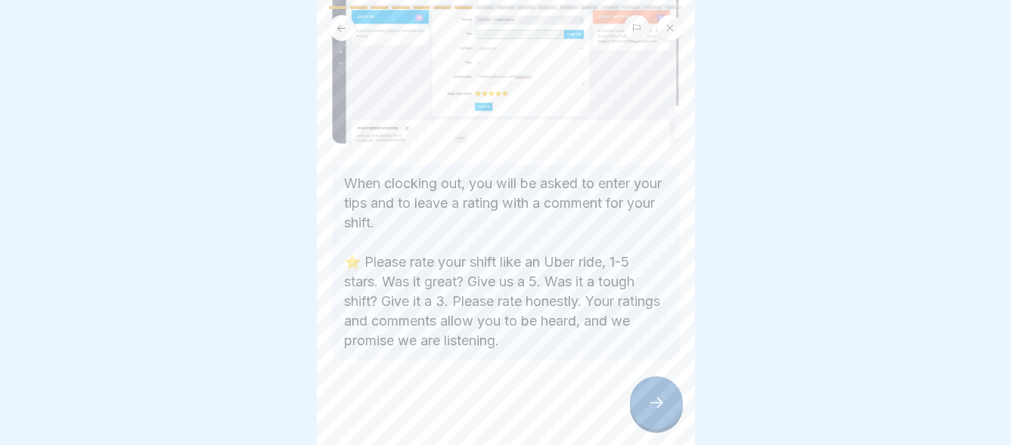
click at [347, 26] on button at bounding box center [342, 28] width 26 height 26
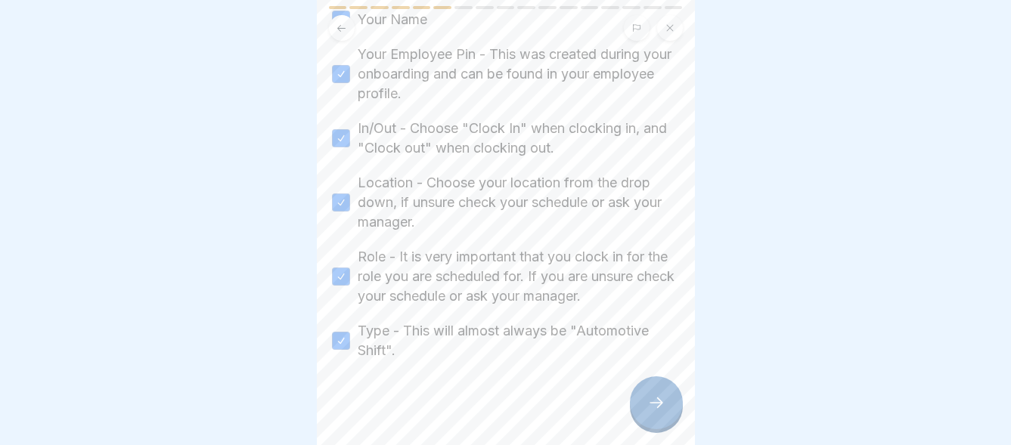
click at [347, 26] on button at bounding box center [342, 28] width 26 height 26
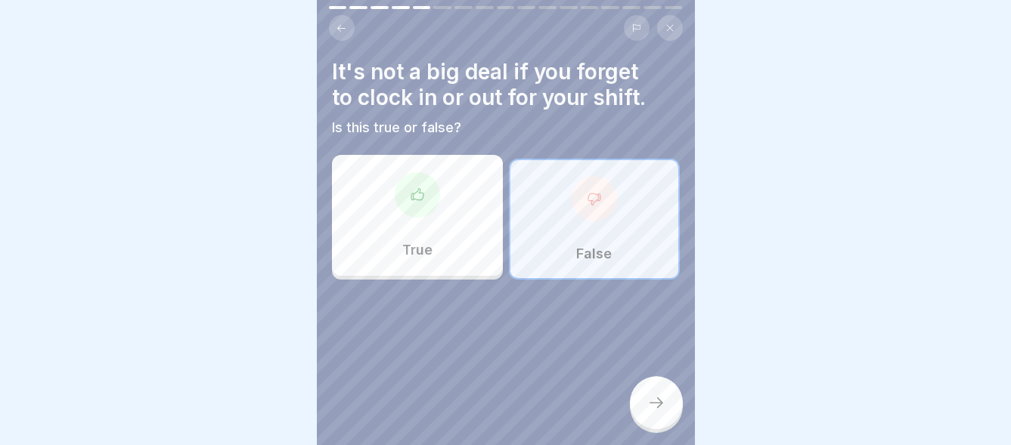
click at [651, 412] on icon at bounding box center [656, 403] width 18 height 18
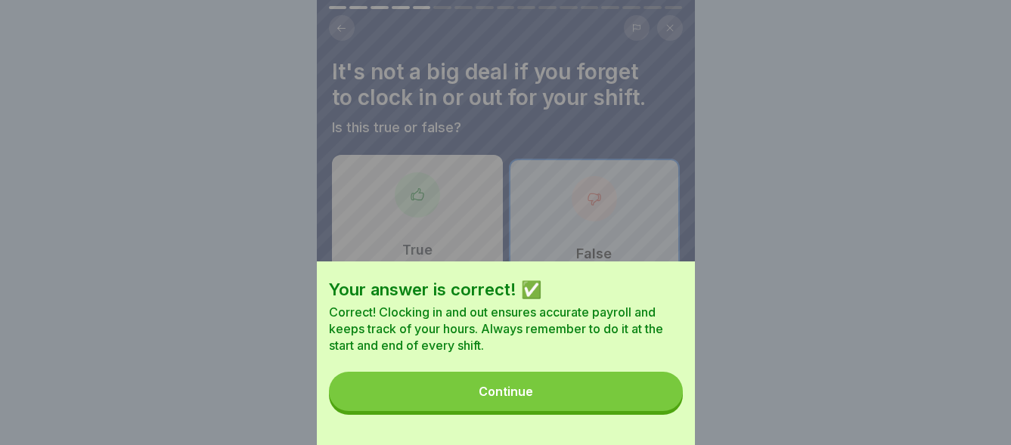
click at [616, 408] on button "Continue" at bounding box center [506, 391] width 354 height 39
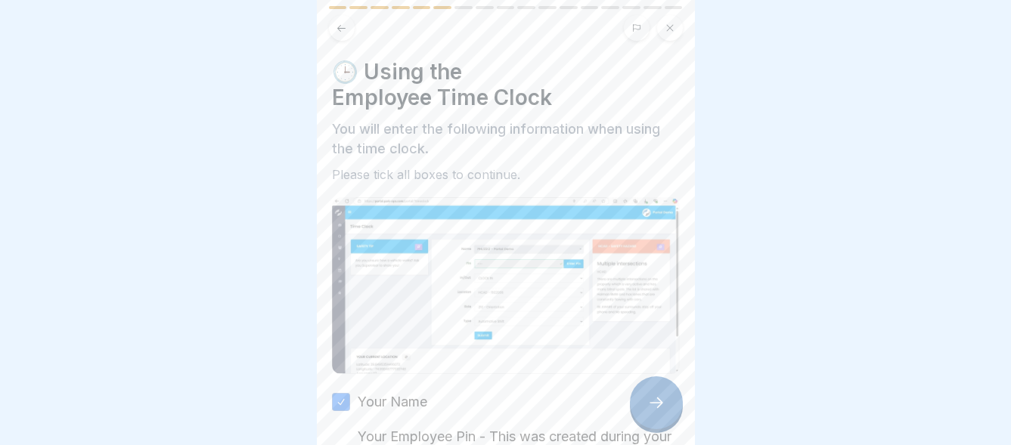
scroll to position [76, 0]
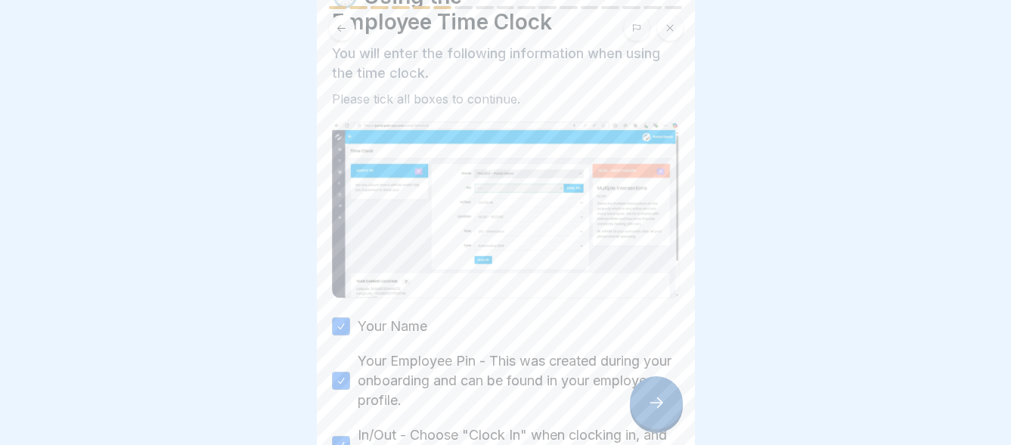
click at [339, 28] on icon at bounding box center [341, 27] width 8 height 7
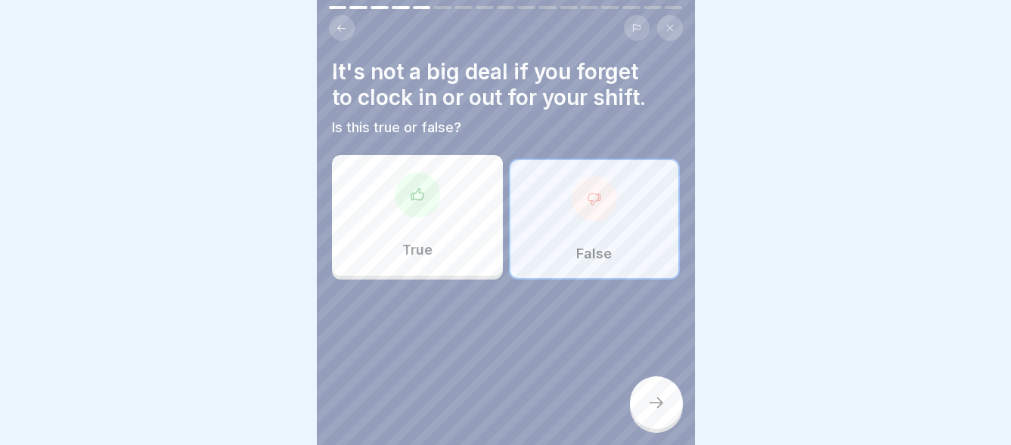
click at [340, 26] on icon at bounding box center [341, 27] width 8 height 7
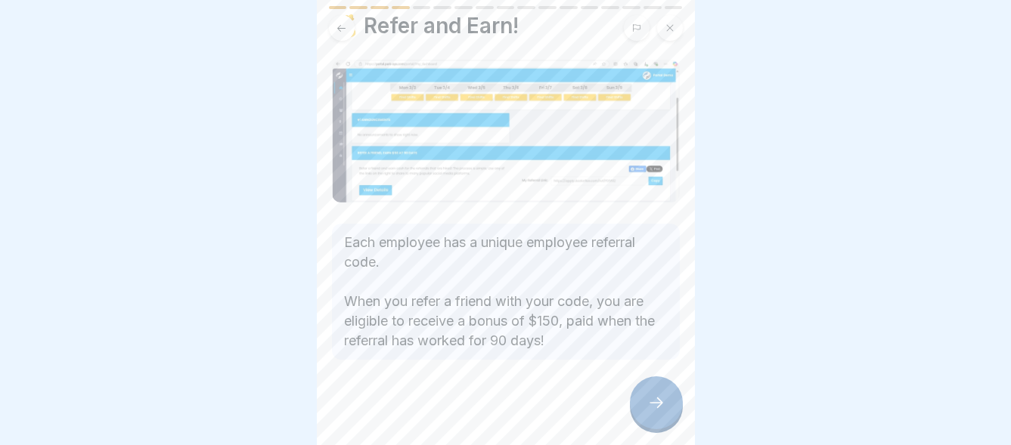
click at [656, 412] on icon at bounding box center [656, 403] width 18 height 18
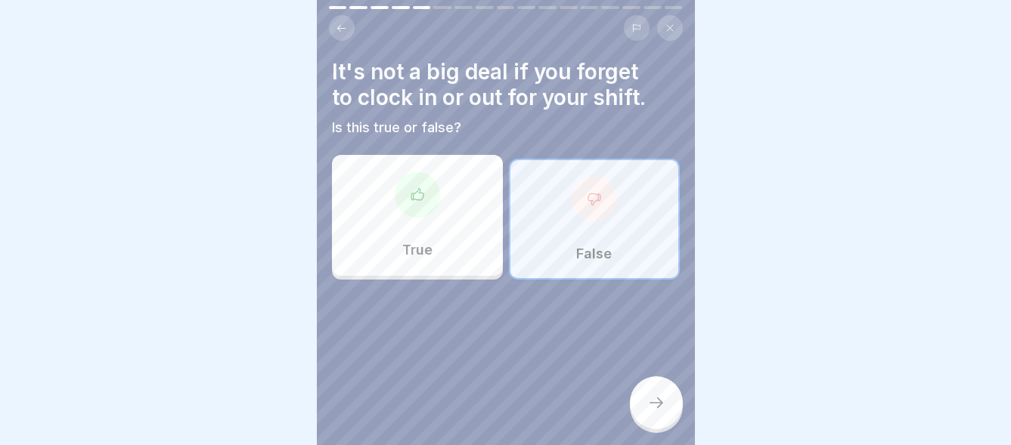
click at [659, 412] on icon at bounding box center [656, 403] width 18 height 18
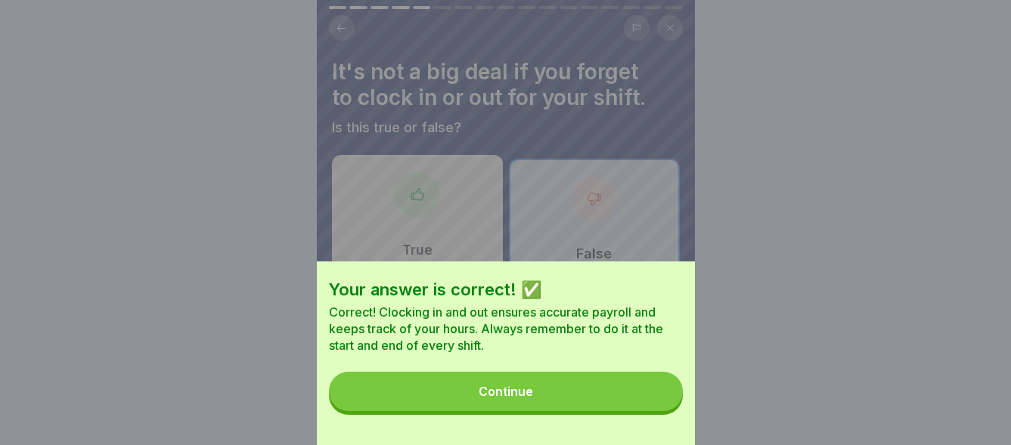
click at [653, 407] on button "Continue" at bounding box center [506, 391] width 354 height 39
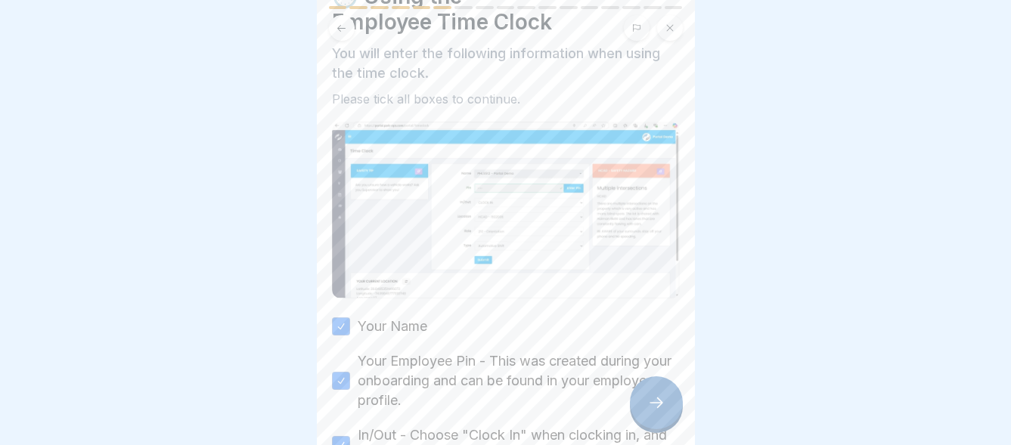
click at [651, 412] on icon at bounding box center [656, 403] width 18 height 18
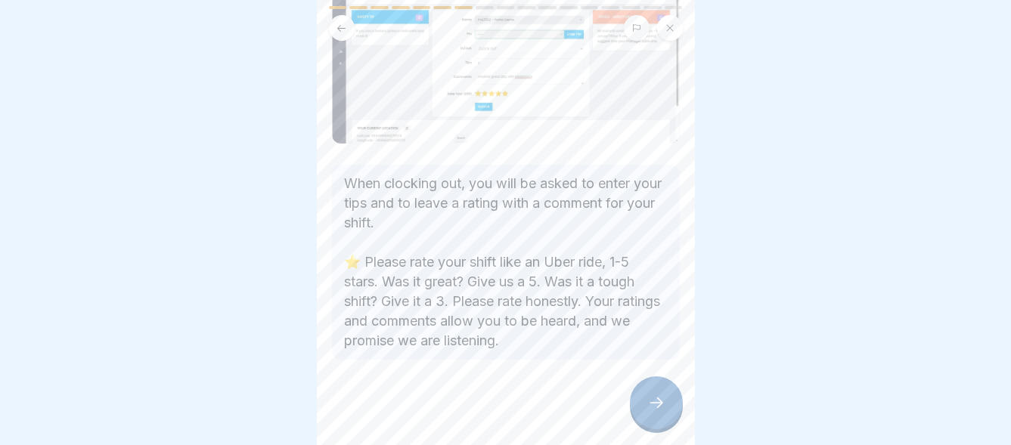
click at [651, 412] on icon at bounding box center [656, 403] width 18 height 18
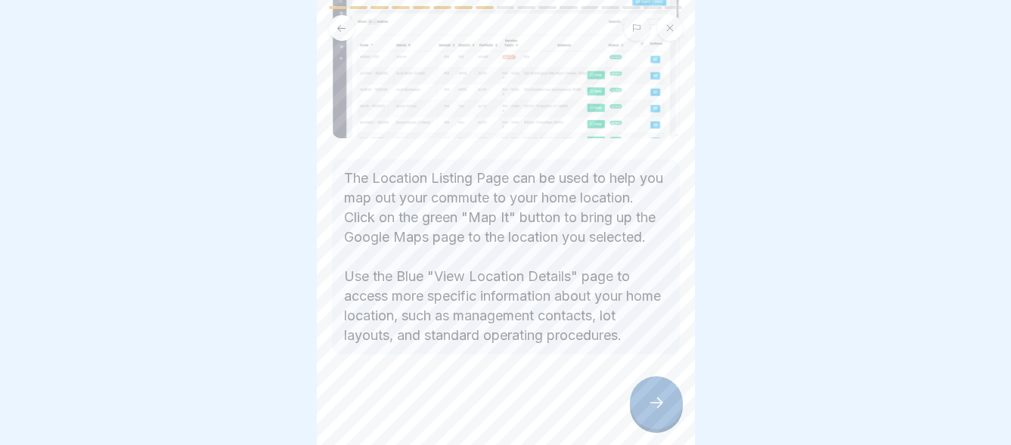
click at [651, 412] on icon at bounding box center [656, 403] width 18 height 18
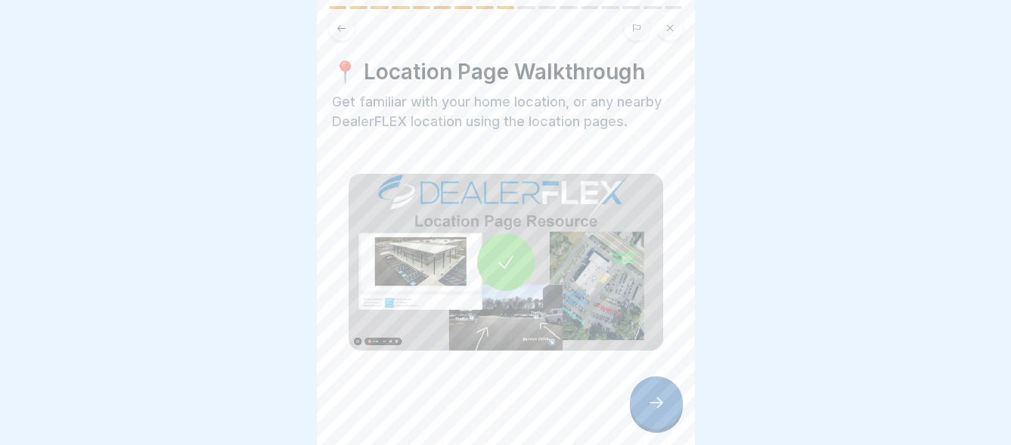
click at [664, 412] on icon at bounding box center [656, 403] width 18 height 18
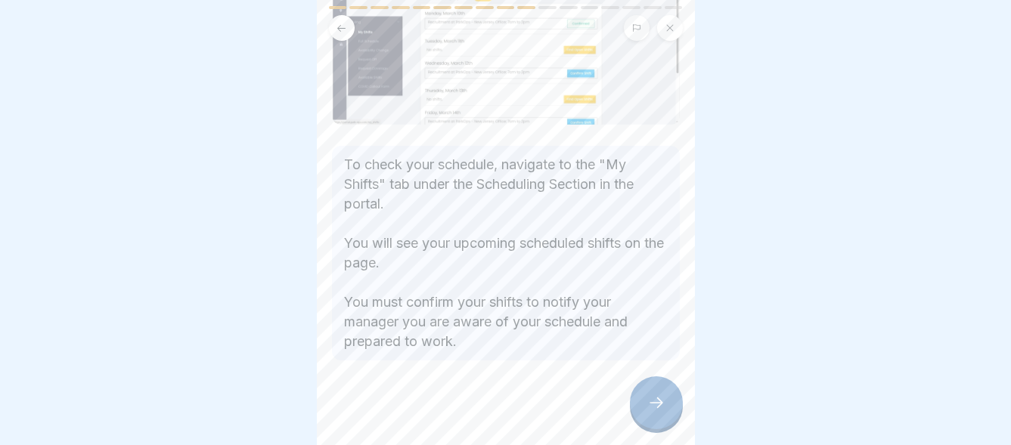
click at [662, 412] on icon at bounding box center [656, 403] width 18 height 18
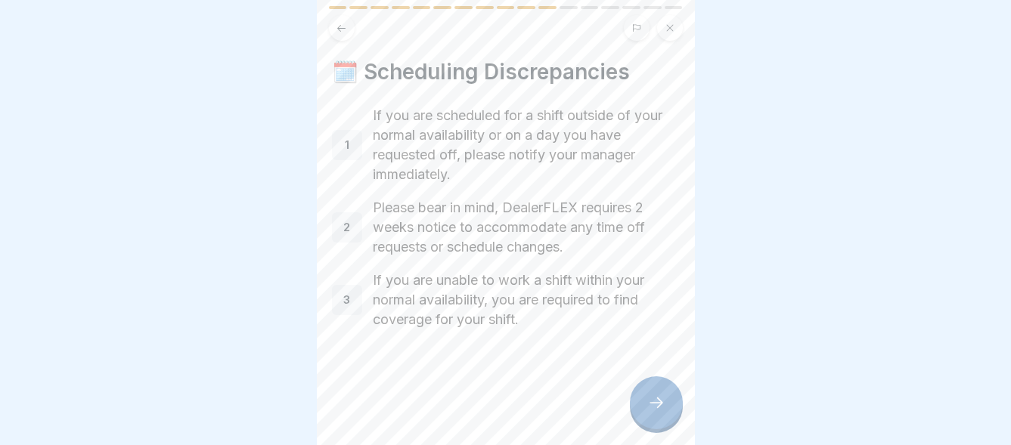
click at [653, 412] on icon at bounding box center [656, 403] width 18 height 18
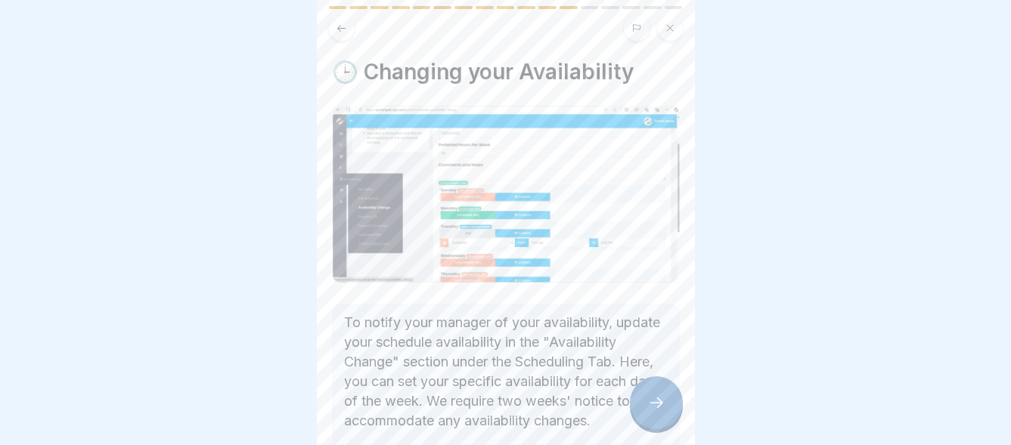
scroll to position [11, 0]
click at [661, 409] on icon at bounding box center [656, 403] width 18 height 18
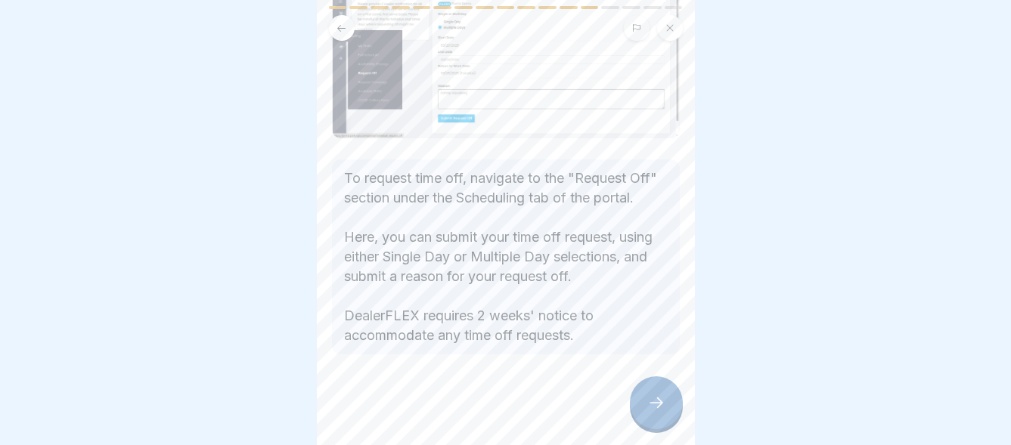
click at [661, 409] on icon at bounding box center [656, 403] width 18 height 18
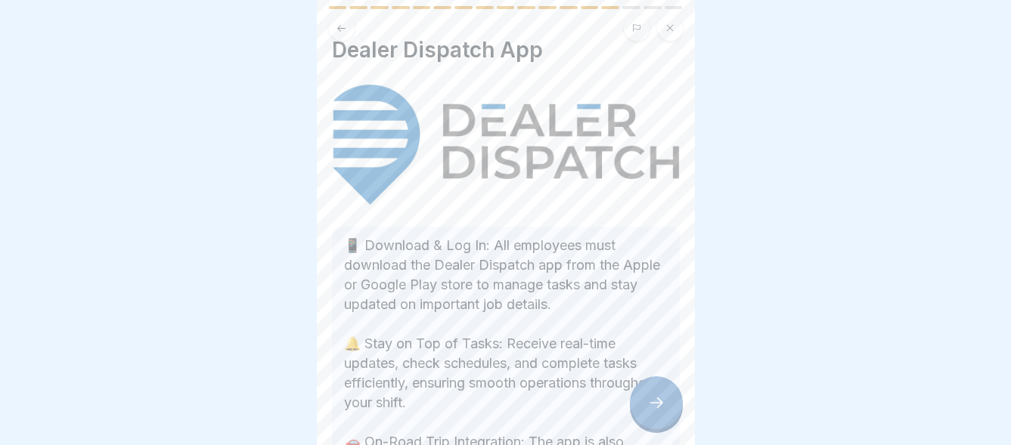
click at [644, 402] on div at bounding box center [656, 403] width 53 height 53
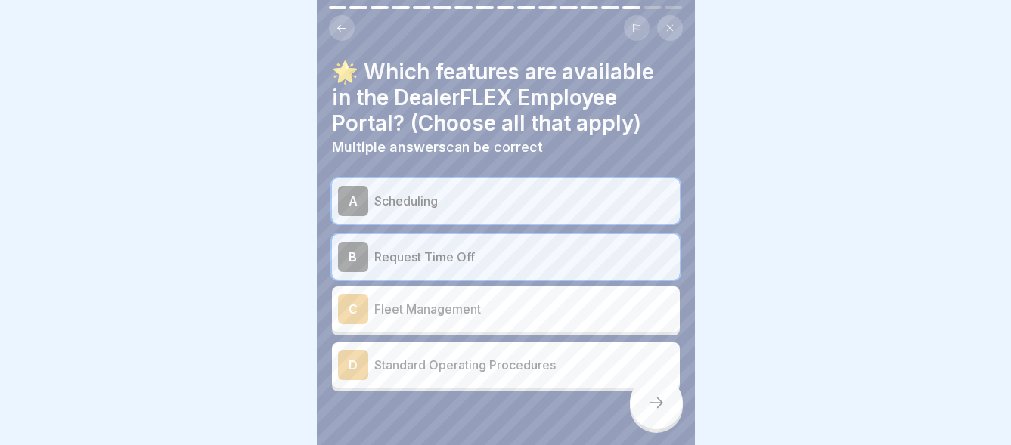
scroll to position [0, 0]
click at [341, 25] on icon at bounding box center [341, 28] width 11 height 11
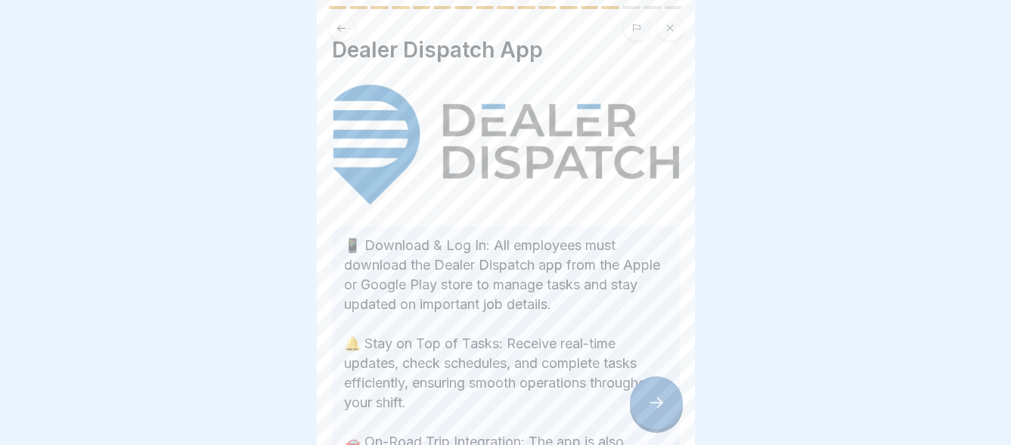
click at [342, 26] on icon at bounding box center [341, 28] width 11 height 11
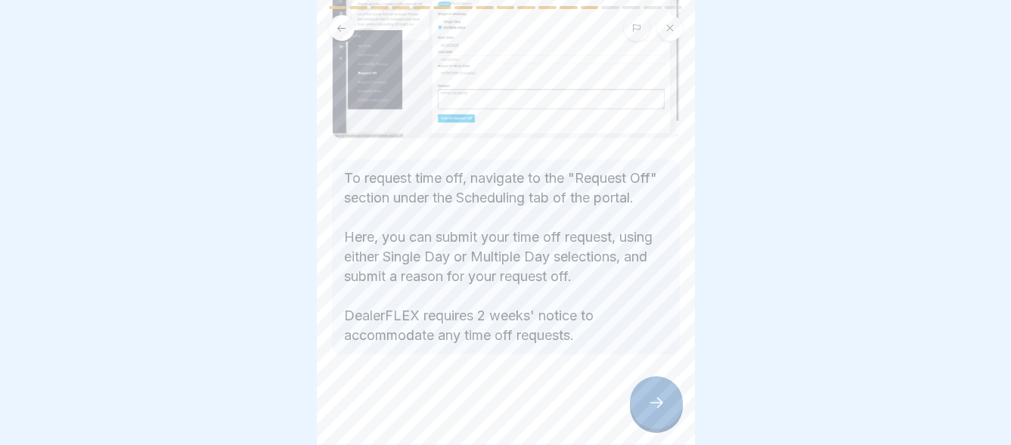
click at [342, 26] on icon at bounding box center [341, 28] width 11 height 11
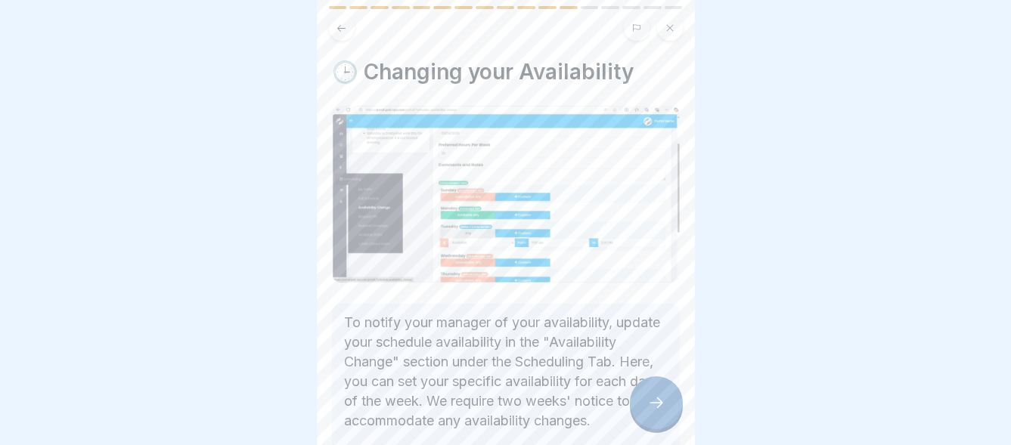
click at [342, 26] on icon at bounding box center [341, 28] width 11 height 11
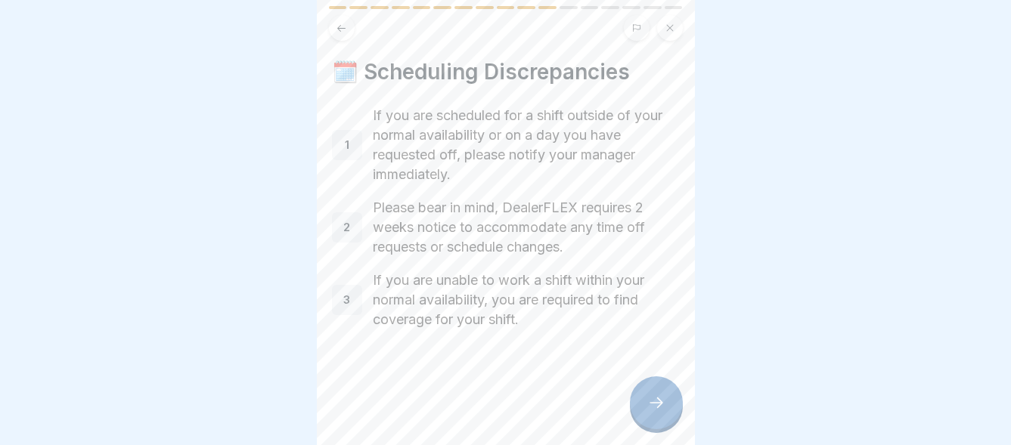
click at [342, 26] on icon at bounding box center [341, 28] width 11 height 11
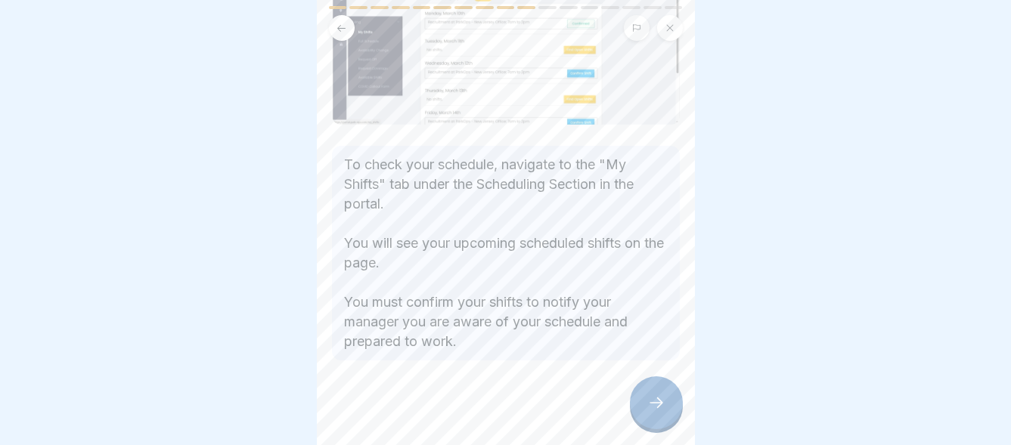
click at [342, 26] on icon at bounding box center [341, 28] width 11 height 11
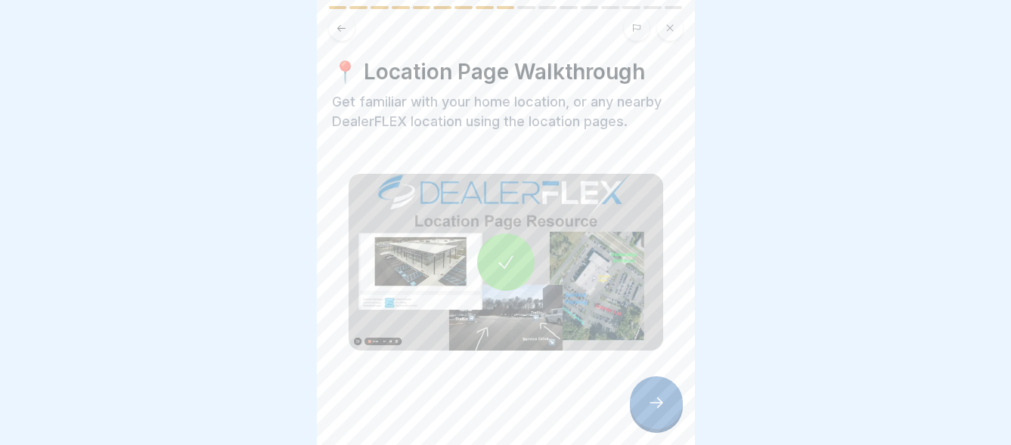
click at [342, 26] on icon at bounding box center [341, 28] width 11 height 11
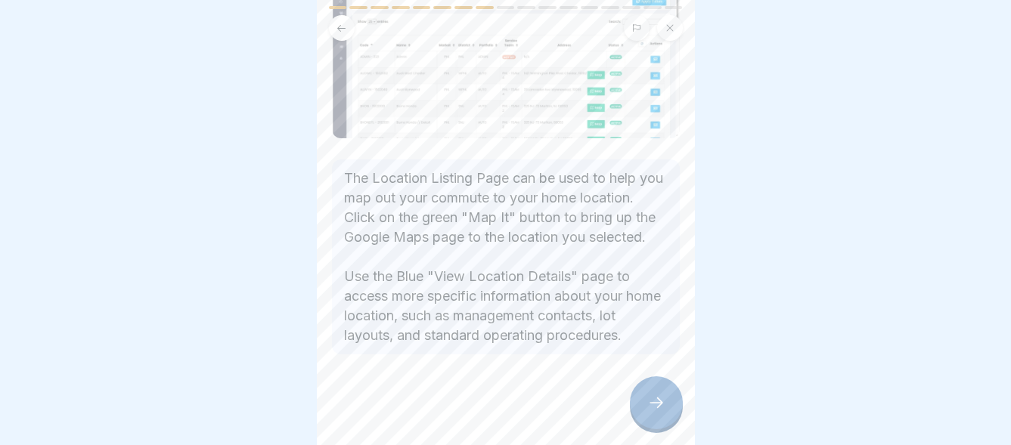
click at [342, 26] on icon at bounding box center [341, 28] width 11 height 11
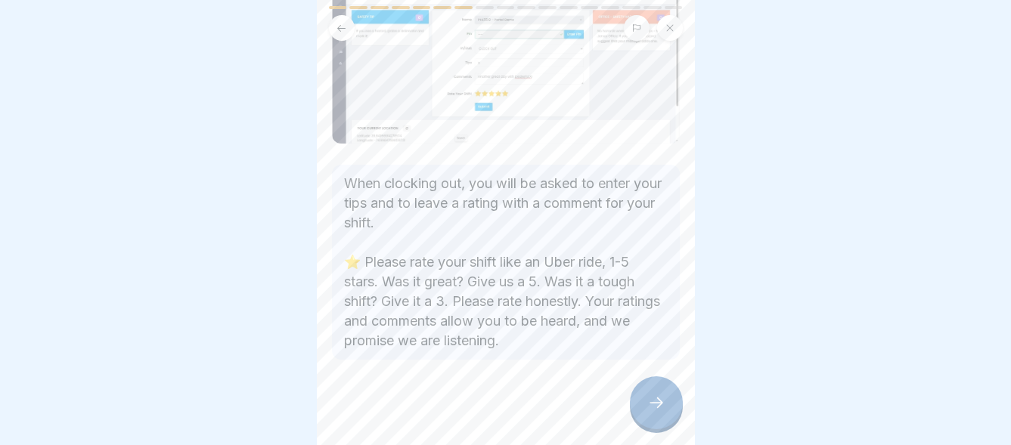
click at [342, 26] on icon at bounding box center [341, 28] width 11 height 11
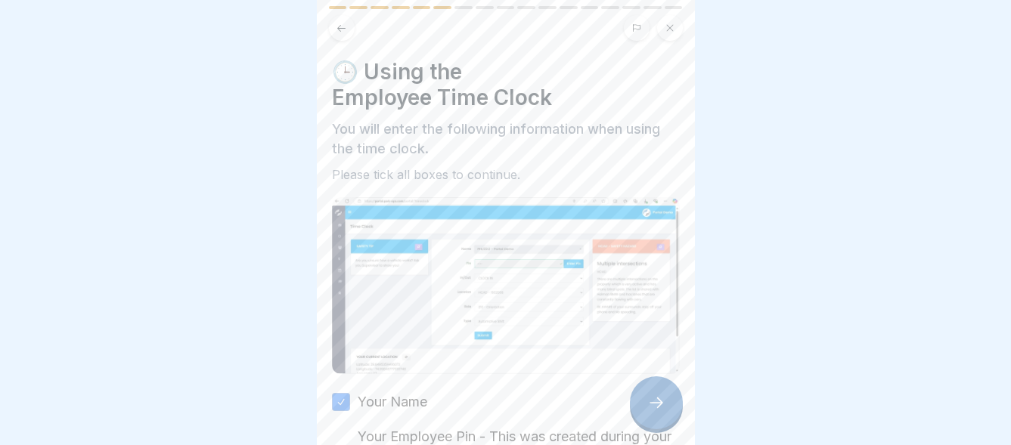
click at [343, 26] on icon at bounding box center [341, 28] width 11 height 11
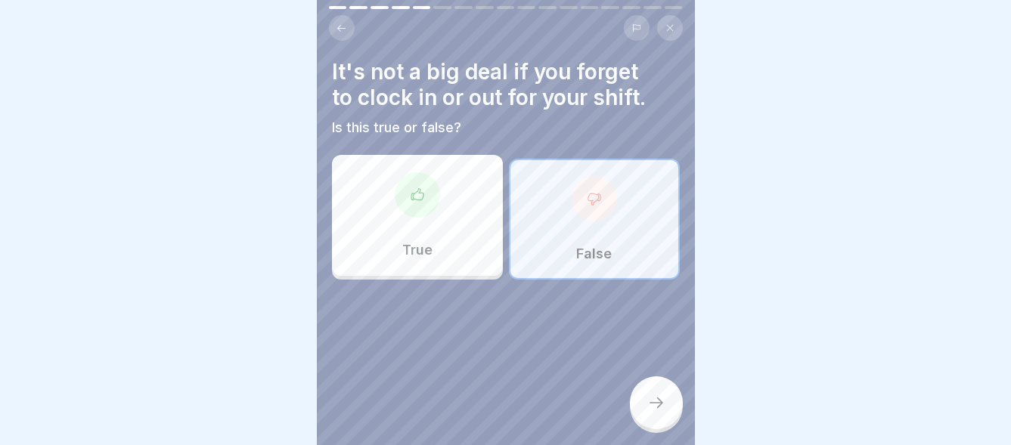
click at [343, 26] on icon at bounding box center [341, 28] width 11 height 11
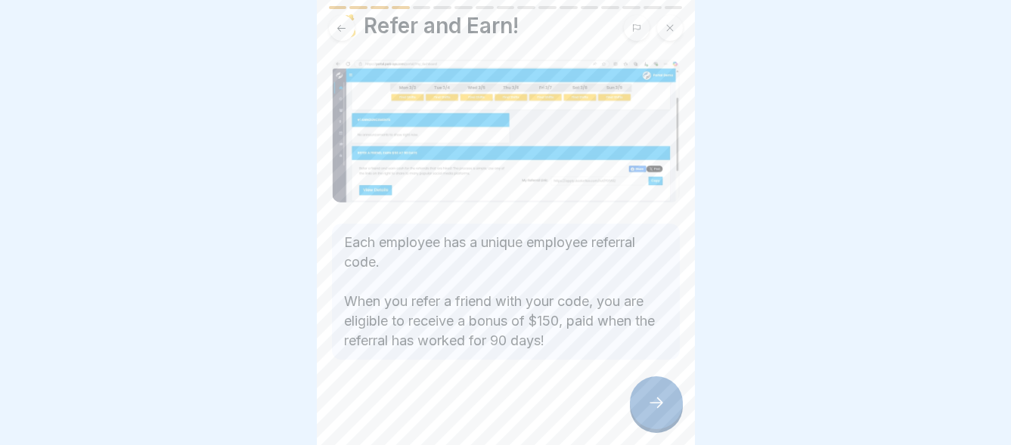
click at [343, 26] on icon at bounding box center [341, 28] width 11 height 11
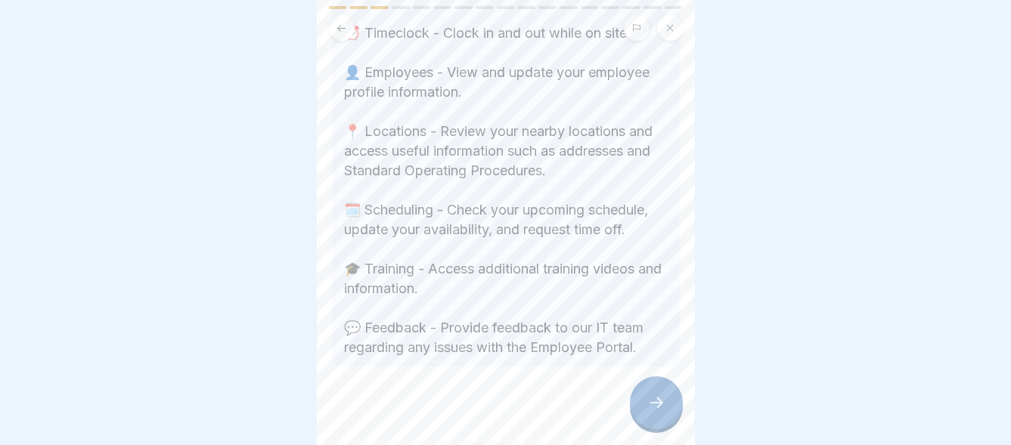
scroll to position [519, 0]
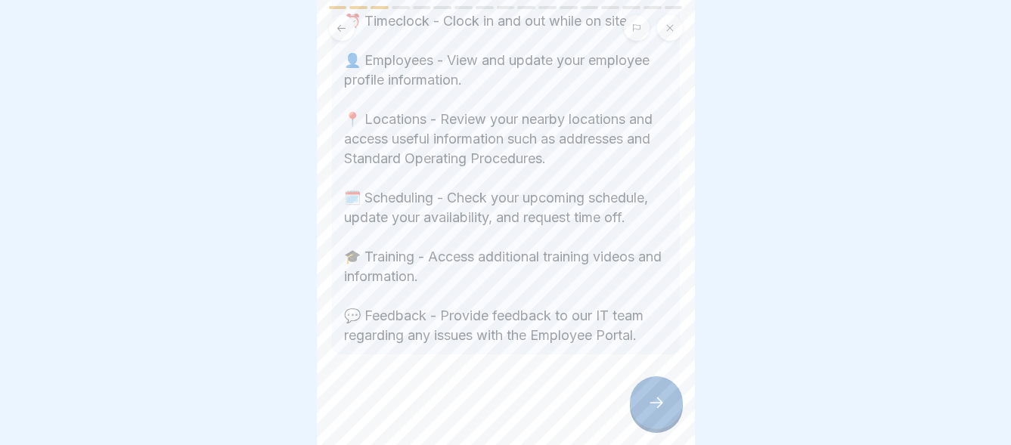
click at [652, 399] on icon at bounding box center [656, 403] width 18 height 18
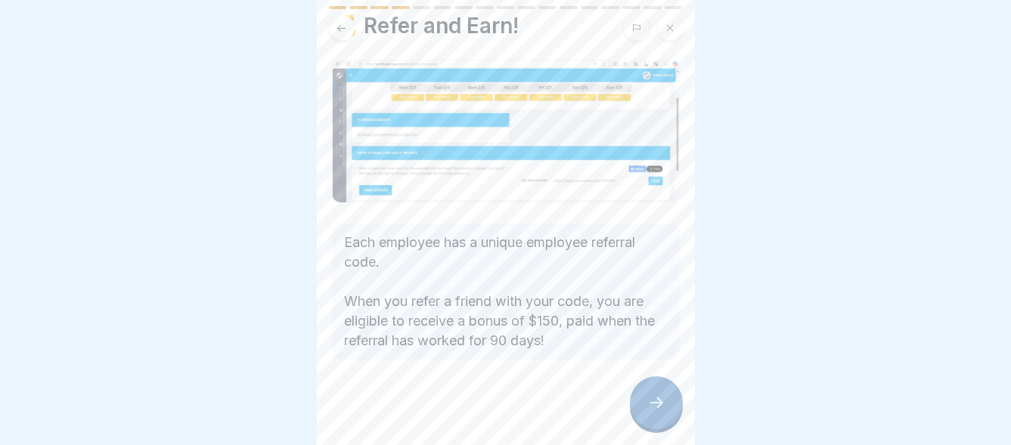
click at [652, 399] on icon at bounding box center [656, 403] width 18 height 18
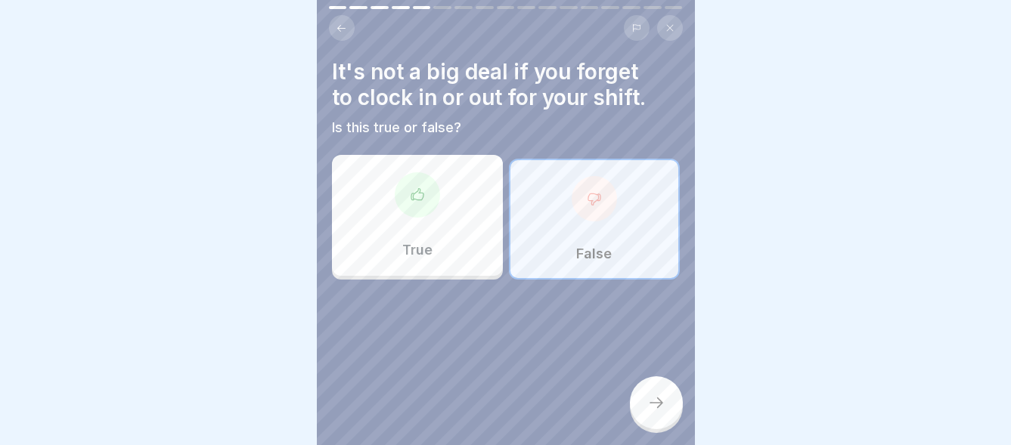
click at [653, 396] on icon at bounding box center [656, 403] width 18 height 18
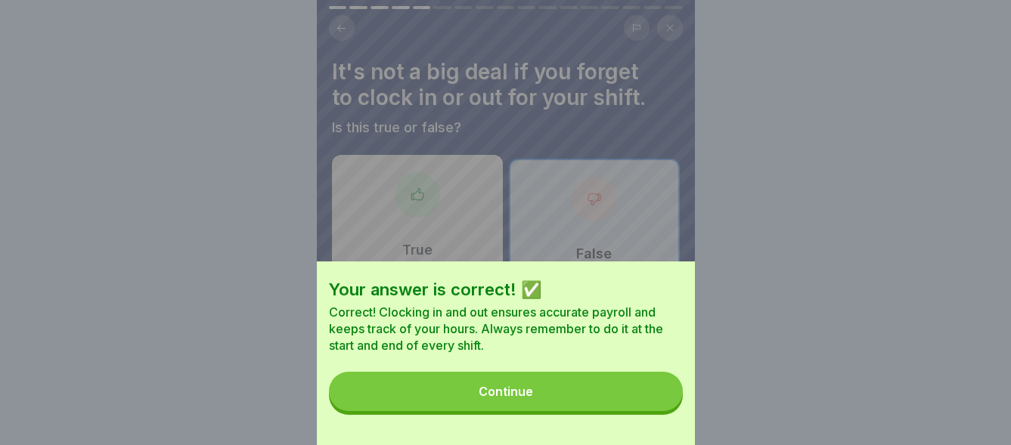
click at [650, 396] on button "Continue" at bounding box center [506, 391] width 354 height 39
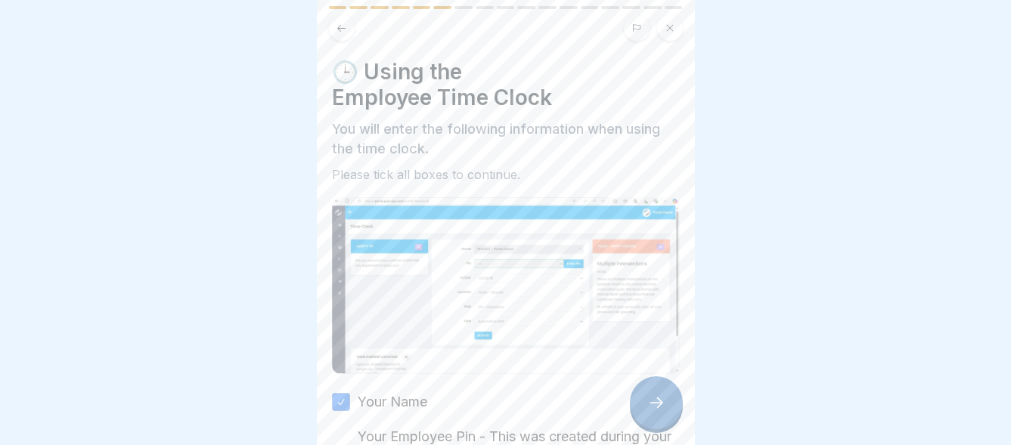
click at [650, 396] on div at bounding box center [656, 403] width 53 height 53
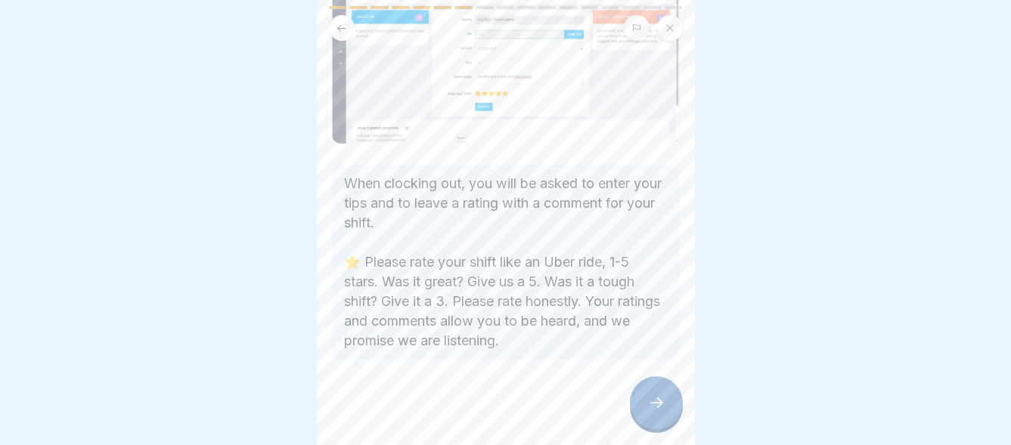
click at [650, 396] on div at bounding box center [656, 403] width 53 height 53
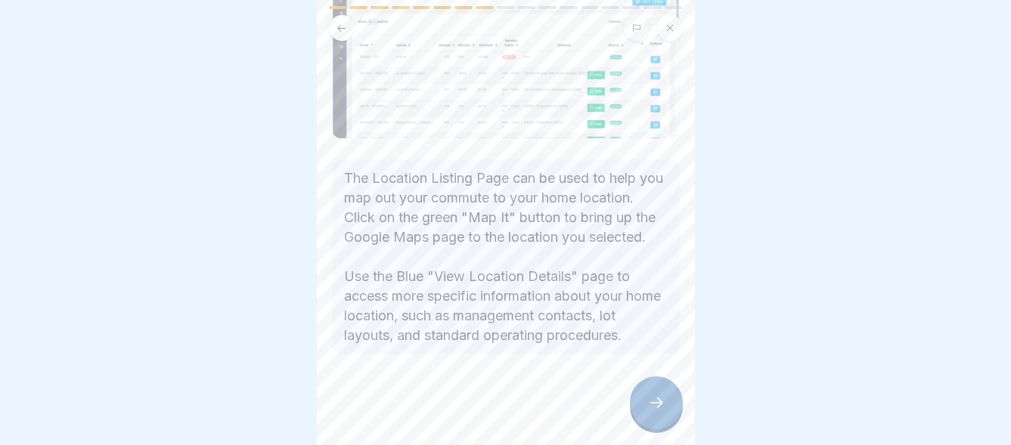
click at [650, 396] on div at bounding box center [656, 403] width 53 height 53
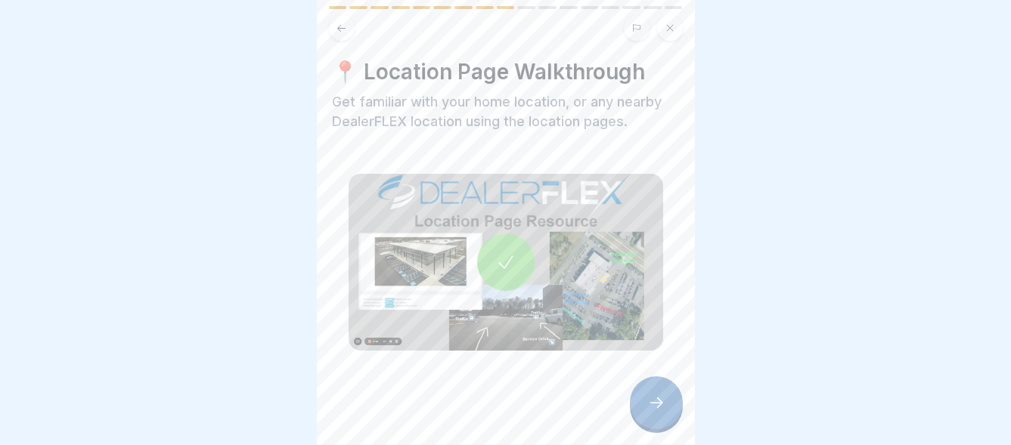
click at [650, 395] on div at bounding box center [656, 403] width 53 height 53
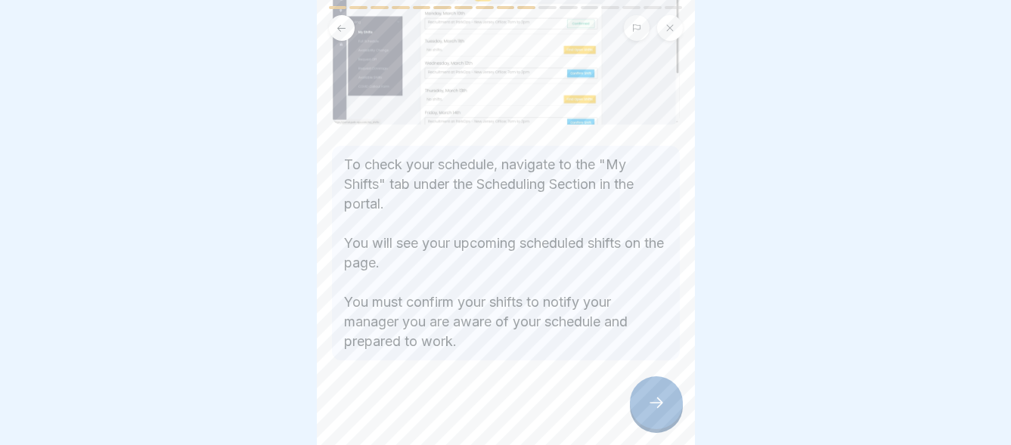
click at [650, 395] on div at bounding box center [656, 403] width 53 height 53
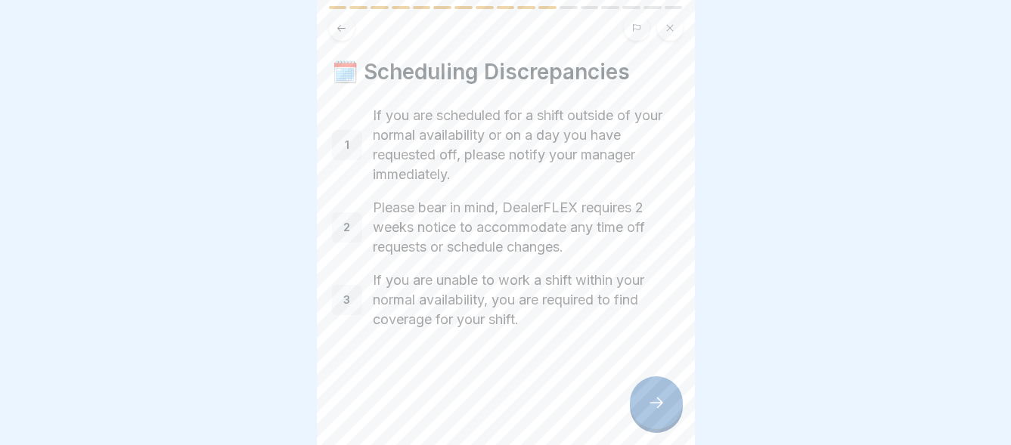
click at [662, 399] on icon at bounding box center [656, 403] width 18 height 18
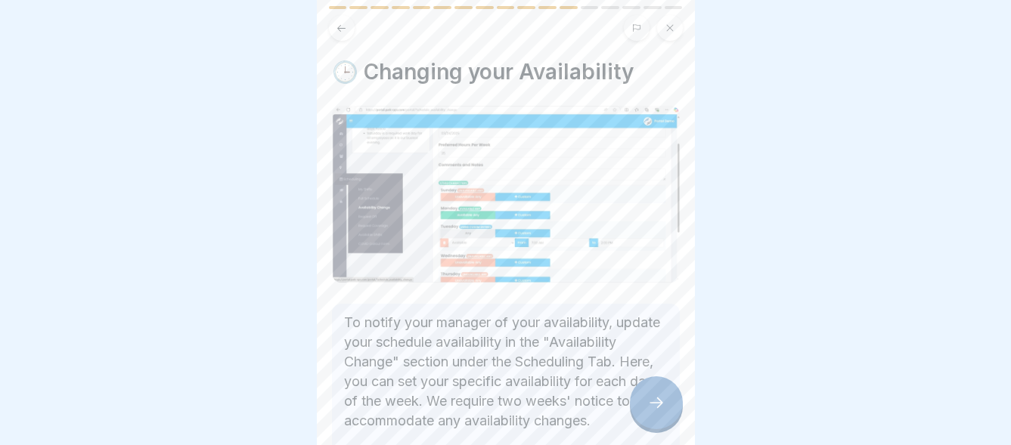
click at [662, 399] on icon at bounding box center [656, 403] width 18 height 18
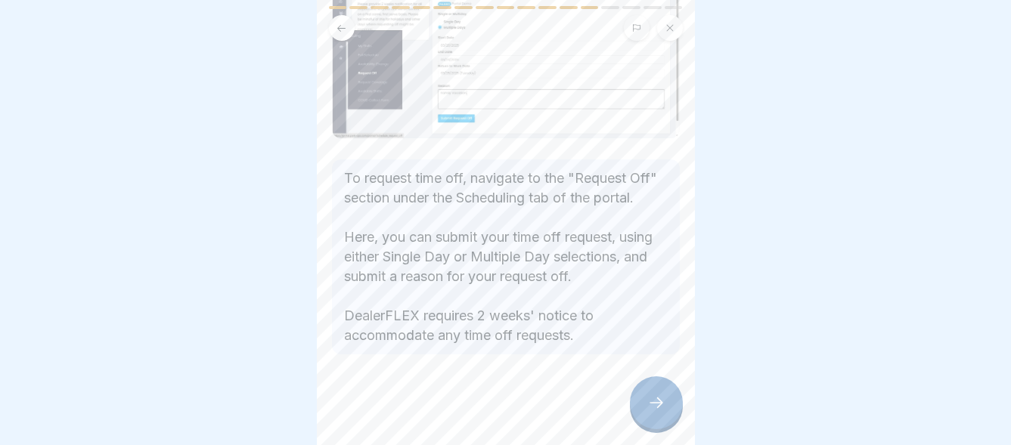
click at [662, 399] on icon at bounding box center [656, 403] width 18 height 18
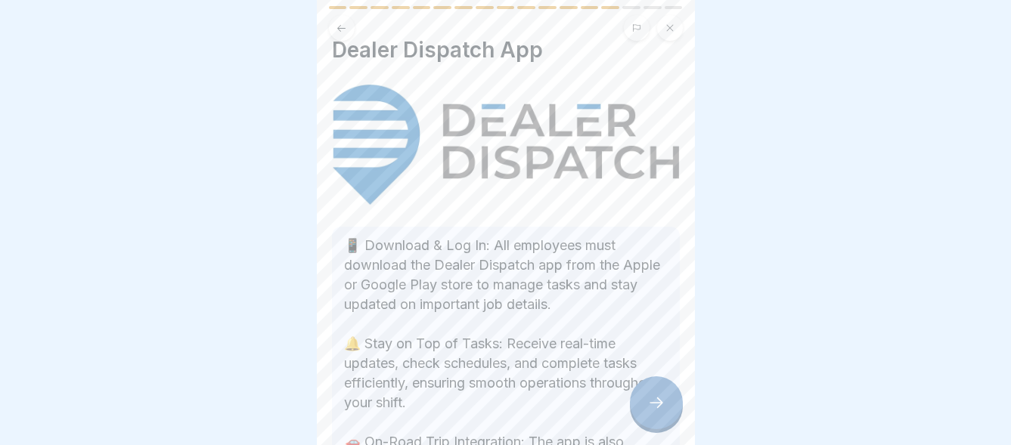
click at [662, 399] on icon at bounding box center [656, 403] width 18 height 18
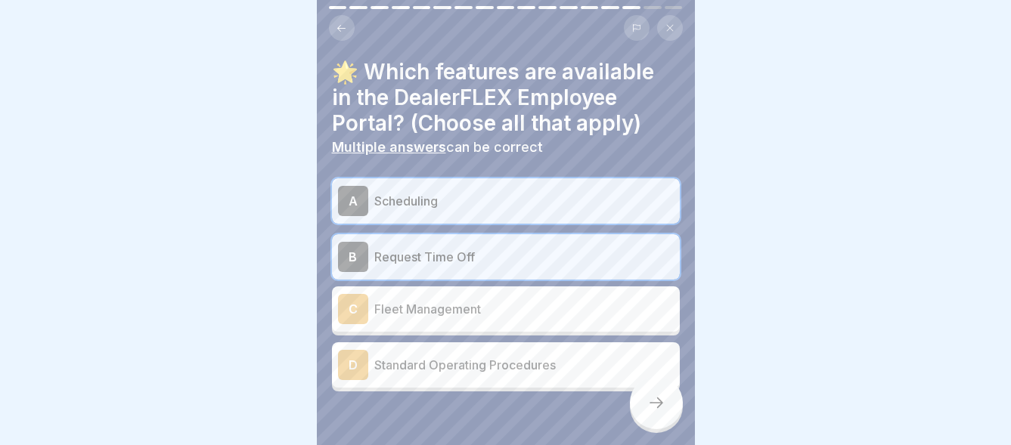
click at [349, 350] on div "D" at bounding box center [353, 365] width 30 height 30
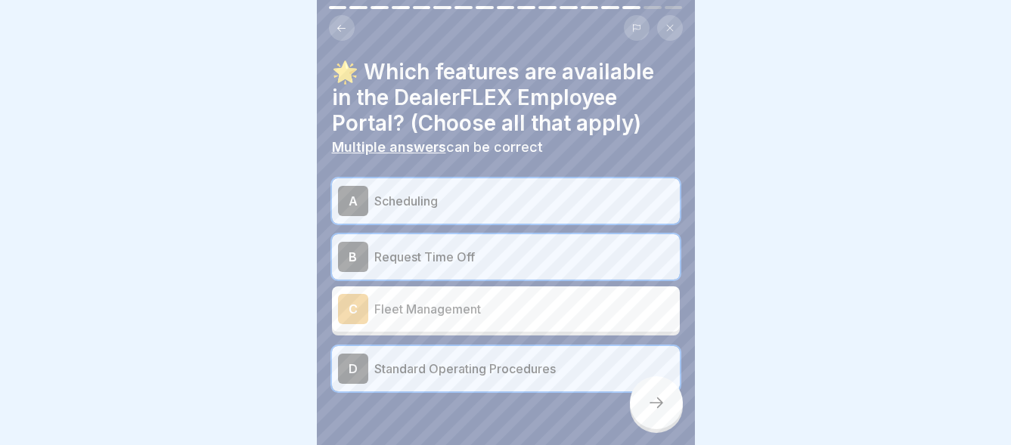
click at [653, 392] on div at bounding box center [656, 403] width 53 height 53
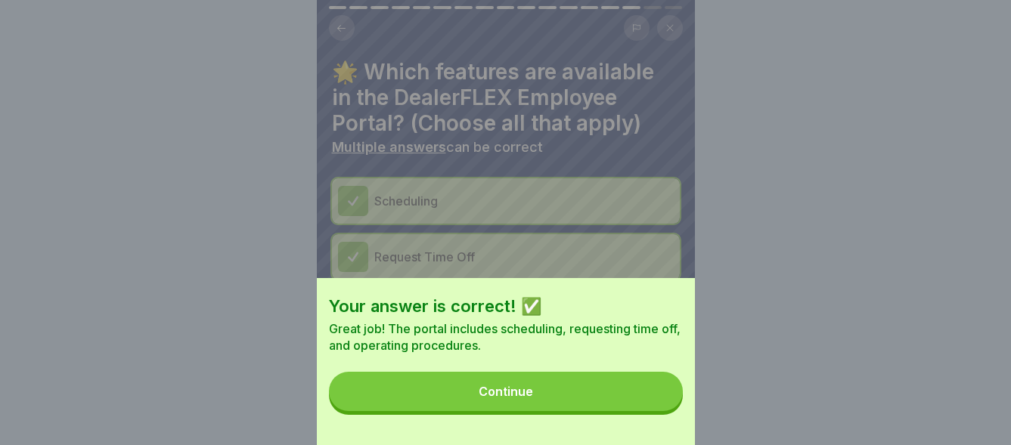
click at [509, 399] on div "Continue" at bounding box center [506, 392] width 54 height 14
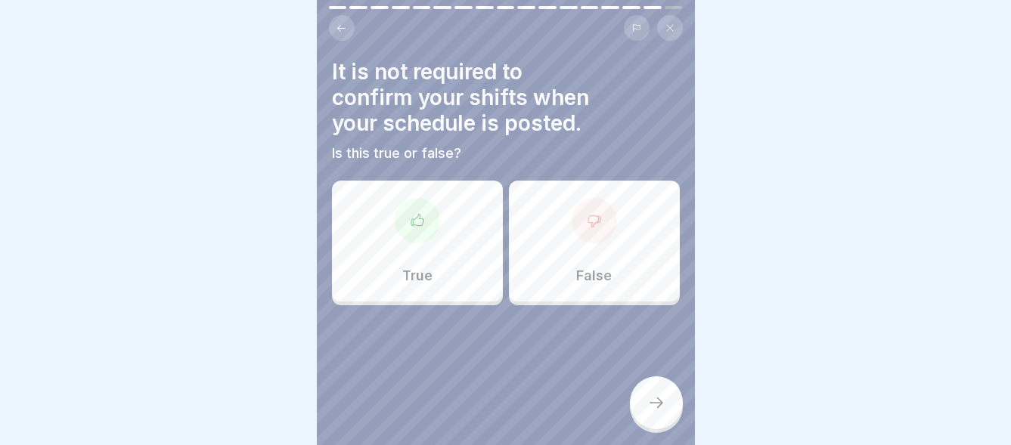
click at [587, 215] on icon at bounding box center [594, 220] width 15 height 15
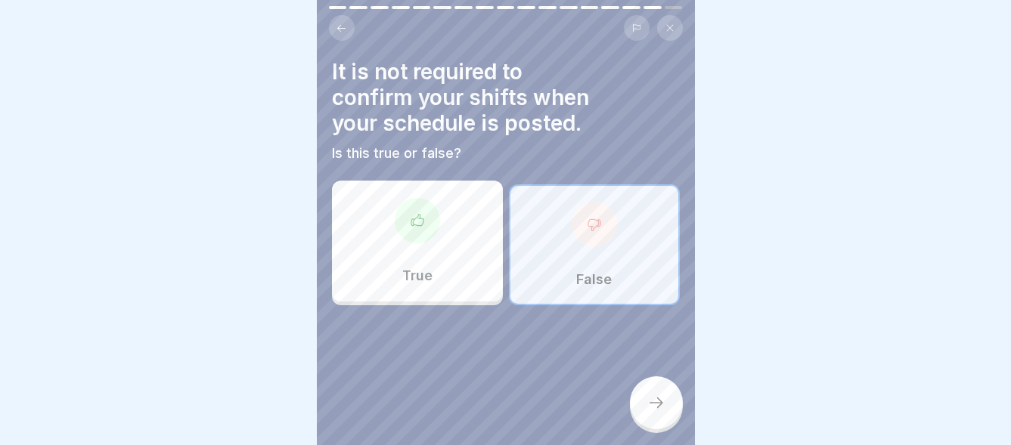
click at [654, 403] on icon at bounding box center [656, 403] width 18 height 18
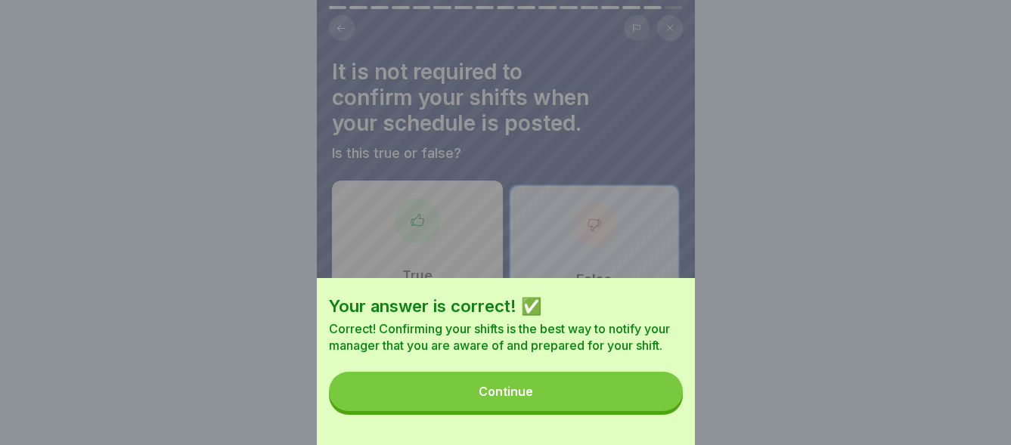
click at [583, 408] on button "Continue" at bounding box center [506, 391] width 354 height 39
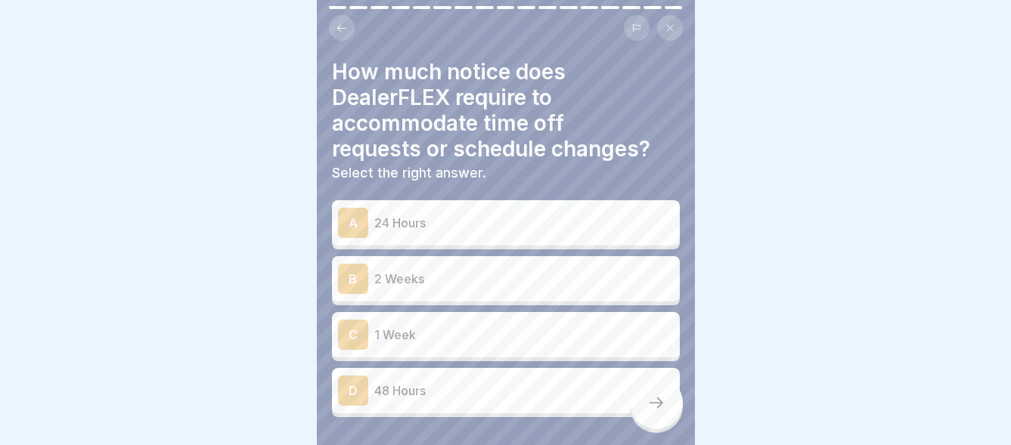
click at [396, 270] on p "2 Weeks" at bounding box center [523, 279] width 299 height 18
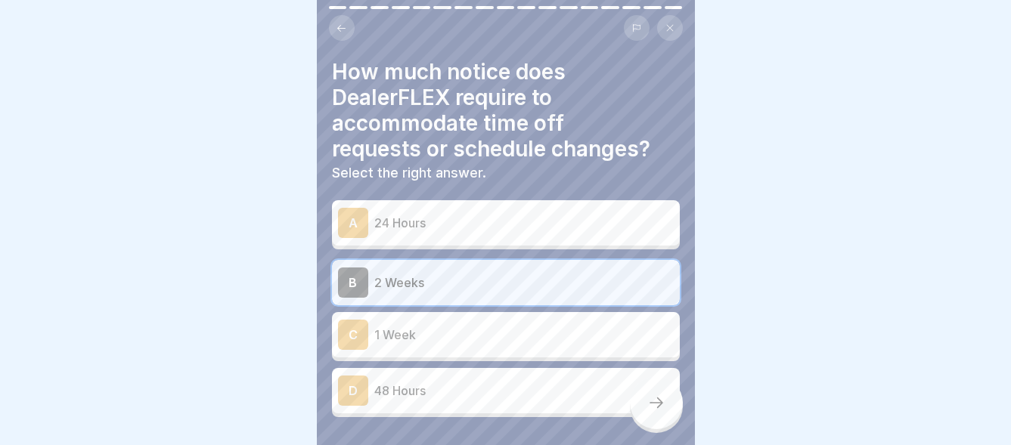
click at [663, 392] on div at bounding box center [656, 403] width 53 height 53
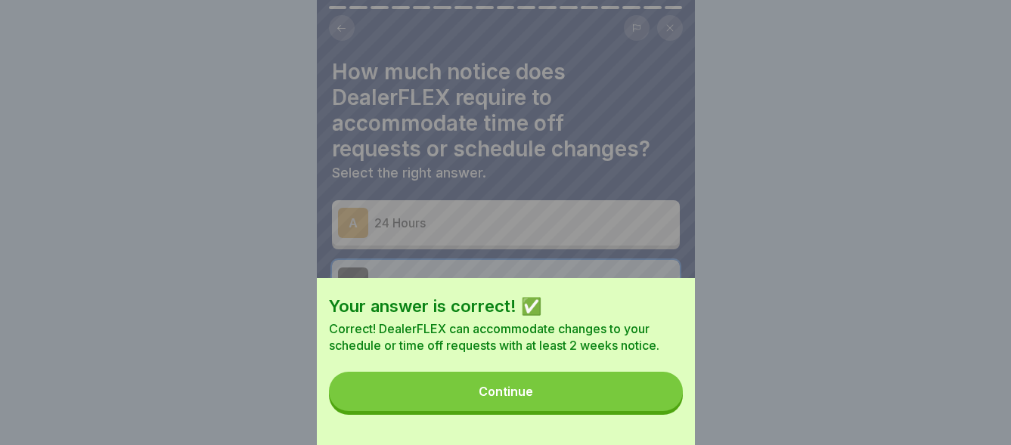
click at [629, 407] on button "Continue" at bounding box center [506, 391] width 354 height 39
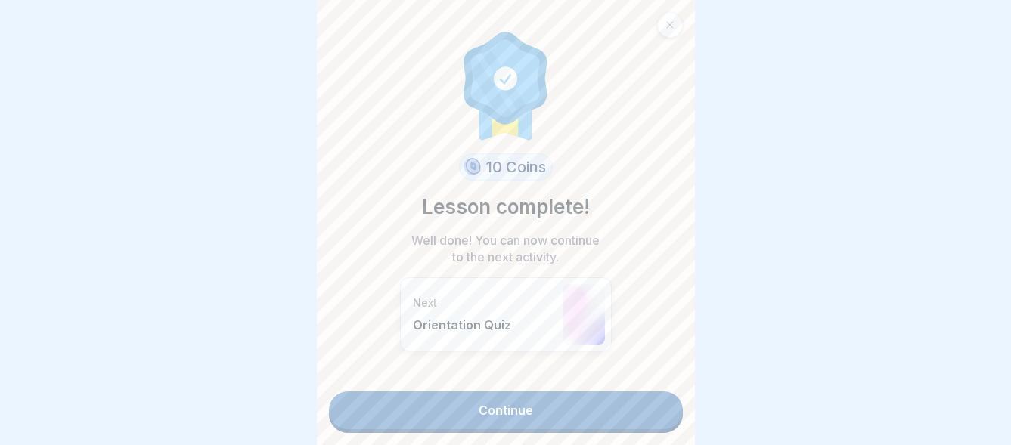
click at [514, 396] on link "Continue" at bounding box center [506, 411] width 354 height 38
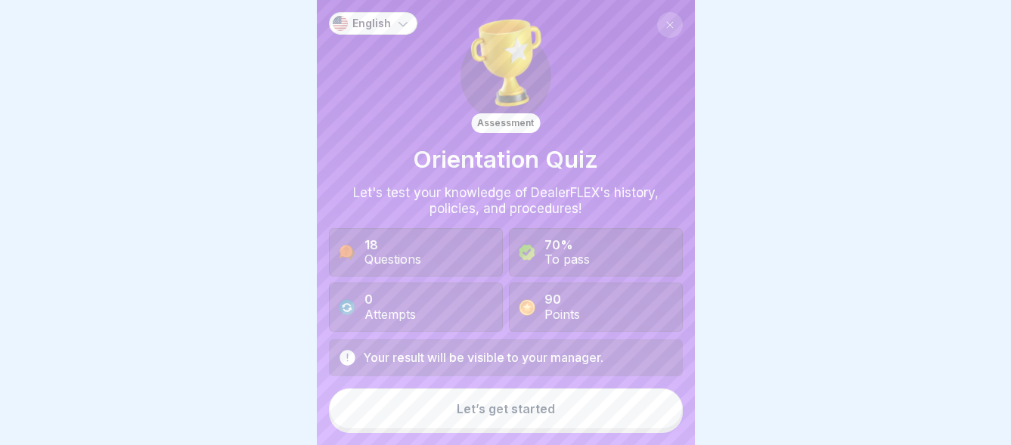
scroll to position [76, 0]
click at [506, 408] on div "Let’s get started" at bounding box center [506, 409] width 98 height 14
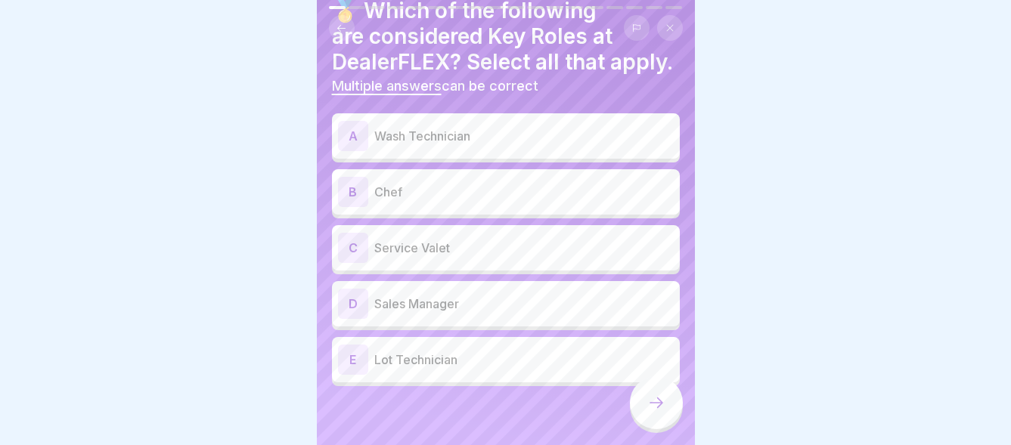
scroll to position [90, 0]
click at [357, 120] on div "A" at bounding box center [353, 134] width 30 height 30
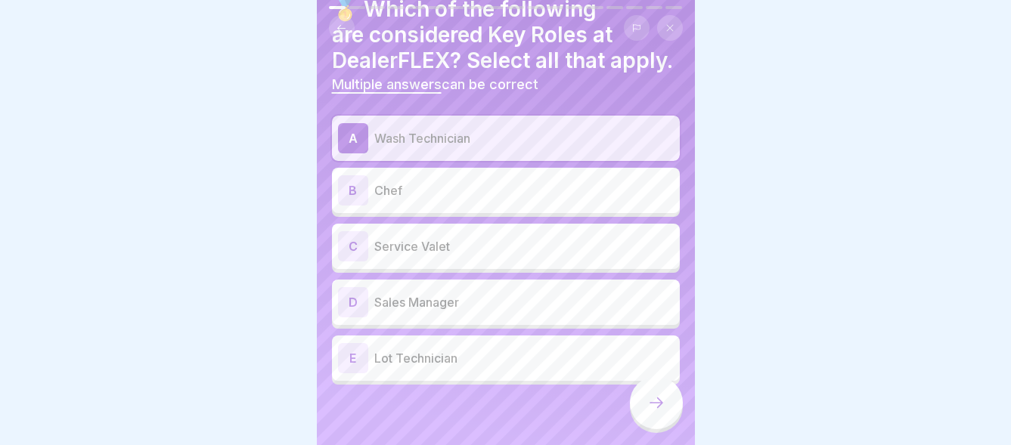
click at [358, 236] on div "C" at bounding box center [353, 246] width 30 height 30
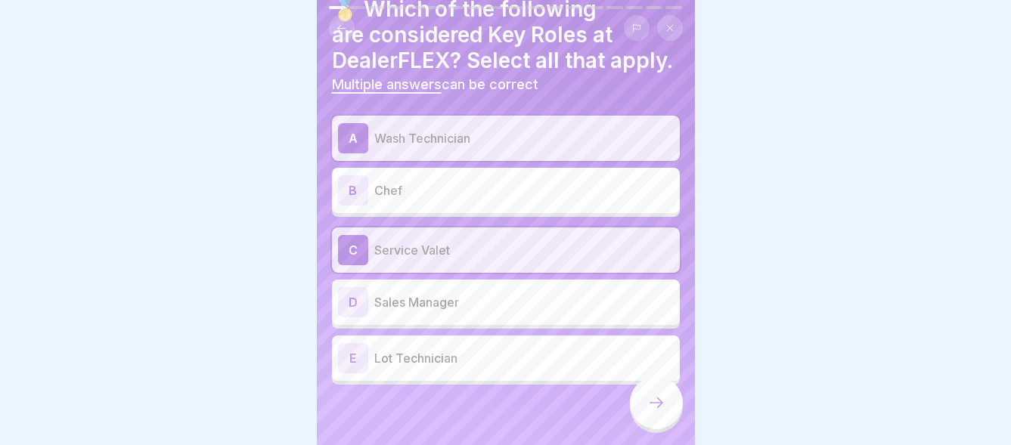
click at [355, 346] on div "E" at bounding box center [353, 358] width 30 height 30
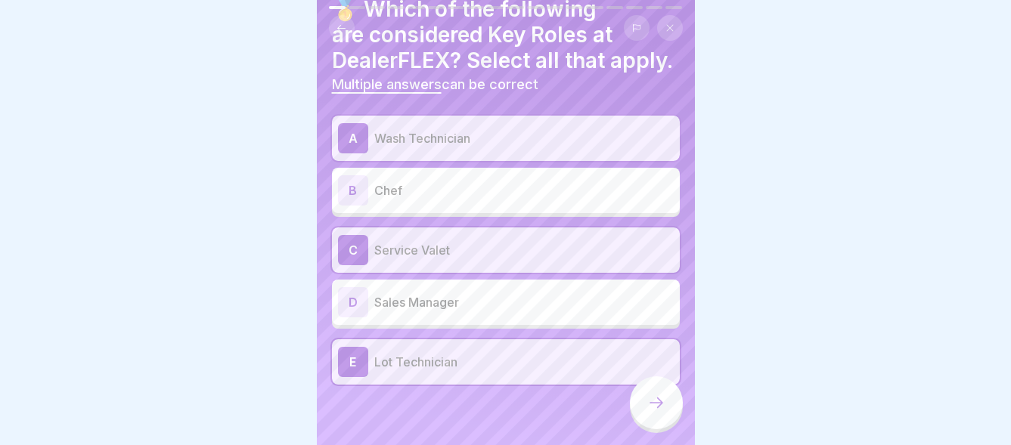
click at [649, 396] on div at bounding box center [656, 403] width 53 height 53
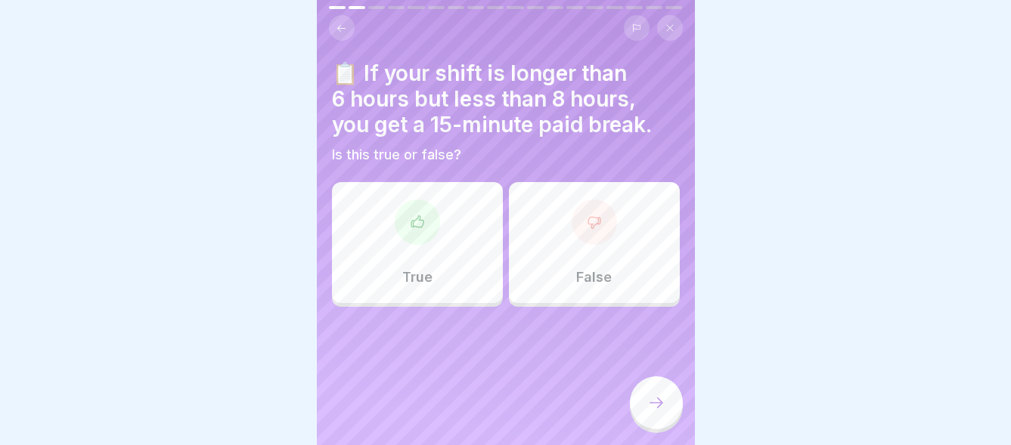
click at [408, 240] on div "True" at bounding box center [417, 242] width 171 height 121
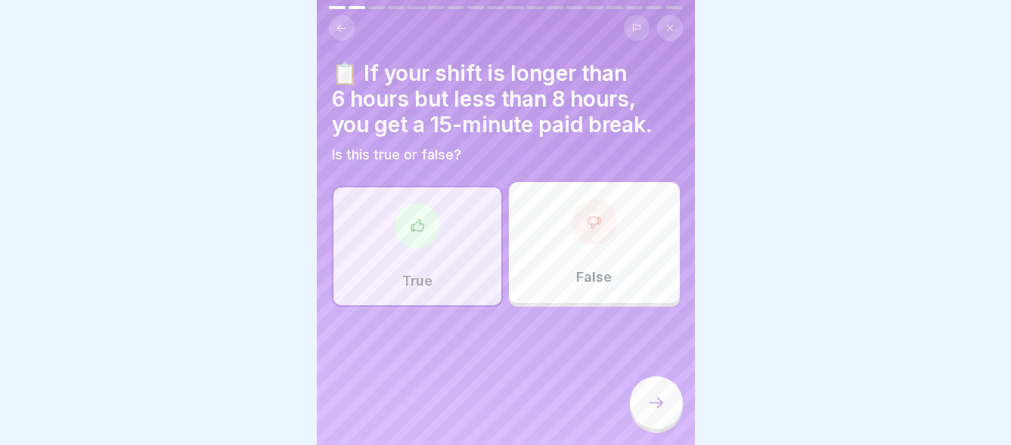
click at [659, 396] on div at bounding box center [656, 403] width 53 height 53
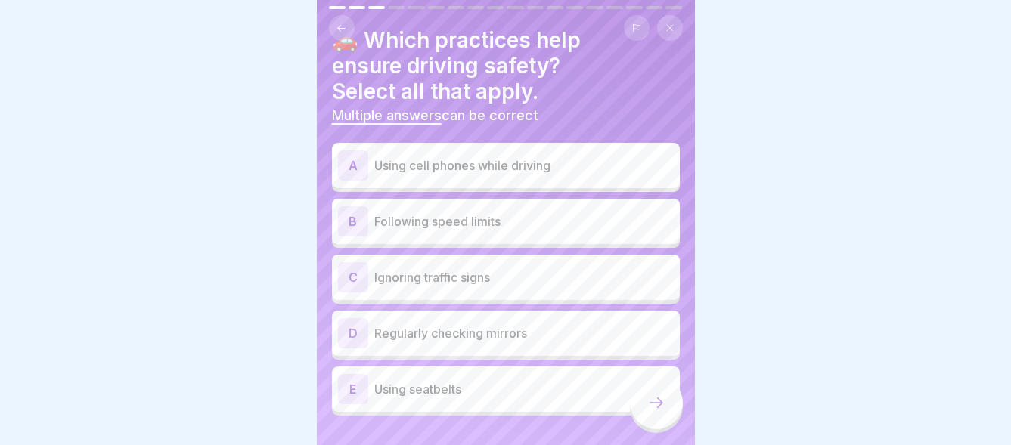
scroll to position [64, 0]
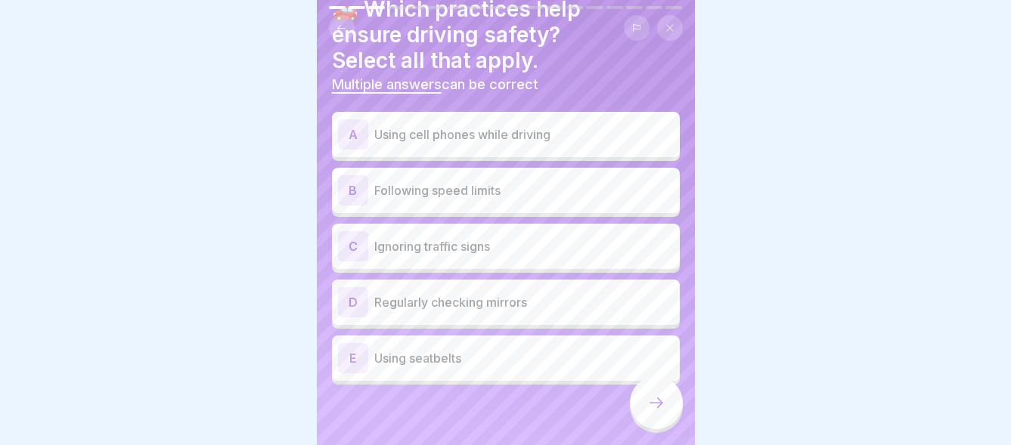
click at [349, 178] on div "B" at bounding box center [353, 190] width 30 height 30
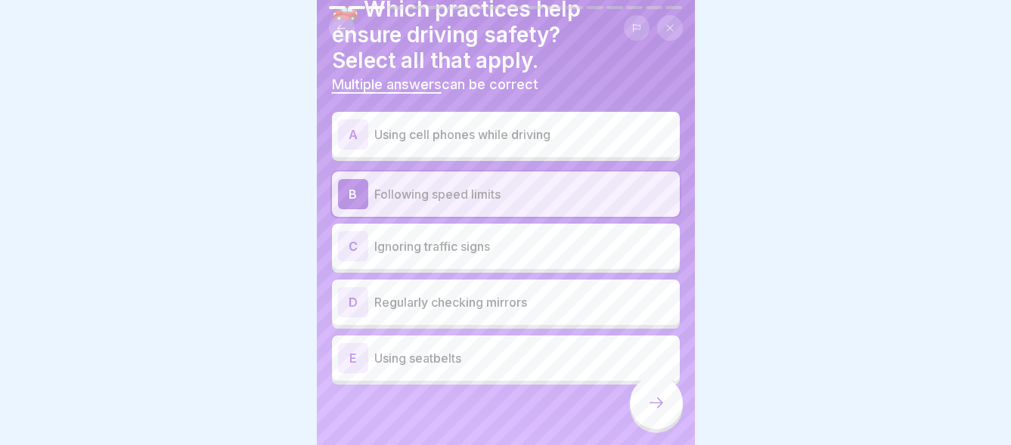
click at [352, 287] on div "D" at bounding box center [353, 302] width 30 height 30
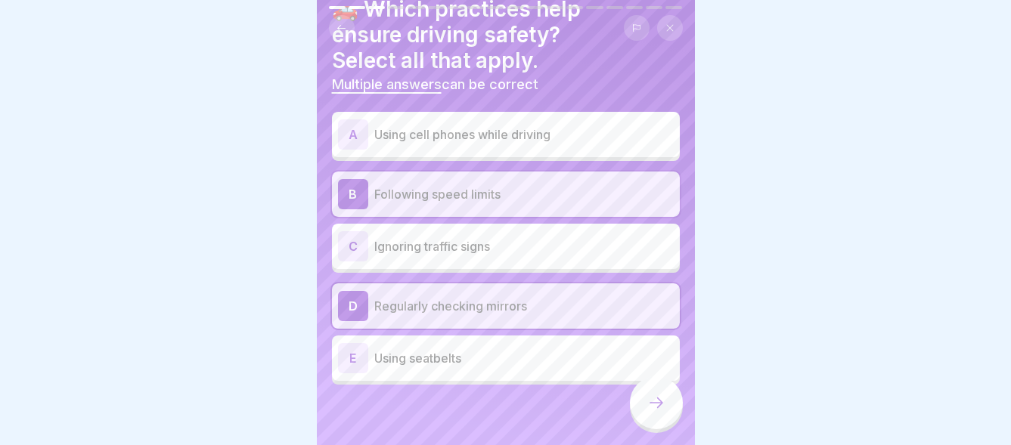
click at [351, 347] on div "E" at bounding box center [353, 358] width 30 height 30
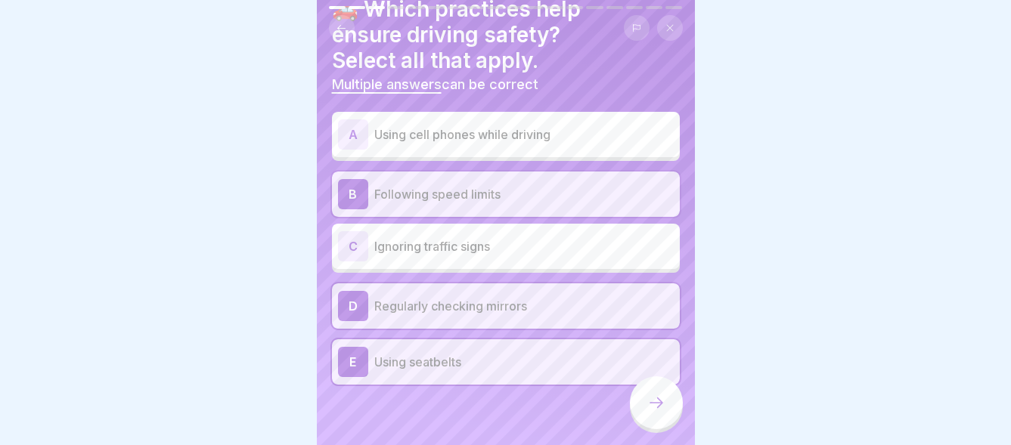
click at [649, 402] on icon at bounding box center [656, 403] width 18 height 18
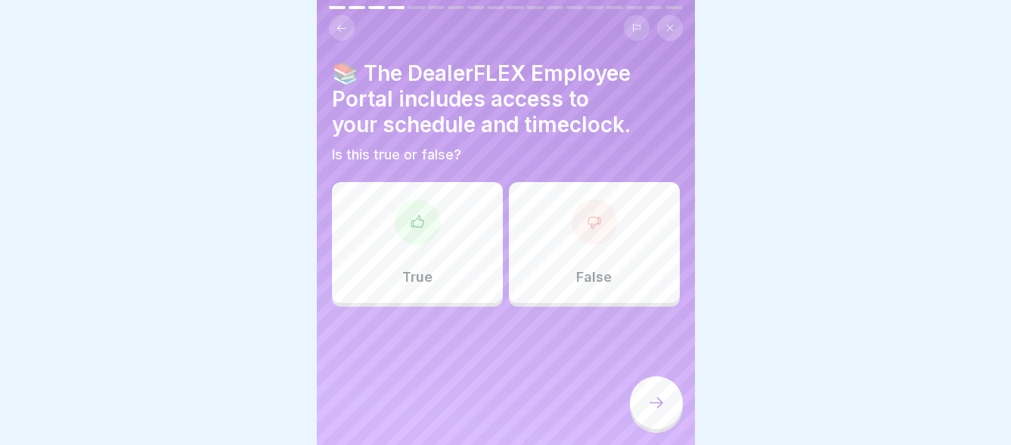
click at [417, 234] on div "True" at bounding box center [417, 242] width 171 height 121
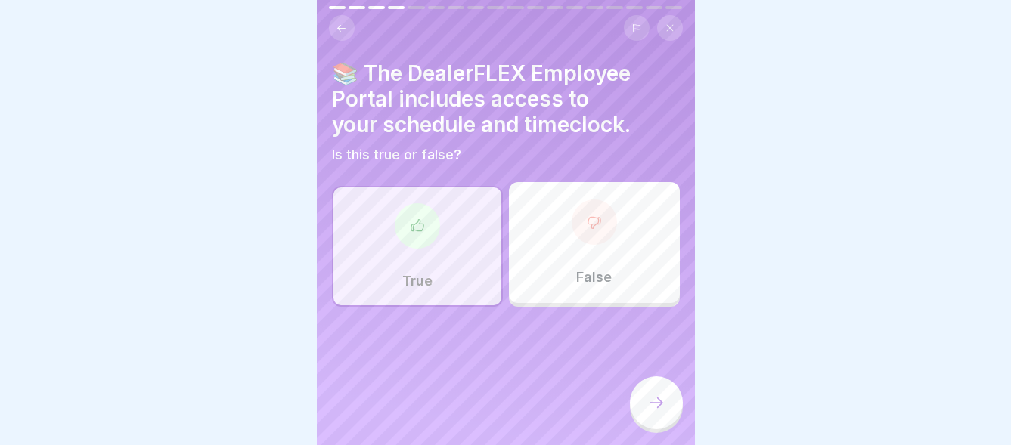
click at [653, 402] on icon at bounding box center [656, 403] width 18 height 18
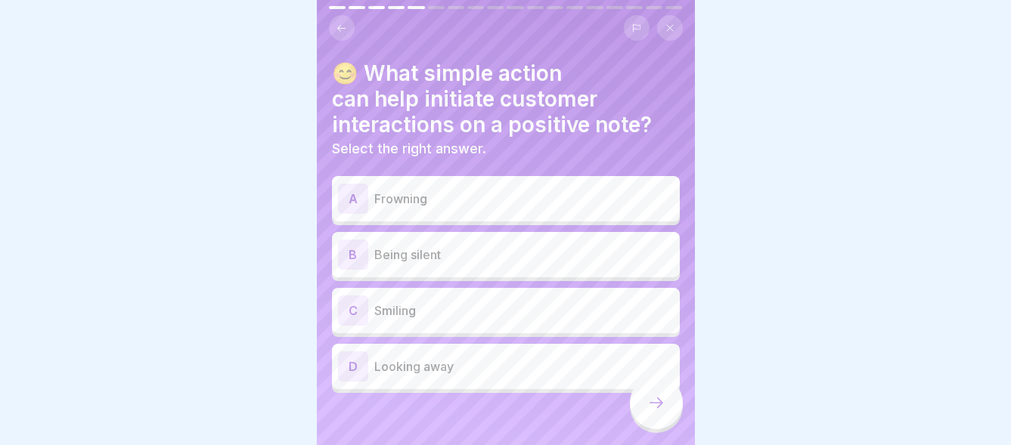
scroll to position [8, 0]
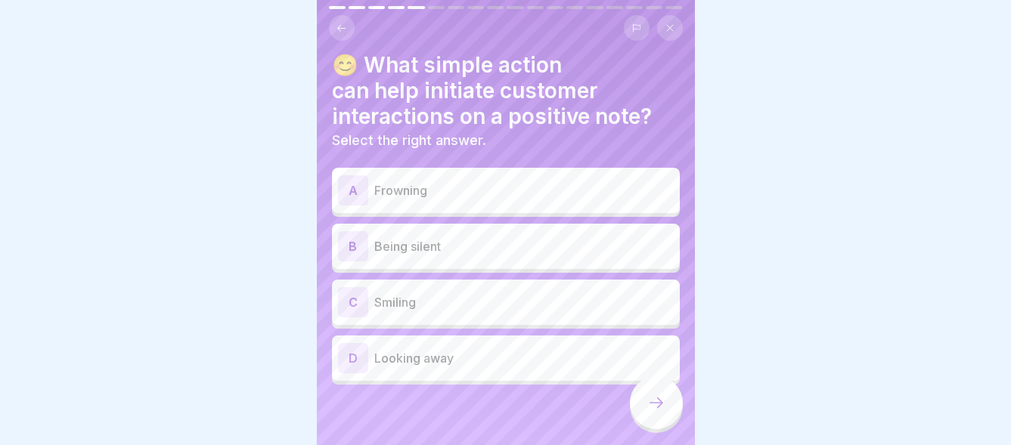
click at [355, 292] on div "C" at bounding box center [353, 302] width 30 height 30
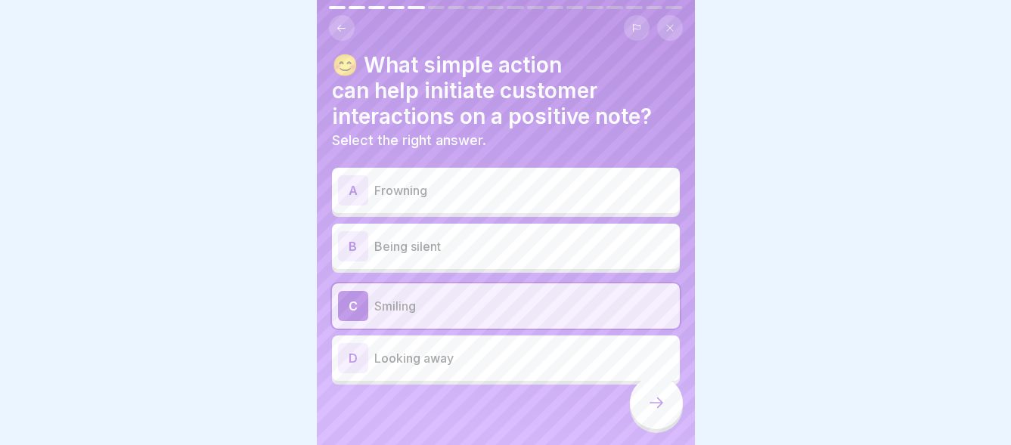
click at [654, 401] on icon at bounding box center [656, 403] width 18 height 18
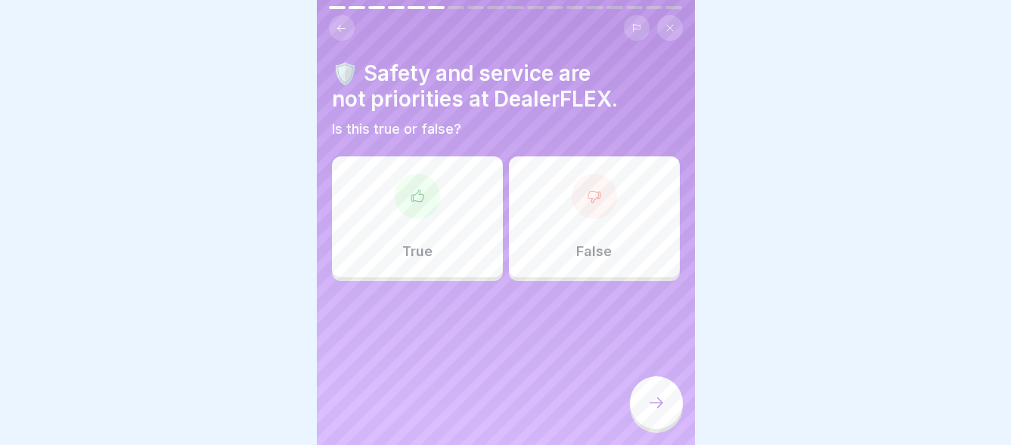
click at [611, 183] on div "False" at bounding box center [594, 217] width 171 height 121
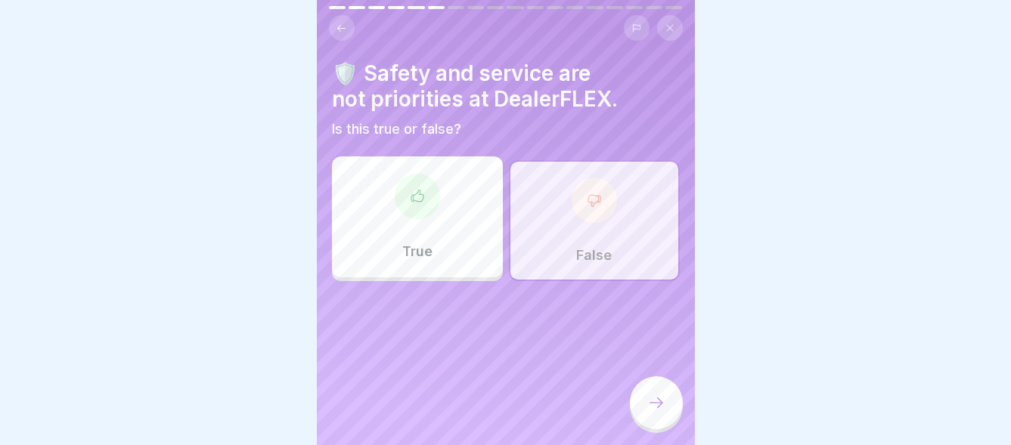
click at [660, 407] on icon at bounding box center [656, 403] width 18 height 18
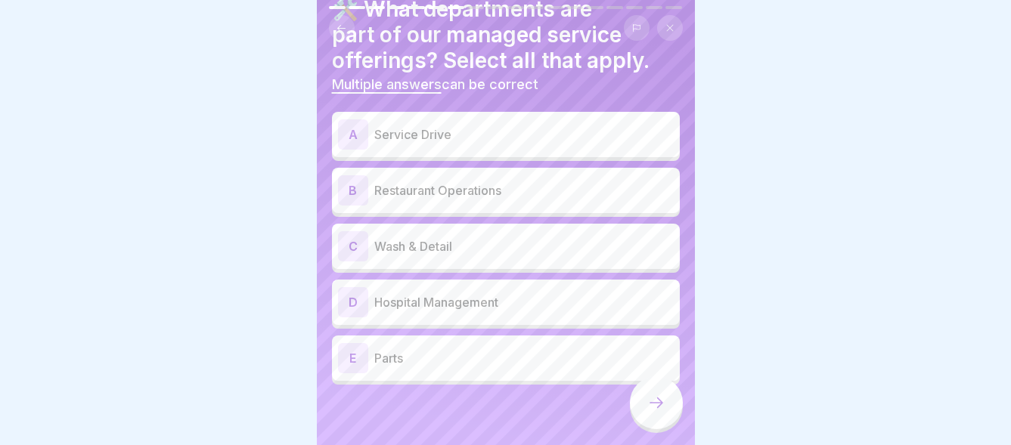
scroll to position [11, 0]
click at [347, 124] on div "A" at bounding box center [353, 134] width 30 height 30
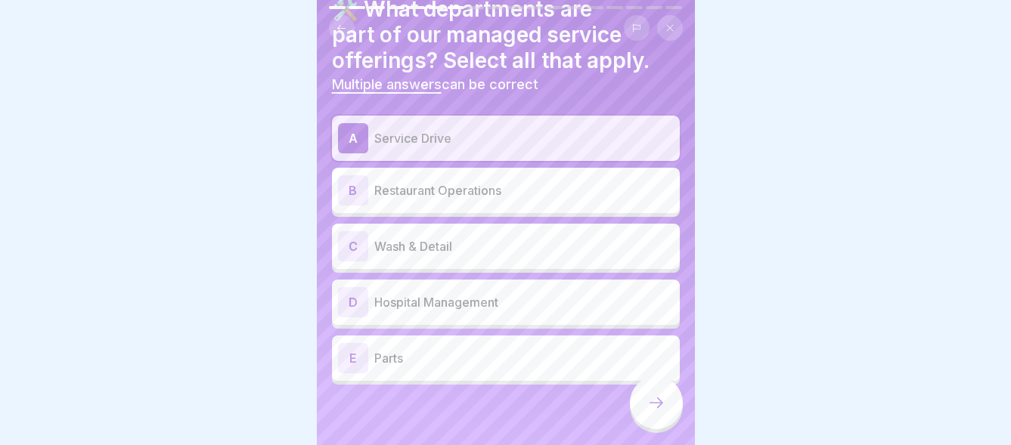
click at [353, 237] on div "C" at bounding box center [353, 246] width 30 height 30
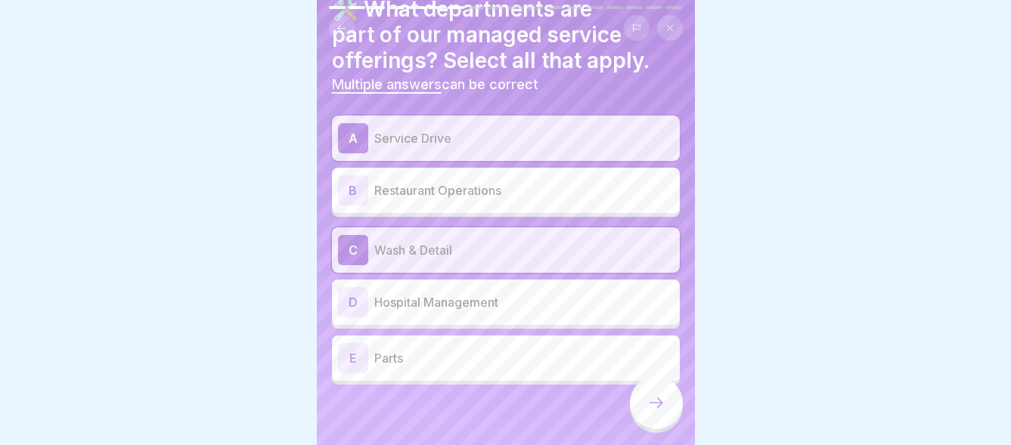
click at [358, 348] on div "E" at bounding box center [353, 358] width 30 height 30
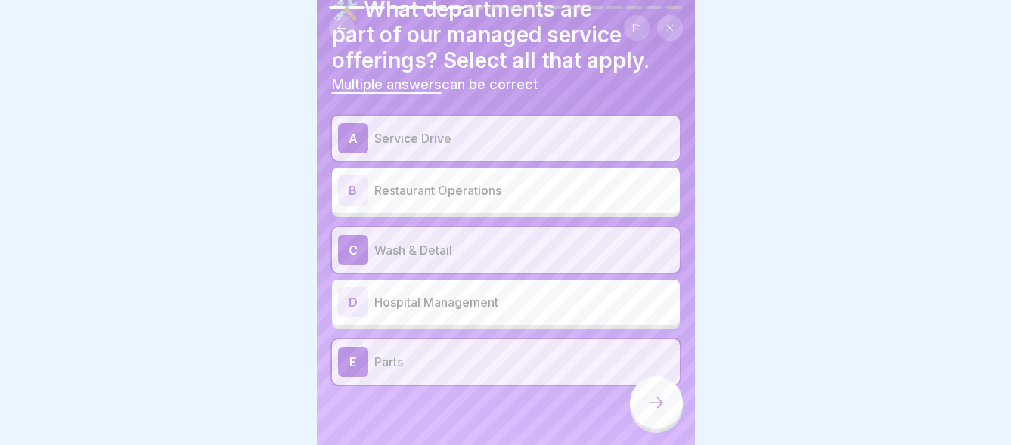
click at [656, 397] on icon at bounding box center [656, 403] width 18 height 18
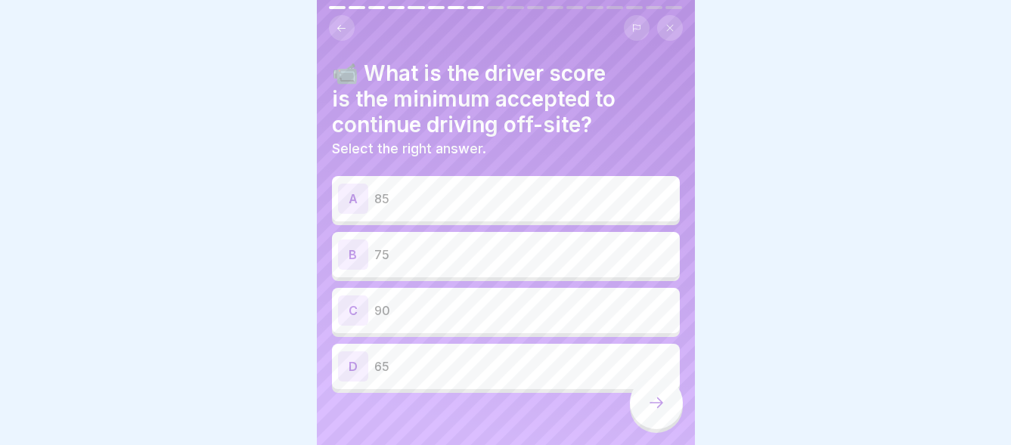
click at [347, 296] on div "C" at bounding box center [353, 311] width 30 height 30
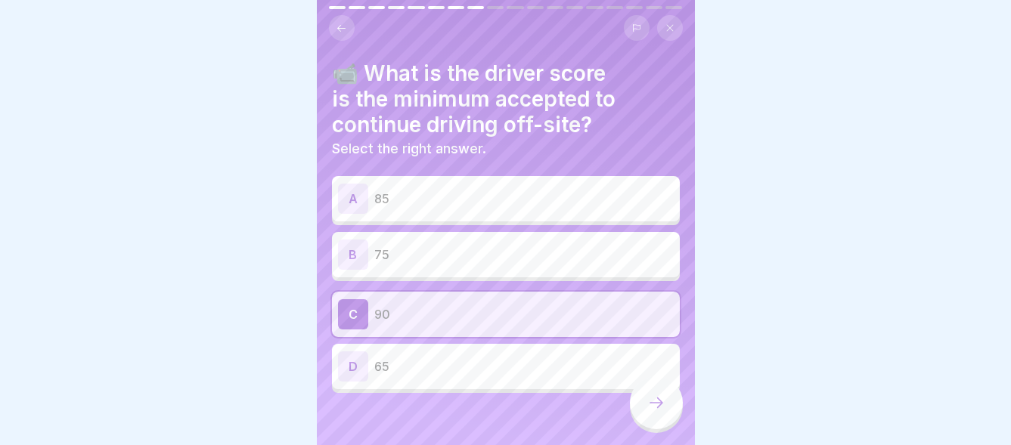
click at [651, 402] on icon at bounding box center [656, 403] width 18 height 18
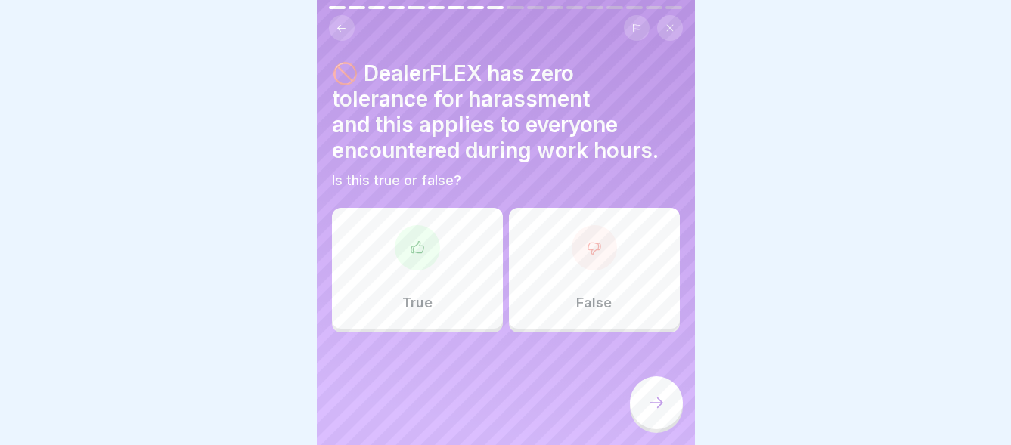
click at [414, 240] on icon at bounding box center [417, 247] width 15 height 15
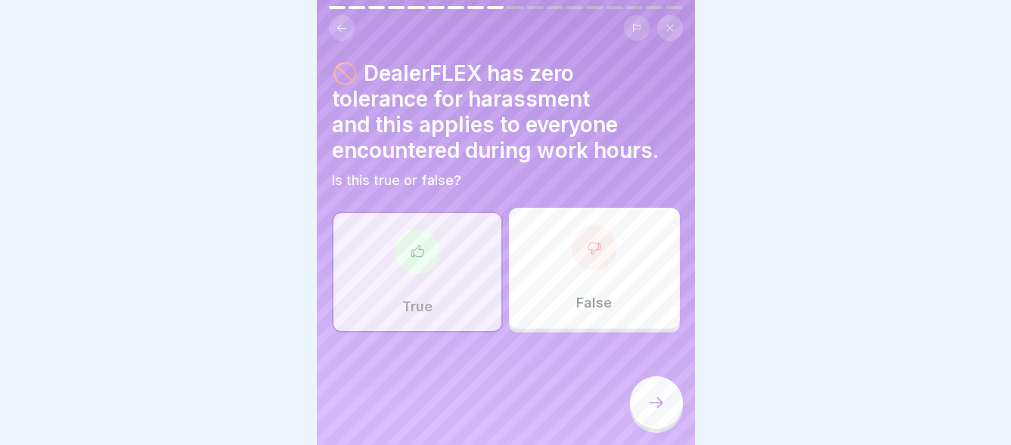
click at [656, 404] on icon at bounding box center [656, 403] width 18 height 18
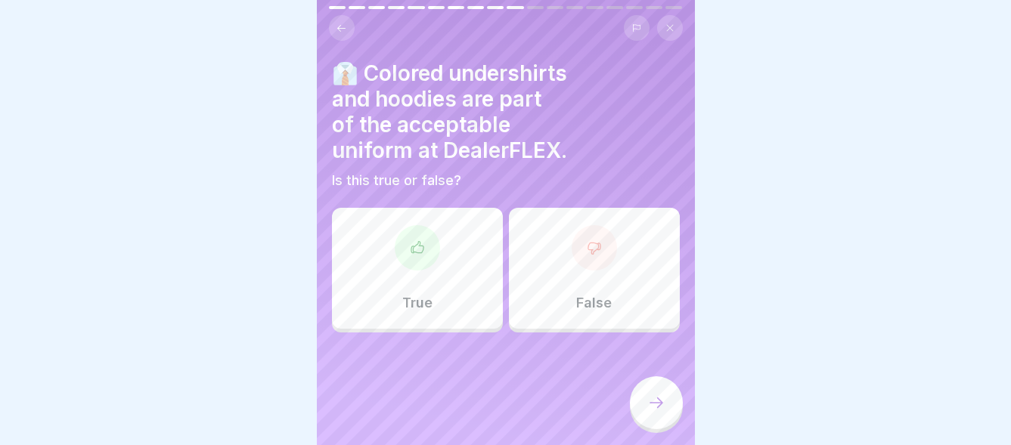
click at [593, 256] on div at bounding box center [594, 247] width 45 height 45
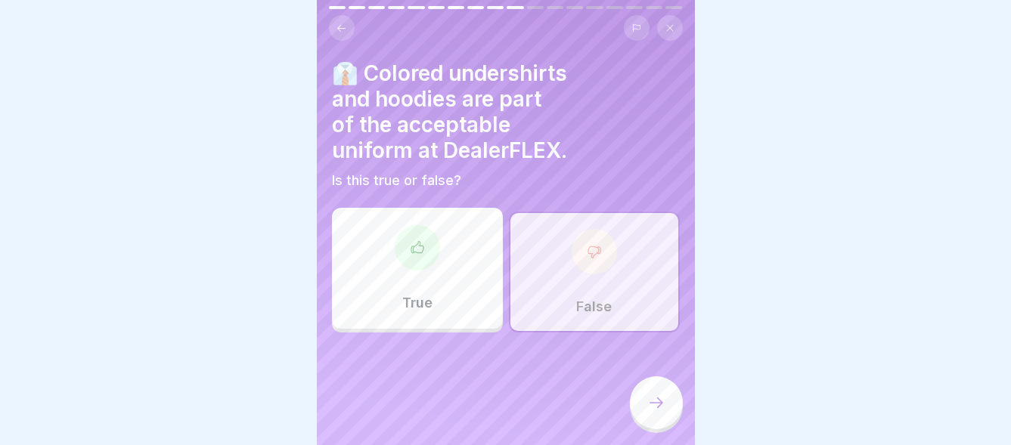
click at [660, 408] on icon at bounding box center [656, 403] width 18 height 18
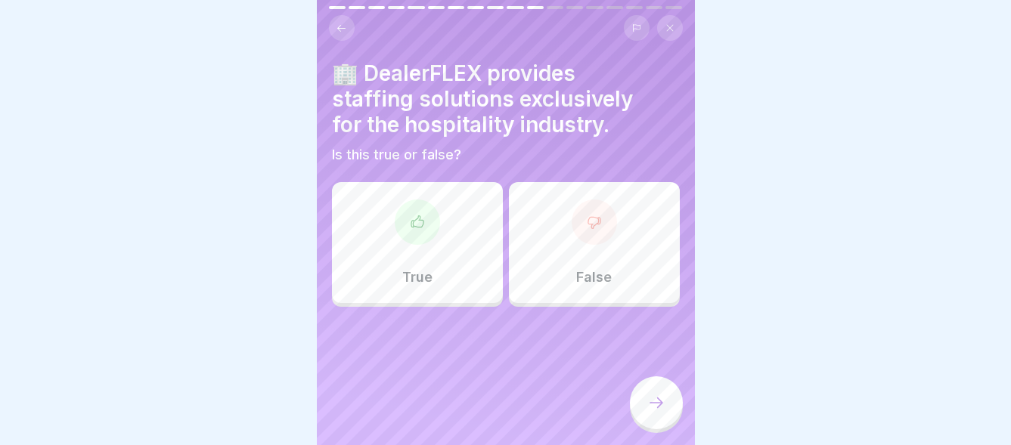
click at [600, 228] on div "False" at bounding box center [594, 242] width 171 height 121
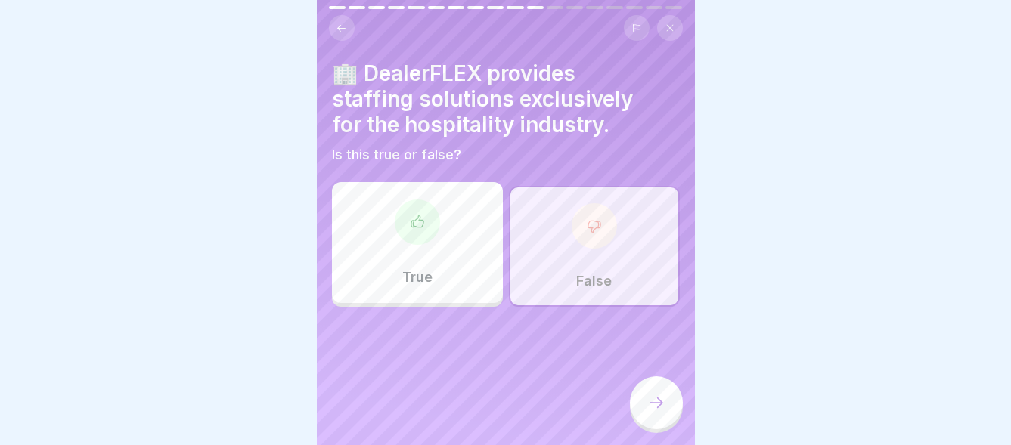
click at [651, 407] on icon at bounding box center [656, 403] width 18 height 18
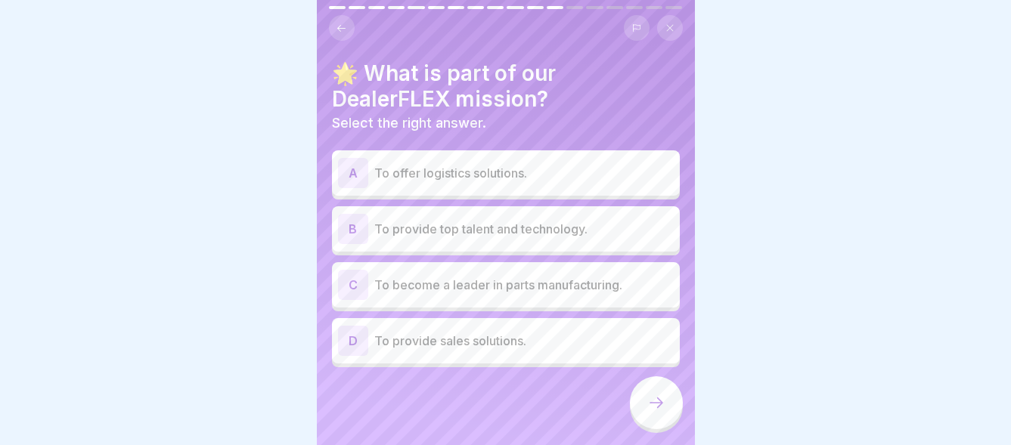
click at [355, 161] on div "A" at bounding box center [353, 173] width 30 height 30
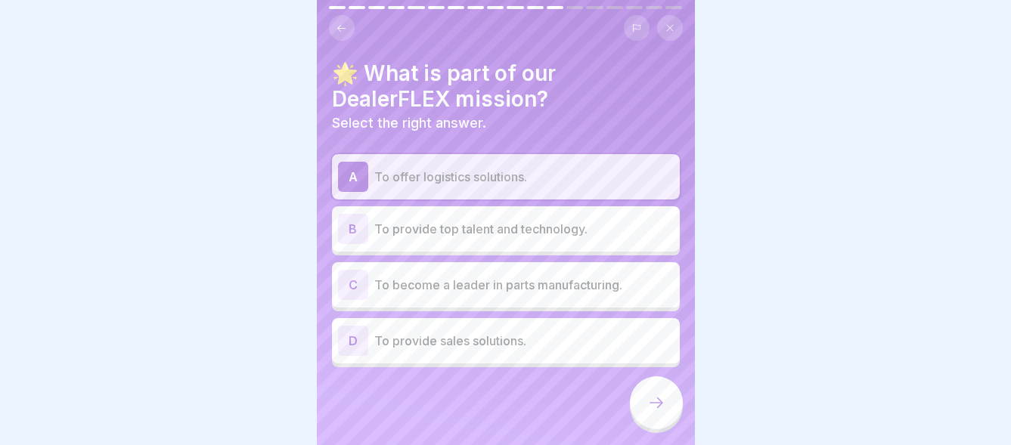
click at [656, 402] on icon at bounding box center [656, 403] width 18 height 18
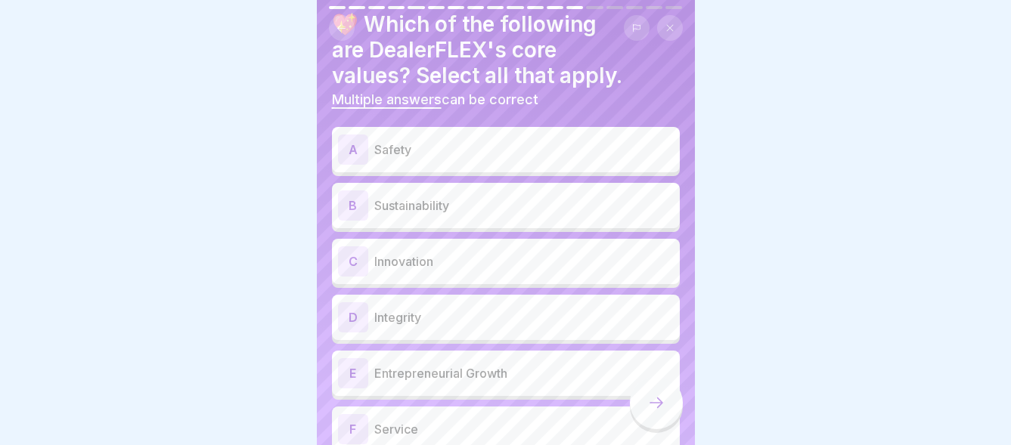
scroll to position [76, 0]
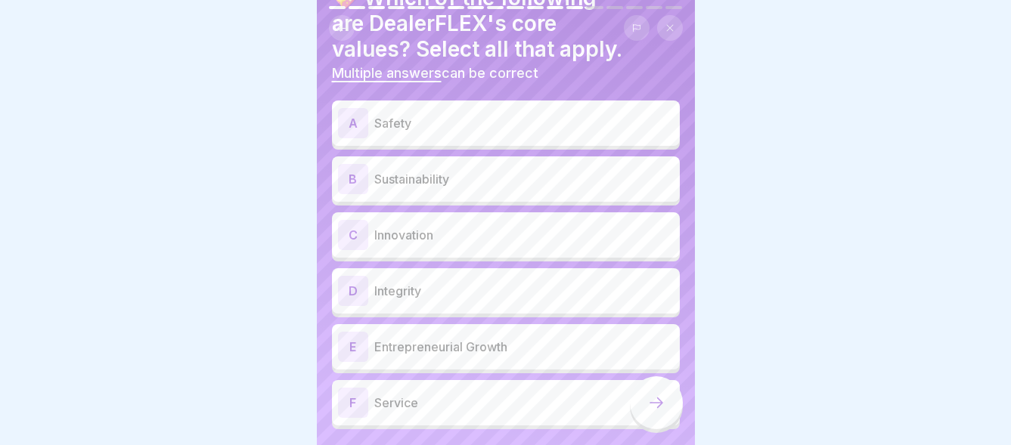
click at [347, 108] on div "A" at bounding box center [353, 123] width 30 height 30
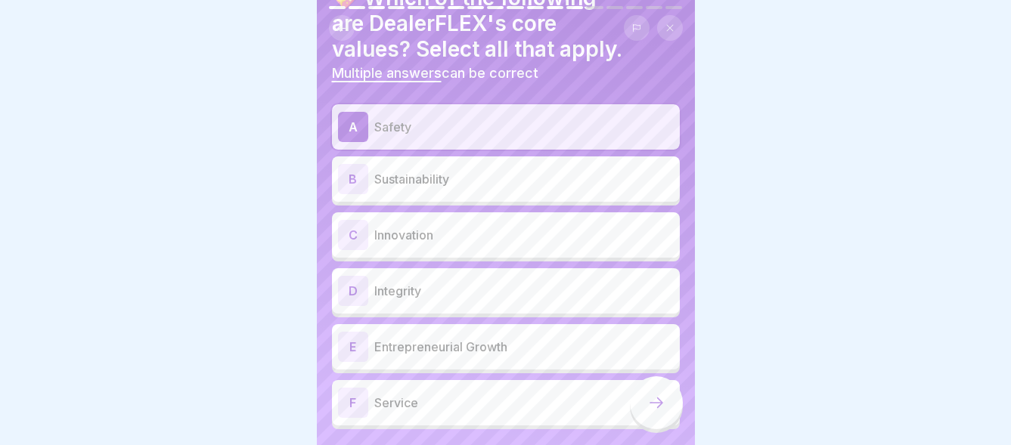
click at [357, 222] on div "C" at bounding box center [353, 235] width 30 height 30
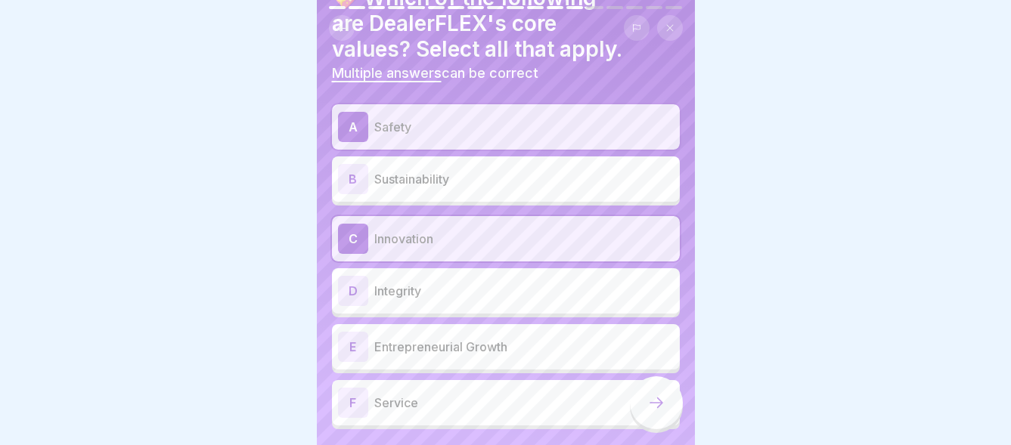
click at [355, 281] on div "D" at bounding box center [353, 291] width 30 height 30
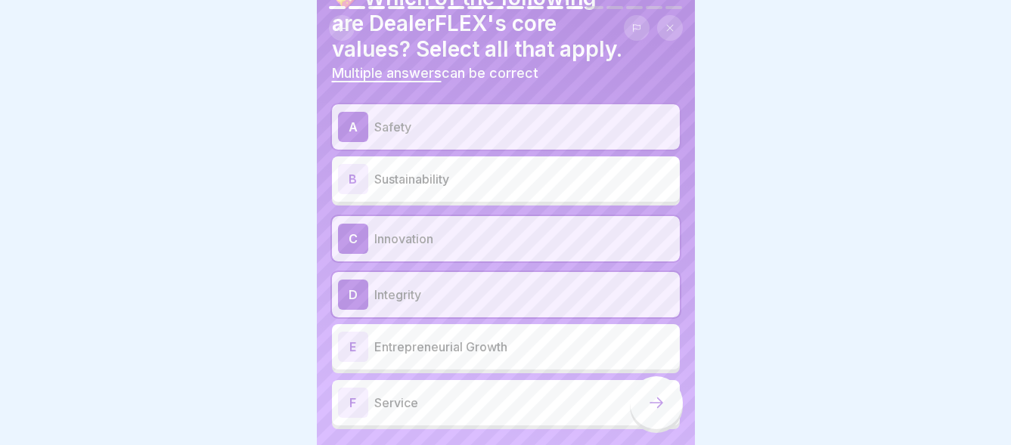
scroll to position [0, 0]
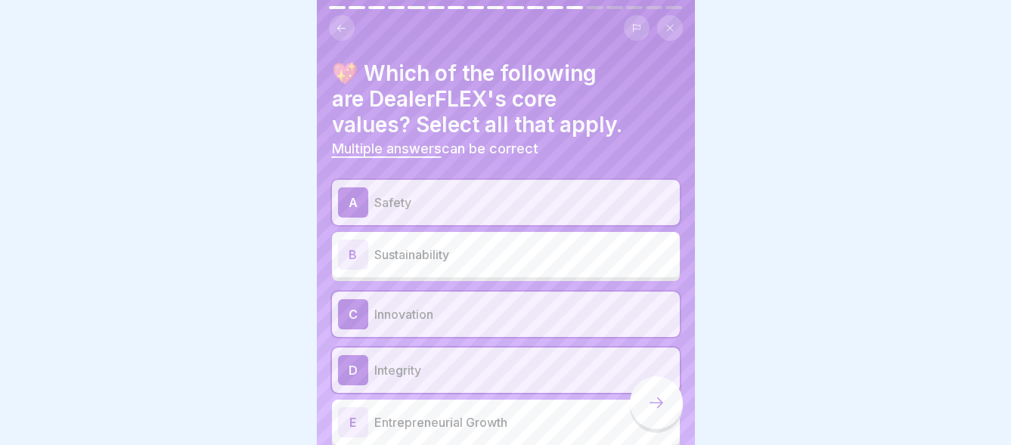
click at [355, 299] on div "C" at bounding box center [353, 314] width 30 height 30
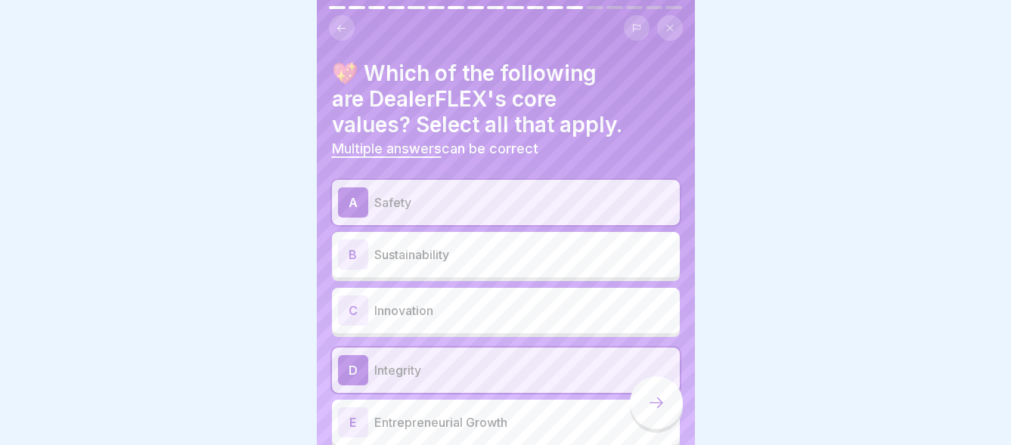
click at [355, 298] on div "C" at bounding box center [353, 311] width 30 height 30
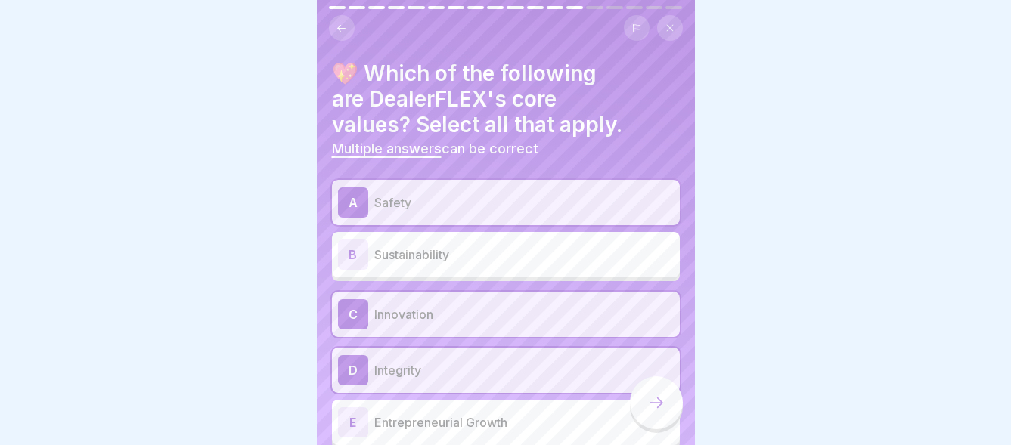
scroll to position [76, 0]
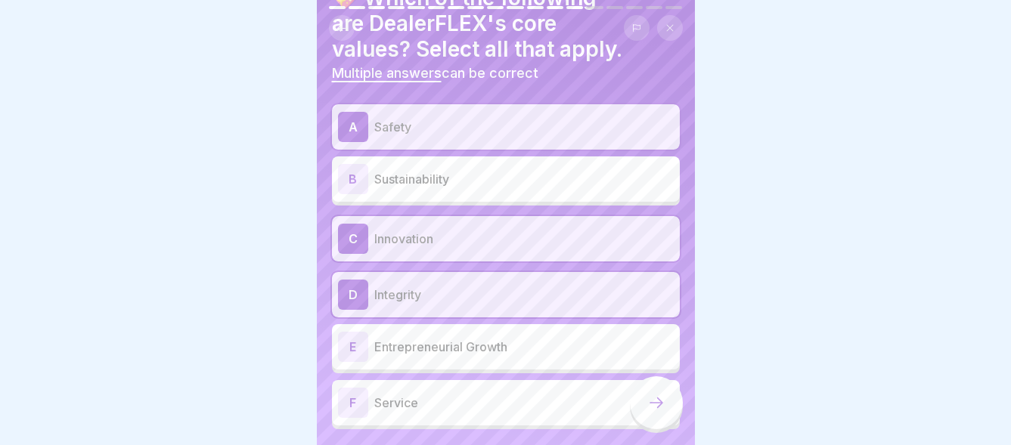
click at [360, 281] on div "D" at bounding box center [353, 295] width 30 height 30
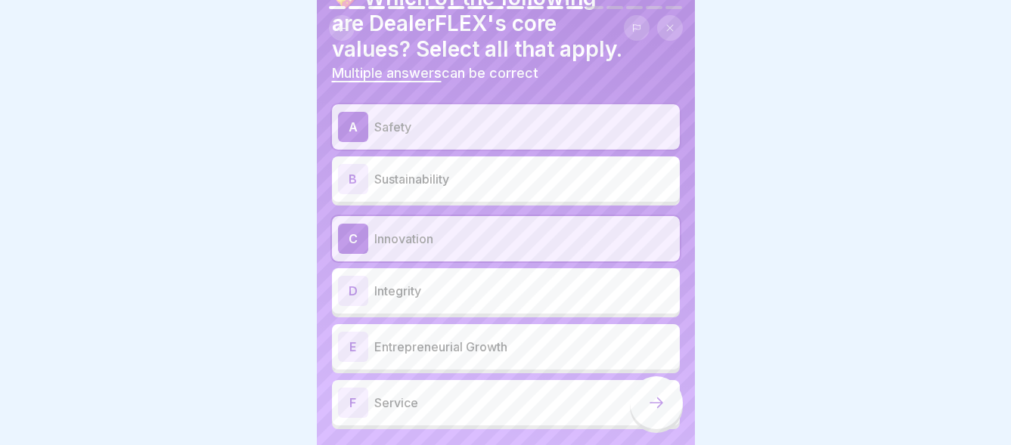
click at [358, 337] on div "E" at bounding box center [353, 347] width 30 height 30
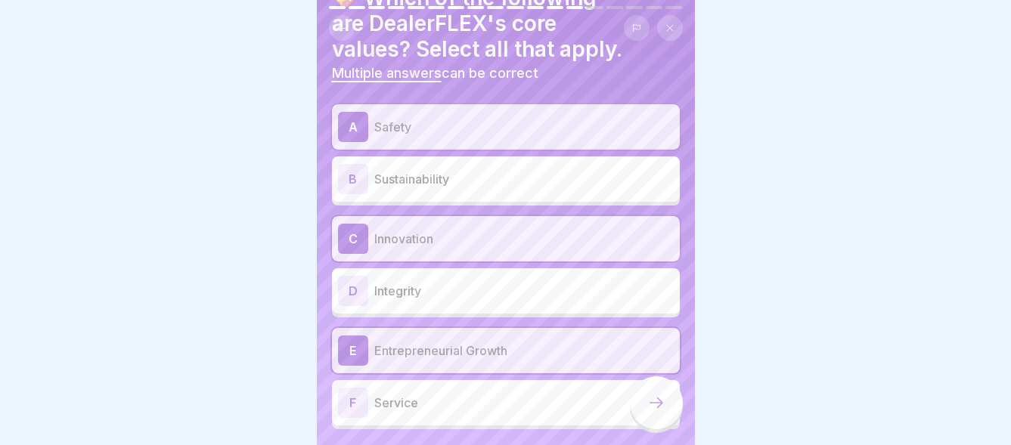
click at [362, 392] on div "F" at bounding box center [353, 403] width 30 height 30
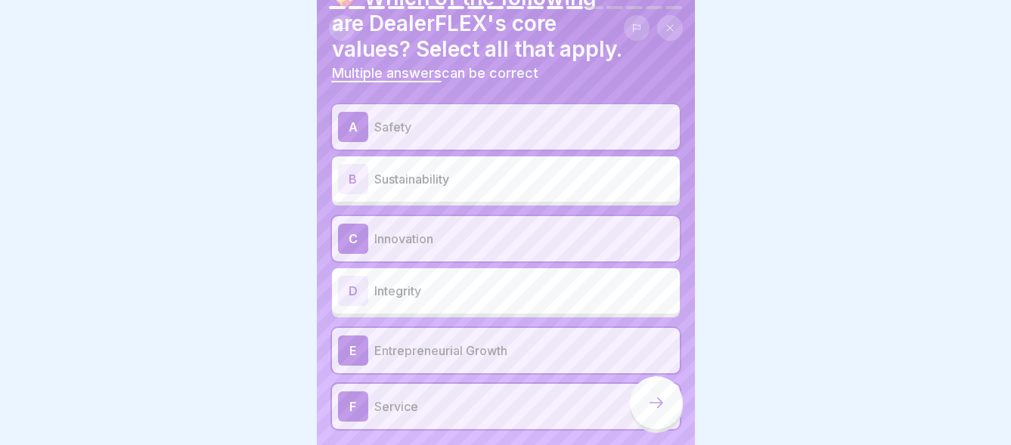
click at [358, 336] on div "E" at bounding box center [353, 351] width 30 height 30
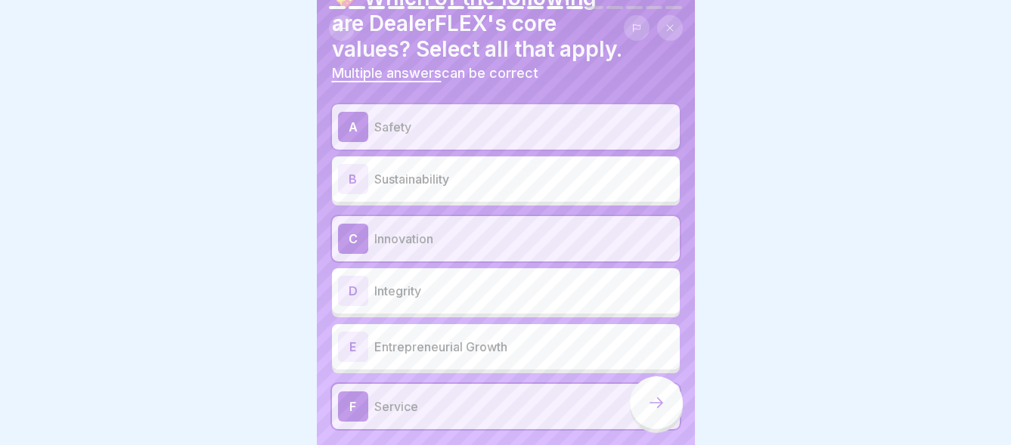
click at [356, 397] on div "F" at bounding box center [353, 407] width 30 height 30
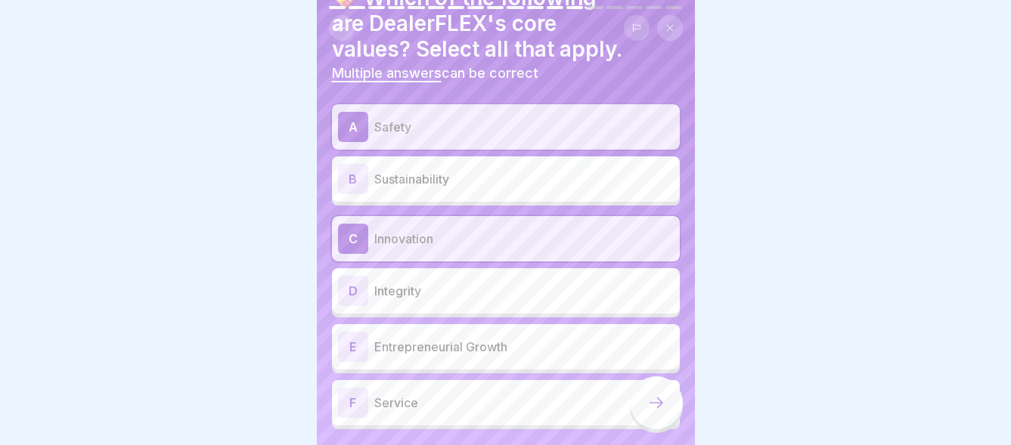
click at [355, 118] on div "A" at bounding box center [353, 127] width 30 height 30
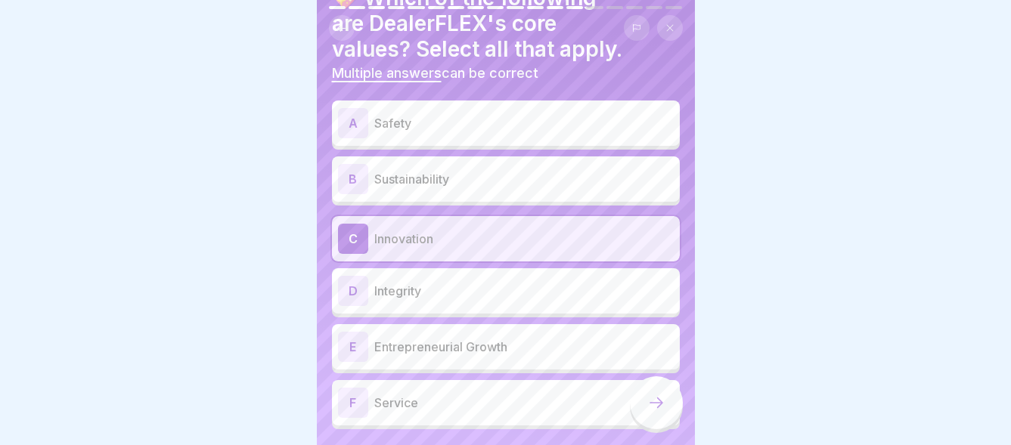
click at [355, 234] on div "C" at bounding box center [353, 239] width 30 height 30
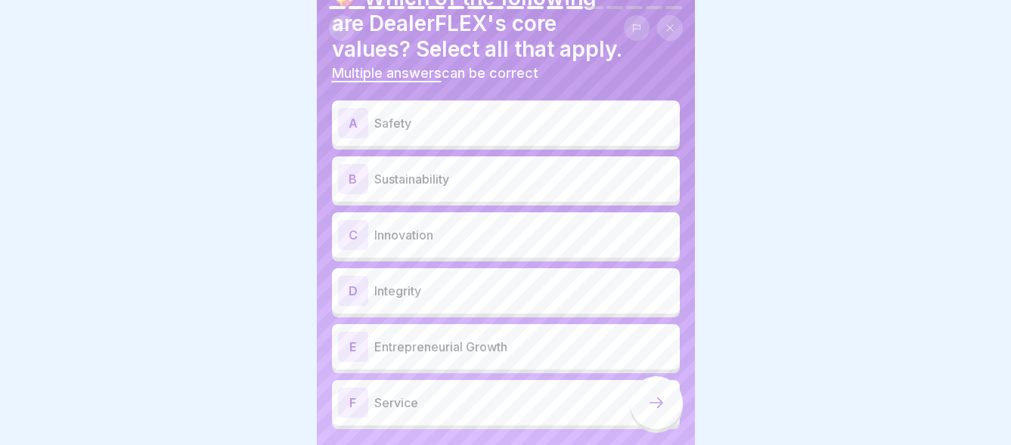
click at [368, 108] on div "A" at bounding box center [353, 123] width 30 height 30
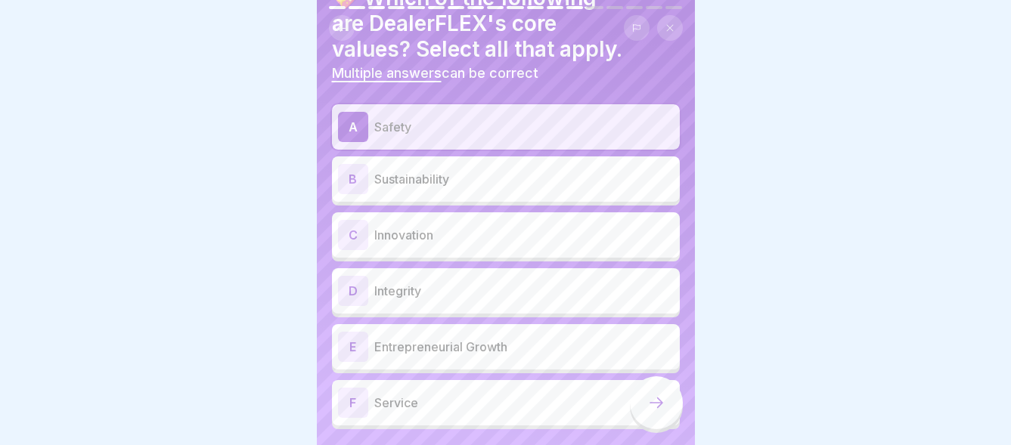
click at [357, 396] on div "F" at bounding box center [353, 403] width 30 height 30
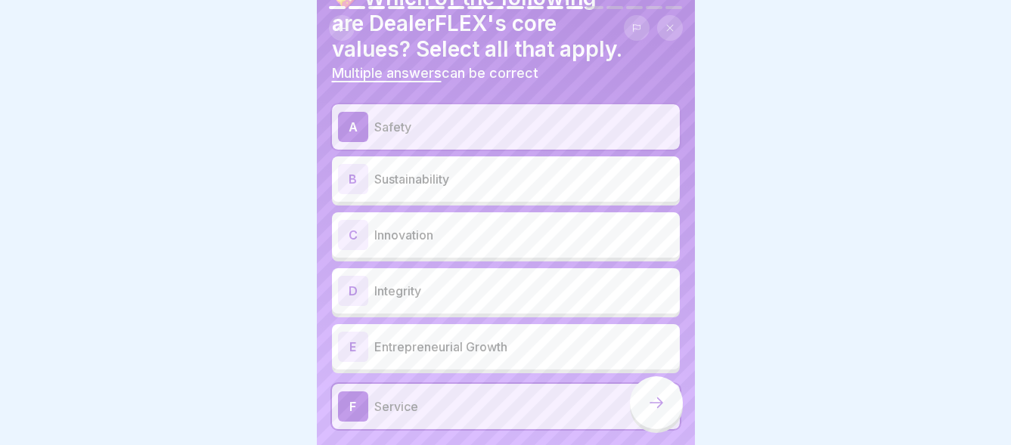
click at [354, 332] on div "E" at bounding box center [353, 347] width 30 height 30
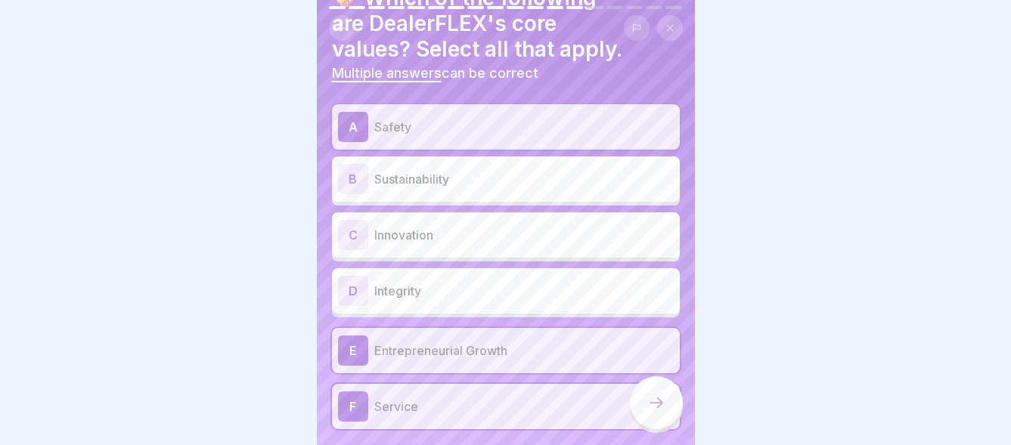
click at [346, 281] on div "D" at bounding box center [353, 291] width 30 height 30
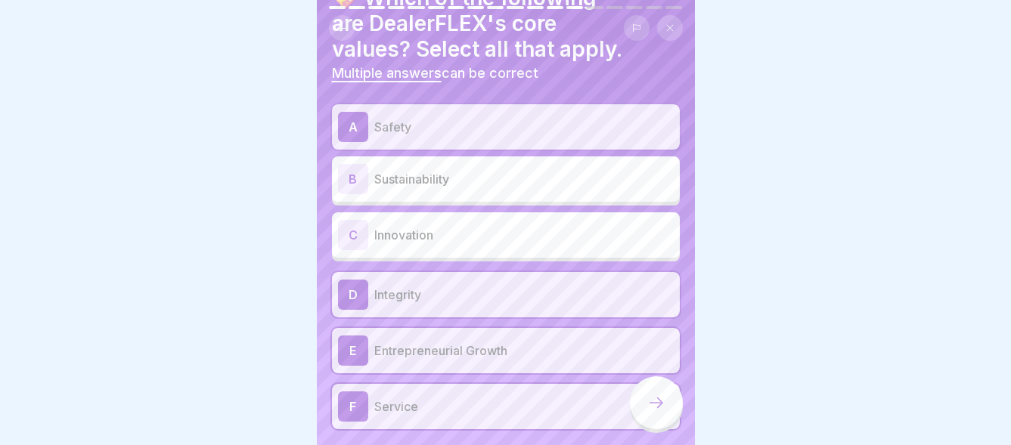
click at [356, 220] on div "C" at bounding box center [353, 235] width 30 height 30
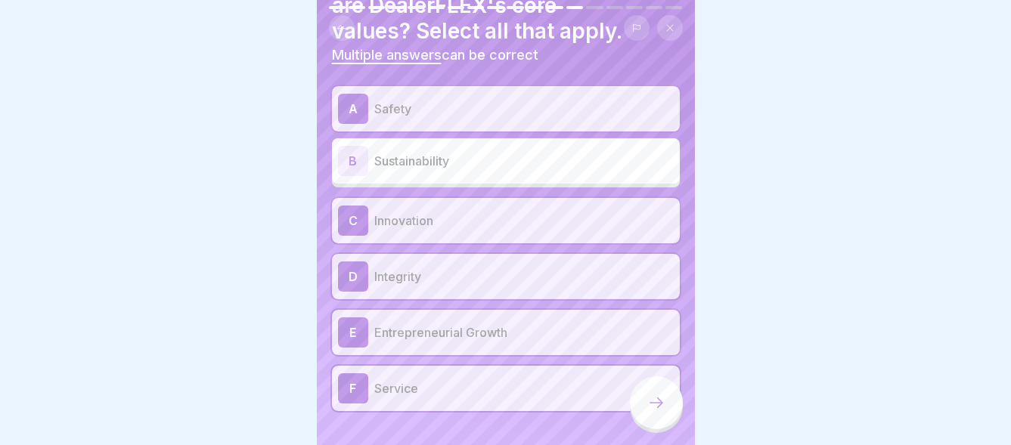
scroll to position [120, 0]
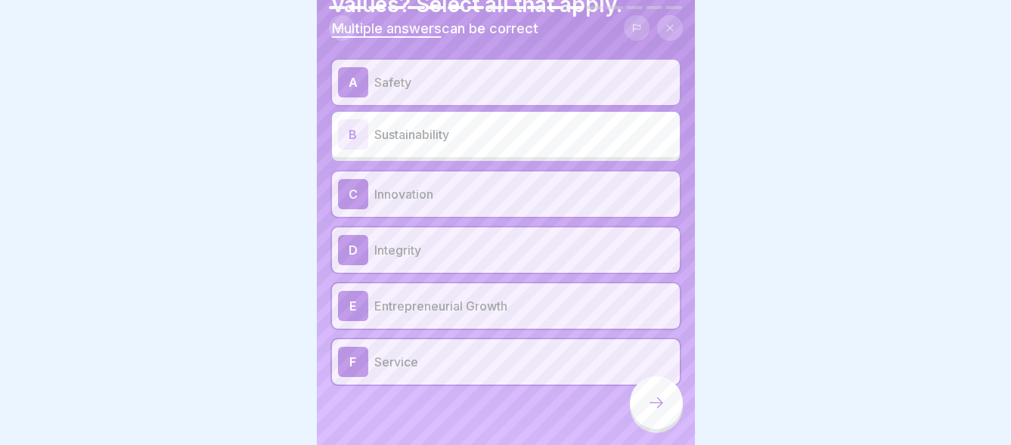
click at [658, 396] on div at bounding box center [656, 403] width 53 height 53
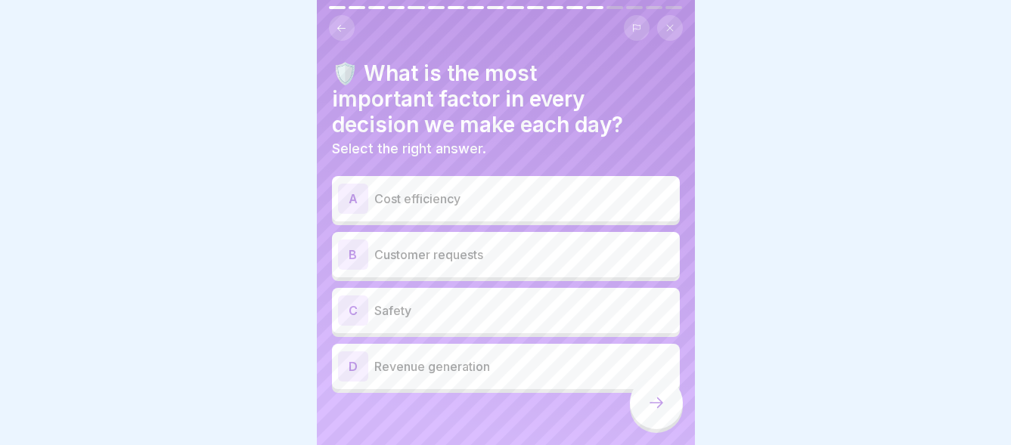
click at [355, 191] on div "A" at bounding box center [353, 199] width 30 height 30
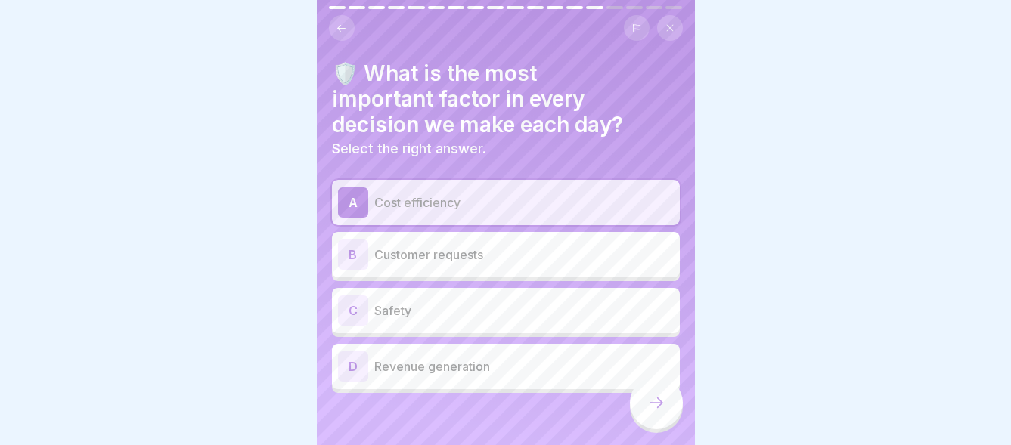
click at [358, 244] on div "B" at bounding box center [353, 255] width 30 height 30
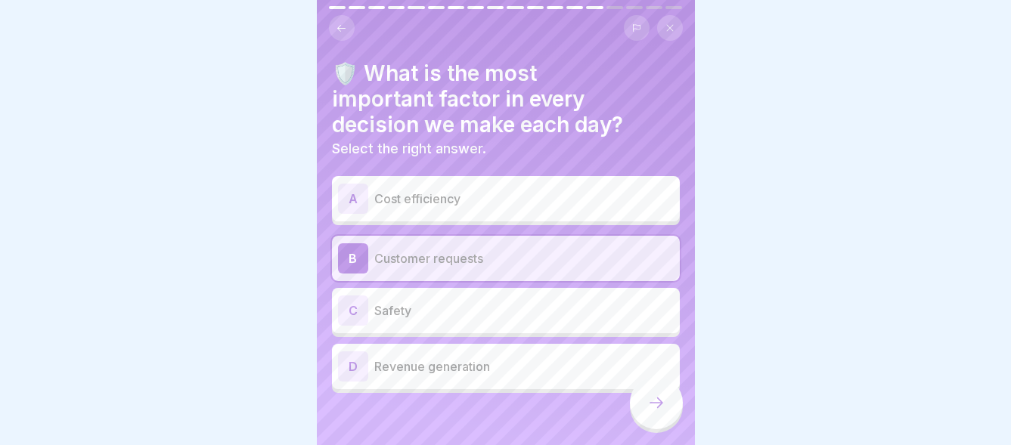
click at [327, 145] on div "🛡️ What is the most important factor in every decision we make each day? Select…" at bounding box center [506, 222] width 378 height 445
click at [362, 302] on div "C" at bounding box center [353, 311] width 30 height 30
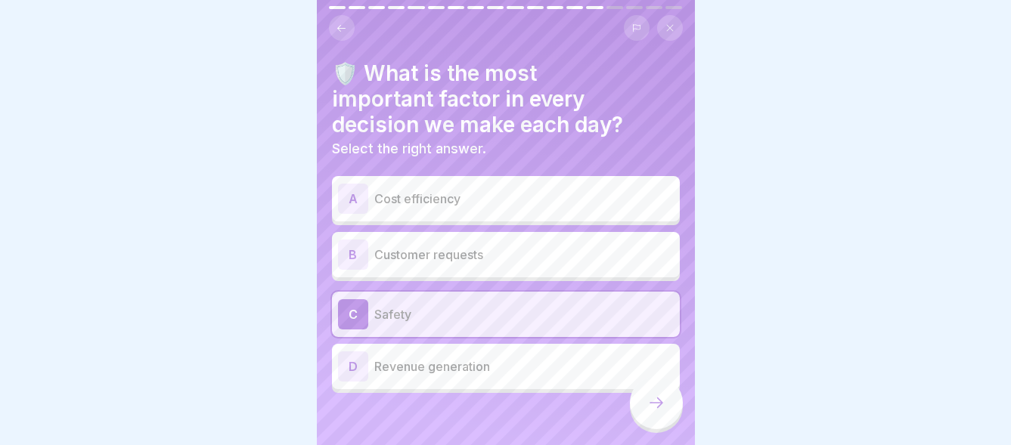
click at [658, 405] on icon at bounding box center [656, 403] width 18 height 18
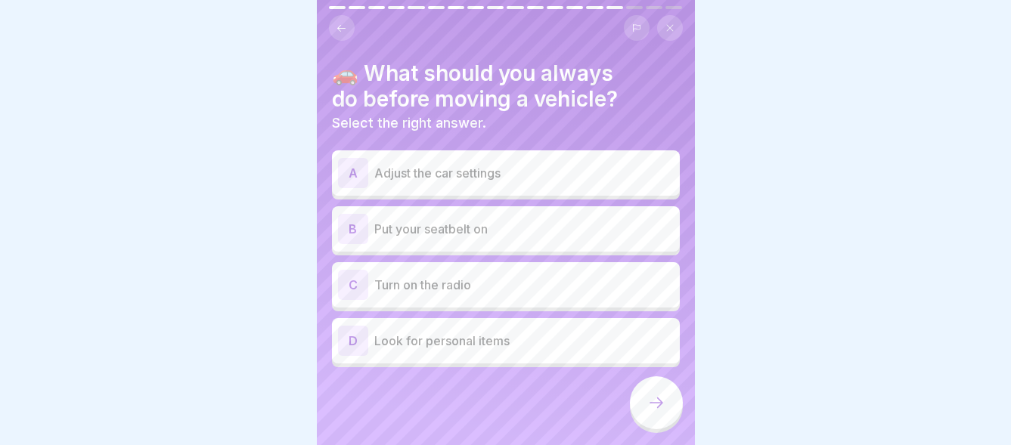
click at [355, 219] on div "B" at bounding box center [353, 229] width 30 height 30
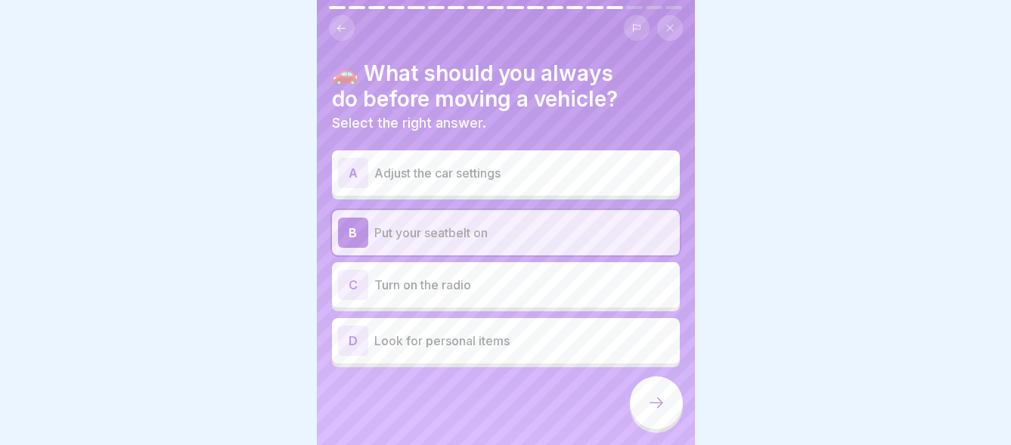
click at [356, 330] on div "D" at bounding box center [353, 341] width 30 height 30
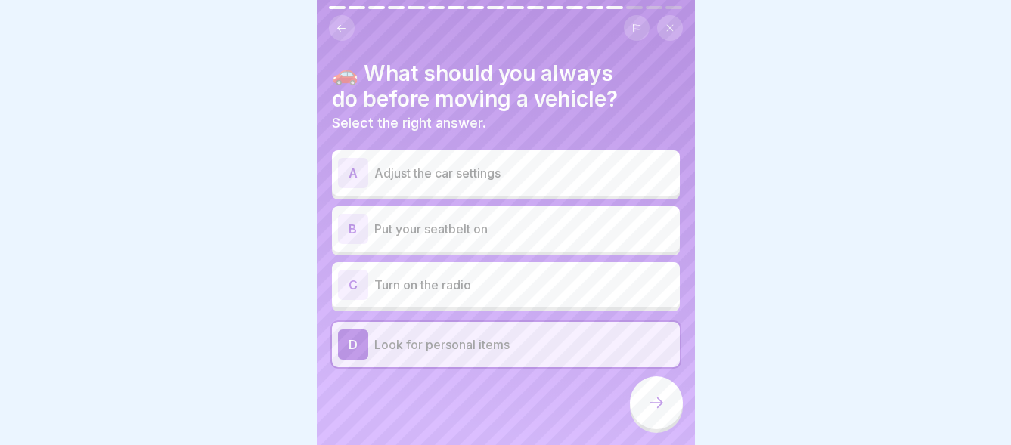
click at [350, 214] on div "B" at bounding box center [353, 229] width 30 height 30
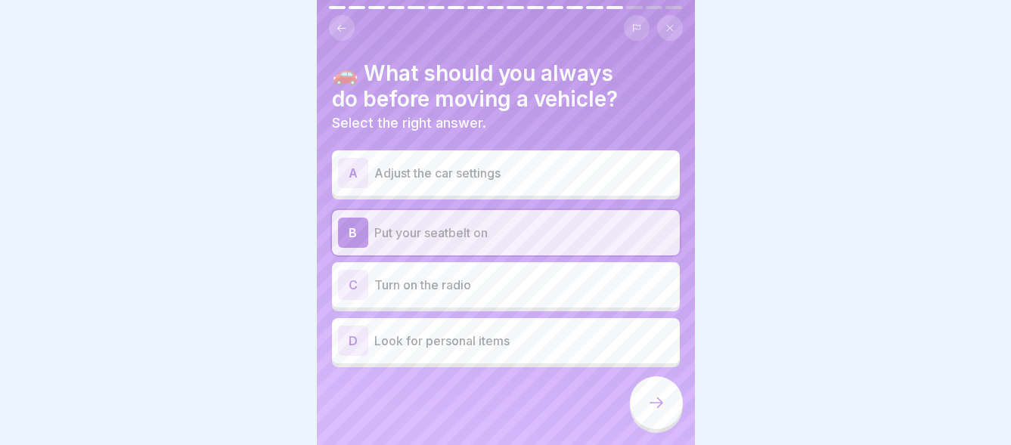
click at [653, 398] on icon at bounding box center [656, 403] width 18 height 18
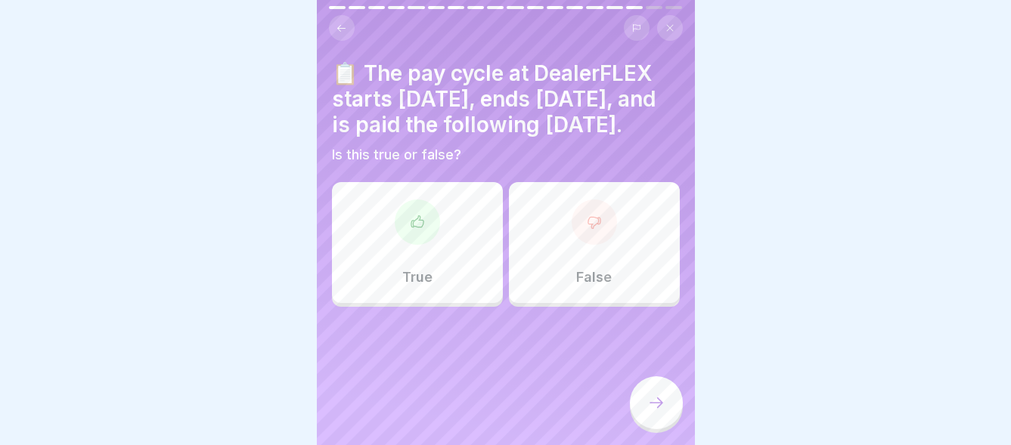
click at [427, 257] on div "True" at bounding box center [417, 242] width 171 height 121
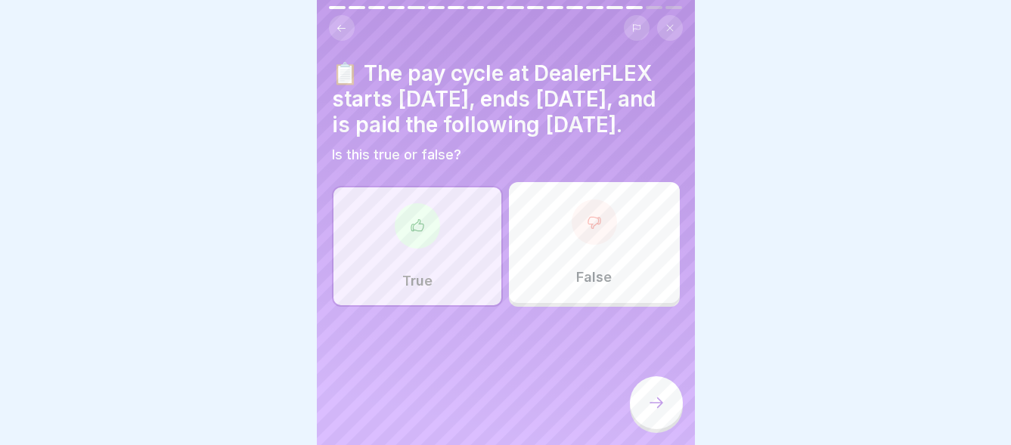
click at [652, 396] on icon at bounding box center [656, 403] width 18 height 18
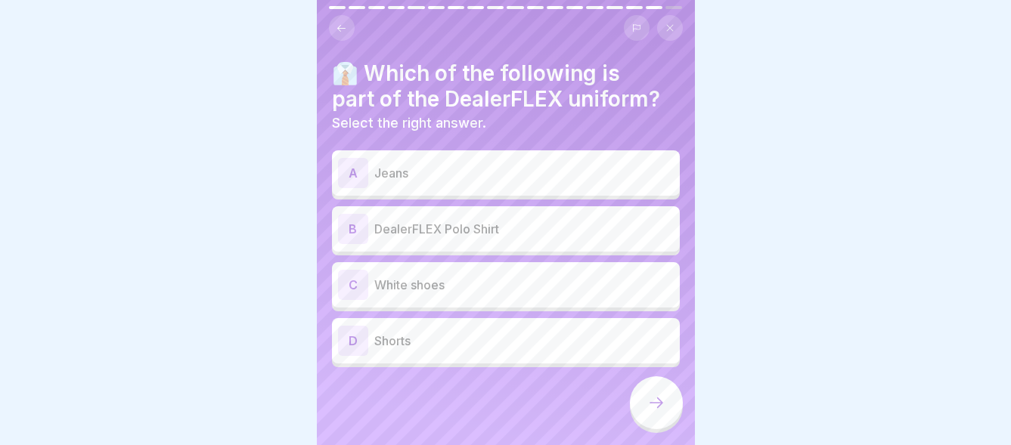
click at [358, 217] on div "B" at bounding box center [353, 229] width 30 height 30
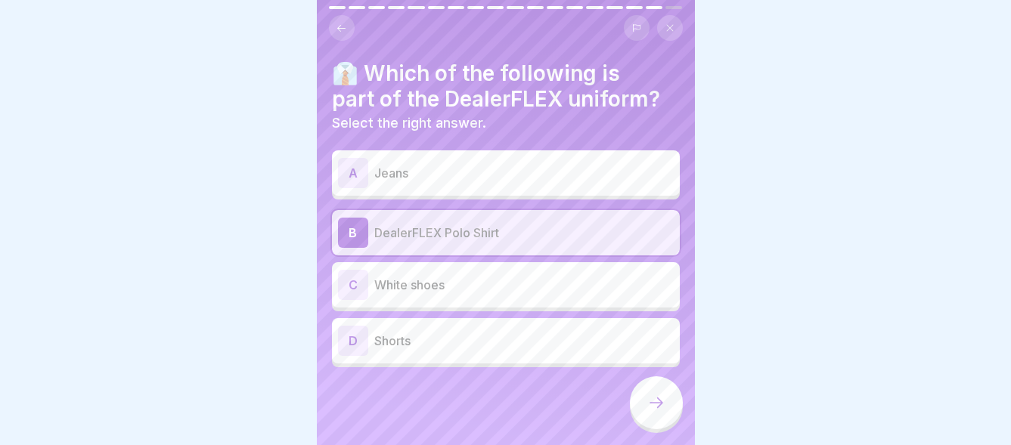
click at [661, 403] on icon at bounding box center [656, 403] width 18 height 18
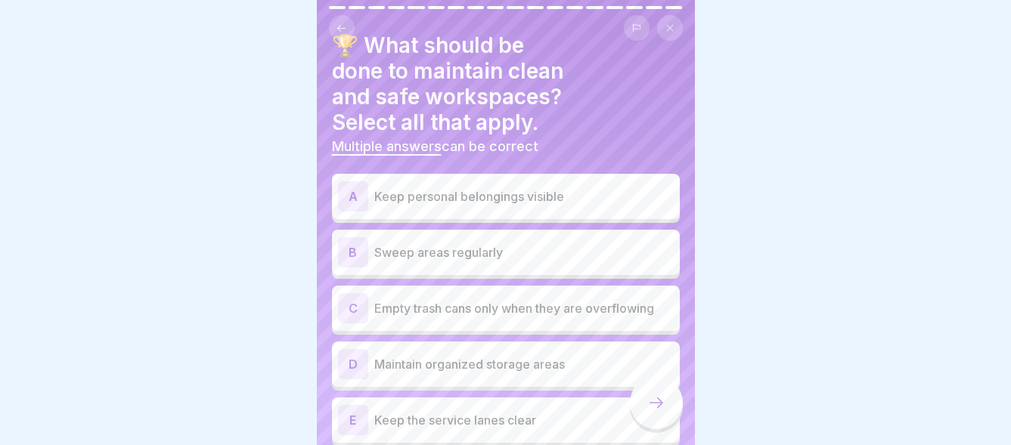
scroll to position [76, 0]
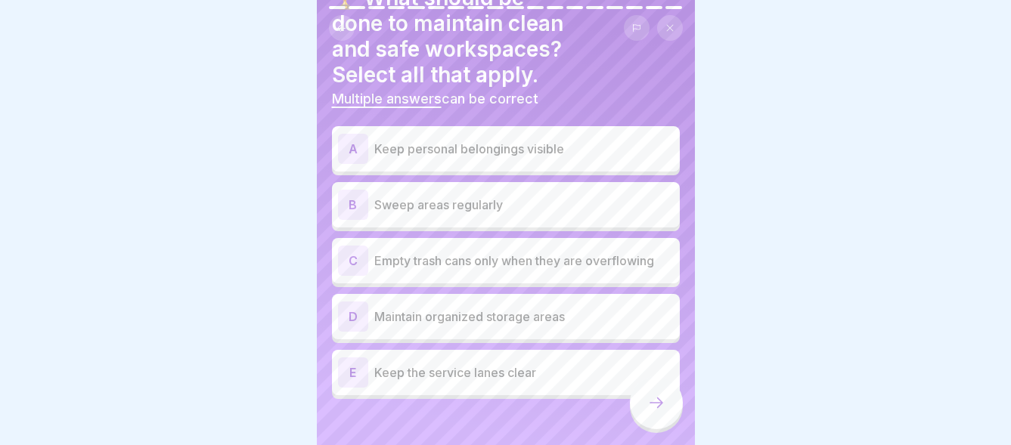
click at [358, 194] on div "B" at bounding box center [353, 205] width 30 height 30
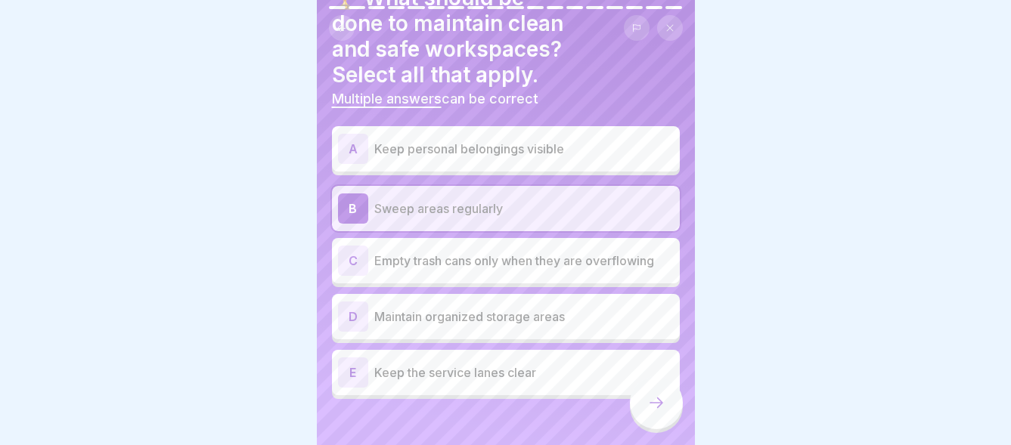
click at [361, 304] on div "D" at bounding box center [353, 317] width 30 height 30
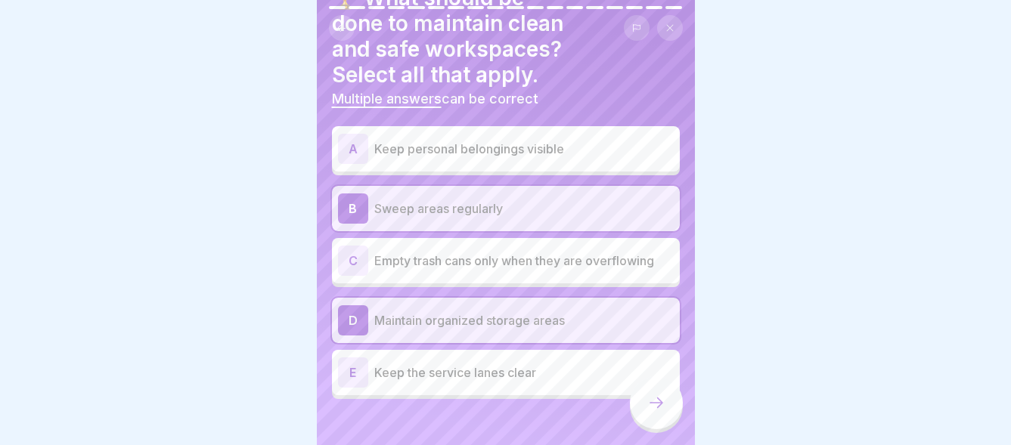
click at [354, 365] on div "E" at bounding box center [353, 373] width 30 height 30
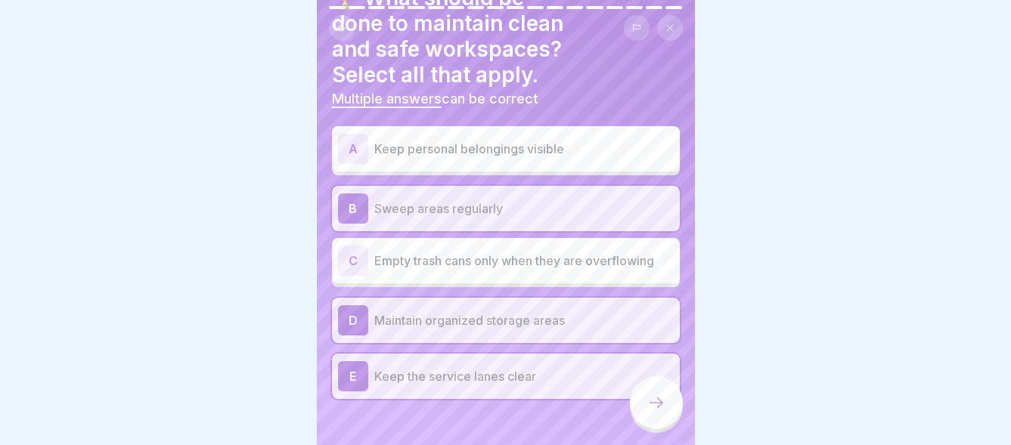
click at [659, 396] on icon at bounding box center [656, 403] width 18 height 18
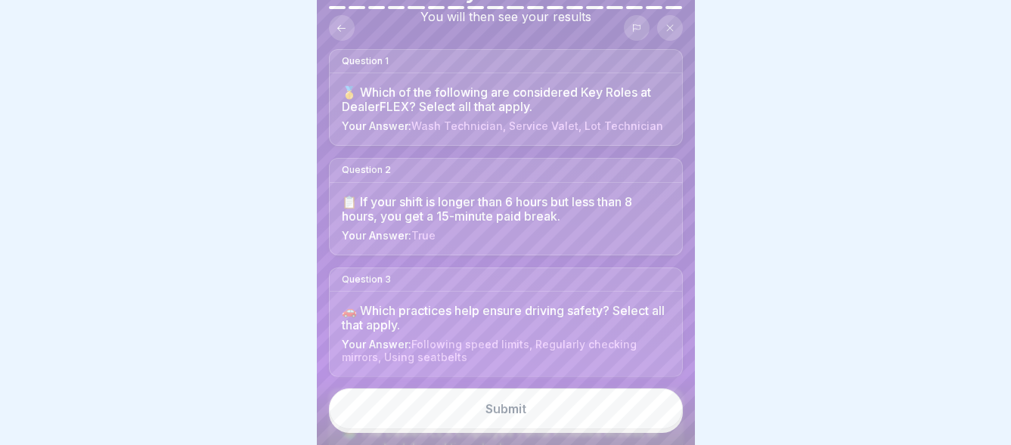
scroll to position [151, 0]
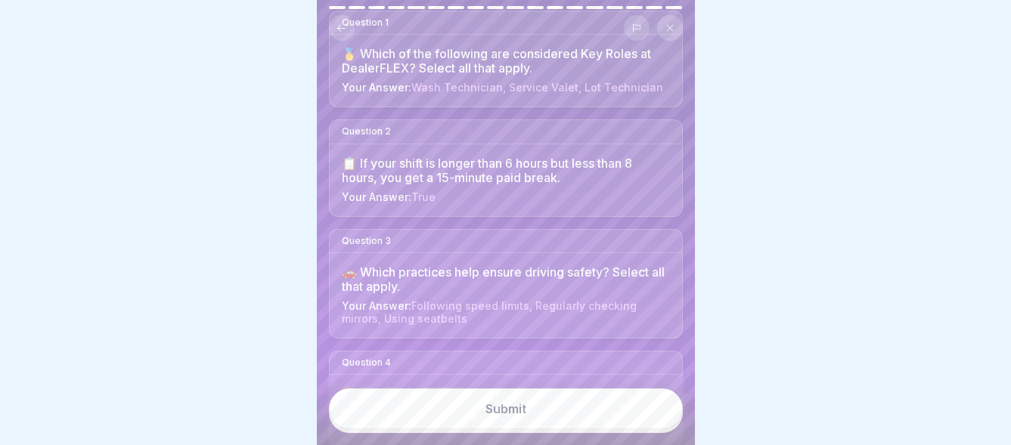
click at [488, 411] on div "Submit" at bounding box center [506, 409] width 41 height 14
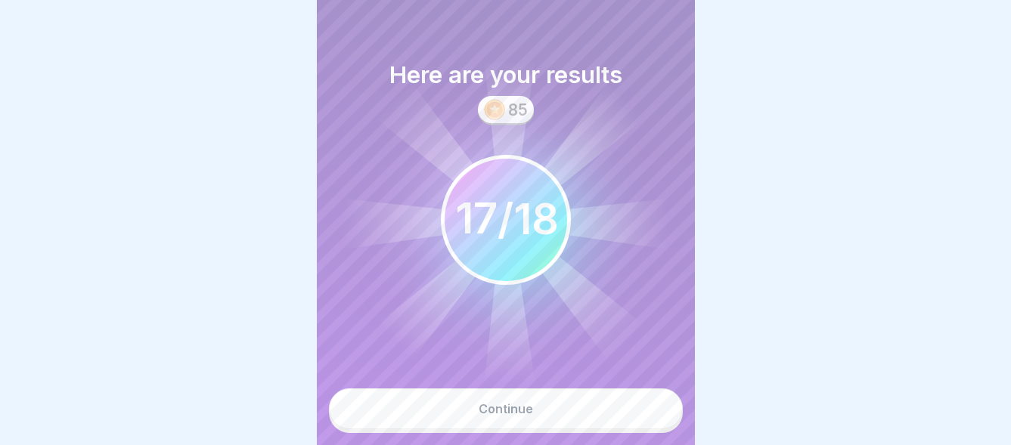
click at [517, 408] on div "Continue" at bounding box center [506, 409] width 54 height 14
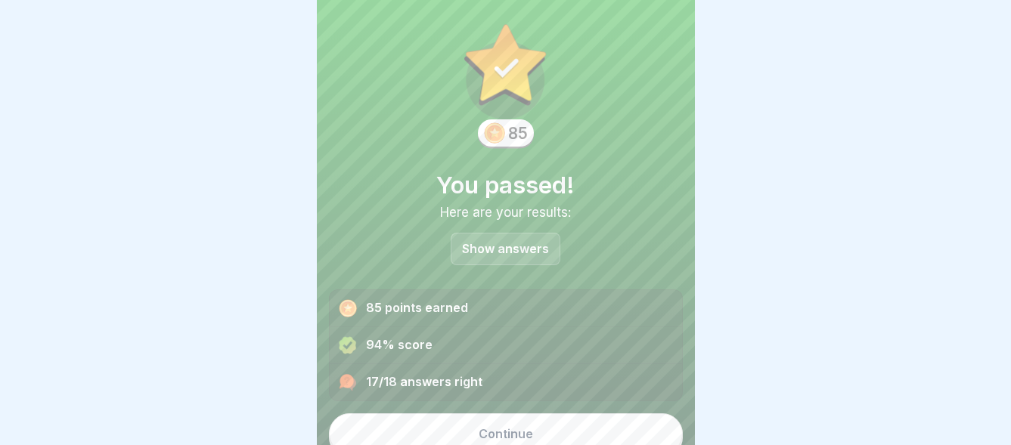
scroll to position [29, 0]
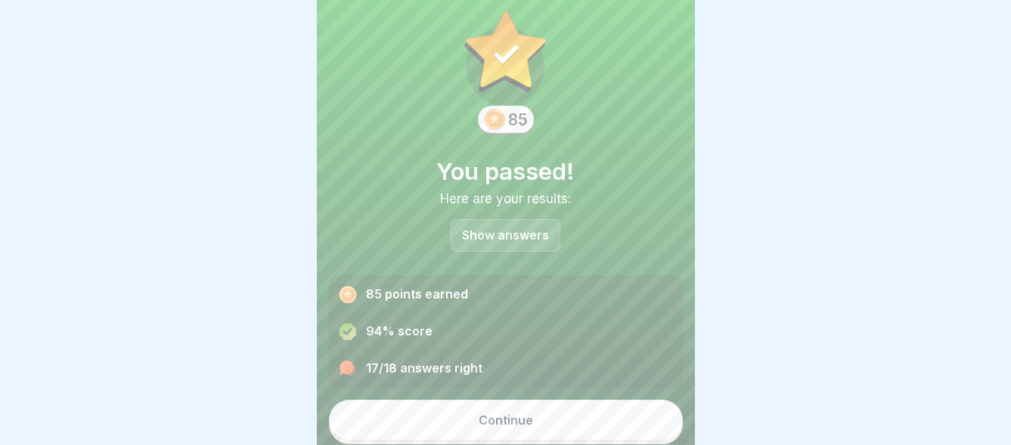
click at [499, 414] on div "Continue" at bounding box center [506, 421] width 54 height 14
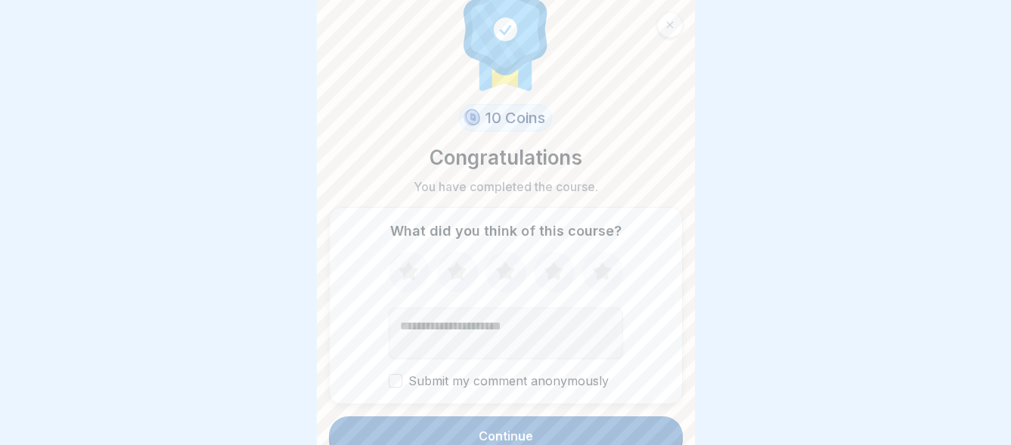
scroll to position [48, 0]
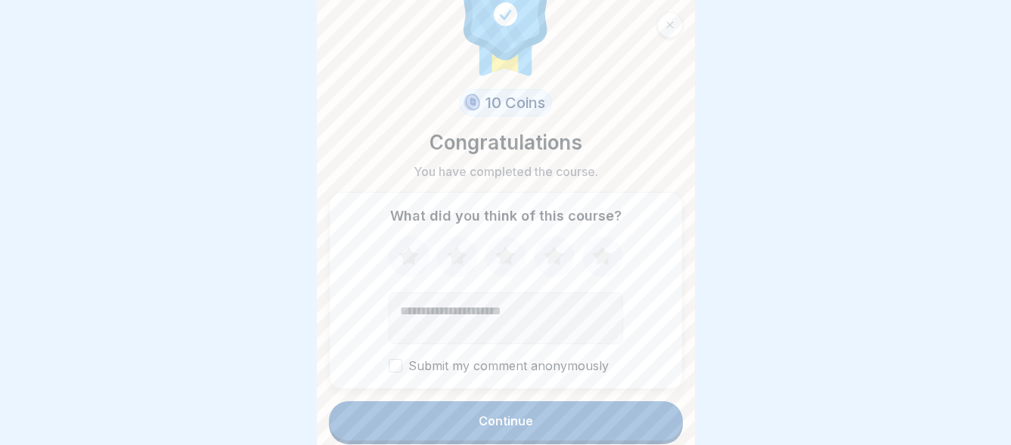
click at [597, 247] on icon at bounding box center [602, 256] width 20 height 19
click at [506, 414] on div "Continue" at bounding box center [506, 421] width 54 height 14
